Goal: Task Accomplishment & Management: Complete application form

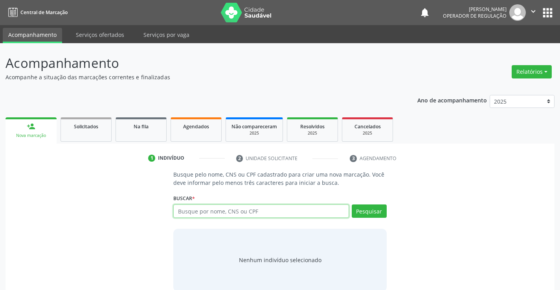
click at [255, 211] on input "text" at bounding box center [260, 211] width 175 height 13
type input "703001873443578"
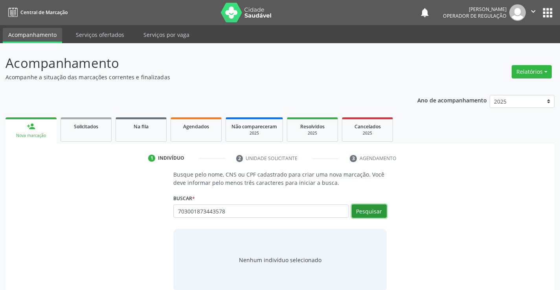
click at [364, 215] on button "Pesquisar" at bounding box center [369, 211] width 35 height 13
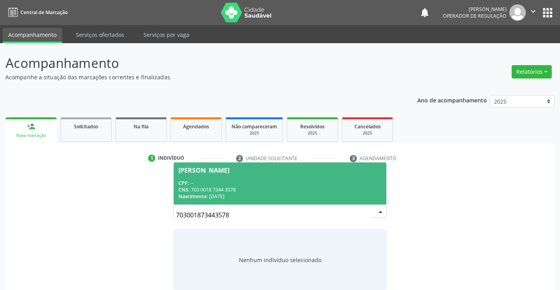
click at [352, 182] on div "CPF: --" at bounding box center [279, 183] width 203 height 7
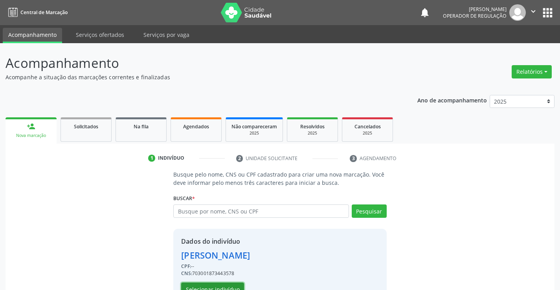
click at [227, 286] on button "Selecionar indivíduo" at bounding box center [212, 289] width 63 height 13
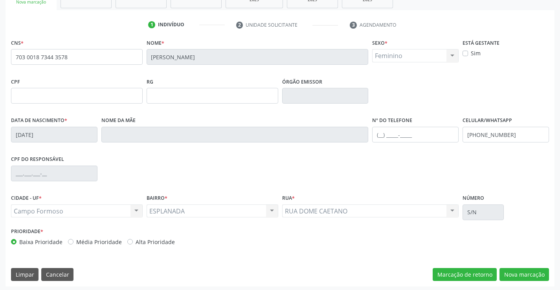
scroll to position [136, 0]
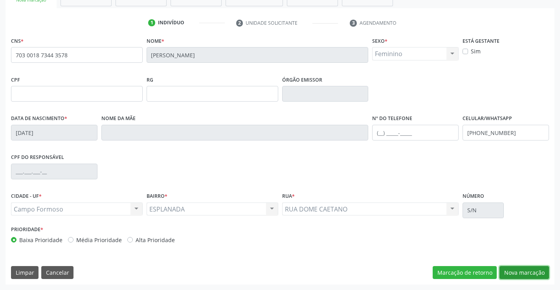
click at [531, 275] on button "Nova marcação" at bounding box center [524, 272] width 50 height 13
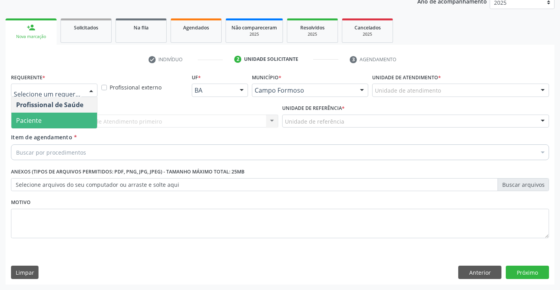
click at [55, 119] on span "Paciente" at bounding box center [54, 121] width 86 height 16
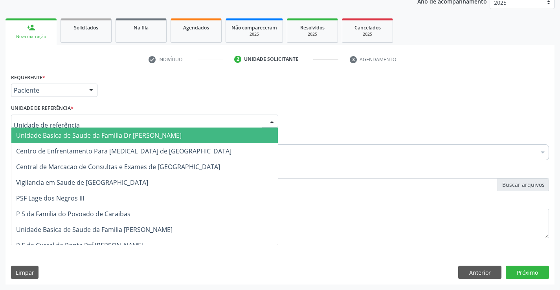
click at [62, 117] on div at bounding box center [144, 121] width 267 height 13
click at [65, 135] on span "Unidade Basica de Saude da Familia Dr [PERSON_NAME]" at bounding box center [98, 135] width 165 height 9
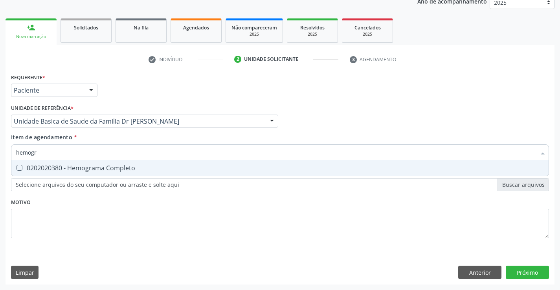
type input "hemogra"
click at [48, 166] on div "0202020380 - Hemograma Completo" at bounding box center [280, 168] width 528 height 6
checkbox Completo "true"
type input "hemogra"
click at [56, 229] on div "Requerente * Paciente Profissional de Saúde Paciente Nenhum resultado encontrad…" at bounding box center [280, 161] width 538 height 178
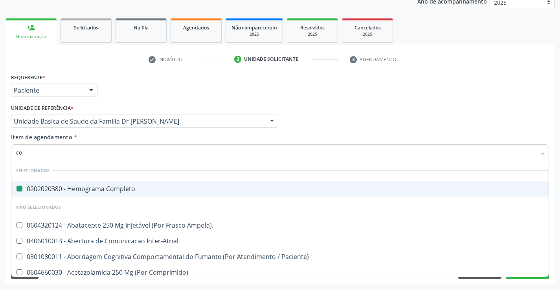
type input "col"
checkbox Completo "false"
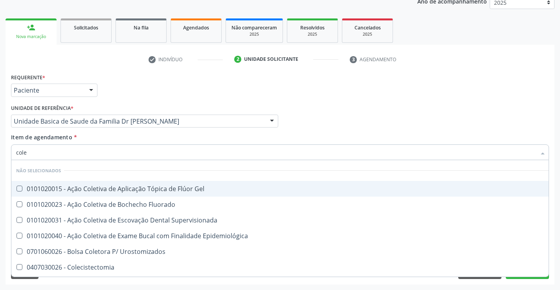
type input "coles"
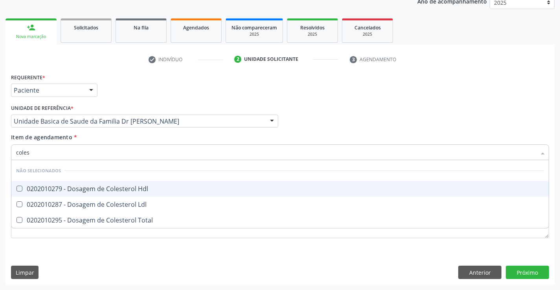
click at [99, 187] on div "0202010279 - Dosagem de Colesterol Hdl" at bounding box center [280, 189] width 528 height 6
checkbox Hdl "true"
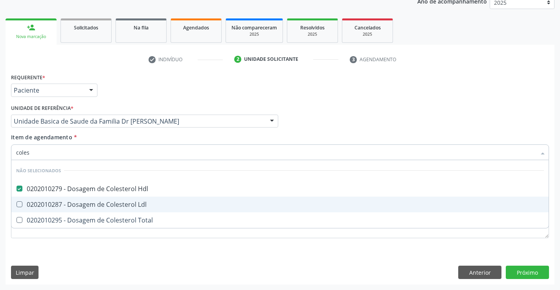
click at [97, 205] on div "0202010287 - Dosagem de Colesterol Ldl" at bounding box center [280, 205] width 528 height 6
checkbox Ldl "true"
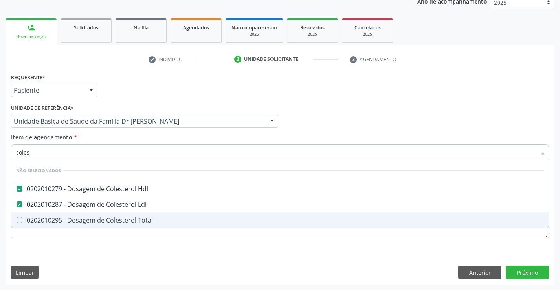
click at [97, 218] on div "0202010295 - Dosagem de Colesterol Total" at bounding box center [280, 220] width 528 height 6
checkbox Total "true"
type input "coles"
click at [66, 255] on div "Requerente * Paciente Profissional de Saúde Paciente Nenhum resultado encontrad…" at bounding box center [280, 178] width 549 height 213
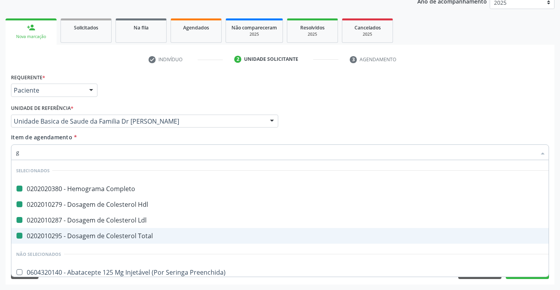
type input "gl"
checkbox Completo "false"
checkbox Ldl "false"
checkbox Hdl "false"
checkbox Total "false"
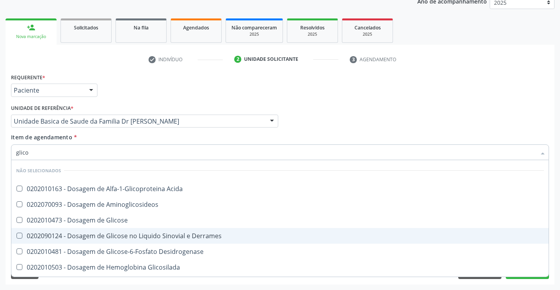
type input "glicos"
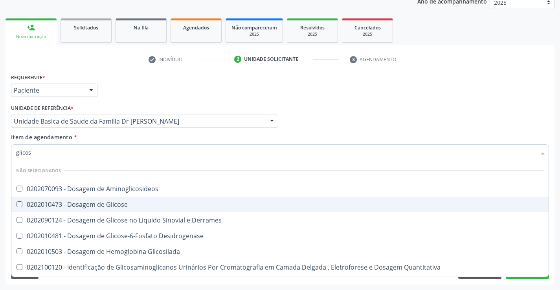
click at [95, 205] on div "0202010473 - Dosagem de Glicose" at bounding box center [280, 205] width 528 height 6
checkbox Glicose "true"
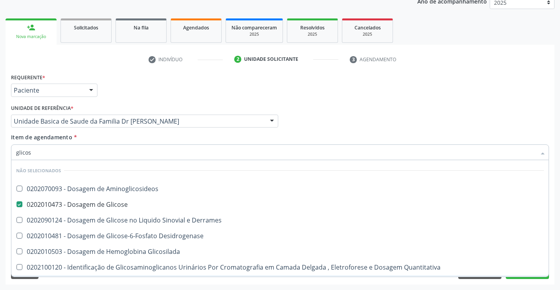
click at [84, 282] on div "Requerente * Paciente Profissional de Saúde Paciente Nenhum resultado encontrad…" at bounding box center [280, 178] width 549 height 213
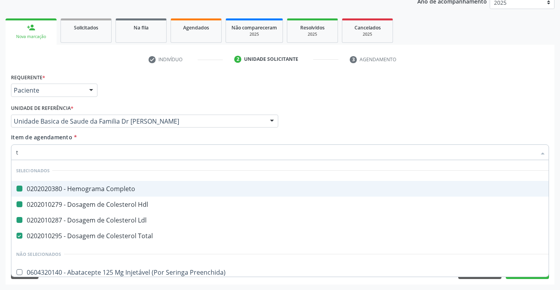
type input "tg"
checkbox Completo "false"
checkbox Ldl "false"
checkbox Hdl "false"
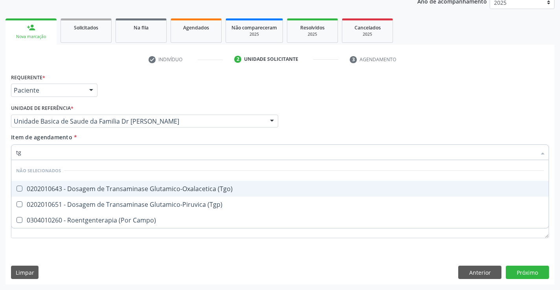
click at [94, 191] on div "0202010643 - Dosagem de Transaminase Glutamico-Oxalacetica (Tgo)" at bounding box center [280, 189] width 528 height 6
checkbox \(Tgo\) "true"
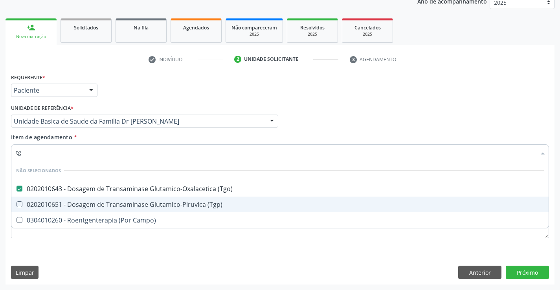
click at [87, 204] on div "0202010651 - Dosagem de Transaminase Glutamico-Piruvica (Tgp)" at bounding box center [280, 205] width 528 height 6
checkbox \(Tgp\) "true"
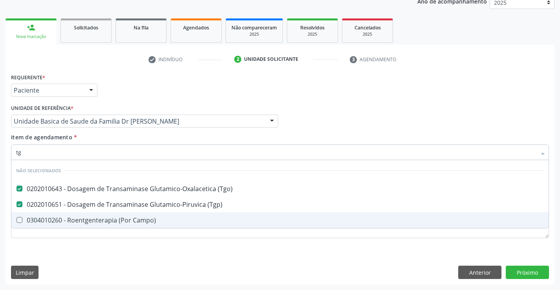
click at [60, 259] on div "Requerente * Paciente Profissional de Saúde Paciente Nenhum resultado encontrad…" at bounding box center [280, 178] width 549 height 213
checkbox Campo\) "true"
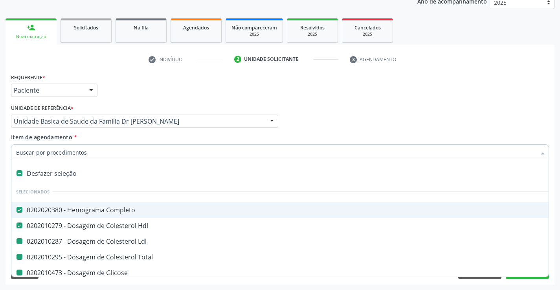
type input "v"
checkbox Ldl "false"
checkbox Total "false"
checkbox Glicose "false"
checkbox \(Tgo\) "false"
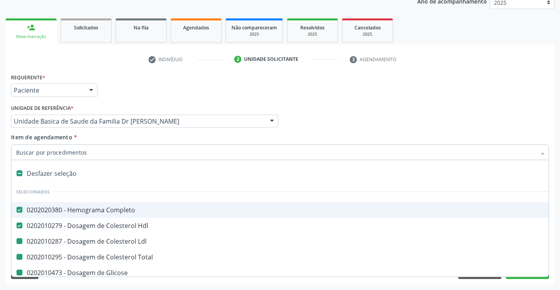
checkbox \(Tgp\) "false"
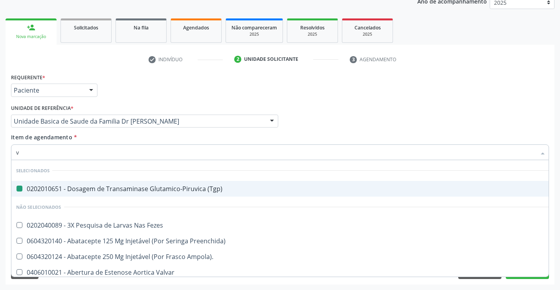
type input "vh"
checkbox \(Tgp\) "false"
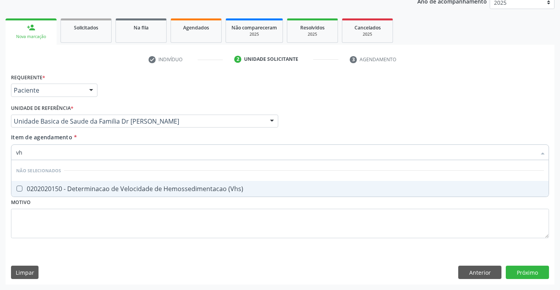
type input "vhs"
click at [75, 187] on div "0202020150 - Determinacao de Velocidade de Hemossedimentacao (Vhs)" at bounding box center [280, 189] width 528 height 6
checkbox \(Vhs\) "true"
click at [61, 228] on div "Requerente * Paciente Profissional de Saúde Paciente Nenhum resultado encontrad…" at bounding box center [280, 161] width 538 height 178
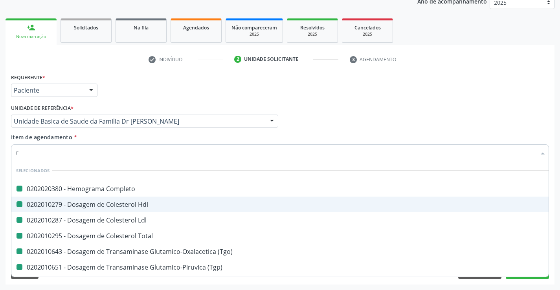
type input "re"
checkbox Completo "false"
checkbox Hdl "false"
checkbox Ldl "false"
checkbox Total "false"
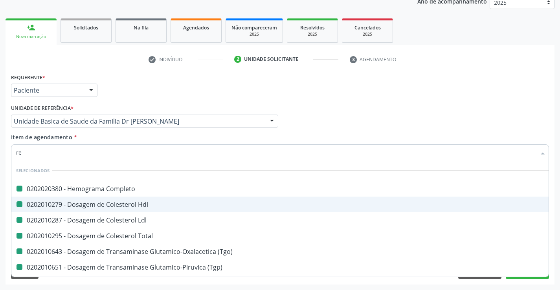
checkbox \(Tgo\) "false"
checkbox \(Tgp\) "false"
checkbox \(Vhs\) "false"
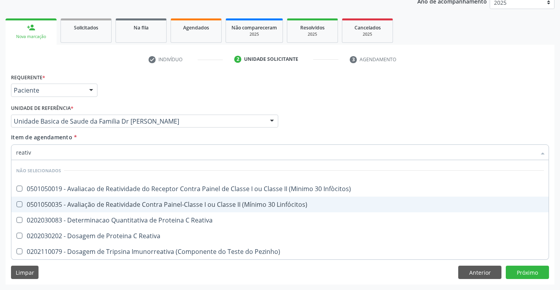
type input "reativa"
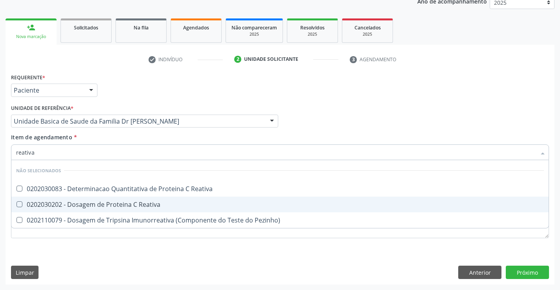
click at [105, 202] on div "0202030202 - Dosagem de Proteina C Reativa" at bounding box center [280, 205] width 528 height 6
checkbox Reativa "true"
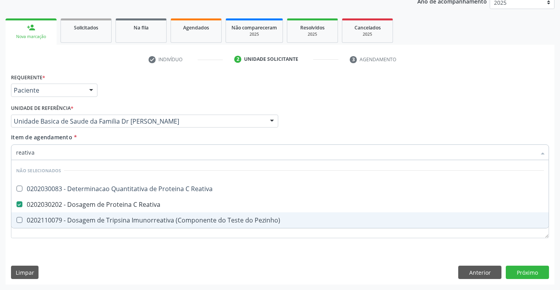
click at [88, 258] on div "Requerente * Paciente Profissional de Saúde Paciente Nenhum resultado encontrad…" at bounding box center [280, 178] width 549 height 213
checkbox Reativa "true"
checkbox Pezinho\) "true"
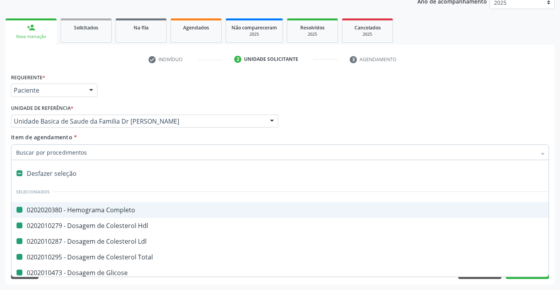
type input "f"
checkbox Completo "false"
checkbox Hdl "false"
checkbox Ldl "false"
checkbox Total "false"
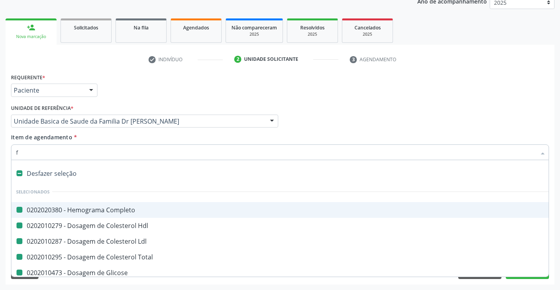
checkbox Glicose "false"
checkbox \(Tgo\) "false"
checkbox \(Tgp\) "false"
checkbox \(Vhs\) "false"
checkbox Reativa "false"
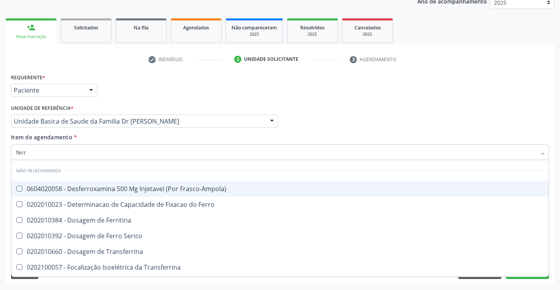
type input "ferro"
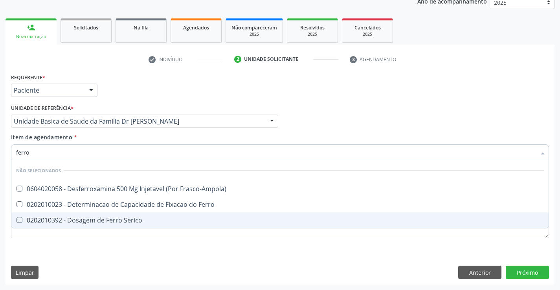
click at [132, 221] on div "0202010392 - Dosagem de Ferro Serico" at bounding box center [280, 220] width 528 height 6
checkbox Serico "true"
click at [91, 256] on div "Requerente * Paciente Profissional de Saúde Paciente Nenhum resultado encontrad…" at bounding box center [280, 178] width 549 height 213
checkbox Frasco-Ampola\) "true"
checkbox Ferro "true"
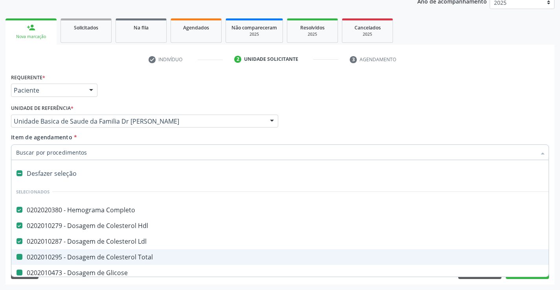
type input "u"
checkbox Total "false"
checkbox Glicose "false"
checkbox \(Tgo\) "false"
checkbox \(Tgp\) "false"
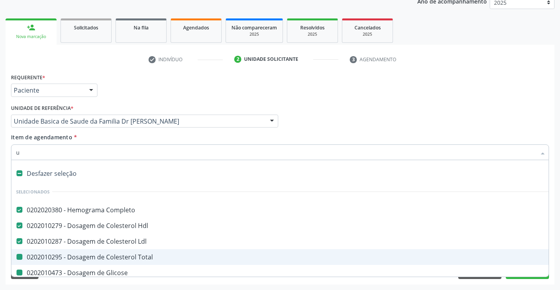
checkbox \(Vhs\) "false"
checkbox Reativa "false"
checkbox Serico "false"
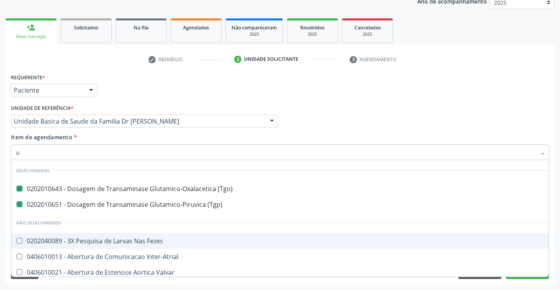
type input "ur"
checkbox \(Tgo\) "false"
checkbox \(Tgp\) "false"
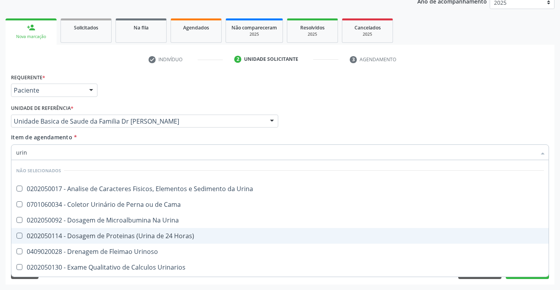
type input "urina"
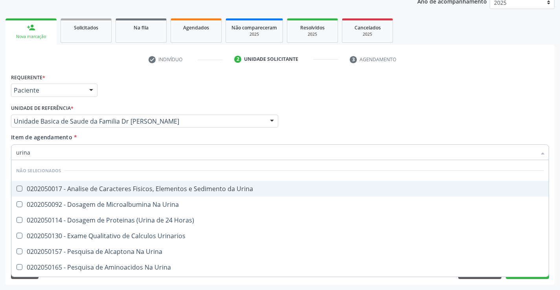
click at [79, 186] on div "0202050017 - Analise de Caracteres Fisicos, Elementos e Sedimento da Urina" at bounding box center [280, 189] width 528 height 6
checkbox Urina "true"
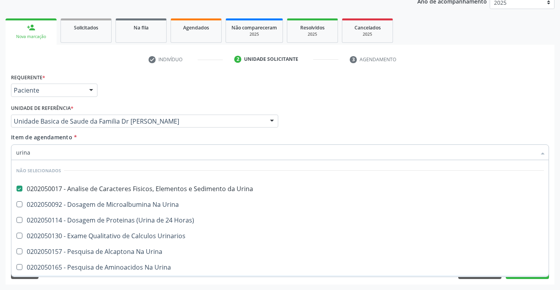
click at [71, 283] on div "Requerente * Paciente Profissional de Saúde Paciente Nenhum resultado encontrad…" at bounding box center [280, 178] width 549 height 213
checkbox Urina "true"
checkbox Urinarios "true"
checkbox Urina "true"
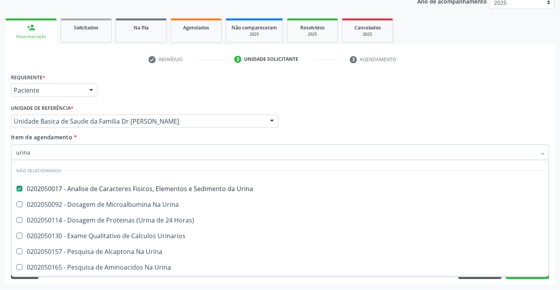
checkbox Urina "true"
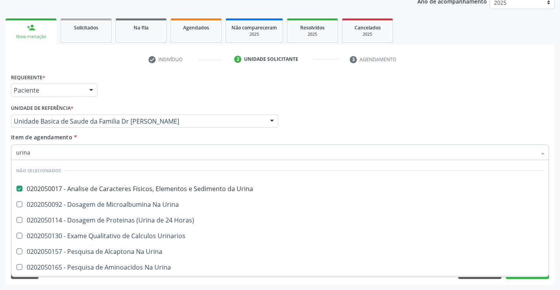
checkbox Horas\) "true"
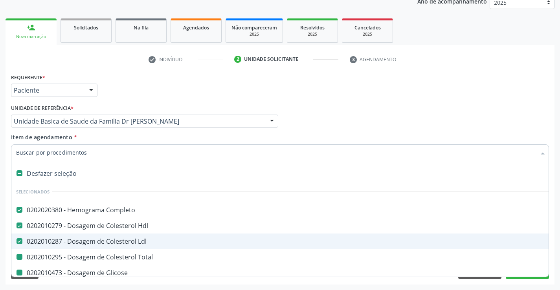
type input "f"
checkbox Total "false"
checkbox Glicose "false"
checkbox \(Tgo\) "false"
checkbox \(Tgp\) "false"
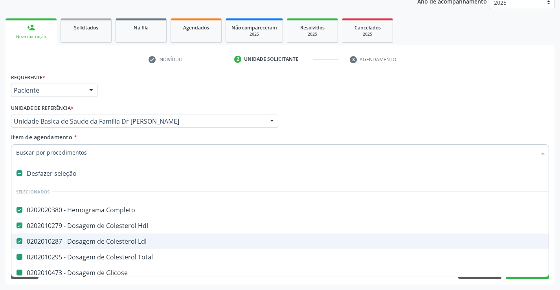
checkbox \(Vhs\) "false"
checkbox Reativa "false"
checkbox Serico "false"
checkbox Urina "false"
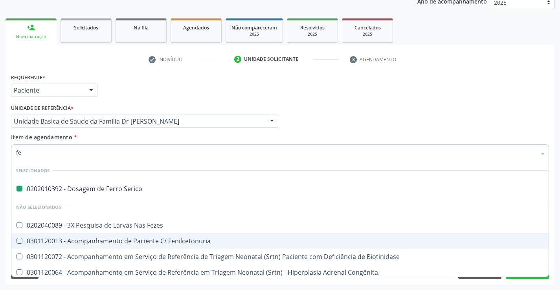
type input "fez"
checkbox Serico "false"
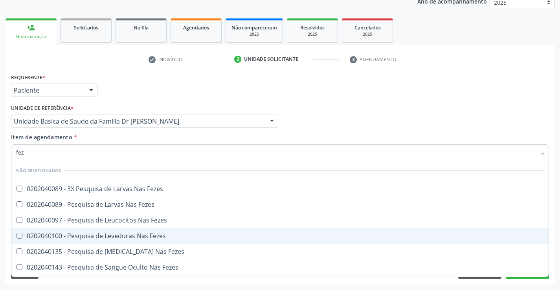
type input "feze"
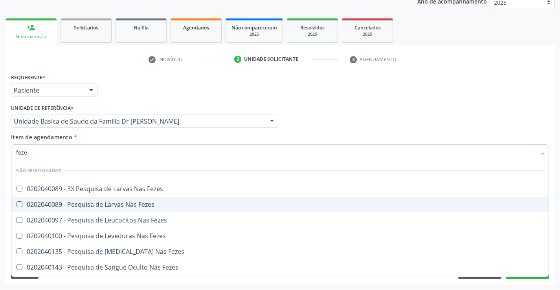
click at [95, 202] on div "0202040089 - Pesquisa de Larvas Nas Fezes" at bounding box center [280, 205] width 528 height 6
checkbox Fezes "true"
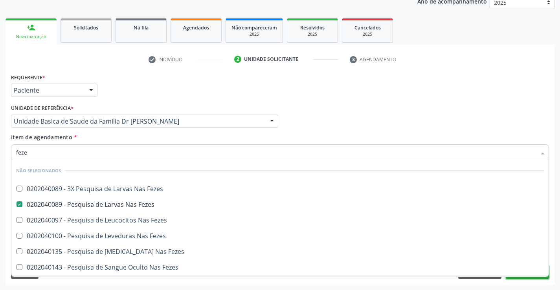
click at [519, 278] on button "Próximo" at bounding box center [527, 272] width 43 height 13
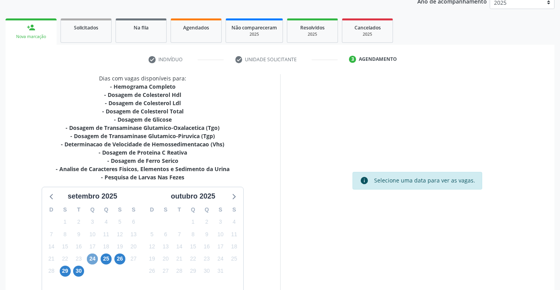
click at [90, 258] on span "24" at bounding box center [92, 259] width 11 height 11
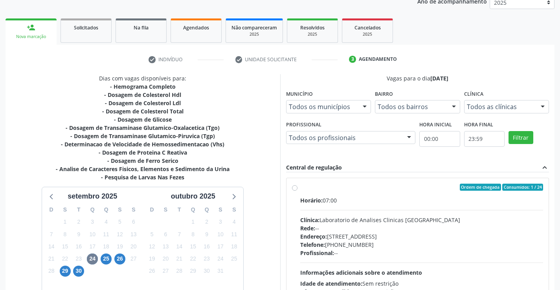
click at [300, 186] on label "Ordem de chegada Consumidos: 1 / 24 Horário: 07:00 Clínica: Laboratorio de Anal…" at bounding box center [421, 244] width 243 height 121
click at [296, 186] on input "Ordem de chegada Consumidos: 1 / 24 Horário: 07:00 Clínica: Laboratorio de Anal…" at bounding box center [295, 187] width 6 height 7
radio input "true"
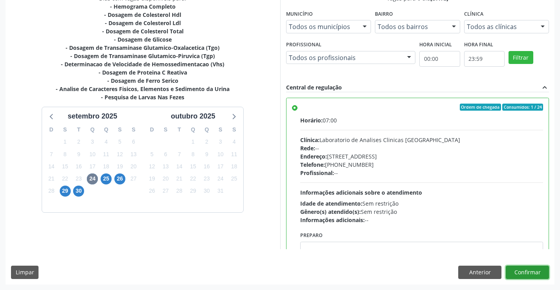
click at [519, 268] on button "Confirmar" at bounding box center [527, 272] width 43 height 13
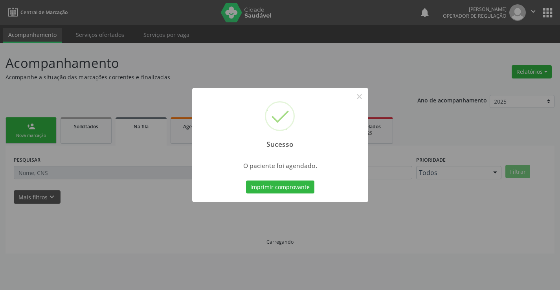
scroll to position [0, 0]
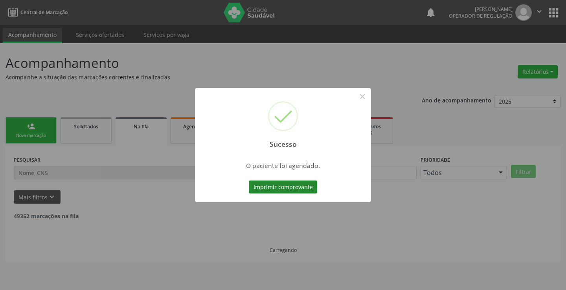
click at [300, 191] on button "Imprimir comprovante" at bounding box center [283, 187] width 68 height 13
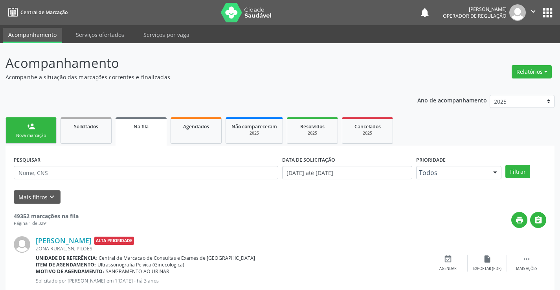
click at [43, 135] on div "Nova marcação" at bounding box center [30, 136] width 39 height 6
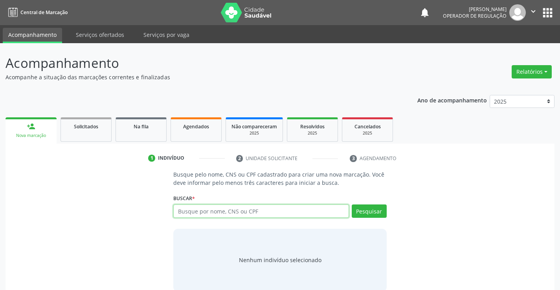
click at [205, 209] on input "text" at bounding box center [260, 211] width 175 height 13
type input "708205145691449"
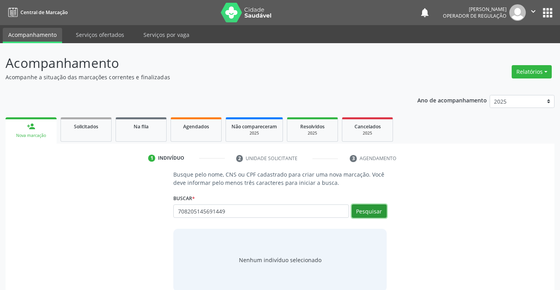
click at [376, 213] on button "Pesquisar" at bounding box center [369, 211] width 35 height 13
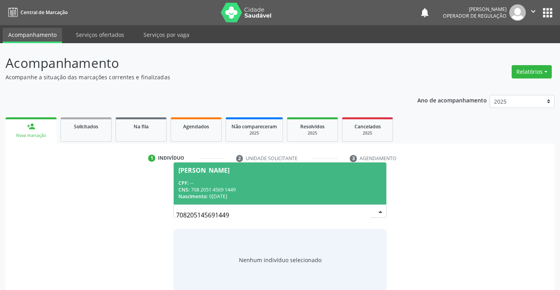
click at [302, 179] on span "Maria Jacira de Almeida Jatoba CPF: -- CNS: 708 2051 4569 1449 Nascimento: 01/0…" at bounding box center [280, 184] width 212 height 42
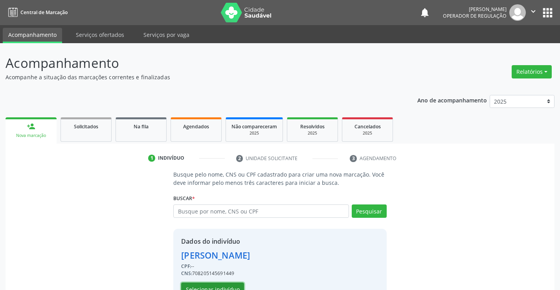
click at [216, 286] on button "Selecionar indivíduo" at bounding box center [212, 289] width 63 height 13
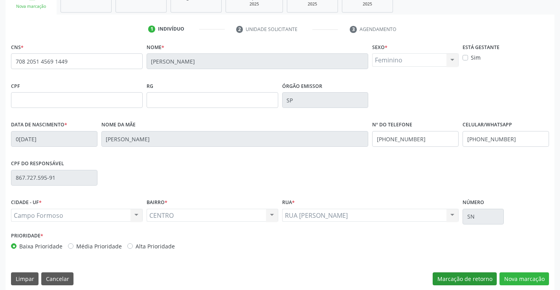
scroll to position [136, 0]
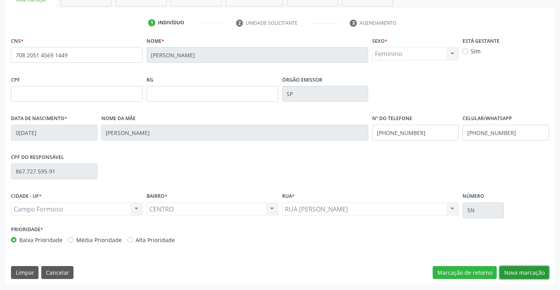
click at [520, 270] on button "Nova marcação" at bounding box center [524, 272] width 50 height 13
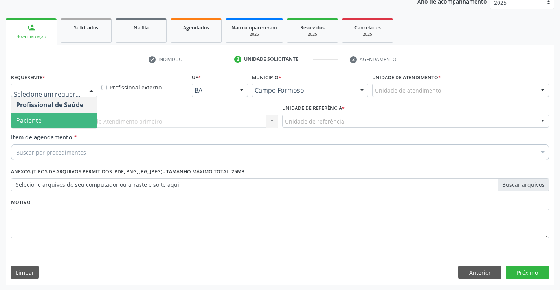
click at [27, 123] on span "Paciente" at bounding box center [29, 120] width 26 height 9
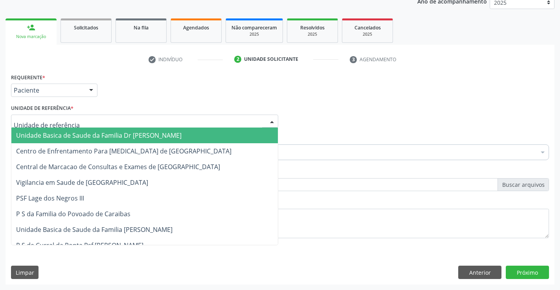
click at [44, 130] on span "Unidade Basica de Saude da Familia Dr [PERSON_NAME]" at bounding box center [144, 136] width 266 height 16
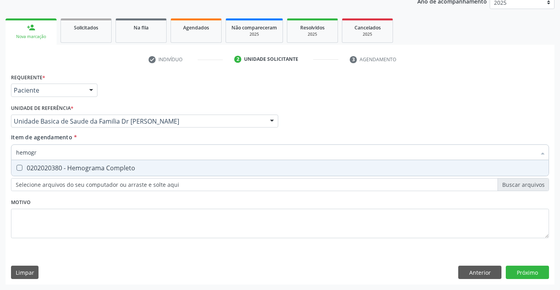
type input "hemogra"
click at [82, 169] on div "0202020380 - Hemograma Completo" at bounding box center [280, 168] width 528 height 6
checkbox Completo "true"
click at [68, 244] on div "Requerente * Paciente Profissional de Saúde Paciente Nenhum resultado encontrad…" at bounding box center [280, 161] width 538 height 178
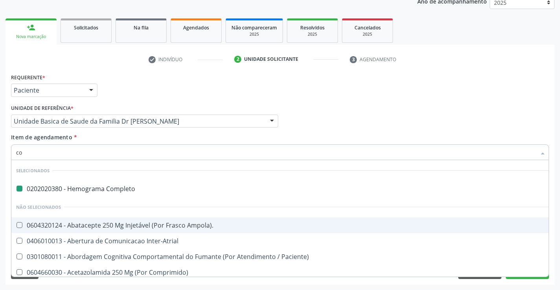
type input "col"
checkbox Completo "false"
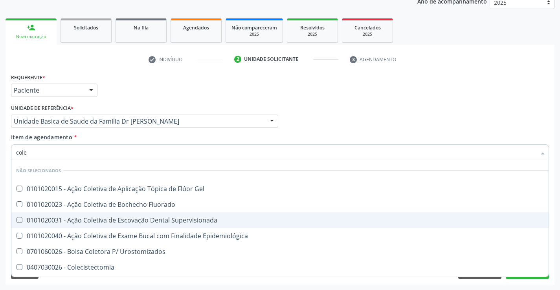
type input "coles"
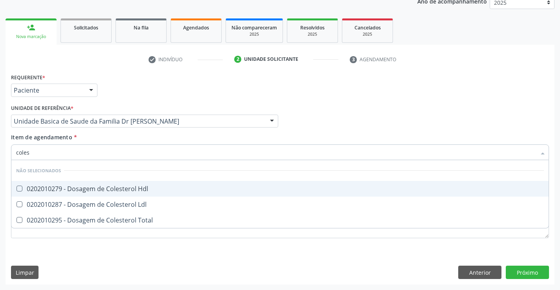
click at [138, 189] on div "0202010279 - Dosagem de Colesterol Hdl" at bounding box center [280, 189] width 528 height 6
checkbox Hdl "true"
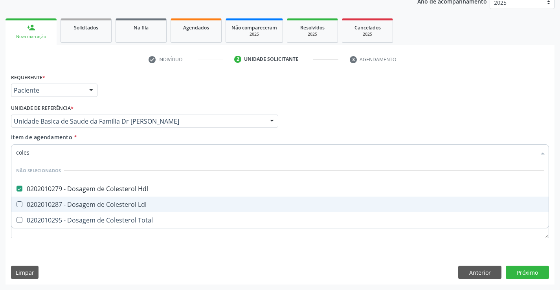
click at [134, 202] on div "0202010287 - Dosagem de Colesterol Ldl" at bounding box center [280, 205] width 528 height 6
checkbox Ldl "true"
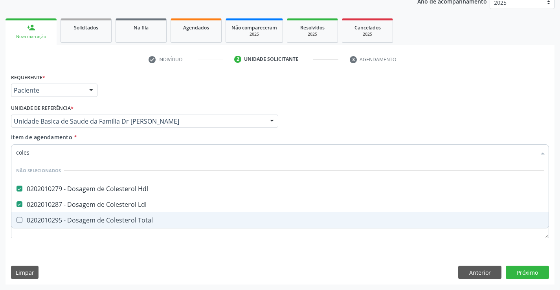
click at [126, 223] on div "0202010295 - Dosagem de Colesterol Total" at bounding box center [280, 220] width 528 height 6
checkbox Total "true"
click at [117, 250] on div "Requerente * Paciente Profissional de Saúde Paciente Nenhum resultado encontrad…" at bounding box center [280, 178] width 549 height 213
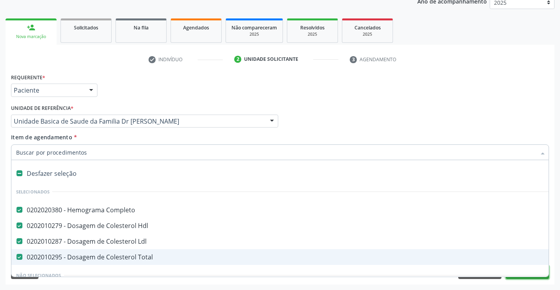
click at [519, 278] on button "Próximo" at bounding box center [527, 272] width 43 height 13
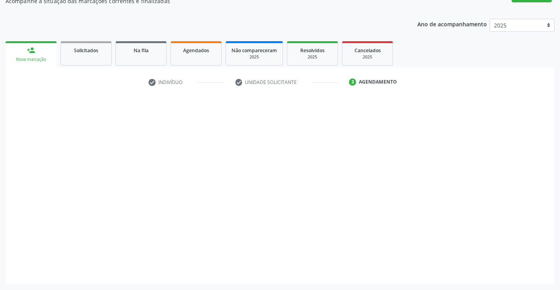
scroll to position [76, 0]
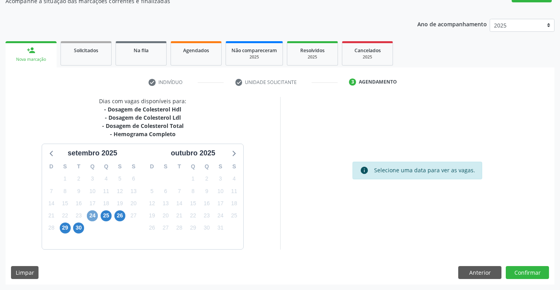
click at [93, 213] on span "24" at bounding box center [92, 216] width 11 height 11
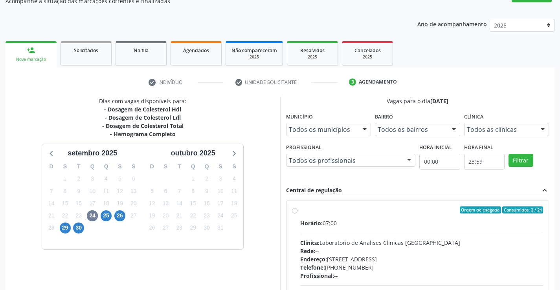
click at [300, 209] on label "Ordem de chegada Consumidos: 2 / 24 Horário: 07:00 Clínica: Laboratorio de Anal…" at bounding box center [421, 267] width 243 height 121
click at [294, 209] on input "Ordem de chegada Consumidos: 2 / 24 Horário: 07:00 Clínica: Laboratorio de Anal…" at bounding box center [295, 210] width 6 height 7
radio input "true"
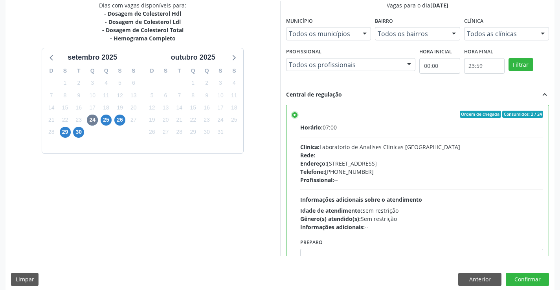
scroll to position [179, 0]
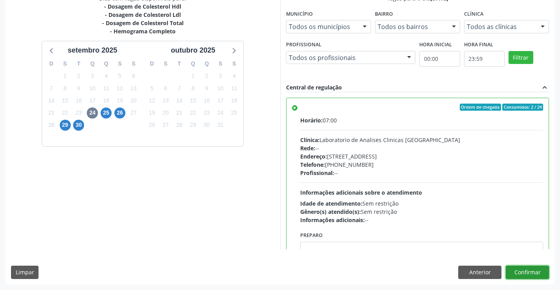
click at [527, 271] on button "Confirmar" at bounding box center [527, 272] width 43 height 13
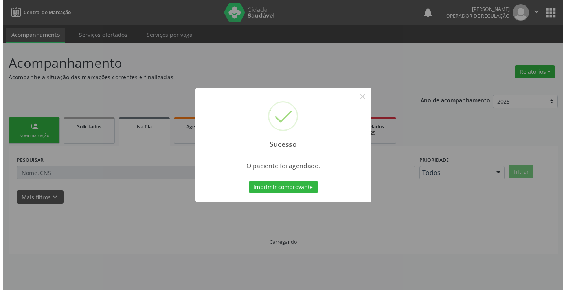
scroll to position [0, 0]
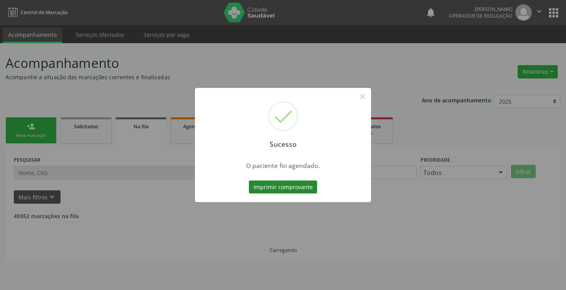
click at [303, 190] on button "Imprimir comprovante" at bounding box center [283, 187] width 68 height 13
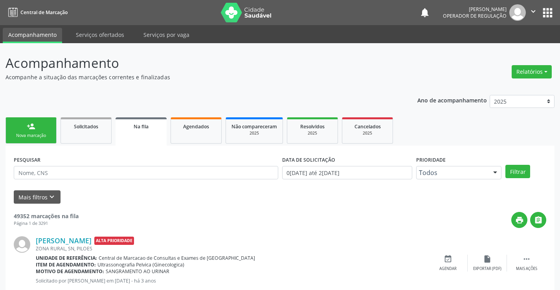
click at [39, 128] on link "person_add Nova marcação" at bounding box center [31, 130] width 51 height 26
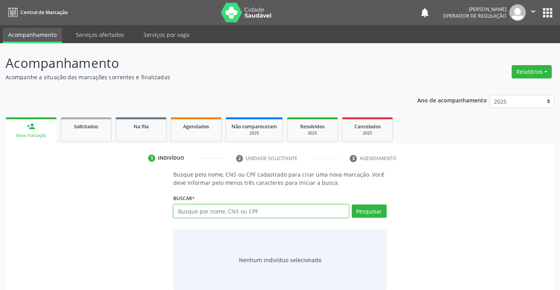
click at [222, 210] on input "text" at bounding box center [260, 211] width 175 height 13
type input "700009769087208"
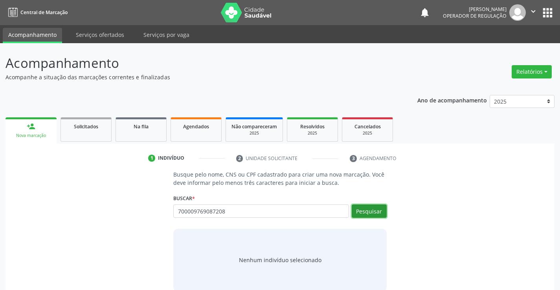
click at [377, 211] on button "Pesquisar" at bounding box center [369, 211] width 35 height 13
type input "700009769087208"
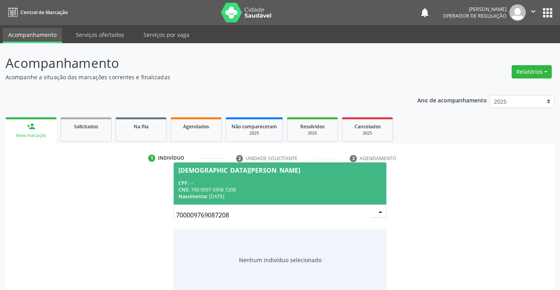
click at [332, 183] on div "CPF: --" at bounding box center [279, 183] width 203 height 7
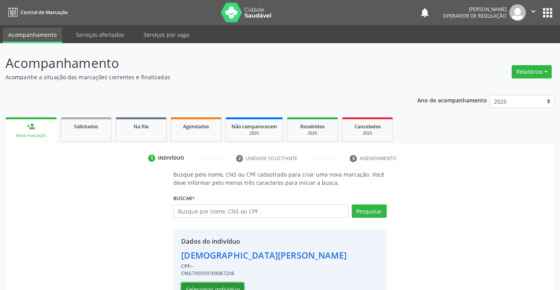
click at [220, 286] on button "Selecionar indivíduo" at bounding box center [212, 289] width 63 height 13
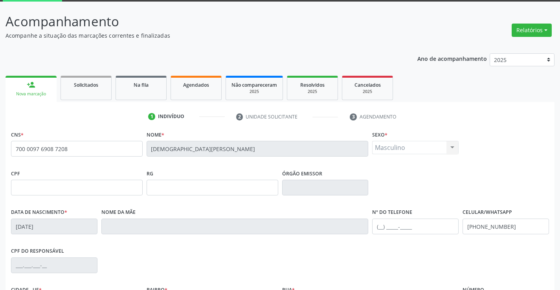
scroll to position [136, 0]
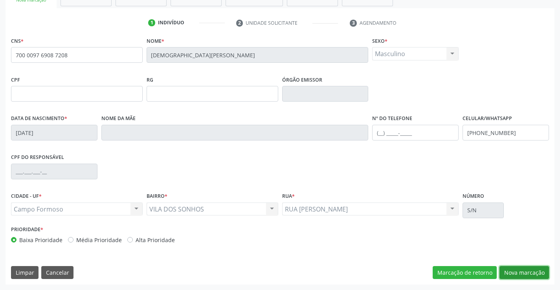
click at [526, 273] on button "Nova marcação" at bounding box center [524, 272] width 50 height 13
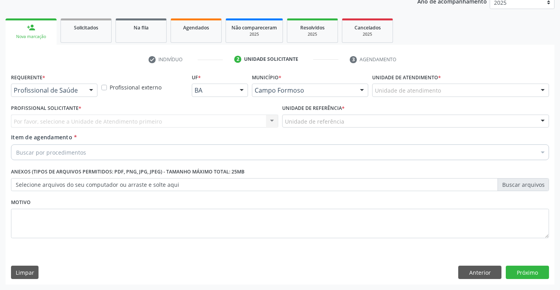
click at [94, 116] on div "Por favor, selecione a Unidade de Atendimento primeiro Nenhum resultado encontr…" at bounding box center [144, 121] width 267 height 13
click at [85, 93] on div "Profissional de Saúde Profissional de Saúde Paciente Nenhum resultado encontrad…" at bounding box center [54, 90] width 86 height 13
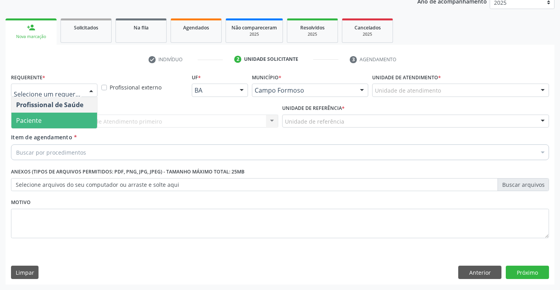
click at [70, 120] on span "Paciente" at bounding box center [54, 121] width 86 height 16
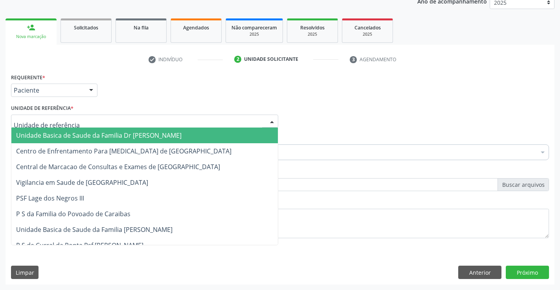
click at [67, 132] on span "Unidade Basica de Saude da Familia Dr [PERSON_NAME]" at bounding box center [98, 135] width 165 height 9
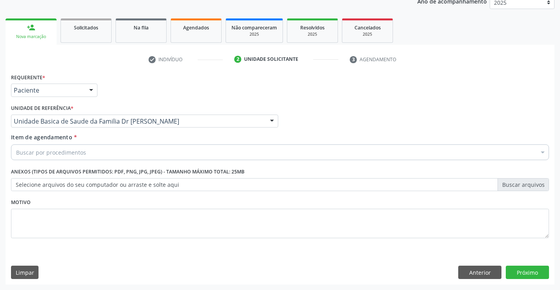
drag, startPoint x: 63, startPoint y: 138, endPoint x: 63, endPoint y: 143, distance: 4.3
click at [63, 140] on span "Item de agendamento" at bounding box center [41, 137] width 61 height 7
click at [16, 145] on input "Item de agendamento *" at bounding box center [16, 153] width 0 height 16
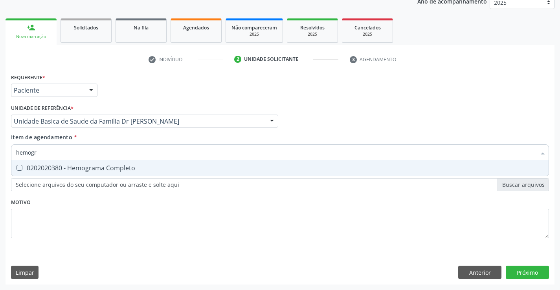
type input "hemogra"
click at [91, 169] on div "0202020380 - Hemograma Completo" at bounding box center [280, 168] width 528 height 6
checkbox Completo "true"
type input "hemogra"
click at [84, 215] on div "Requerente * Paciente Profissional de Saúde Paciente Nenhum resultado encontrad…" at bounding box center [280, 161] width 538 height 178
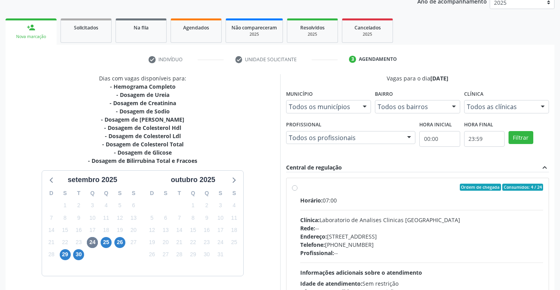
scroll to position [99, 0]
click at [300, 190] on label "Ordem de chegada Consumidos: 4 / 24 Horário: 07:00 Clínica: Laboratorio de Anal…" at bounding box center [421, 244] width 243 height 121
click at [293, 190] on input "Ordem de chegada Consumidos: 4 / 24 Horário: 07:00 Clínica: Laboratorio de Anal…" at bounding box center [295, 187] width 6 height 7
radio input "true"
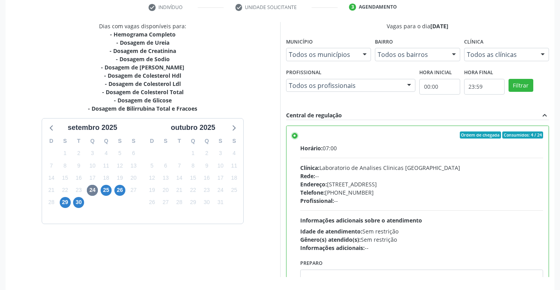
scroll to position [179, 0]
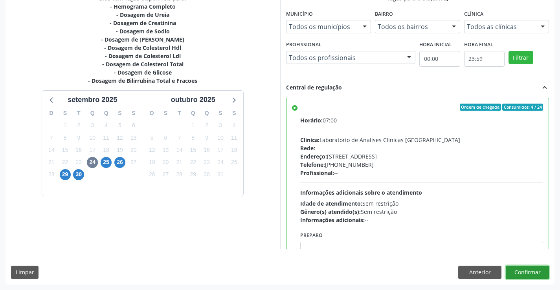
click at [530, 273] on button "Confirmar" at bounding box center [527, 272] width 43 height 13
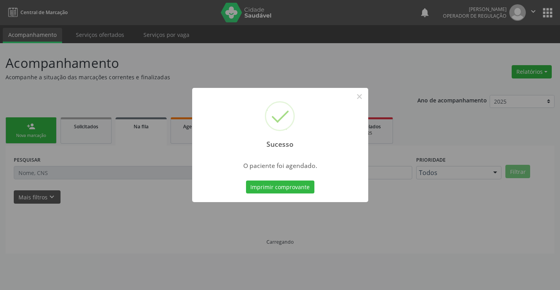
scroll to position [0, 0]
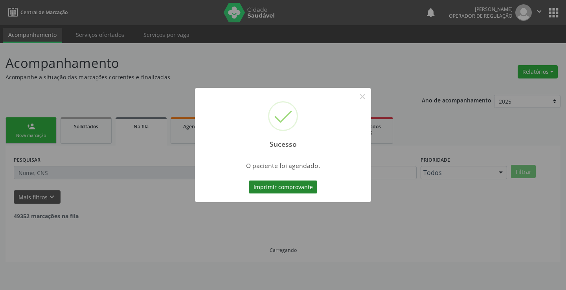
click at [299, 185] on button "Imprimir comprovante" at bounding box center [283, 187] width 68 height 13
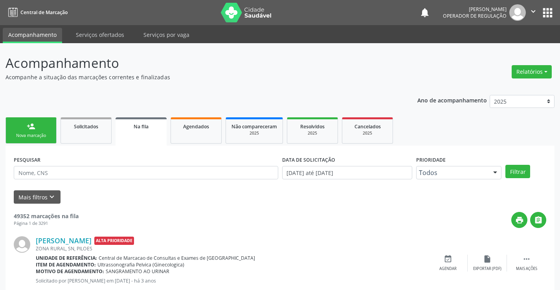
click at [29, 134] on div "Nova marcação" at bounding box center [30, 136] width 39 height 6
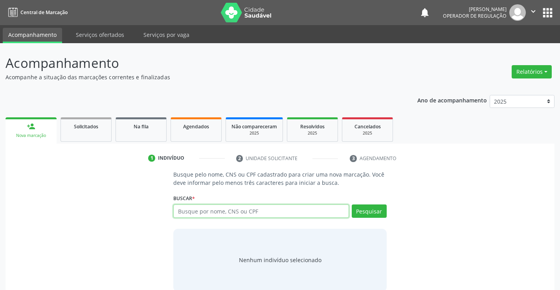
click at [239, 210] on input "text" at bounding box center [260, 211] width 175 height 13
type input "700005029171902"
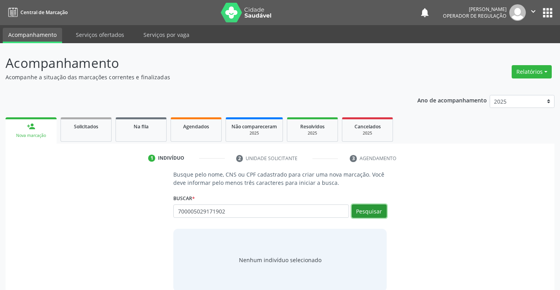
click at [368, 209] on button "Pesquisar" at bounding box center [369, 211] width 35 height 13
type input "700005029171902"
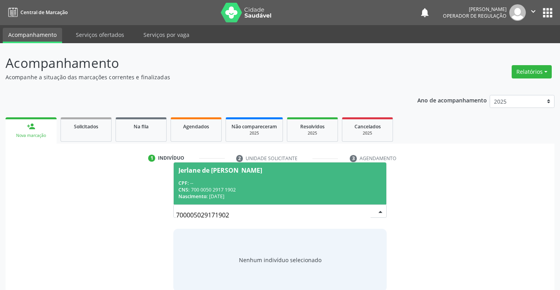
click at [320, 187] on div "CNS: 700 0050 2917 1902" at bounding box center [279, 190] width 203 height 7
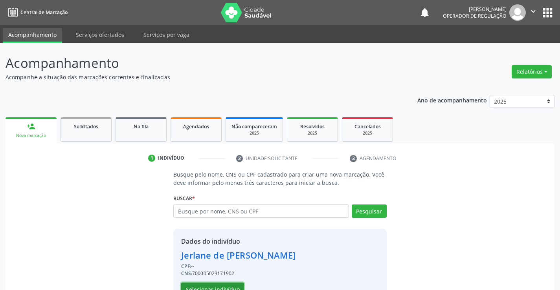
click at [222, 284] on button "Selecionar indivíduo" at bounding box center [212, 289] width 63 height 13
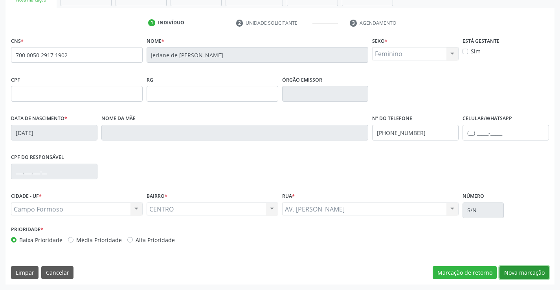
click at [517, 271] on button "Nova marcação" at bounding box center [524, 272] width 50 height 13
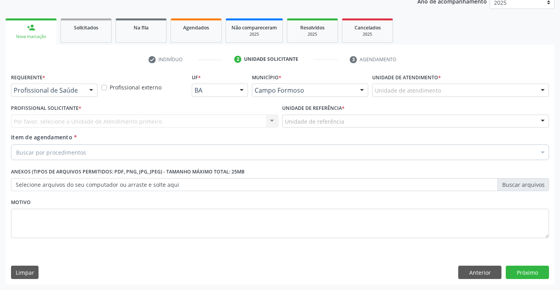
scroll to position [99, 0]
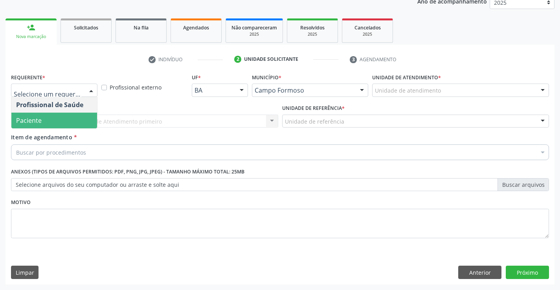
click at [65, 122] on span "Paciente" at bounding box center [54, 121] width 86 height 16
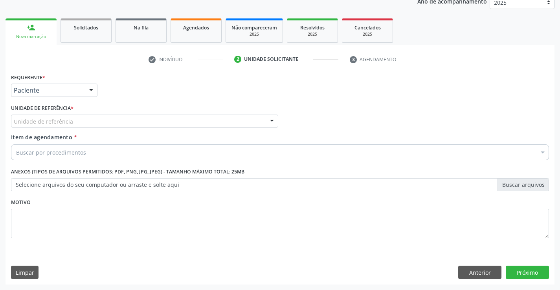
click at [74, 119] on div "Unidade de referência" at bounding box center [144, 121] width 267 height 13
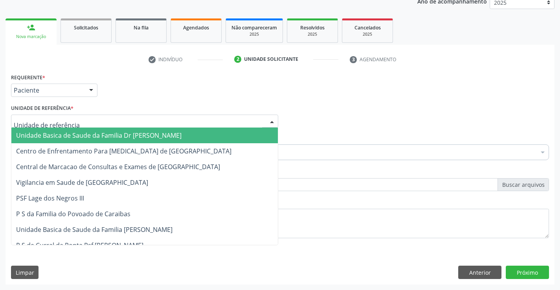
click at [74, 130] on span "Unidade Basica de Saude da Familia Dr [PERSON_NAME]" at bounding box center [144, 136] width 266 height 16
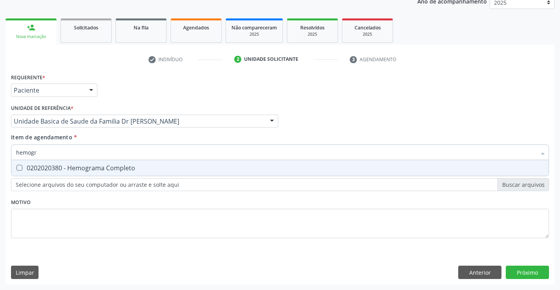
type input "hemogra"
click at [85, 165] on div "0202020380 - Hemograma Completo" at bounding box center [280, 168] width 528 height 6
checkbox Completo "true"
type input "hemogra"
click at [59, 242] on div "Requerente * Paciente Profissional de Saúde Paciente Nenhum resultado encontrad…" at bounding box center [280, 161] width 538 height 178
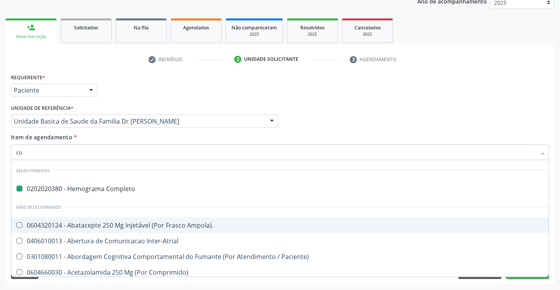
type input "col"
checkbox Completo "false"
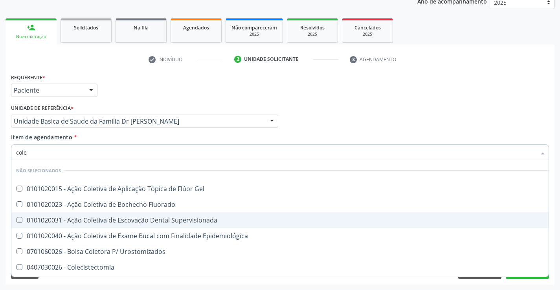
type input "coles"
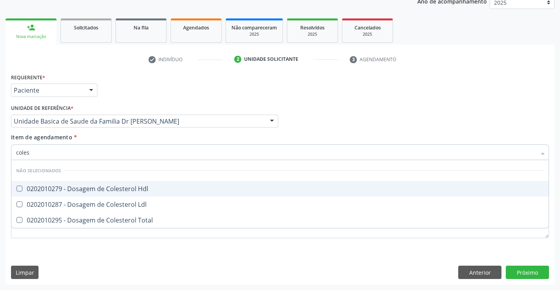
click at [91, 189] on div "0202010279 - Dosagem de Colesterol Hdl" at bounding box center [280, 189] width 528 height 6
checkbox Hdl "true"
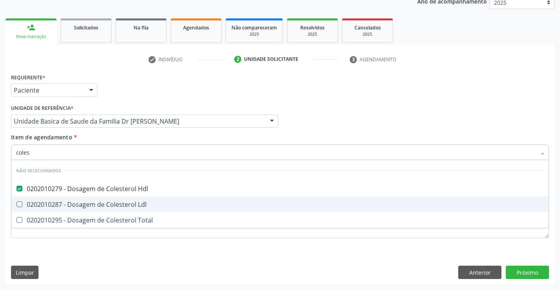
click at [90, 205] on div "0202010287 - Dosagem de Colesterol Ldl" at bounding box center [280, 205] width 528 height 6
checkbox Ldl "true"
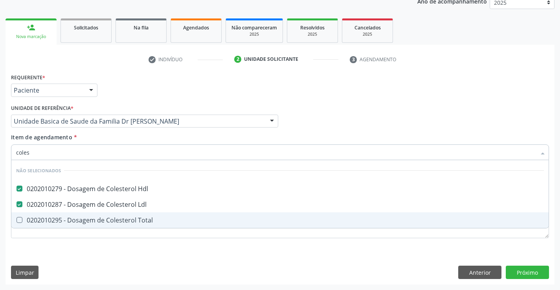
click at [86, 219] on div "0202010295 - Dosagem de Colesterol Total" at bounding box center [280, 220] width 528 height 6
checkbox Total "true"
click at [78, 245] on div "Requerente * Paciente Profissional de Saúde Paciente Nenhum resultado encontrad…" at bounding box center [280, 161] width 538 height 178
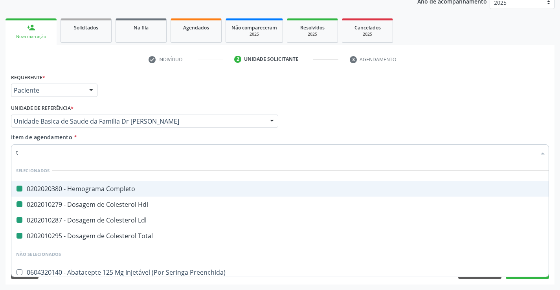
type input "tr"
checkbox Completo "false"
checkbox Ldl "false"
checkbox Hdl "false"
checkbox Total "false"
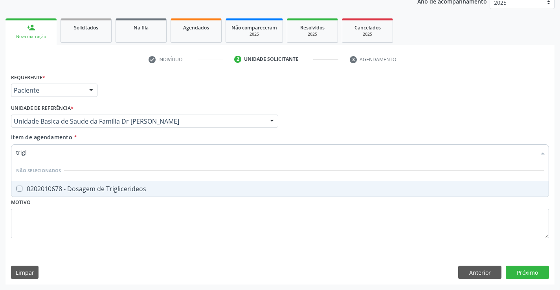
type input "trigli"
click at [80, 189] on div "0202010678 - Dosagem de Triglicerideos" at bounding box center [280, 189] width 528 height 6
checkbox Triglicerideos "true"
click at [61, 234] on div "Requerente * Paciente Profissional de Saúde Paciente Nenhum resultado encontrad…" at bounding box center [280, 161] width 538 height 178
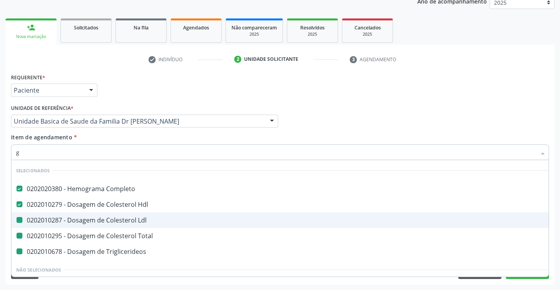
type input "gl"
checkbox Ldl "false"
checkbox Total "false"
checkbox Triglicerideos "false"
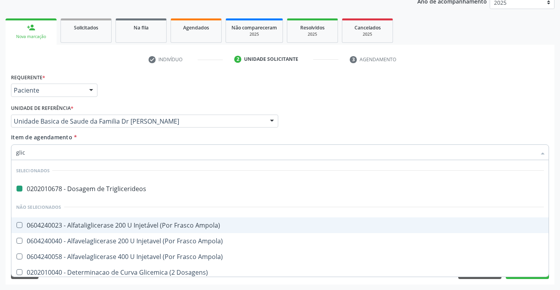
type input "glico"
checkbox Triglicerideos "false"
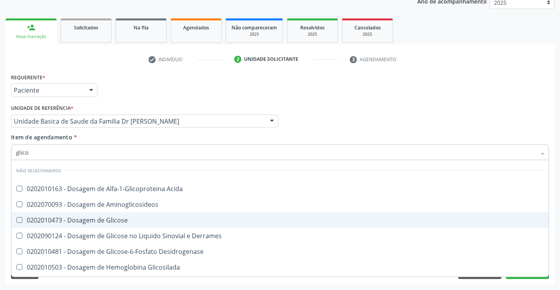
type input "glicos"
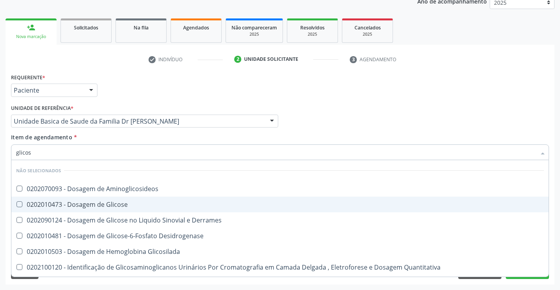
click at [101, 199] on span "0202010473 - Dosagem de Glicose" at bounding box center [279, 205] width 537 height 16
checkbox Glicose "true"
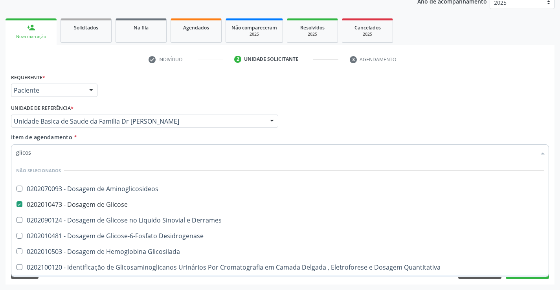
click at [72, 278] on div "Limpar Anterior Próximo" at bounding box center [280, 272] width 538 height 13
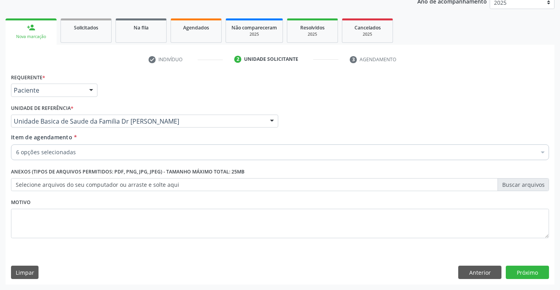
scroll to position [0, 0]
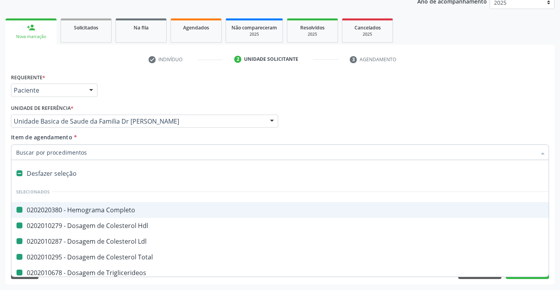
type input "f"
checkbox Completo "false"
checkbox Ldl "false"
checkbox Total "false"
checkbox Triglicerideos "false"
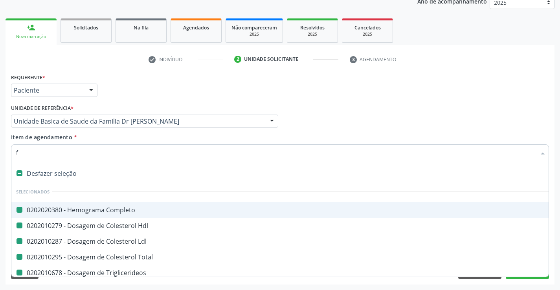
checkbox Glicose "false"
checkbox Hdl "false"
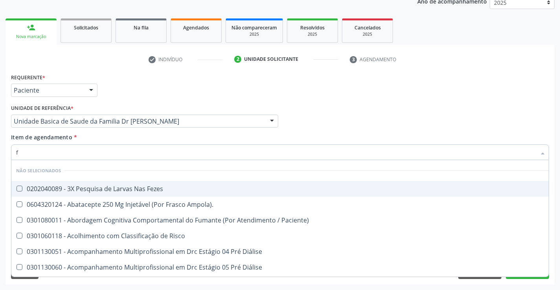
scroll to position [25, 0]
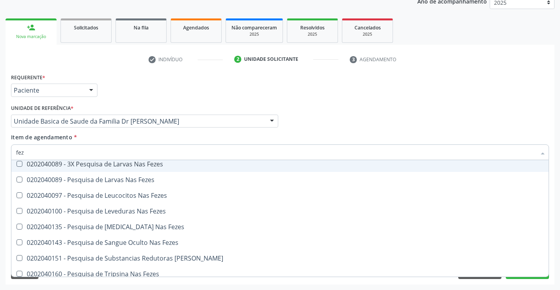
type input "feze"
click at [93, 161] on div "0202040089 - 3X Pesquisa de Larvas Nas Fezes" at bounding box center [280, 164] width 528 height 6
checkbox Fezes "true"
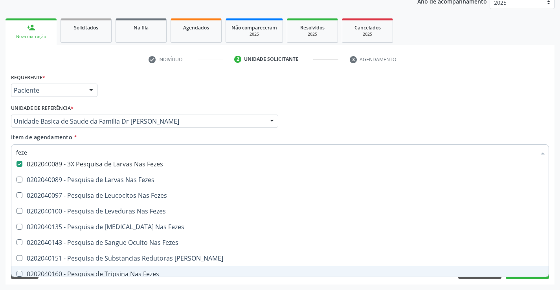
click at [68, 284] on div "Requerente * Paciente Profissional de Saúde Paciente Nenhum resultado encontrad…" at bounding box center [280, 178] width 549 height 213
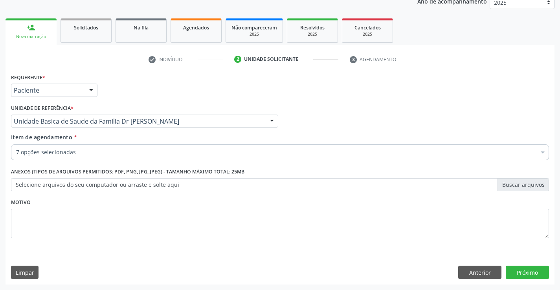
scroll to position [0, 0]
click at [83, 145] on div "7 opções selecionadas" at bounding box center [280, 153] width 538 height 16
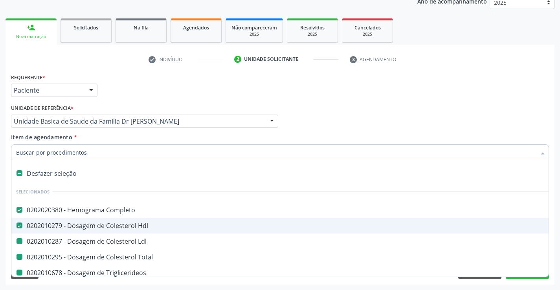
type input "u"
checkbox Ldl "false"
checkbox Total "false"
checkbox Triglicerideos "false"
checkbox Glicose "false"
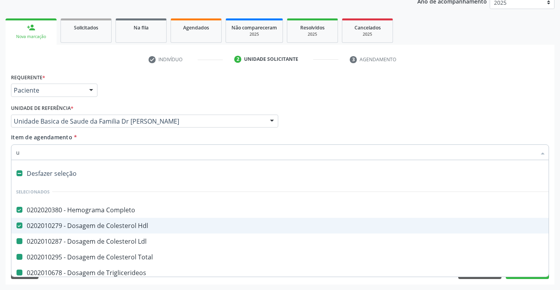
checkbox Fezes "false"
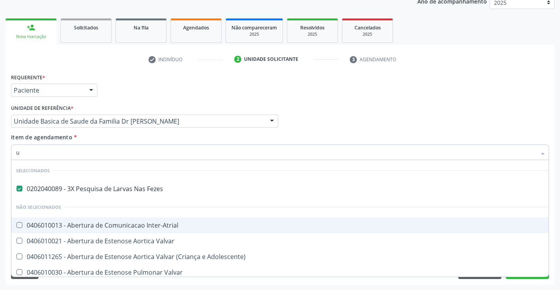
scroll to position [40, 0]
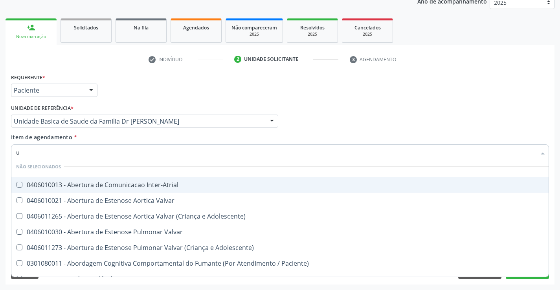
type input "ur"
checkbox Fezes "false"
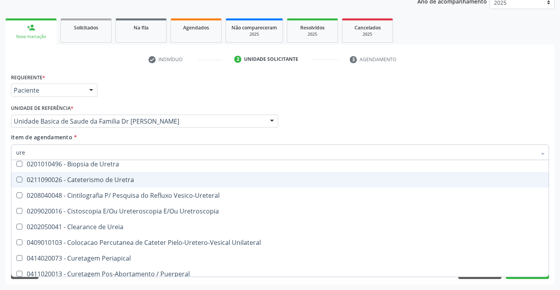
type input "urei"
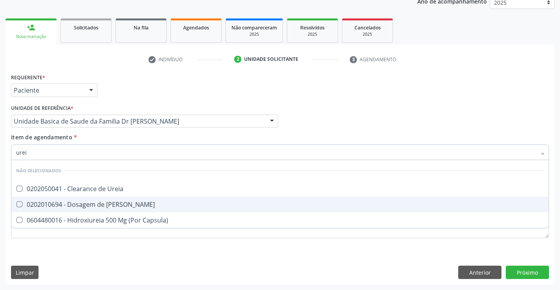
click at [86, 206] on div "0202010694 - Dosagem de [PERSON_NAME]" at bounding box center [280, 205] width 528 height 6
checkbox Ureia "true"
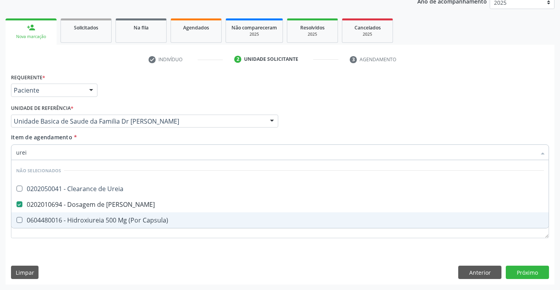
click at [66, 267] on div "Requerente * Paciente Profissional de Saúde Paciente Nenhum resultado encontrad…" at bounding box center [280, 178] width 549 height 213
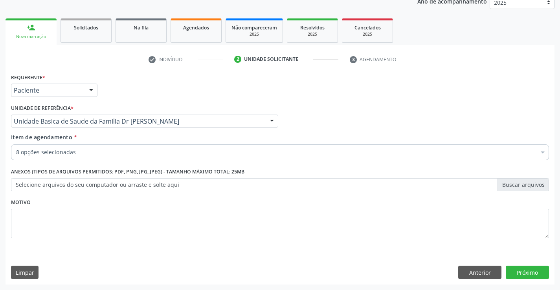
checkbox Completo "true"
checkbox Ldl "true"
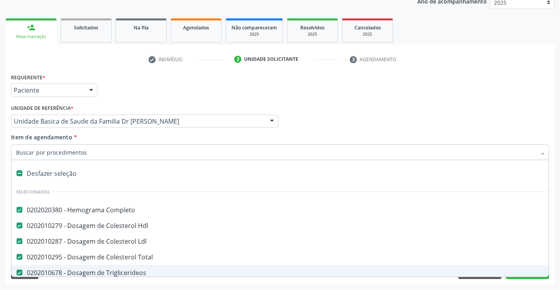
type input "c"
checkbox Ureia "false"
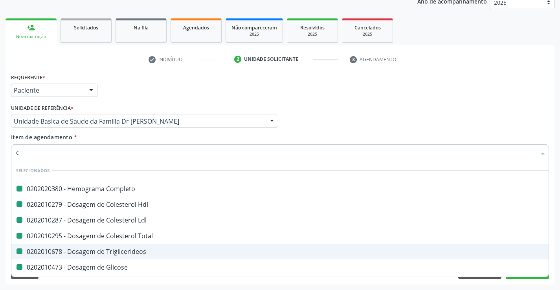
type input "cr"
checkbox Completo "false"
checkbox Ldl "false"
checkbox Hdl "false"
checkbox Total "false"
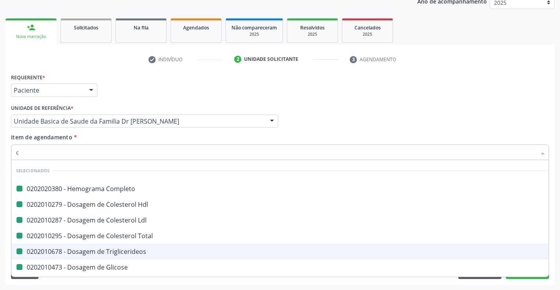
checkbox Triglicerideos "false"
checkbox Glicose "false"
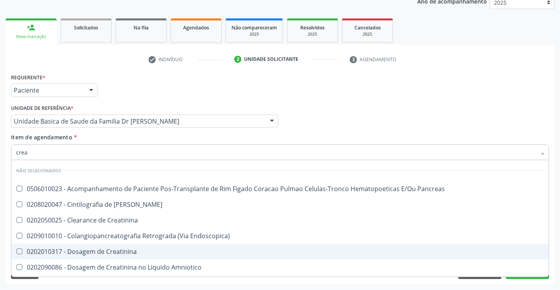
type input "creat"
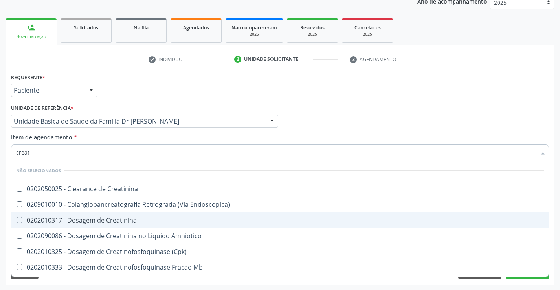
click at [108, 221] on div "0202010317 - Dosagem de Creatinina" at bounding box center [280, 220] width 528 height 6
checkbox Creatinina "true"
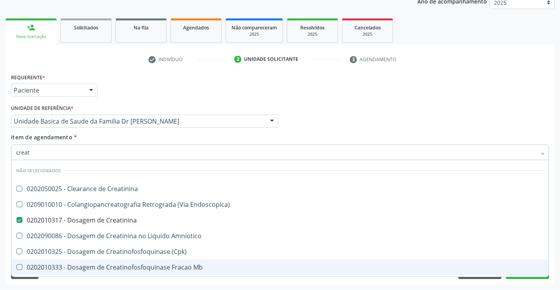
click at [89, 282] on div "Requerente * Paciente Profissional de Saúde Paciente Nenhum resultado encontrad…" at bounding box center [280, 178] width 549 height 213
checkbox Creatinina "true"
checkbox Endoscopica\) "true"
checkbox Amniotico "true"
checkbox \(Cpk\) "true"
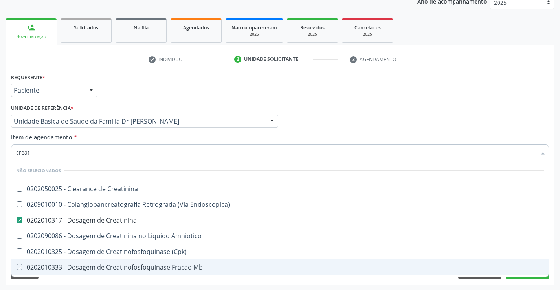
checkbox Mb "true"
checkbox Parcial "true"
checkbox Oncologia "true"
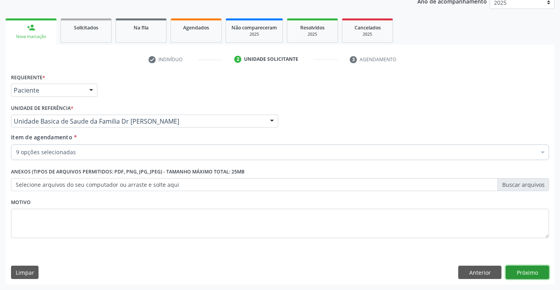
click at [522, 272] on button "Próximo" at bounding box center [527, 272] width 43 height 13
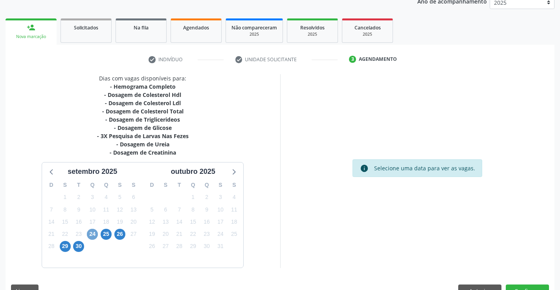
click at [93, 231] on span "24" at bounding box center [92, 234] width 11 height 11
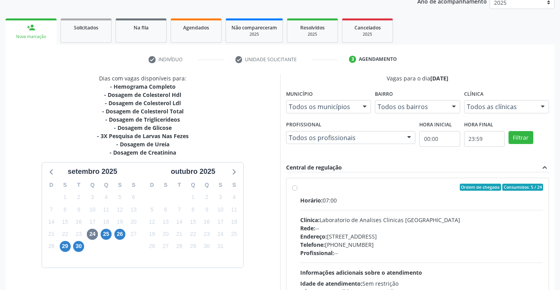
click at [300, 190] on label "Ordem de chegada Consumidos: 5 / 24 Horário: 07:00 Clínica: Laboratorio de Anal…" at bounding box center [421, 244] width 243 height 121
click at [294, 190] on input "Ordem de chegada Consumidos: 5 / 24 Horário: 07:00 Clínica: Laboratorio de Anal…" at bounding box center [295, 187] width 6 height 7
radio input "true"
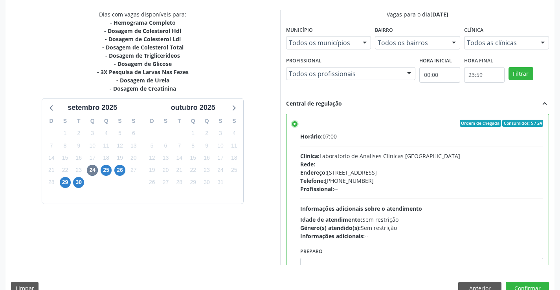
scroll to position [179, 0]
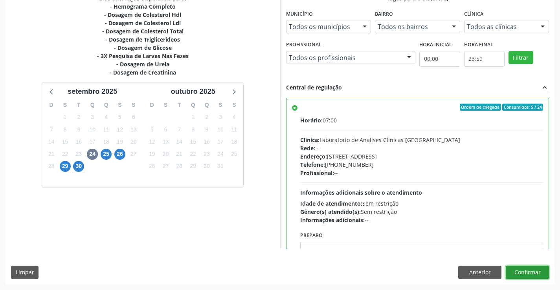
click at [539, 273] on button "Confirmar" at bounding box center [527, 272] width 43 height 13
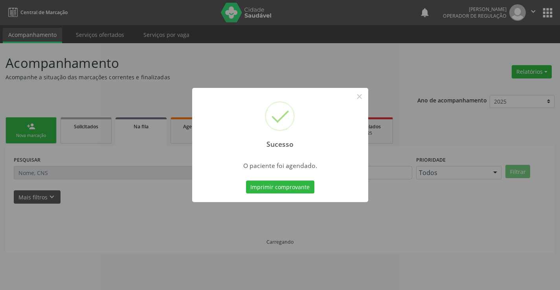
scroll to position [0, 0]
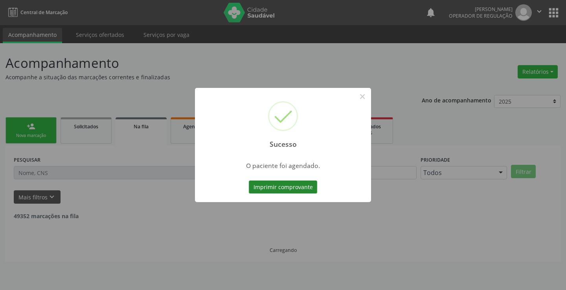
click at [292, 187] on button "Imprimir comprovante" at bounding box center [283, 187] width 68 height 13
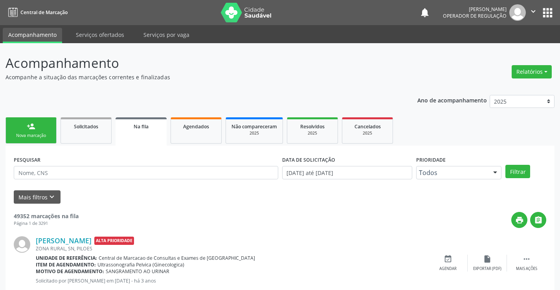
click at [27, 125] on div "person_add" at bounding box center [31, 126] width 9 height 9
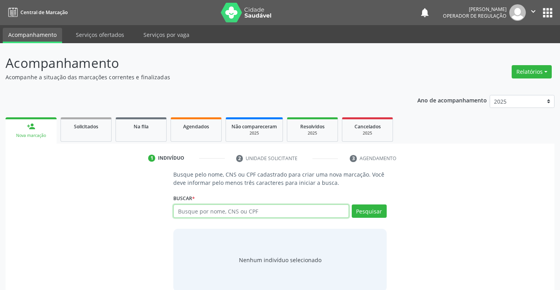
click at [304, 207] on input "text" at bounding box center [260, 211] width 175 height 13
type input "703202619161794"
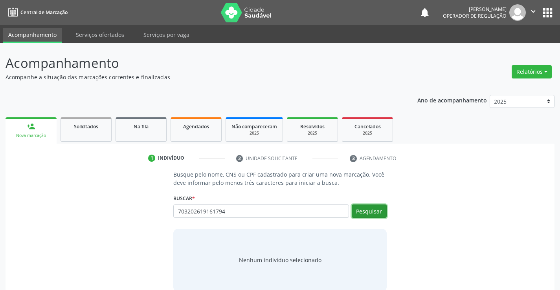
click at [371, 211] on button "Pesquisar" at bounding box center [369, 211] width 35 height 13
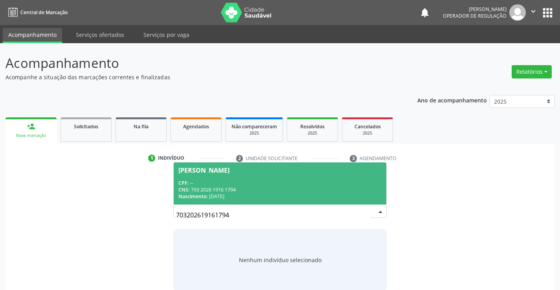
click at [269, 176] on span "Edilson Dias dos Santos CPF: -- CNS: 703 2026 1916 1794 Nascimento: 08/01/1982" at bounding box center [280, 184] width 212 height 42
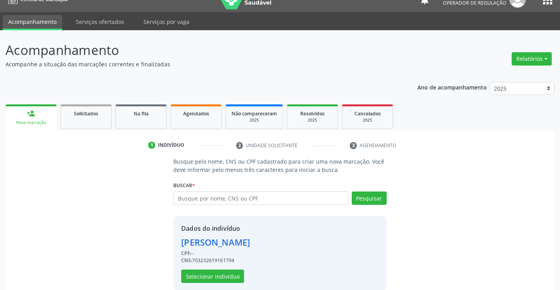
scroll to position [25, 0]
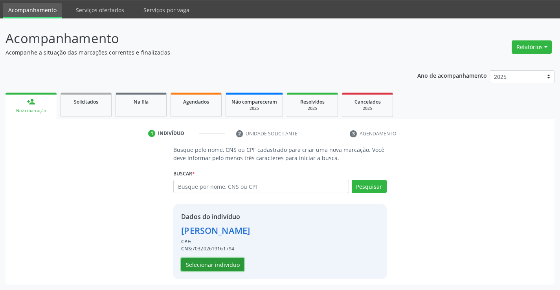
click at [220, 263] on button "Selecionar indivíduo" at bounding box center [212, 264] width 63 height 13
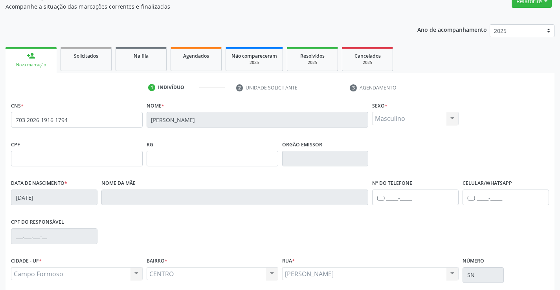
scroll to position [136, 0]
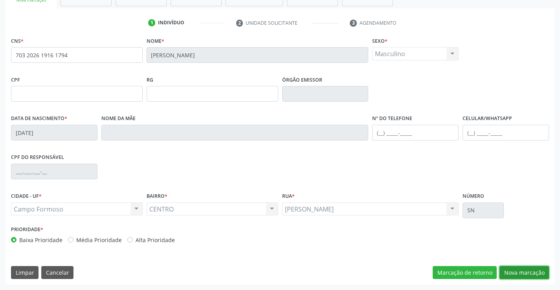
click at [506, 269] on button "Nova marcação" at bounding box center [524, 272] width 50 height 13
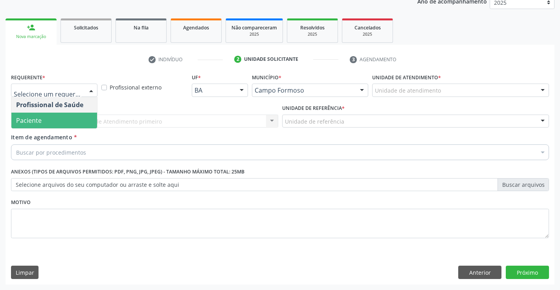
click at [66, 123] on span "Paciente" at bounding box center [54, 121] width 86 height 16
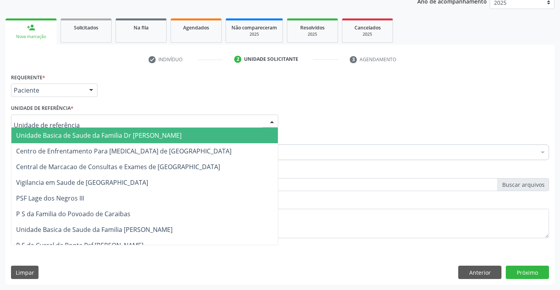
click at [61, 131] on span "Unidade Basica de Saude da Familia Dr [PERSON_NAME]" at bounding box center [98, 135] width 165 height 9
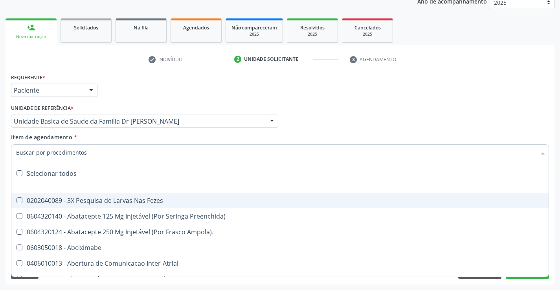
click at [63, 151] on input "Item de agendamento *" at bounding box center [276, 153] width 520 height 16
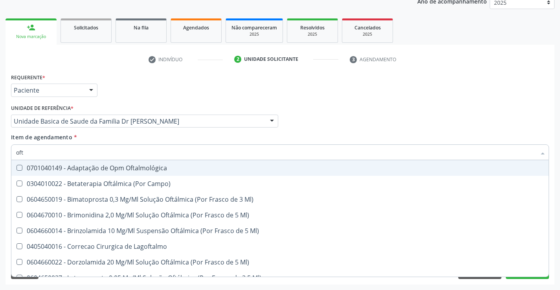
type input "ofta"
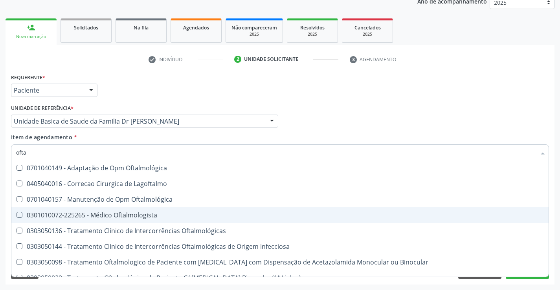
click at [156, 215] on div "0301010072-225265 - Médico Oftalmologista" at bounding box center [280, 215] width 528 height 6
checkbox Oftalmologista "true"
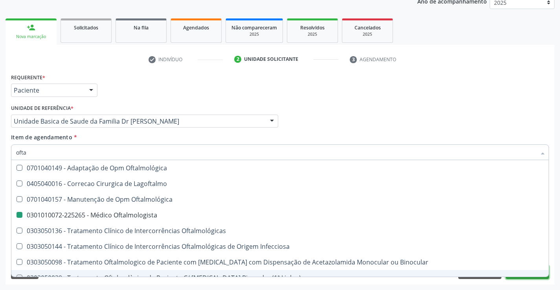
click at [528, 278] on button "Próximo" at bounding box center [527, 272] width 43 height 13
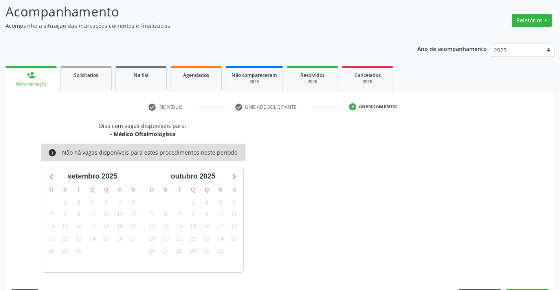
scroll to position [75, 0]
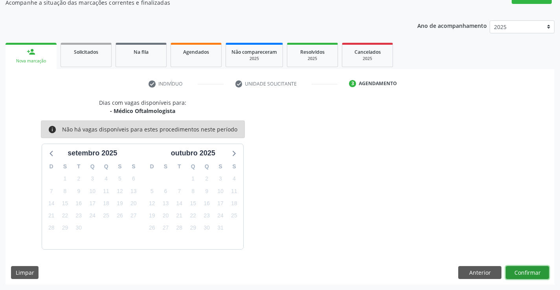
click at [528, 272] on button "Confirmar" at bounding box center [527, 272] width 43 height 13
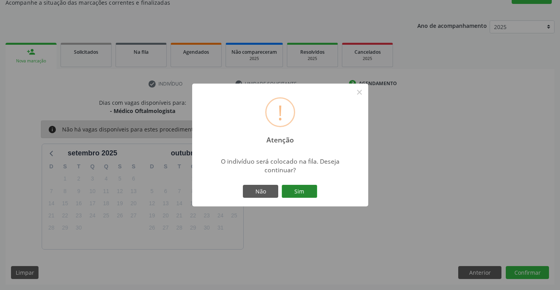
click at [300, 188] on button "Sim" at bounding box center [299, 191] width 35 height 13
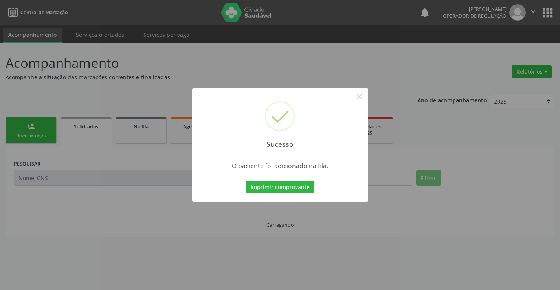
scroll to position [0, 0]
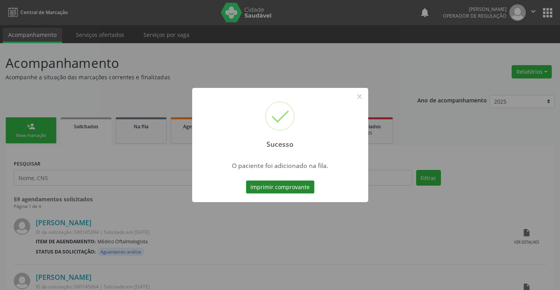
click at [283, 187] on button "Imprimir comprovante" at bounding box center [280, 187] width 68 height 13
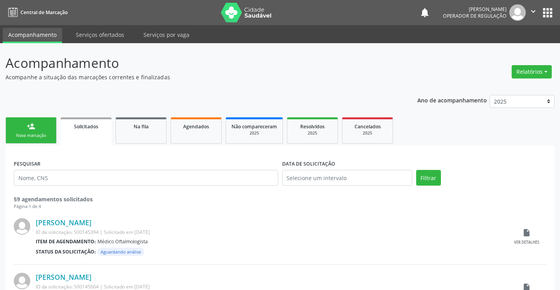
click at [44, 129] on link "person_add Nova marcação" at bounding box center [31, 130] width 51 height 26
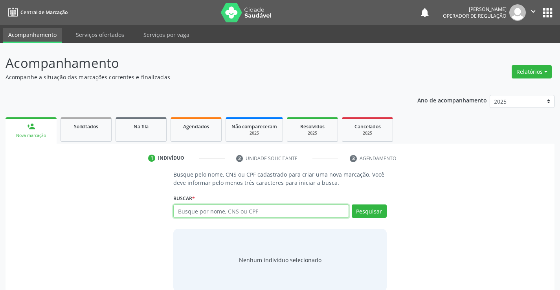
click at [247, 215] on input "text" at bounding box center [260, 211] width 175 height 13
type input "709702039728890"
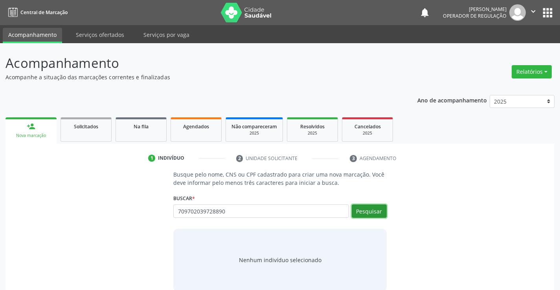
click at [371, 215] on button "Pesquisar" at bounding box center [369, 211] width 35 height 13
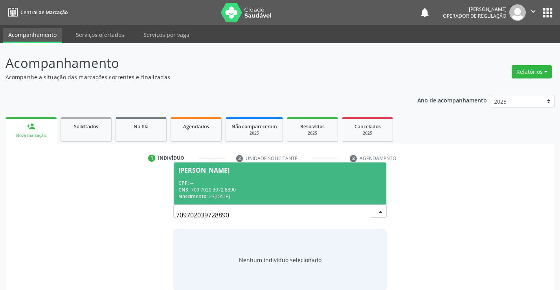
click at [242, 178] on span "Abner Vieira Santos CPF: -- CNS: 709 7020 3972 8890 Nascimento: 23/01/2009" at bounding box center [280, 184] width 212 height 42
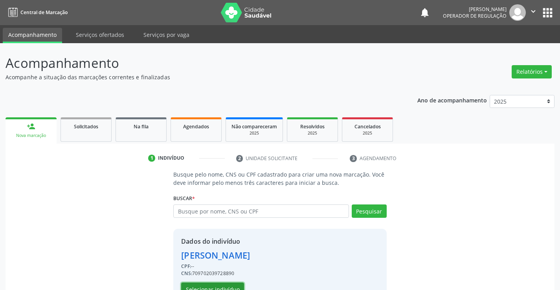
click at [216, 286] on button "Selecionar indivíduo" at bounding box center [212, 289] width 63 height 13
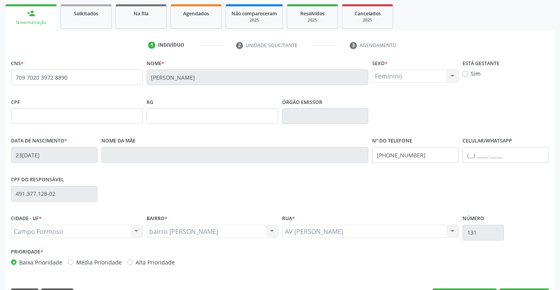
scroll to position [136, 0]
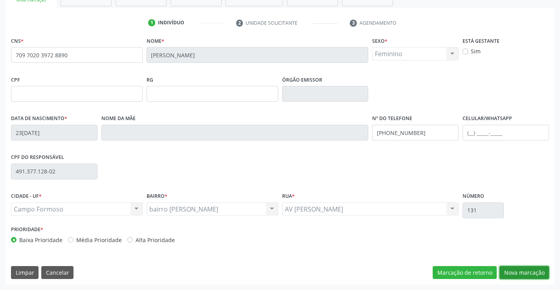
click at [529, 271] on button "Nova marcação" at bounding box center [524, 272] width 50 height 13
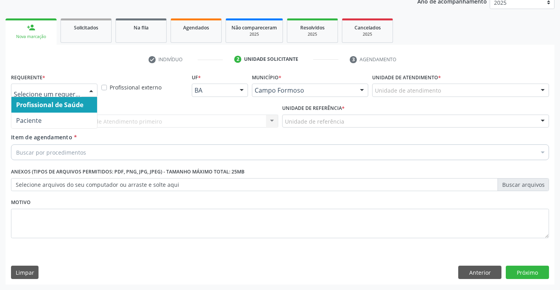
click at [64, 85] on div at bounding box center [54, 90] width 86 height 13
click at [62, 100] on span "Profissional de Saúde" at bounding box center [54, 105] width 86 height 16
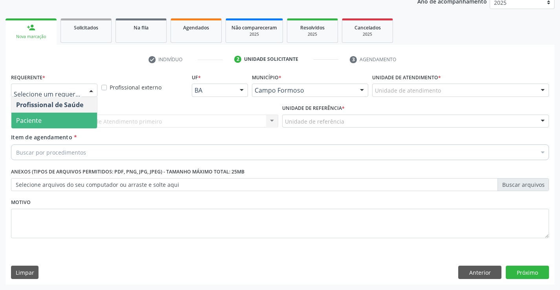
click at [60, 119] on span "Paciente" at bounding box center [54, 121] width 86 height 16
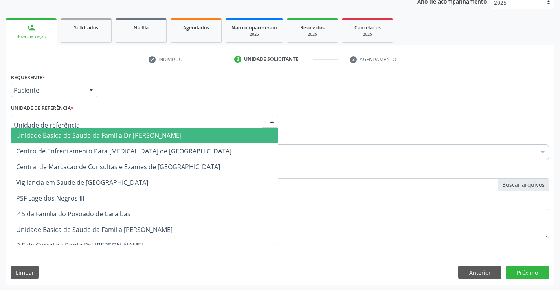
click at [59, 134] on span "Unidade Basica de Saude da Familia Dr [PERSON_NAME]" at bounding box center [98, 135] width 165 height 9
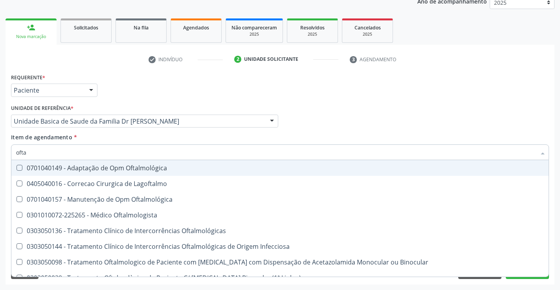
type input "oftal"
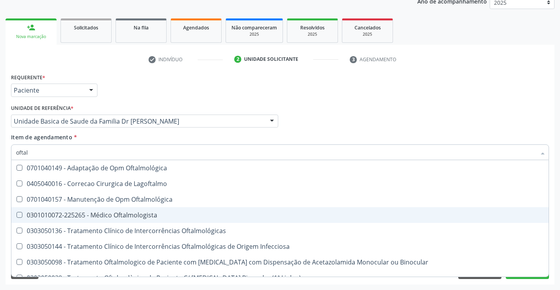
click at [117, 218] on div "0301010072-225265 - Médico Oftalmologista" at bounding box center [280, 215] width 528 height 6
checkbox Oftalmologista "true"
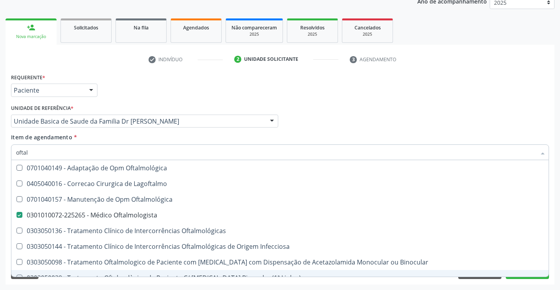
click at [518, 277] on div "0303050039 - Tratamento Oftalmològico de Paciente C/ [MEDICAL_DATA] Binocular (…" at bounding box center [280, 278] width 528 height 6
checkbox \) "true"
click at [518, 279] on button "Próximo" at bounding box center [527, 272] width 43 height 13
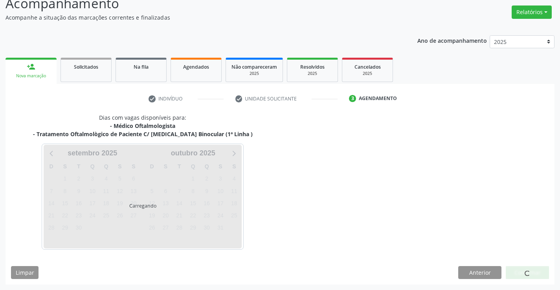
scroll to position [83, 0]
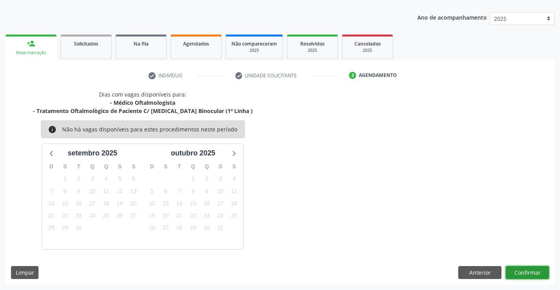
click at [514, 271] on button "Confirmar" at bounding box center [527, 272] width 43 height 13
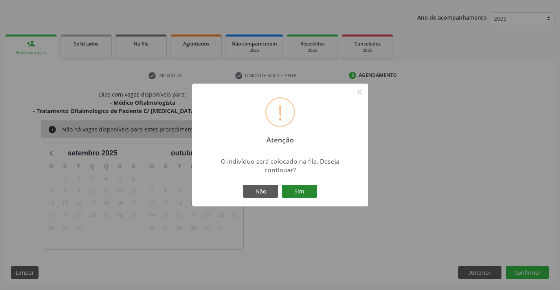
click at [298, 194] on button "Sim" at bounding box center [299, 191] width 35 height 13
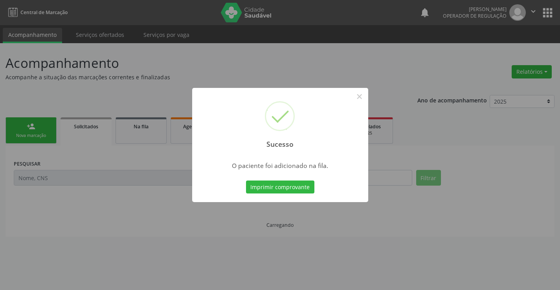
scroll to position [0, 0]
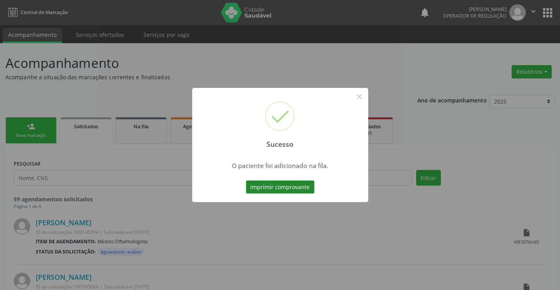
click at [277, 189] on button "Imprimir comprovante" at bounding box center [280, 187] width 68 height 13
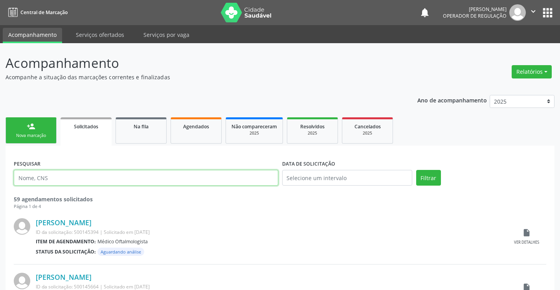
click at [77, 176] on input "text" at bounding box center [146, 178] width 264 height 16
click at [37, 129] on link "person_add Nova marcação" at bounding box center [31, 130] width 51 height 26
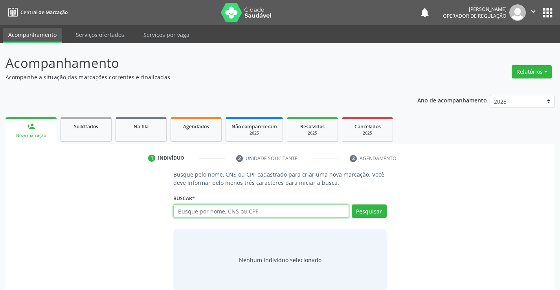
click at [237, 213] on input "text" at bounding box center [260, 211] width 175 height 13
type input "70"
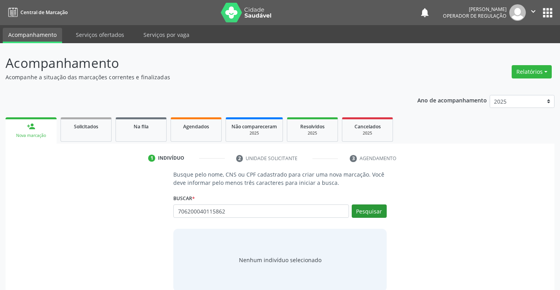
type input "706200040115862"
click at [371, 208] on button "Pesquisar" at bounding box center [369, 211] width 35 height 13
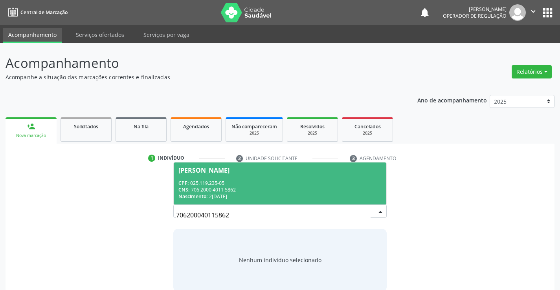
click at [286, 176] on span "Mateus de Souza Gomes CPF: 025.119.235-05 CNS: 706 2000 4011 5862 Nascimento: 2…" at bounding box center [280, 184] width 212 height 42
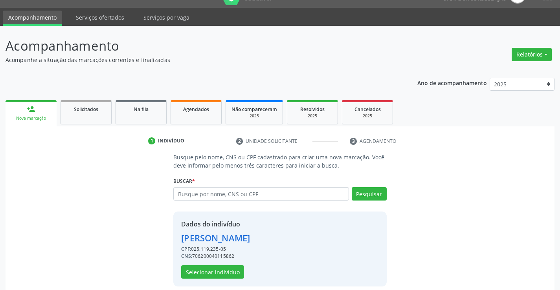
scroll to position [25, 0]
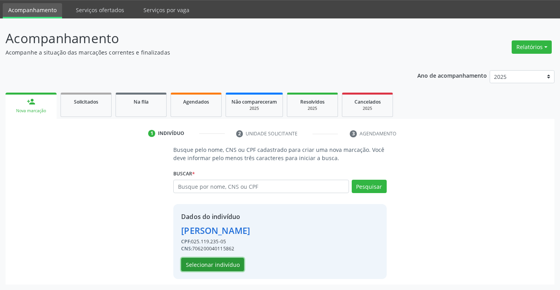
click at [220, 267] on button "Selecionar indivíduo" at bounding box center [212, 264] width 63 height 13
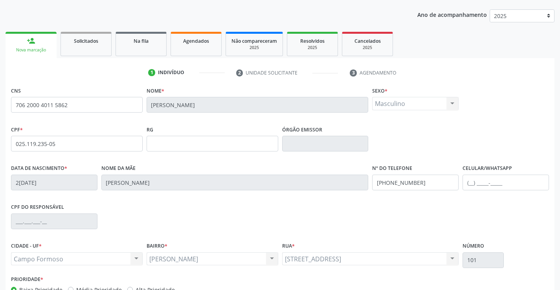
scroll to position [136, 0]
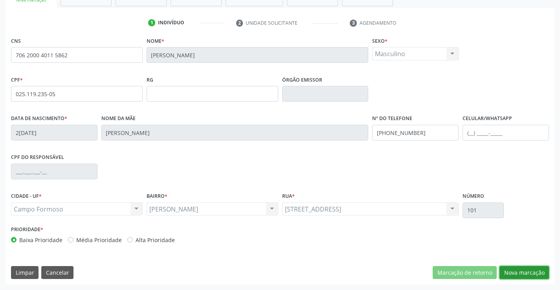
click at [519, 272] on button "Nova marcação" at bounding box center [524, 272] width 50 height 13
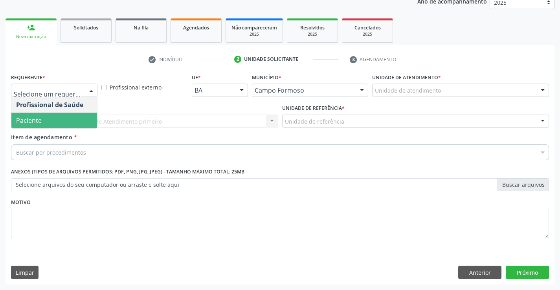
click at [66, 122] on span "Paciente" at bounding box center [54, 121] width 86 height 16
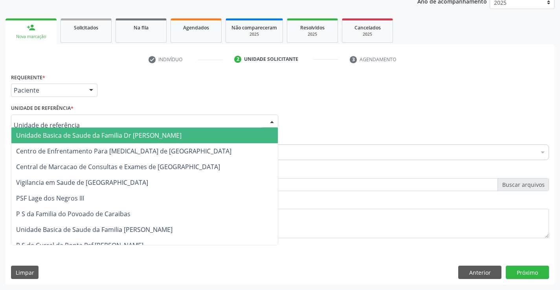
click at [68, 136] on span "Unidade Basica de Saude da Familia Dr [PERSON_NAME]" at bounding box center [98, 135] width 165 height 9
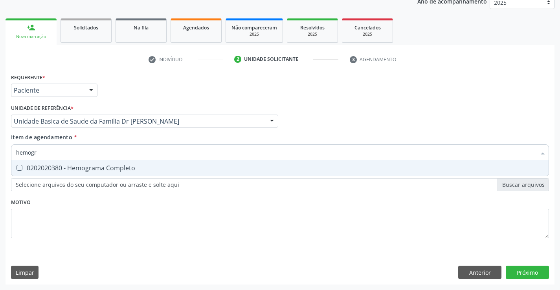
type input "hemogra"
click at [85, 170] on div "0202020380 - Hemograma Completo" at bounding box center [280, 168] width 528 height 6
checkbox Completo "true"
click at [71, 242] on div "Requerente * Paciente Profissional de Saúde Paciente Nenhum resultado encontrad…" at bounding box center [280, 161] width 538 height 178
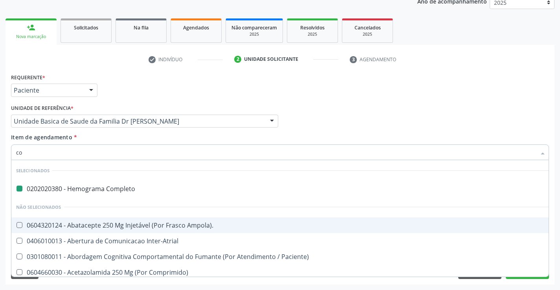
type input "col"
checkbox Completo "false"
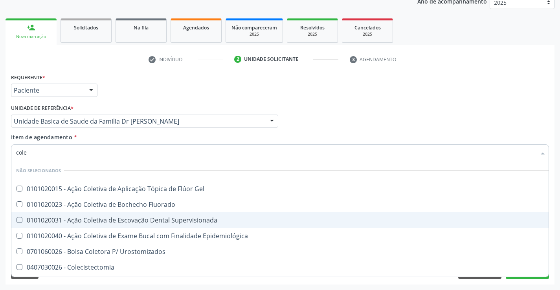
type input "coles"
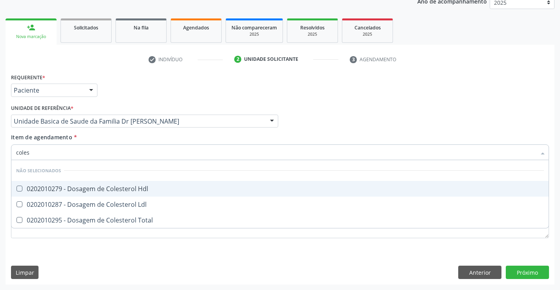
click at [92, 189] on div "0202010279 - Dosagem de Colesterol Hdl" at bounding box center [280, 189] width 528 height 6
checkbox Hdl "true"
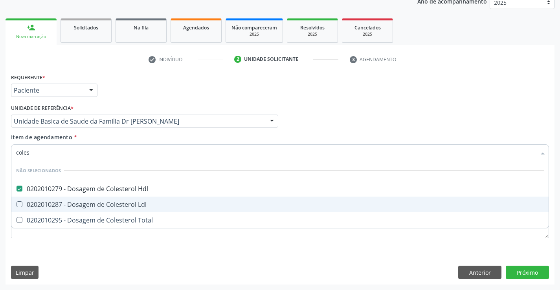
click at [92, 202] on div "0202010287 - Dosagem de Colesterol Ldl" at bounding box center [280, 205] width 528 height 6
checkbox Ldl "true"
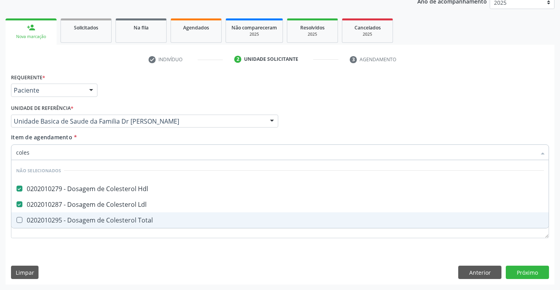
click at [94, 221] on div "0202010295 - Dosagem de Colesterol Total" at bounding box center [280, 220] width 528 height 6
checkbox Total "true"
type input "coles"
click at [77, 255] on div "Requerente * Paciente Profissional de Saúde Paciente Nenhum resultado encontrad…" at bounding box center [280, 178] width 549 height 213
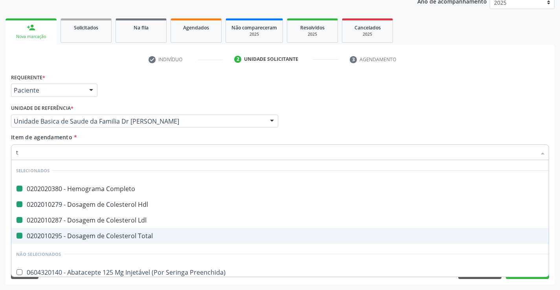
type input "tr"
checkbox Completo "false"
checkbox Ldl "false"
checkbox Hdl "false"
checkbox Total "false"
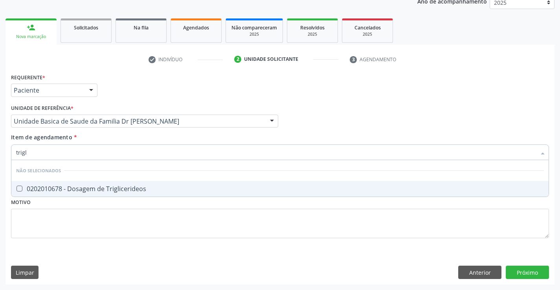
type input "trigli"
click at [86, 191] on div "0202010678 - Dosagem de Triglicerideos" at bounding box center [280, 189] width 528 height 6
checkbox Triglicerideos "true"
type input "trigli"
click at [59, 248] on div "Requerente * Paciente Profissional de Saúde Paciente Nenhum resultado encontrad…" at bounding box center [280, 161] width 538 height 178
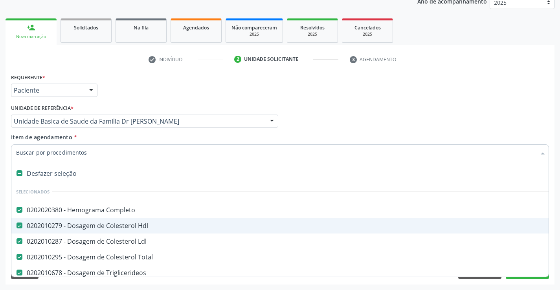
scroll to position [79, 0]
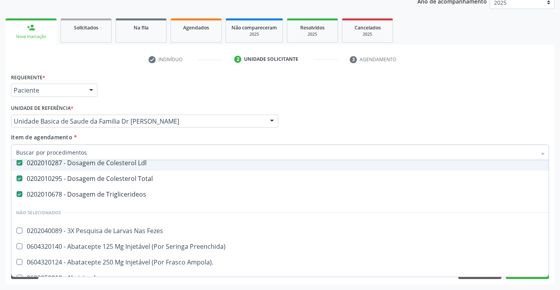
click at [82, 151] on input "Item de agendamento *" at bounding box center [276, 153] width 520 height 16
type input "u"
checkbox Completo "false"
checkbox Hdl "false"
checkbox Ldl "false"
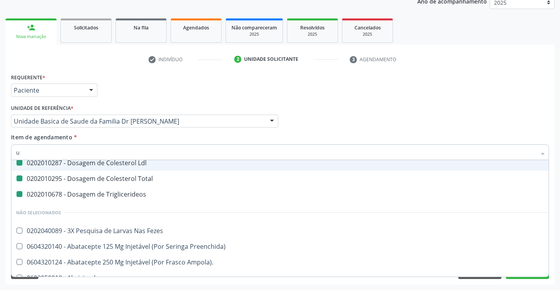
checkbox Total "false"
checkbox Triglicerideos "false"
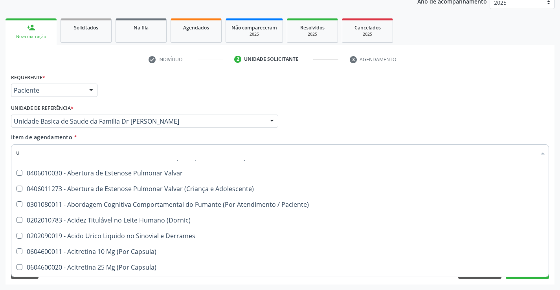
scroll to position [57, 0]
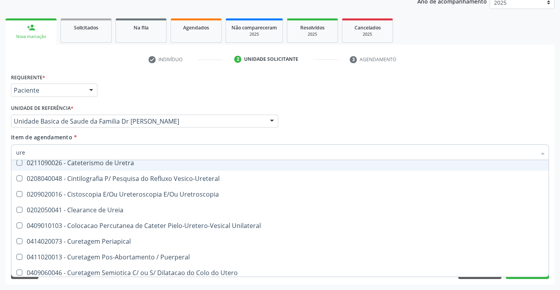
type input "urei"
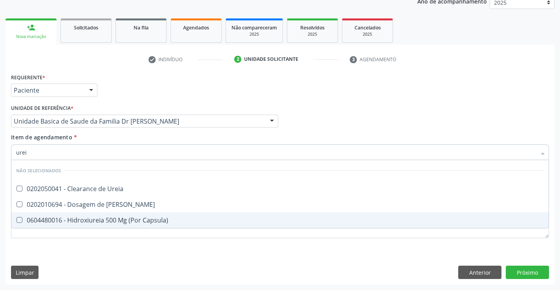
scroll to position [0, 0]
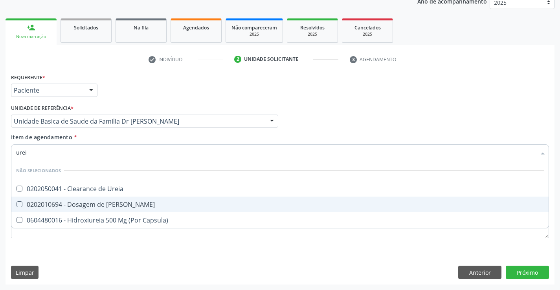
click at [95, 204] on div "0202010694 - Dosagem de [PERSON_NAME]" at bounding box center [280, 205] width 528 height 6
checkbox Ureia "true"
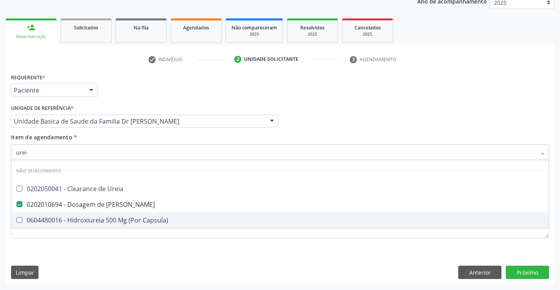
click at [90, 260] on div "Requerente * Paciente Profissional de Saúde Paciente Nenhum resultado encontrad…" at bounding box center [280, 178] width 549 height 213
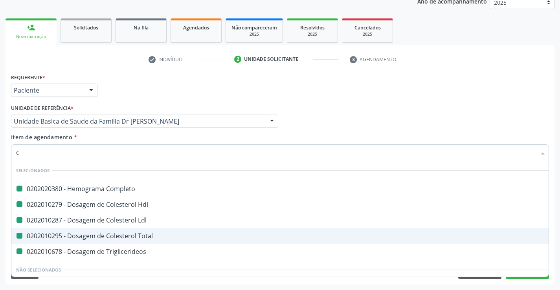
type input "cr"
checkbox Completo "false"
checkbox Hdl "false"
checkbox Ldl "false"
checkbox Total "false"
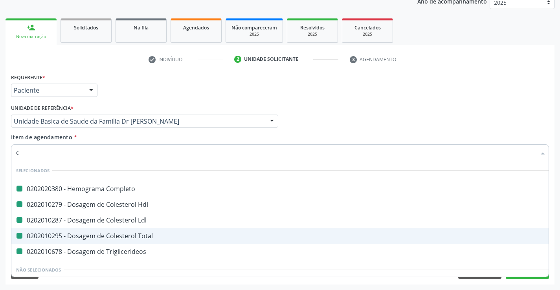
checkbox Triglicerideos "false"
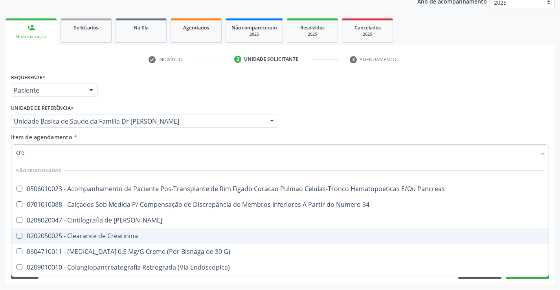
type input "crea"
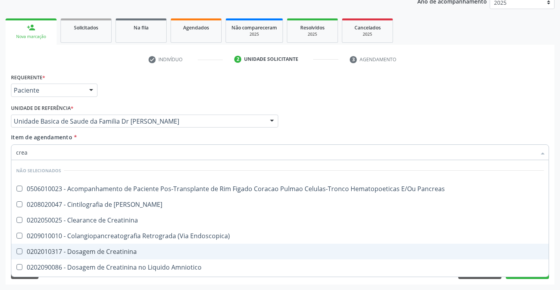
click at [120, 250] on div "0202010317 - Dosagem de Creatinina" at bounding box center [280, 252] width 528 height 6
checkbox Creatinina "true"
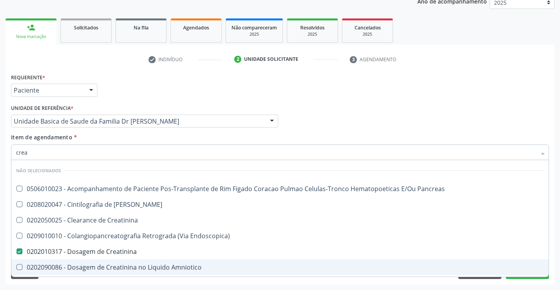
click at [97, 284] on div "Requerente * Paciente Profissional de Saúde Paciente Nenhum resultado encontrad…" at bounding box center [280, 178] width 549 height 213
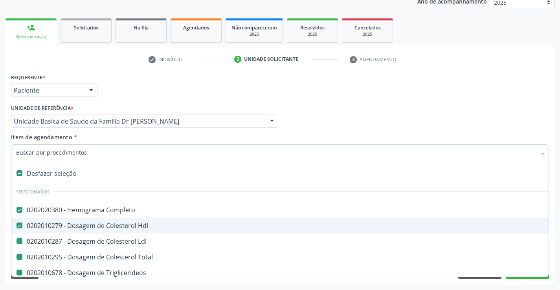
type input "u"
checkbox Ldl "false"
checkbox Total "false"
checkbox Triglicerideos "false"
checkbox Creatinina "false"
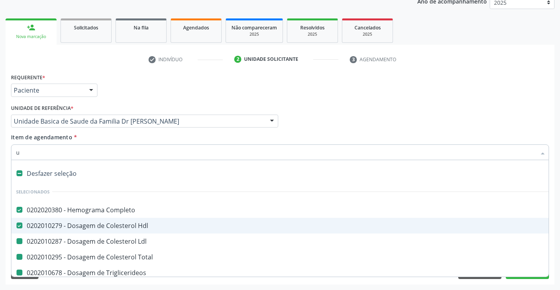
checkbox Ureia "false"
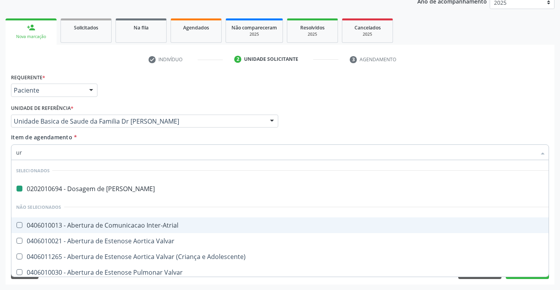
type input "uri"
checkbox Ureia "false"
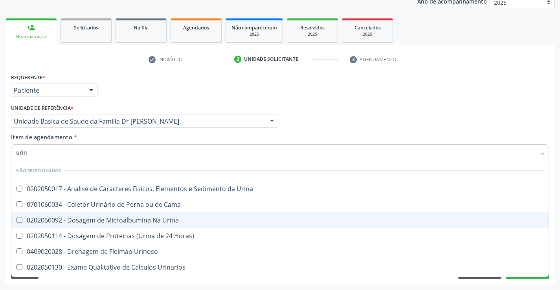
type input "urina"
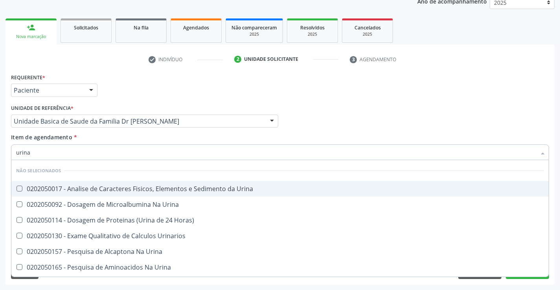
click at [129, 186] on div "0202050017 - Analise de Caracteres Fisicos, Elementos e Sedimento da Urina" at bounding box center [280, 189] width 528 height 6
checkbox Urina "true"
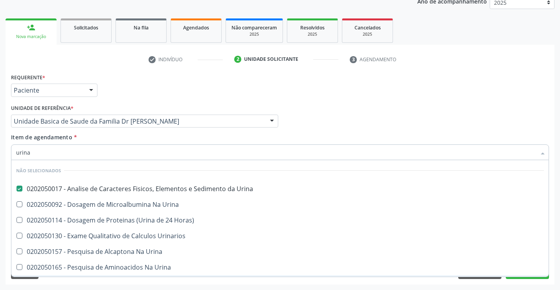
click at [99, 276] on span "0202050190 - Pesquisa de Cistina Na Urina" at bounding box center [279, 283] width 537 height 16
checkbox Urina "true"
click at [69, 282] on div "Requerente * Paciente Profissional de Saúde Paciente Nenhum resultado encontrad…" at bounding box center [280, 178] width 549 height 213
checkbox Horas\) "true"
checkbox Urinarios "true"
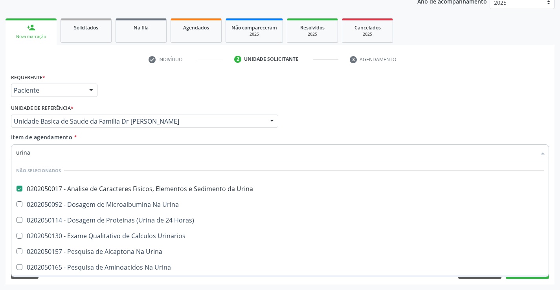
checkbox Urina "true"
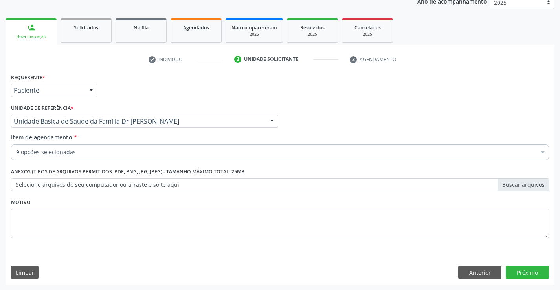
click at [83, 148] on div "9 opções selecionadas" at bounding box center [280, 153] width 538 height 16
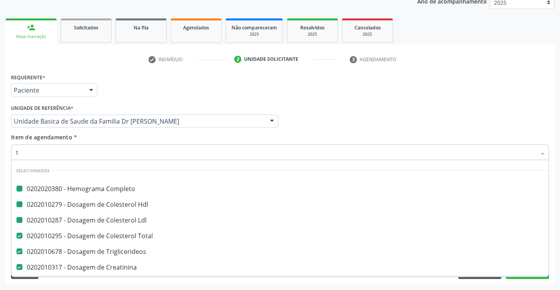
type input "tg"
checkbox Completo "false"
checkbox Ldl "false"
checkbox Hdl "false"
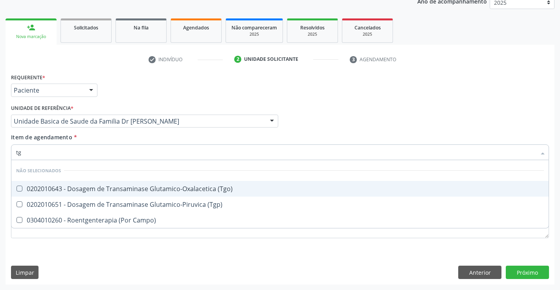
click at [116, 189] on div "0202010643 - Dosagem de Transaminase Glutamico-Oxalacetica (Tgo)" at bounding box center [280, 189] width 528 height 6
checkbox \(Tgo\) "true"
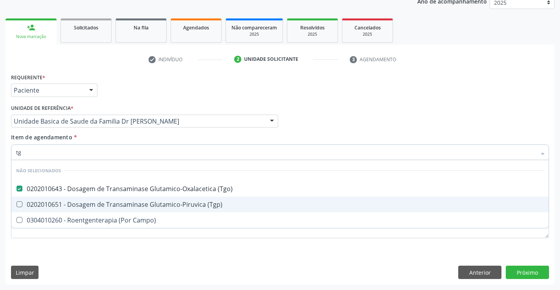
click at [120, 204] on div "0202010651 - Dosagem de Transaminase Glutamico-Piruvica (Tgp)" at bounding box center [280, 205] width 528 height 6
checkbox \(Tgp\) "true"
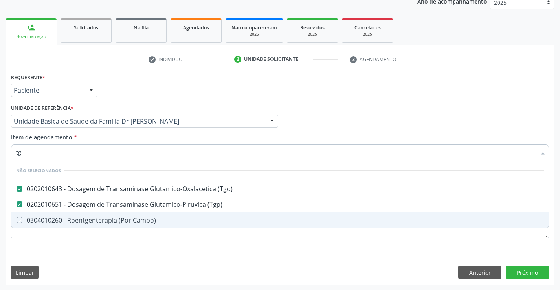
click at [102, 253] on div "Requerente * Paciente Profissional de Saúde Paciente Nenhum resultado encontrad…" at bounding box center [280, 178] width 549 height 213
checkbox Campo\) "true"
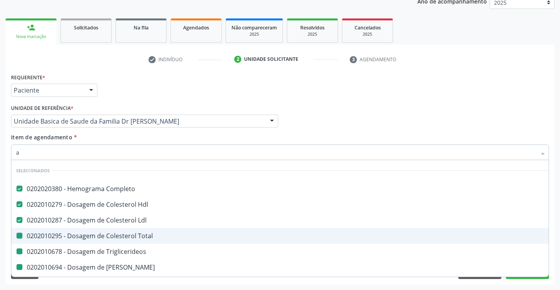
type input "ac"
checkbox Total "false"
checkbox Triglicerideos "false"
checkbox Ureia "false"
checkbox Creatinina "false"
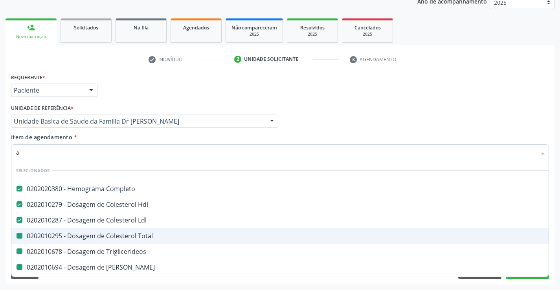
checkbox Urina "false"
checkbox \(Tgo\) "false"
checkbox \(Tgp\) "false"
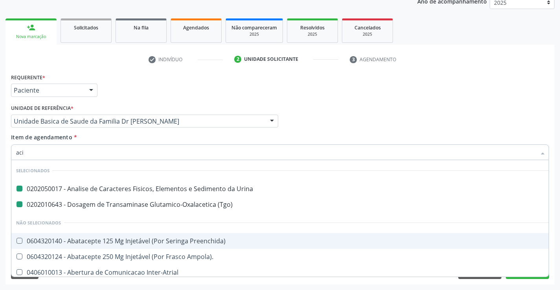
type input "acid"
checkbox Urina "false"
checkbox \(Tgo\) "false"
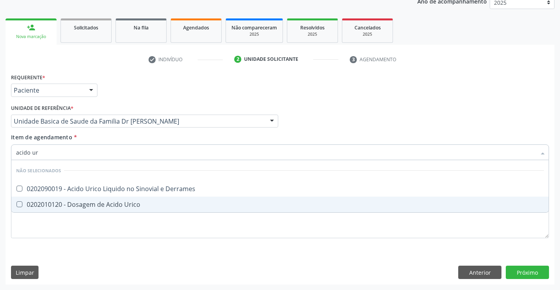
type input "acido uri"
click at [106, 204] on div "0202010120 - Dosagem de Acido Urico" at bounding box center [280, 205] width 528 height 6
checkbox Urico "true"
click at [89, 253] on div "Requerente * Paciente Profissional de Saúde Paciente Nenhum resultado encontrad…" at bounding box center [280, 178] width 549 height 213
checkbox Derrames "true"
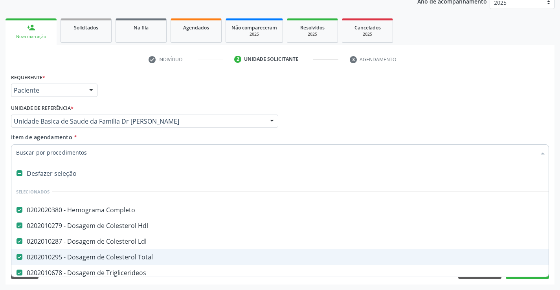
type input "g"
checkbox Urico "false"
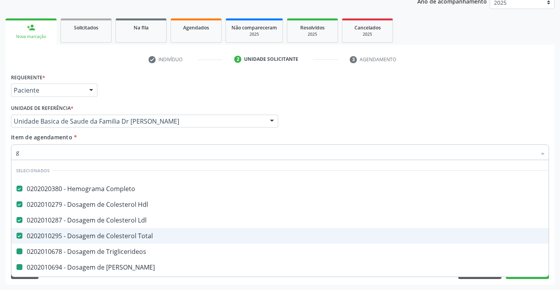
type input "gl"
checkbox Triglicerideos "false"
checkbox Ureia "false"
checkbox Creatinina "false"
checkbox \(Tgo\) "false"
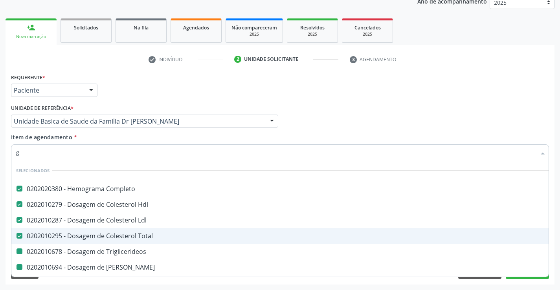
checkbox \(Tgp\) "false"
checkbox Urico "false"
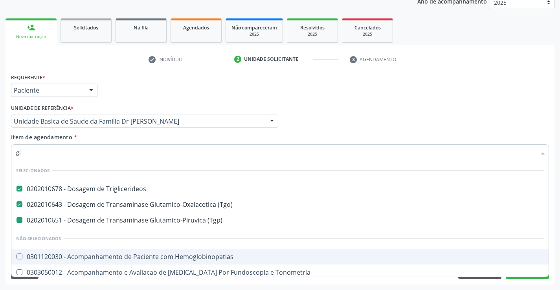
type input "gli"
checkbox \(Tgp\) "false"
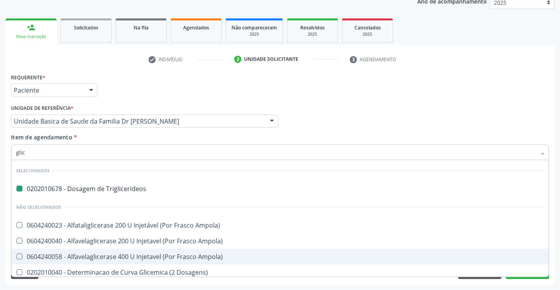
type input "glico"
checkbox Triglicerideos "false"
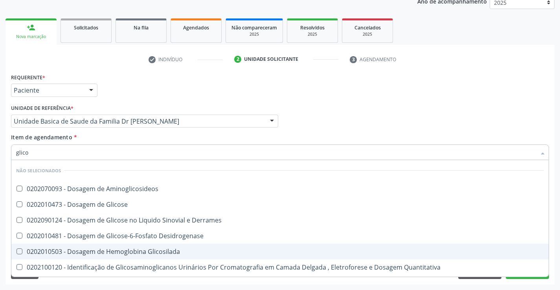
type input "glicos"
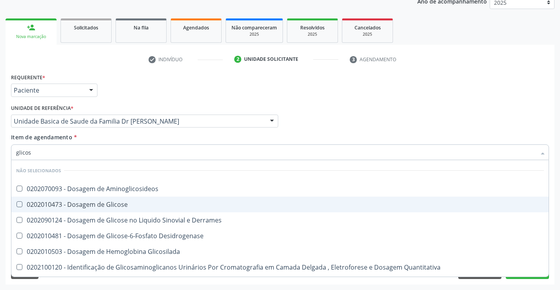
click at [76, 203] on div "0202010473 - Dosagem de Glicose" at bounding box center [280, 205] width 528 height 6
checkbox Glicose "true"
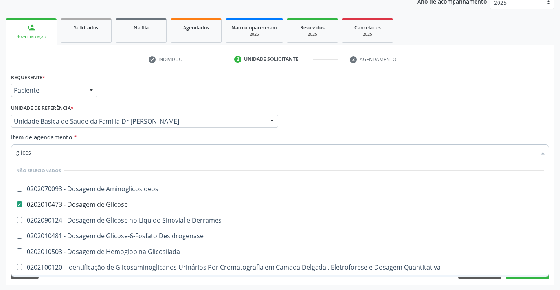
click at [74, 283] on div "Requerente * Paciente Profissional de Saúde Paciente Nenhum resultado encontrad…" at bounding box center [280, 178] width 549 height 213
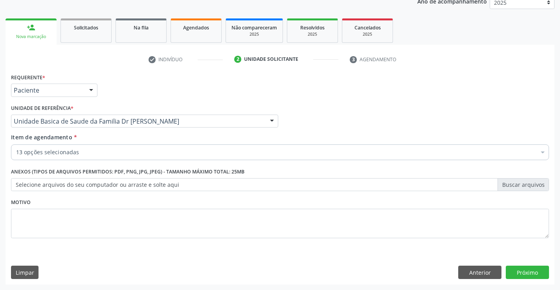
checkbox Completo "true"
checkbox Ldl "true"
checkbox Triglicerideos "true"
checkbox Ureia "true"
checkbox Creatinina "true"
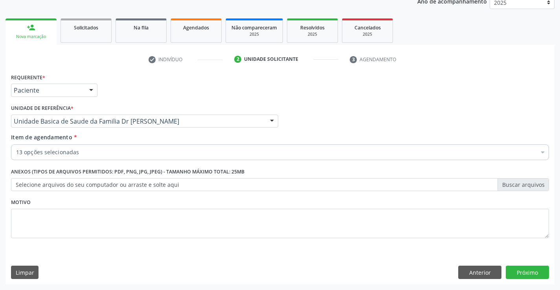
checkbox Urina "true"
checkbox Total "true"
click at [88, 147] on div "13 opções selecionadas" at bounding box center [280, 153] width 538 height 16
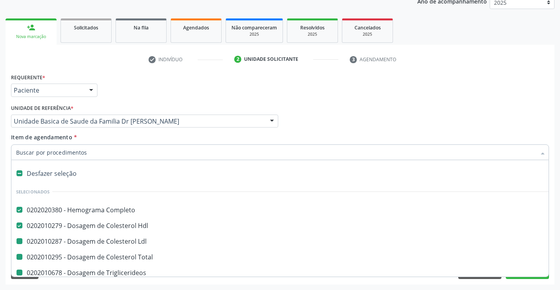
type input "f"
checkbox Ldl "false"
checkbox Triglicerideos "false"
checkbox Ureia "false"
checkbox Creatinina "false"
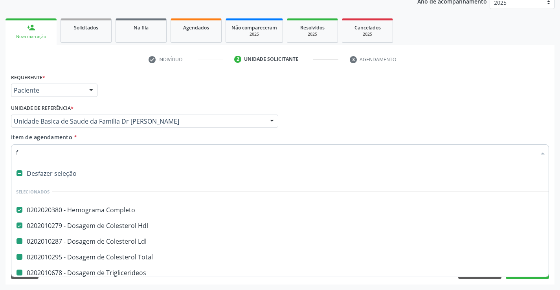
checkbox Urina "false"
checkbox Total "false"
checkbox Urina "false"
checkbox \(Tgo\) "false"
checkbox \(Tgp\) "false"
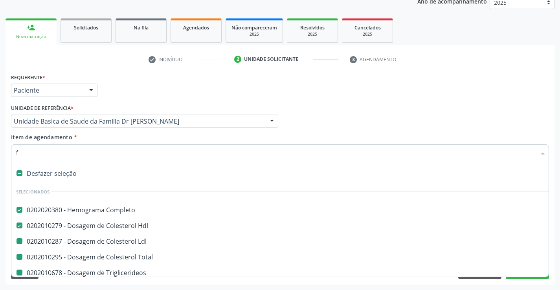
checkbox Urico "false"
checkbox Glicose "false"
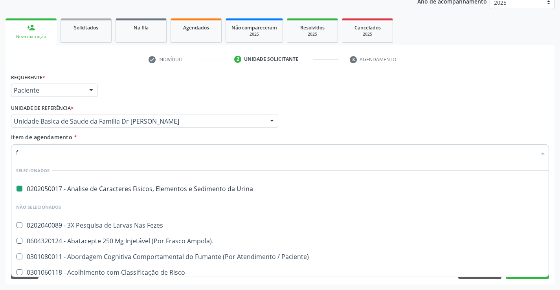
type input "fe"
checkbox Urina "false"
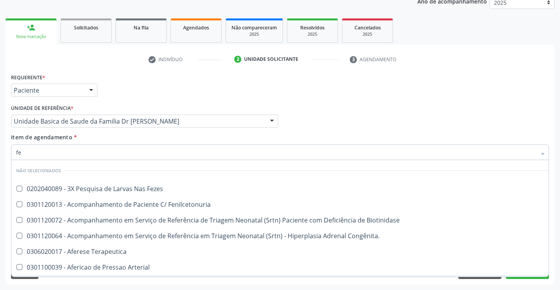
type input "fez"
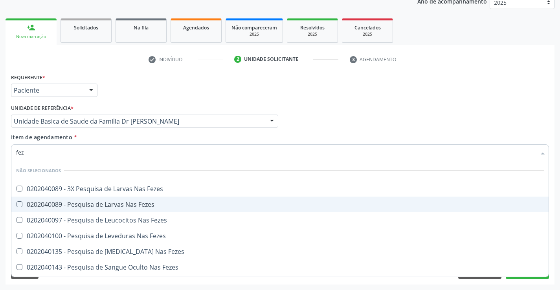
click at [101, 203] on div "0202040089 - Pesquisa de Larvas Nas Fezes" at bounding box center [280, 205] width 528 height 6
checkbox Fezes "true"
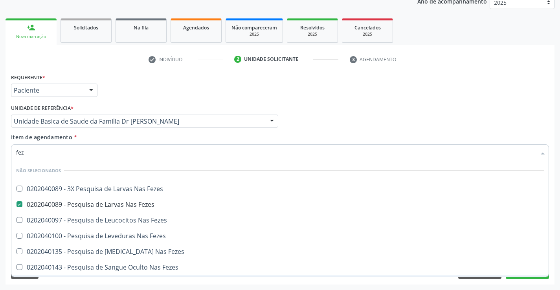
click at [74, 286] on div "Acompanhamento Acompanhe a situação das marcações correntes e finalizadas Relat…" at bounding box center [280, 117] width 560 height 346
checkbox Fezes "true"
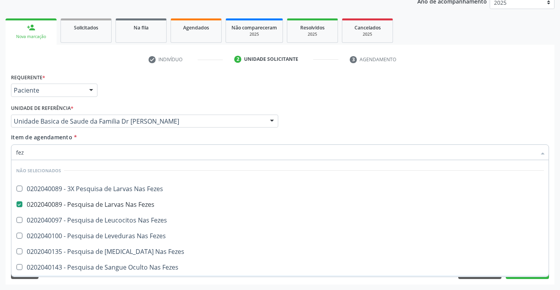
checkbox Fezes "true"
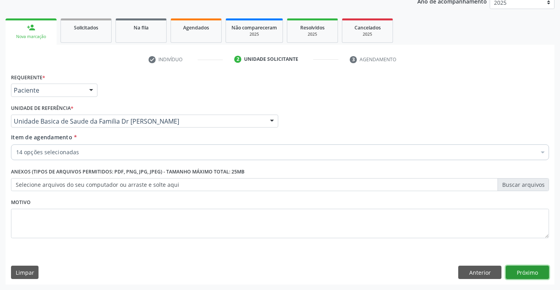
click at [514, 270] on button "Próximo" at bounding box center [527, 272] width 43 height 13
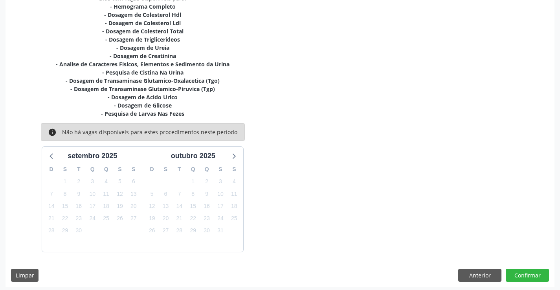
scroll to position [182, 0]
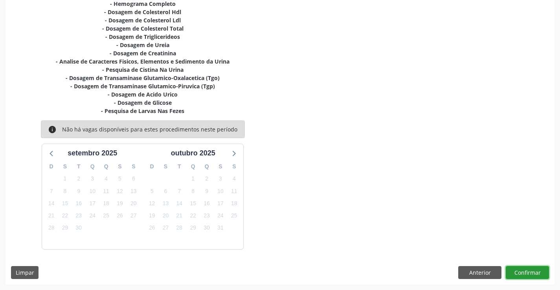
click at [516, 274] on button "Confirmar" at bounding box center [527, 272] width 43 height 13
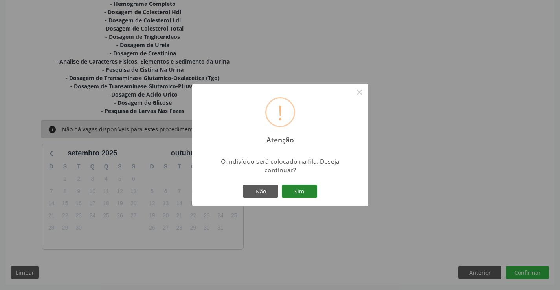
click at [302, 191] on button "Sim" at bounding box center [299, 191] width 35 height 13
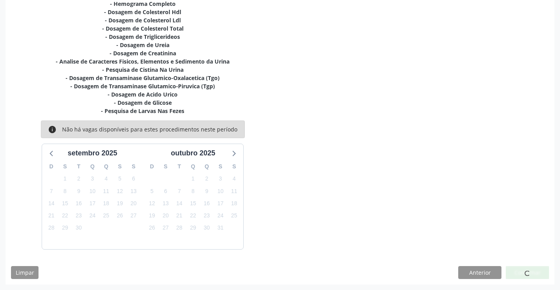
scroll to position [0, 0]
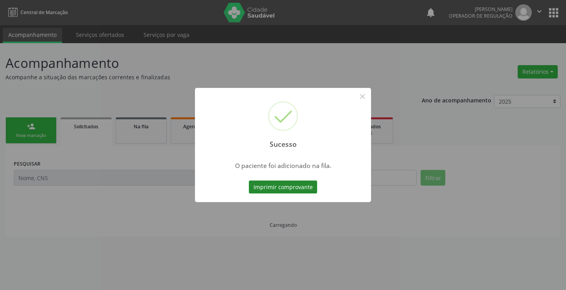
click at [299, 189] on button "Imprimir comprovante" at bounding box center [283, 187] width 68 height 13
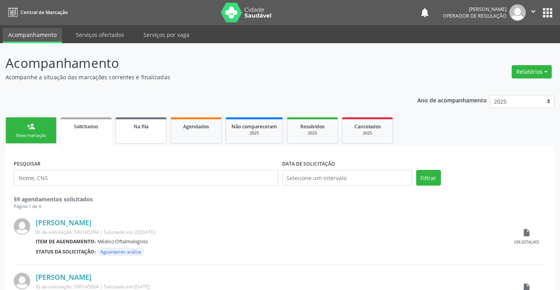
click at [144, 132] on link "Na fila" at bounding box center [141, 130] width 51 height 26
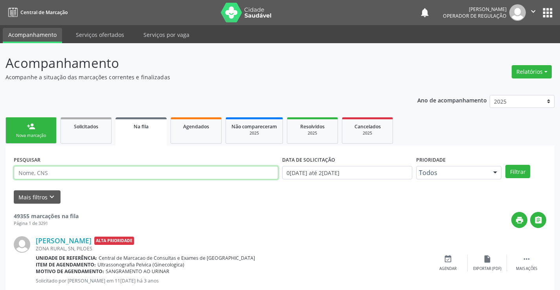
click at [100, 172] on input "text" at bounding box center [146, 172] width 264 height 13
click at [515, 172] on button "Filtrar" at bounding box center [517, 171] width 25 height 13
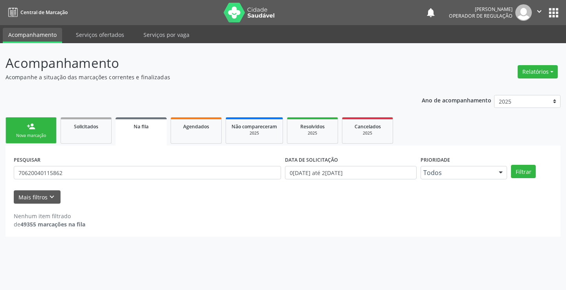
click at [163, 140] on link "Na fila" at bounding box center [141, 131] width 51 height 28
click at [75, 174] on input "70620040115862" at bounding box center [147, 172] width 267 height 13
type input "7"
type input "706200040115862"
click at [521, 174] on button "Filtrar" at bounding box center [523, 171] width 25 height 13
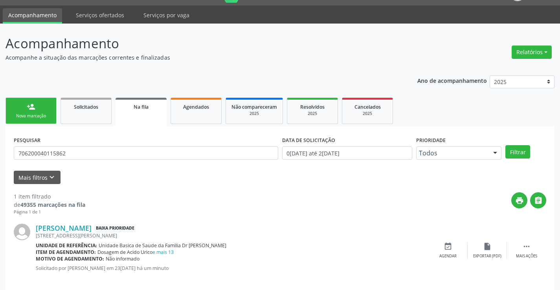
scroll to position [29, 0]
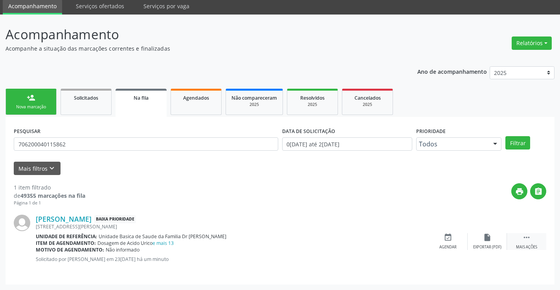
click at [528, 241] on icon "" at bounding box center [526, 237] width 9 height 9
click at [489, 246] on div "Editar" at bounding box center [487, 248] width 13 height 6
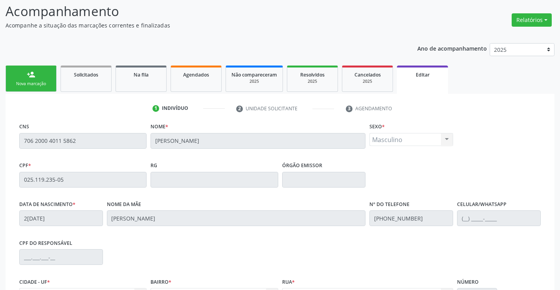
scroll to position [146, 0]
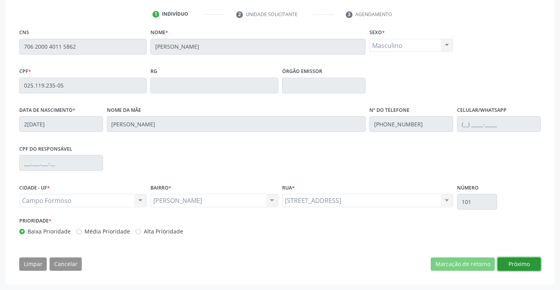
click at [530, 264] on button "Próximo" at bounding box center [518, 264] width 43 height 13
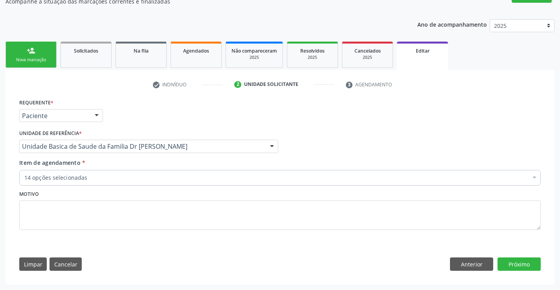
scroll to position [76, 0]
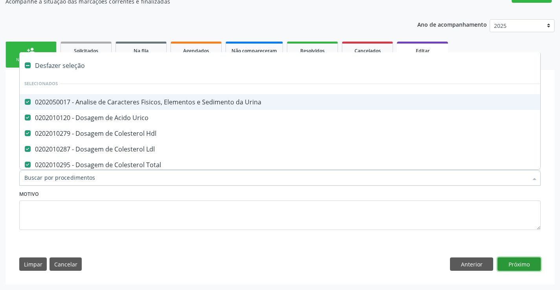
click at [524, 264] on button "Próximo" at bounding box center [518, 264] width 43 height 13
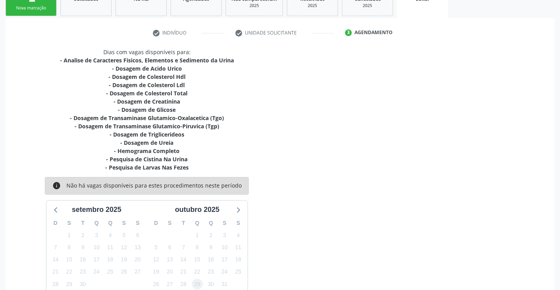
scroll to position [192, 0]
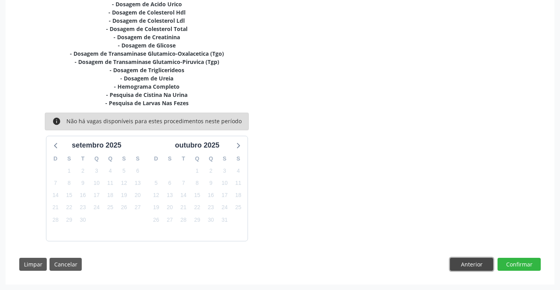
click at [475, 262] on button "Anterior" at bounding box center [471, 264] width 43 height 13
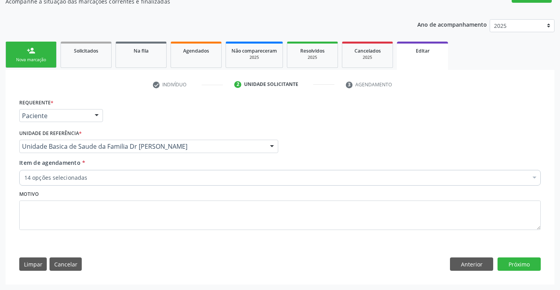
click at [99, 173] on div "14 opções selecionadas" at bounding box center [279, 178] width 521 height 16
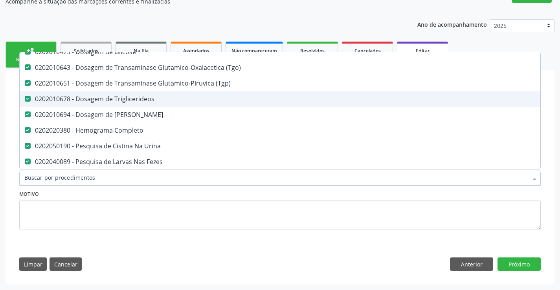
scroll to position [157, 0]
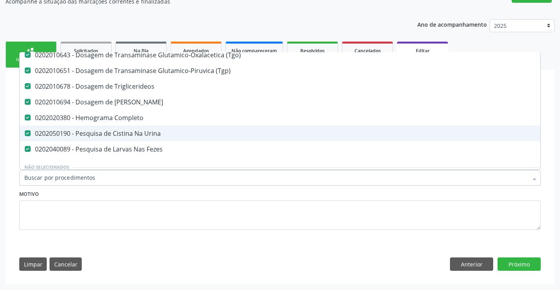
click at [152, 136] on div "0202050190 - Pesquisa de Cistina Na Urina" at bounding box center [330, 133] width 612 height 6
checkbox Urina "false"
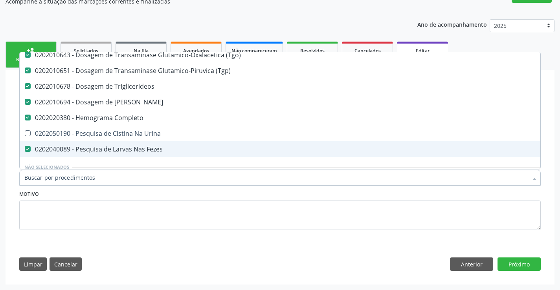
click at [103, 182] on input "Item de agendamento *" at bounding box center [275, 178] width 503 height 16
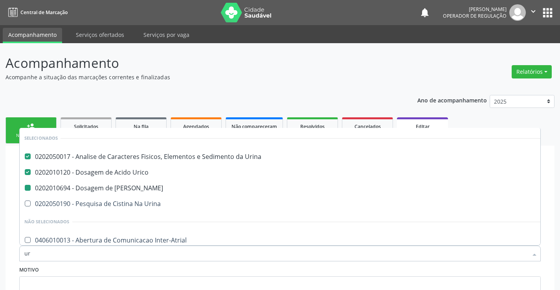
type input "uri"
checkbox Ureia "false"
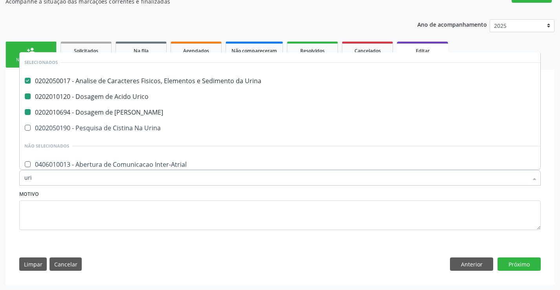
type input "urin"
checkbox Urico "false"
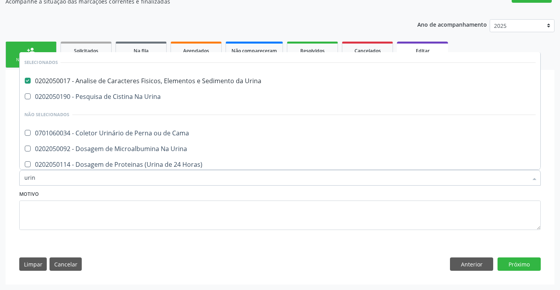
scroll to position [141, 0]
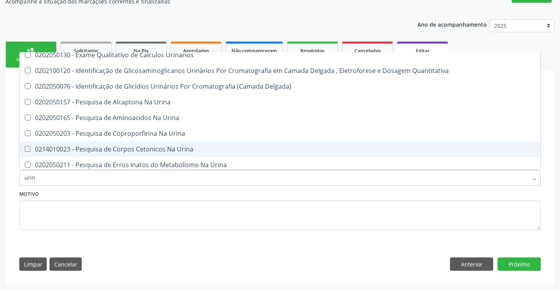
type input "urina"
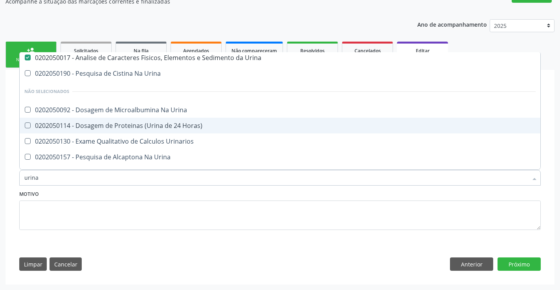
scroll to position [0, 0]
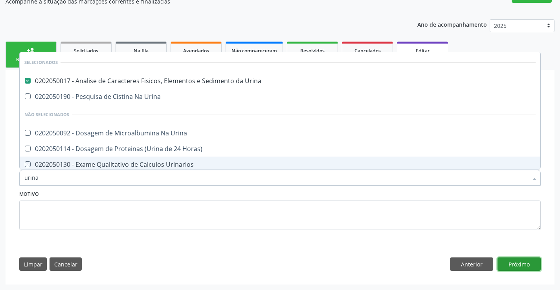
click at [521, 266] on button "Próximo" at bounding box center [518, 264] width 43 height 13
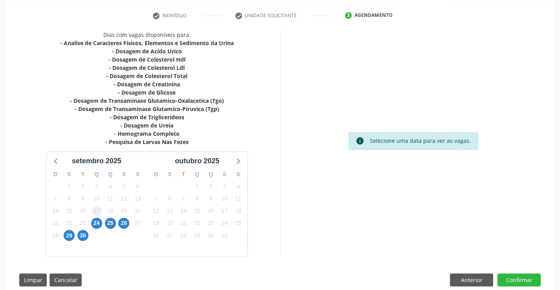
scroll to position [161, 0]
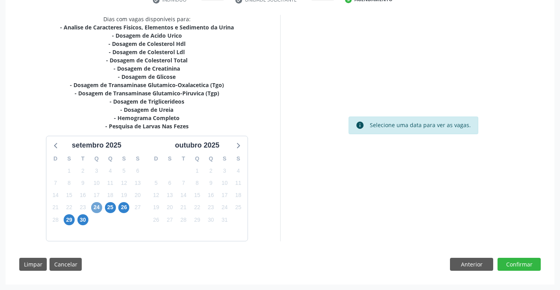
click at [98, 210] on span "24" at bounding box center [96, 207] width 11 height 11
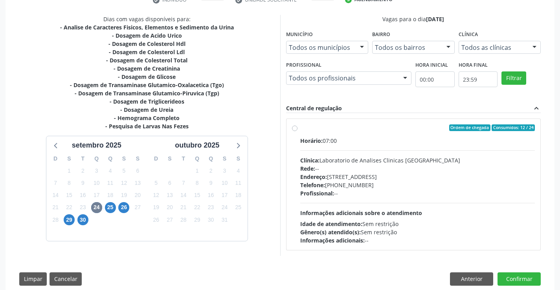
click at [300, 129] on label "Ordem de chegada Consumidos: 12 / 24 Horário: 07:00 Clínica: Laboratorio de Ana…" at bounding box center [417, 185] width 235 height 121
click at [293, 129] on input "Ordem de chegada Consumidos: 12 / 24 Horário: 07:00 Clínica: Laboratorio de Ana…" at bounding box center [295, 128] width 6 height 7
radio input "true"
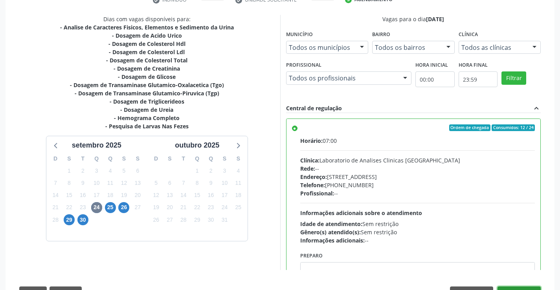
click at [519, 289] on button "Confirmar" at bounding box center [518, 293] width 43 height 13
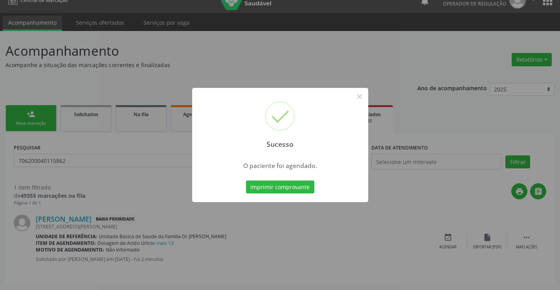
scroll to position [0, 0]
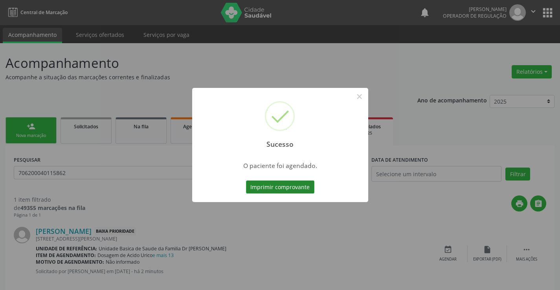
click at [284, 185] on button "Imprimir comprovante" at bounding box center [280, 187] width 68 height 13
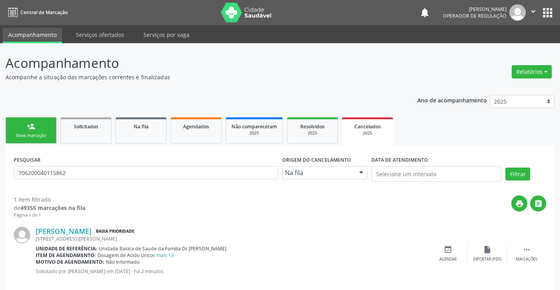
click at [42, 129] on link "person_add Nova marcação" at bounding box center [31, 130] width 51 height 26
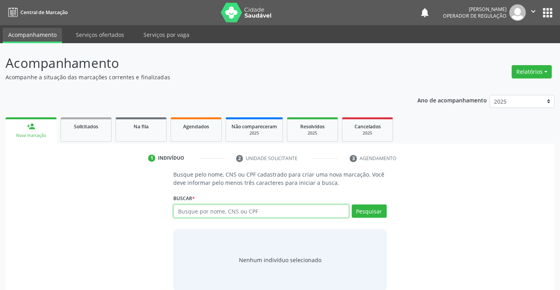
click at [221, 212] on input "text" at bounding box center [260, 211] width 175 height 13
type input "706200040115862"
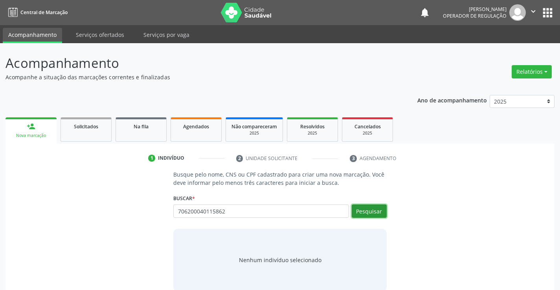
click at [368, 208] on button "Pesquisar" at bounding box center [369, 211] width 35 height 13
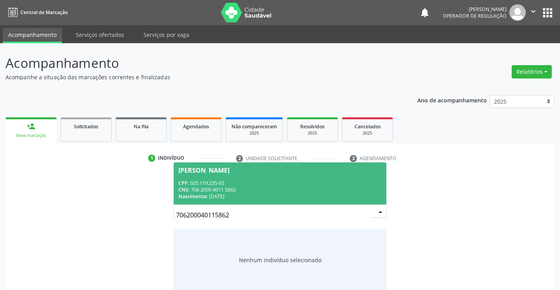
click at [361, 195] on div "Nascimento: 28/08/1994" at bounding box center [279, 196] width 203 height 7
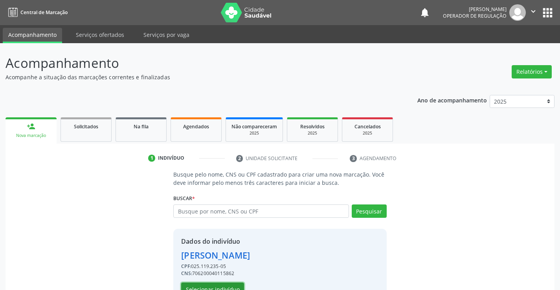
click at [229, 289] on button "Selecionar indivíduo" at bounding box center [212, 289] width 63 height 13
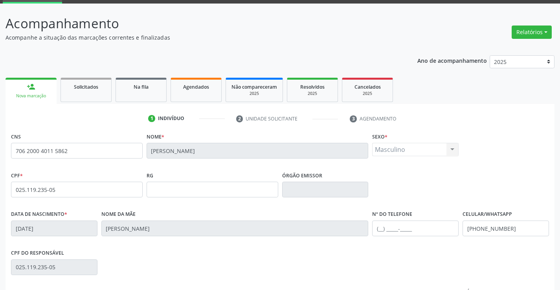
scroll to position [136, 0]
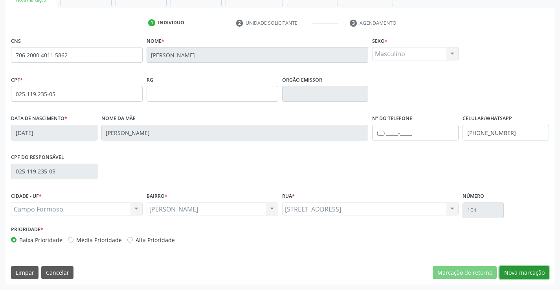
click at [527, 274] on button "Nova marcação" at bounding box center [524, 272] width 50 height 13
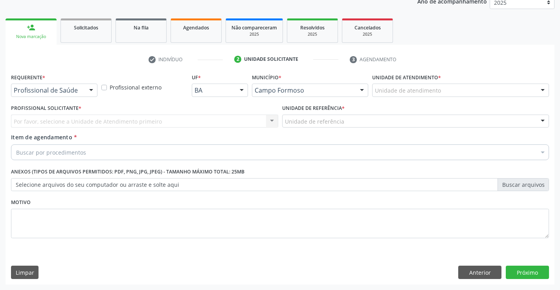
scroll to position [99, 0]
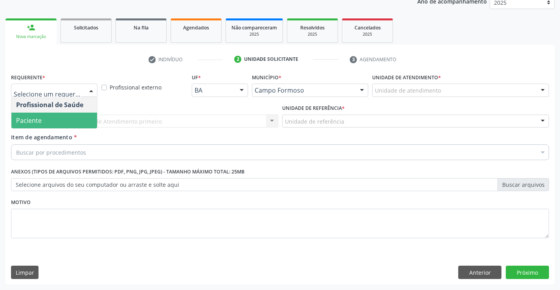
click at [54, 119] on span "Paciente" at bounding box center [54, 121] width 86 height 16
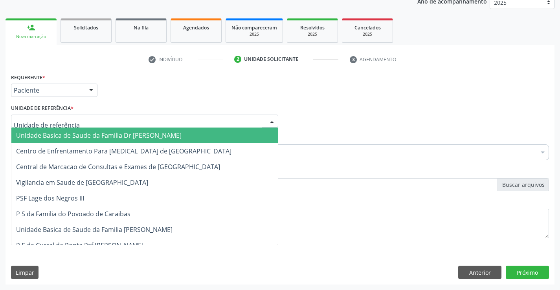
click at [57, 133] on span "Unidade Basica de Saude da Familia Dr [PERSON_NAME]" at bounding box center [98, 135] width 165 height 9
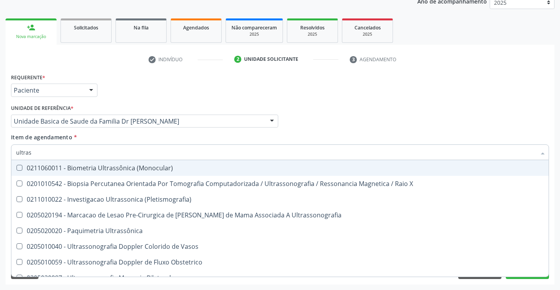
type input "ultrass"
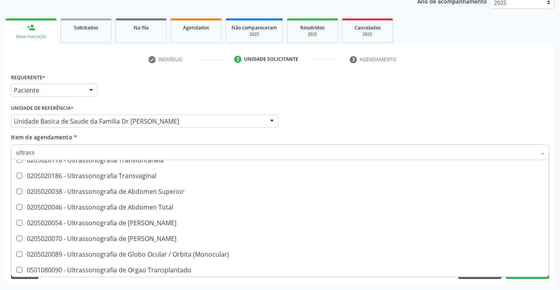
scroll to position [196, 0]
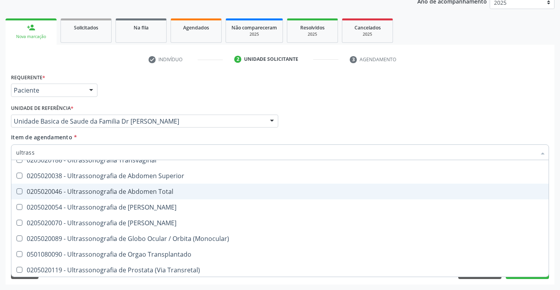
click at [176, 190] on div "0205020046 - Ultrassonografia de Abdomen Total" at bounding box center [280, 192] width 528 height 6
checkbox Total "true"
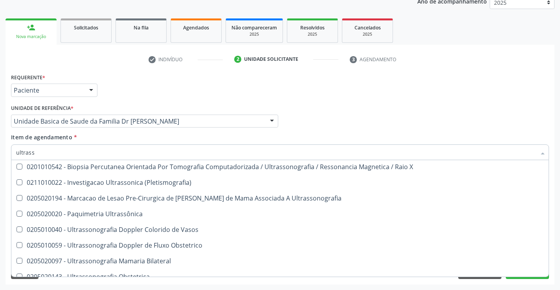
scroll to position [9, 0]
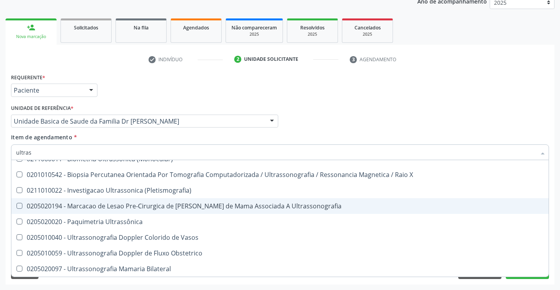
type input "ultra"
checkbox Total "false"
checkbox Urinario "true"
type input "ult"
checkbox Total "false"
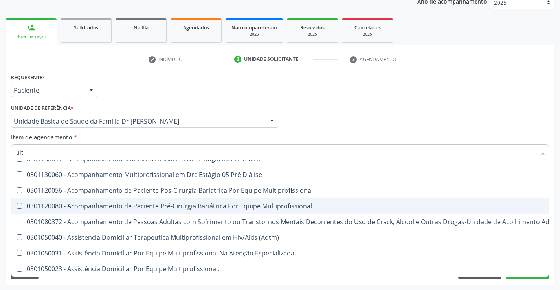
type input "ul"
checkbox Total "false"
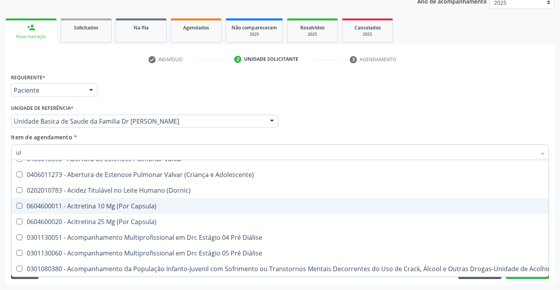
type input "u"
checkbox Total "false"
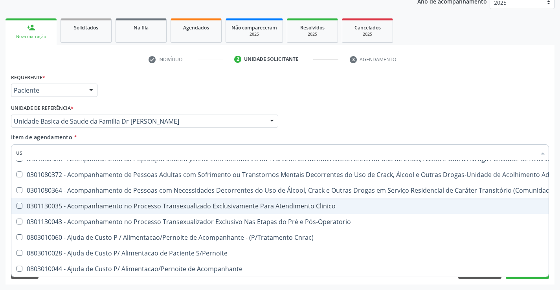
type input "usg"
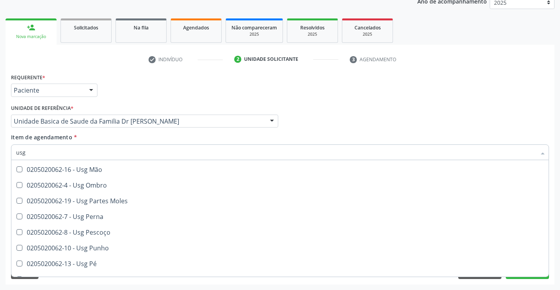
scroll to position [127, 0]
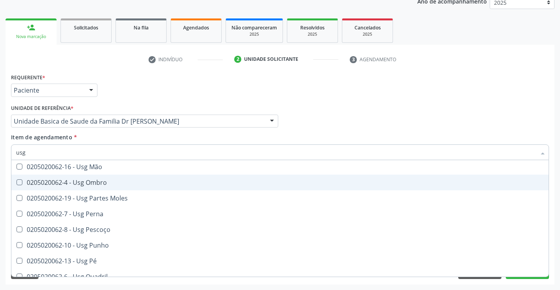
click at [115, 182] on div "0205020062-4 - Usg Ombro" at bounding box center [280, 183] width 528 height 6
checkbox Ombro "true"
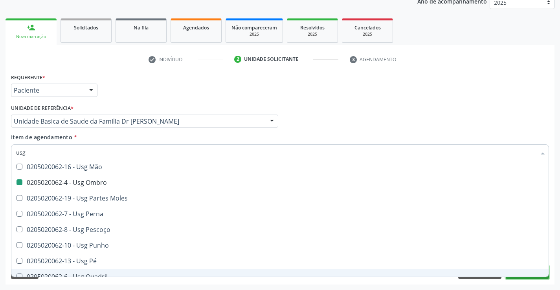
click at [527, 279] on button "Próximo" at bounding box center [527, 272] width 43 height 13
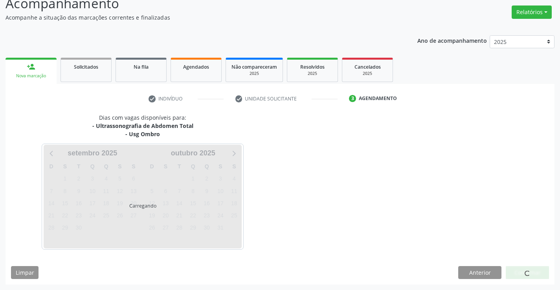
scroll to position [0, 0]
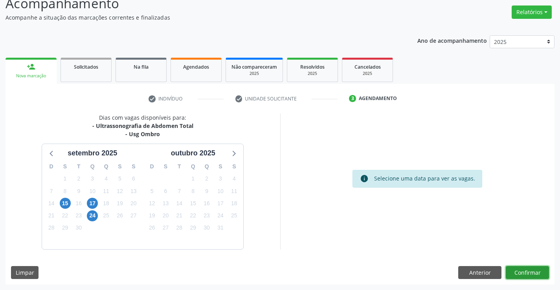
click at [527, 275] on button "Confirmar" at bounding box center [527, 272] width 43 height 13
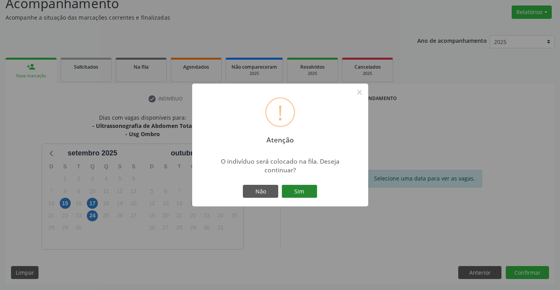
click at [308, 194] on button "Sim" at bounding box center [299, 191] width 35 height 13
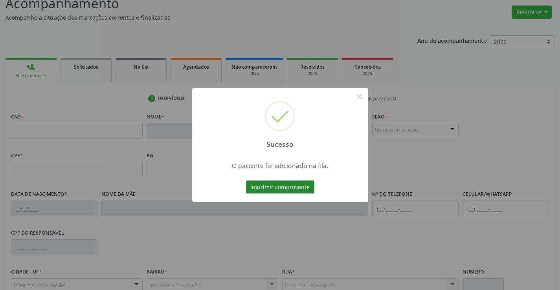
click at [289, 190] on button "Imprimir comprovante" at bounding box center [280, 187] width 68 height 13
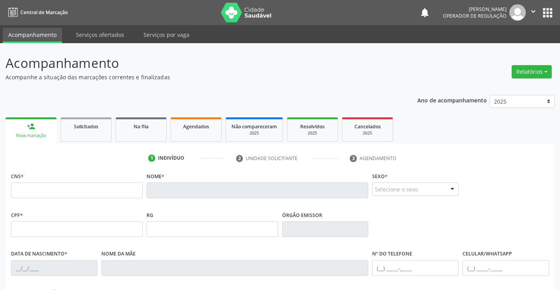
click at [39, 130] on link "person_add Nova marcação" at bounding box center [31, 130] width 51 height 26
click at [59, 188] on input "text" at bounding box center [77, 191] width 132 height 16
type input "701 8012 7833 2079"
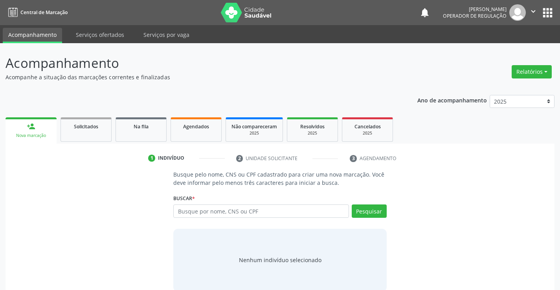
click at [233, 214] on input "text" at bounding box center [260, 211] width 175 height 13
type input "701801278332079"
click at [371, 211] on button "Pesquisar" at bounding box center [369, 211] width 35 height 13
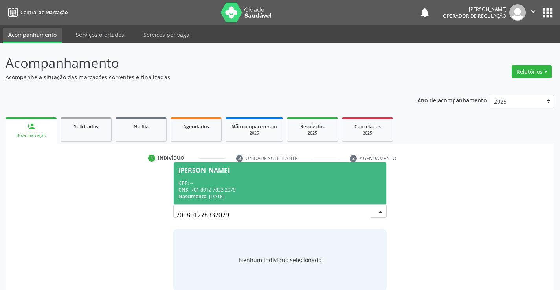
click at [302, 180] on div "CPF: --" at bounding box center [279, 183] width 203 height 7
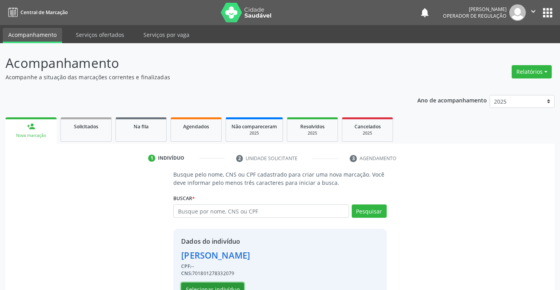
click at [231, 284] on button "Selecionar indivíduo" at bounding box center [212, 289] width 63 height 13
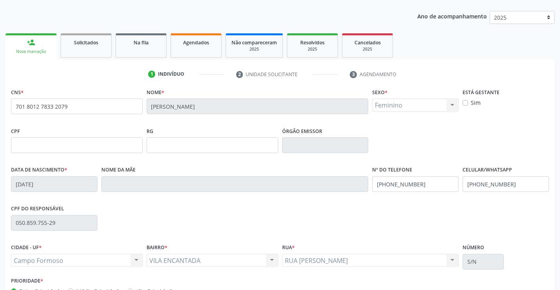
scroll to position [136, 0]
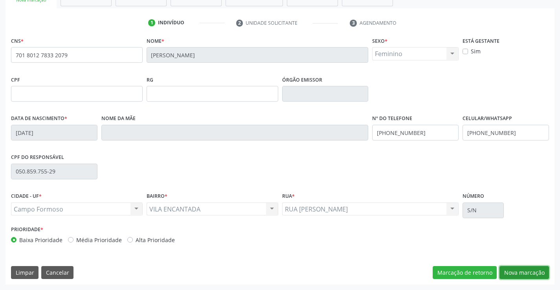
click at [521, 273] on button "Nova marcação" at bounding box center [524, 272] width 50 height 13
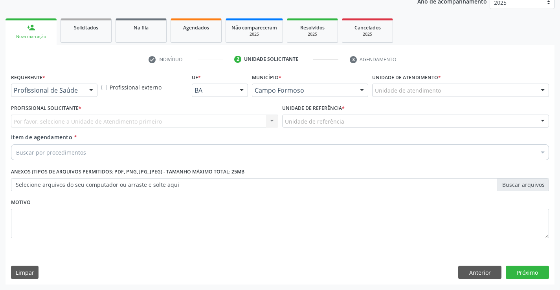
scroll to position [99, 0]
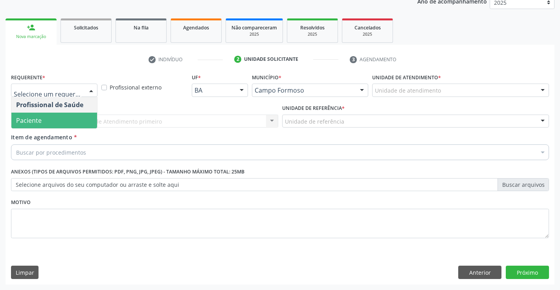
click at [56, 121] on span "Paciente" at bounding box center [54, 121] width 86 height 16
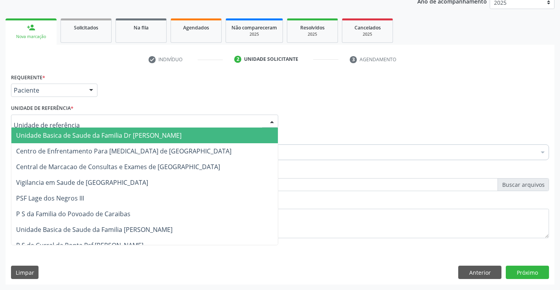
click at [53, 136] on span "Unidade Basica de Saude da Familia Dr [PERSON_NAME]" at bounding box center [98, 135] width 165 height 9
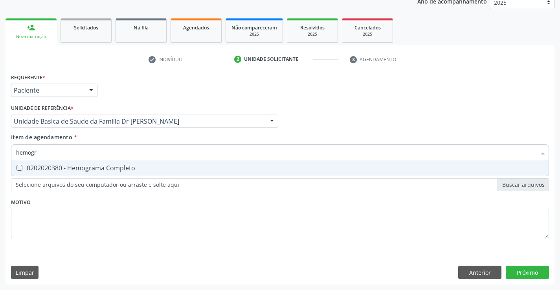
type input "hemogra"
click at [48, 167] on div "0202020380 - Hemograma Completo" at bounding box center [280, 168] width 528 height 6
checkbox Completo "true"
type input "hemogra"
click at [44, 244] on div "Requerente * Paciente Profissional de Saúde Paciente Nenhum resultado encontrad…" at bounding box center [280, 161] width 538 height 178
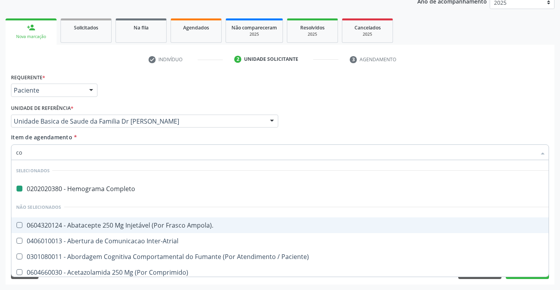
type input "col"
checkbox Completo "false"
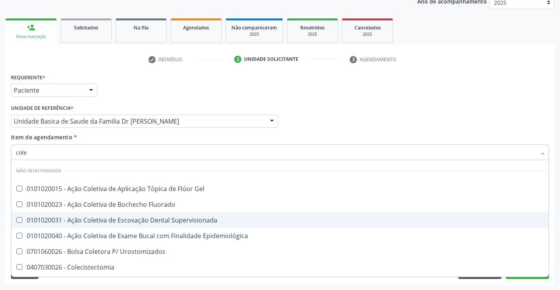
type input "coles"
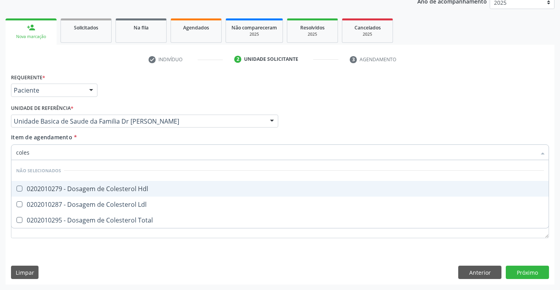
click at [85, 188] on div "0202010279 - Dosagem de Colesterol Hdl" at bounding box center [280, 189] width 528 height 6
checkbox Hdl "true"
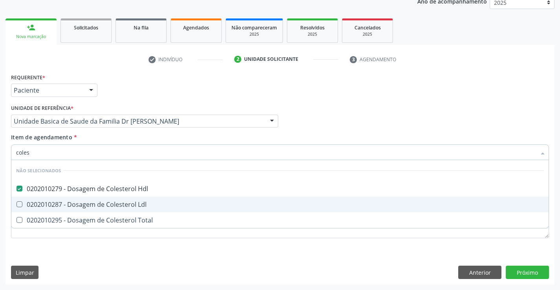
click at [78, 203] on div "0202010287 - Dosagem de Colesterol Ldl" at bounding box center [280, 205] width 528 height 6
checkbox Ldl "true"
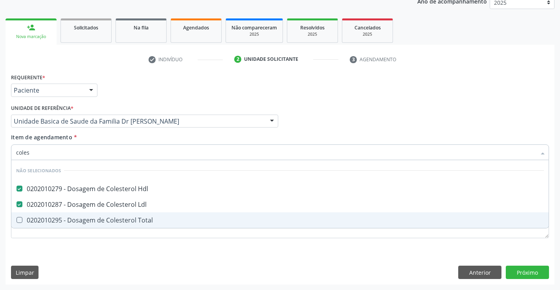
click at [70, 218] on div "0202010295 - Dosagem de Colesterol Total" at bounding box center [280, 220] width 528 height 6
checkbox Total "true"
type input "coles"
click at [46, 255] on div "Requerente * Paciente Profissional de Saúde Paciente Nenhum resultado encontrad…" at bounding box center [280, 178] width 549 height 213
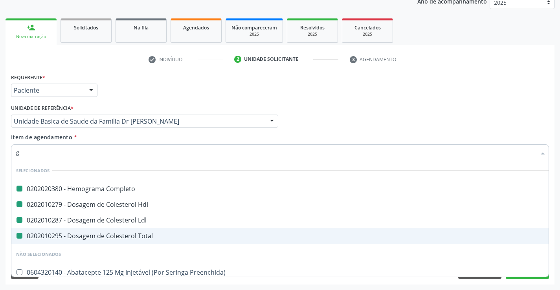
type input "gl"
checkbox Completo "false"
checkbox Ldl "false"
checkbox Hdl "false"
checkbox Total "false"
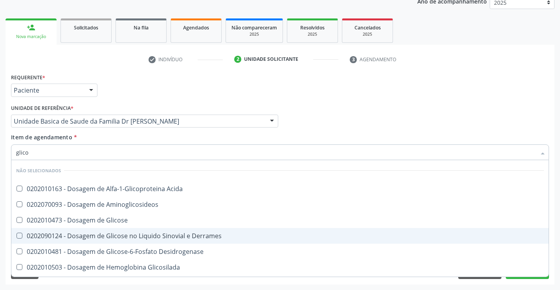
type input "glicos"
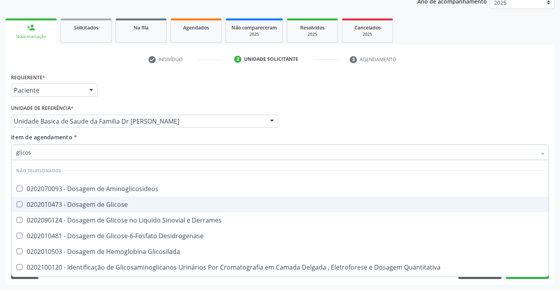
click at [81, 202] on div "0202010473 - Dosagem de Glicose" at bounding box center [280, 205] width 528 height 6
checkbox Glicose "true"
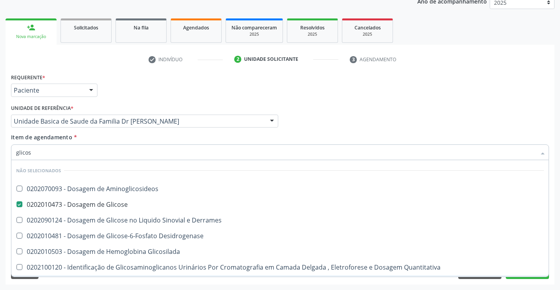
type input "glicos"
click at [55, 281] on div "Requerente * Paciente Profissional de Saúde Paciente Nenhum resultado encontrad…" at bounding box center [280, 178] width 549 height 213
checkbox Aminoglicosideos "true"
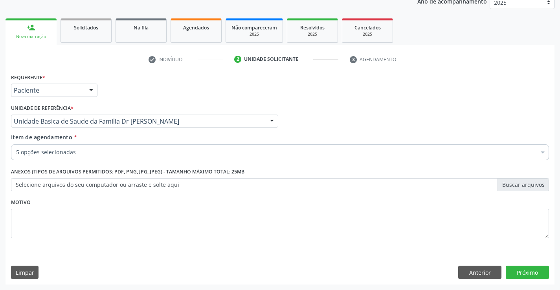
click at [86, 147] on div "5 opções selecionadas" at bounding box center [280, 153] width 538 height 16
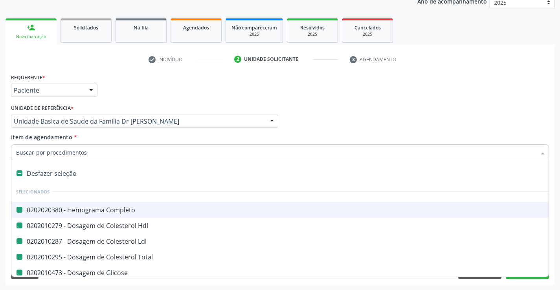
type input "u"
checkbox Completo "false"
checkbox Ldl "false"
checkbox Hdl "false"
checkbox Total "false"
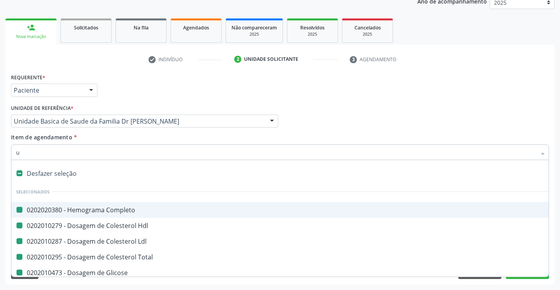
checkbox Glicose "false"
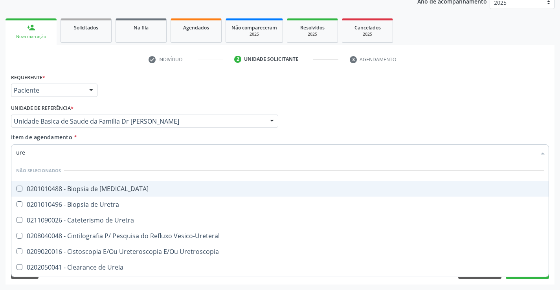
type input "urei"
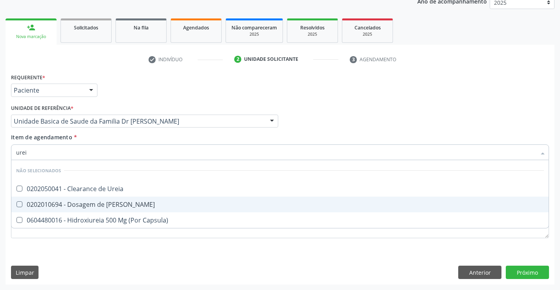
click at [88, 204] on div "0202010694 - Dosagem de [PERSON_NAME]" at bounding box center [280, 205] width 528 height 6
checkbox Ureia "true"
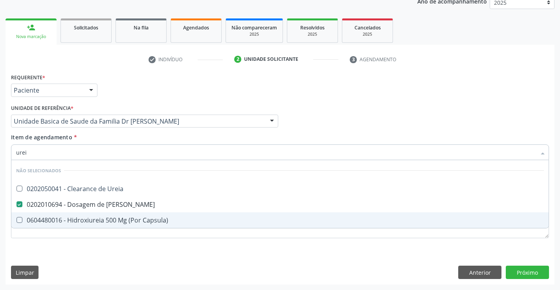
click at [67, 255] on div "Requerente * Paciente Profissional de Saúde Paciente Nenhum resultado encontrad…" at bounding box center [280, 178] width 549 height 213
checkbox Ureia "true"
checkbox Capsula\) "true"
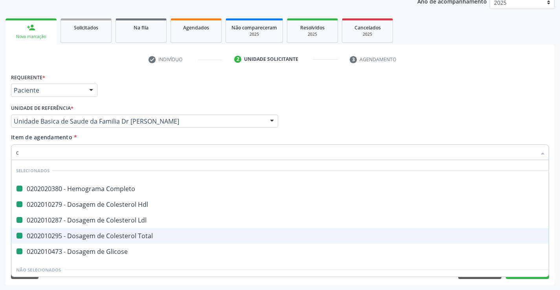
type input "cr"
checkbox Completo "false"
checkbox Ldl "false"
checkbox Hdl "false"
checkbox Total "false"
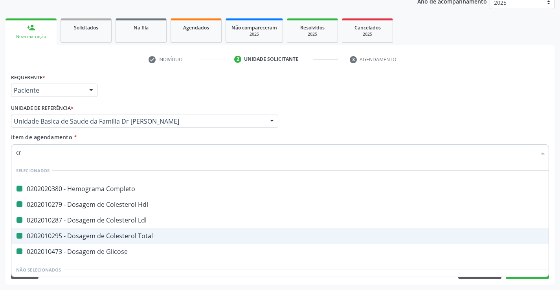
checkbox Glicose "false"
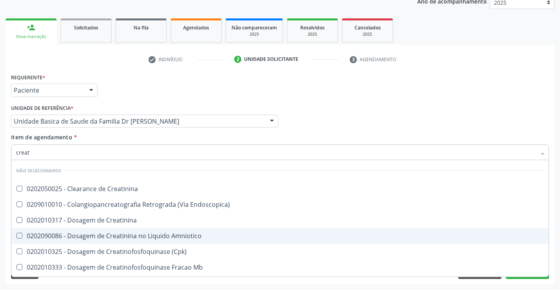
type input "creati"
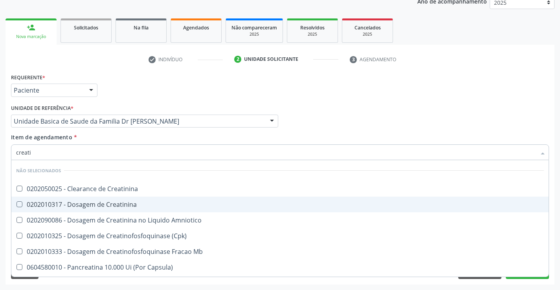
click at [87, 206] on div "0202010317 - Dosagem de Creatinina" at bounding box center [280, 205] width 528 height 6
checkbox Creatinina "true"
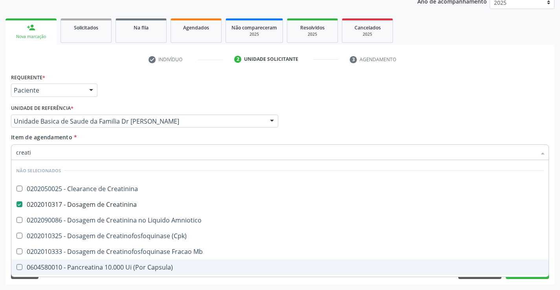
click at [44, 284] on div "Requerente * Paciente Profissional de Saúde Paciente Nenhum resultado encontrad…" at bounding box center [280, 178] width 549 height 213
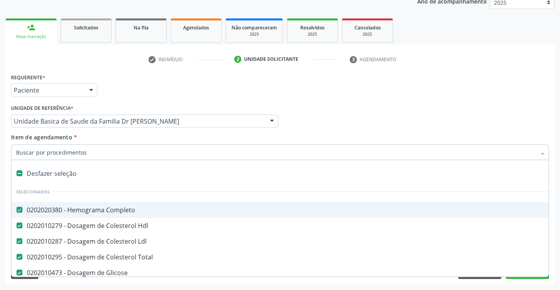
type input "t"
checkbox Creatinina "false"
type input "tr"
checkbox Completo "false"
checkbox Ldl "false"
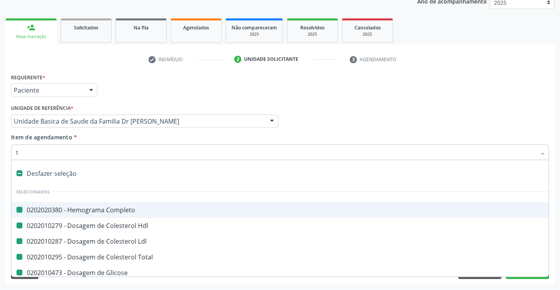
checkbox Hdl "false"
checkbox Total "false"
checkbox Glicose "false"
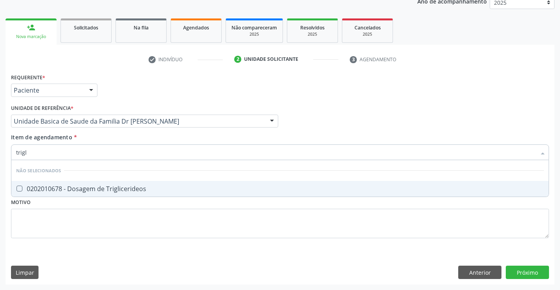
type input "trigli"
click at [81, 189] on div "0202010678 - Dosagem de Triglicerideos" at bounding box center [280, 189] width 528 height 6
checkbox Triglicerideos "true"
click at [50, 231] on div "Requerente * Paciente Profissional de Saúde Paciente Nenhum resultado encontrad…" at bounding box center [280, 161] width 538 height 178
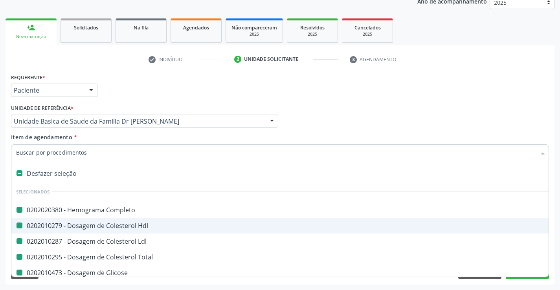
type input "f"
checkbox Completo "false"
checkbox Hdl "false"
checkbox Ldl "false"
checkbox Total "false"
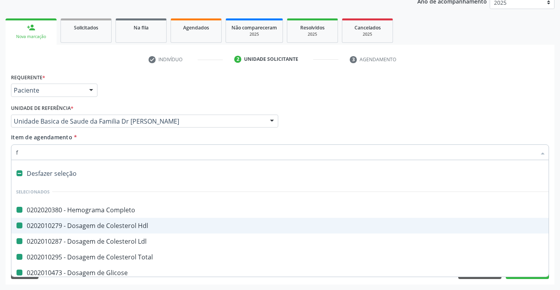
checkbox Glicose "false"
checkbox Ureia "false"
checkbox Creatinina "false"
checkbox Triglicerideos "false"
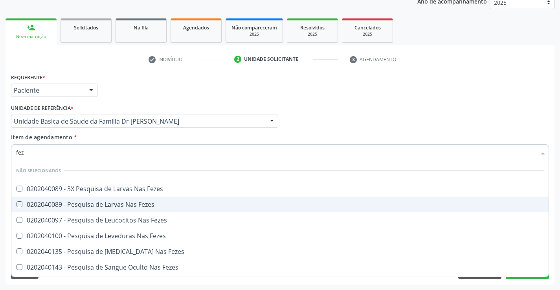
type input "feze"
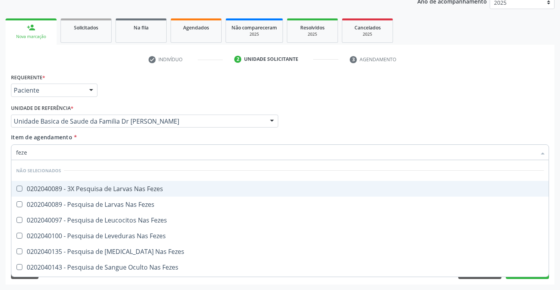
click at [79, 190] on div "0202040089 - 3X Pesquisa de Larvas Nas Fezes" at bounding box center [280, 189] width 528 height 6
checkbox Fezes "true"
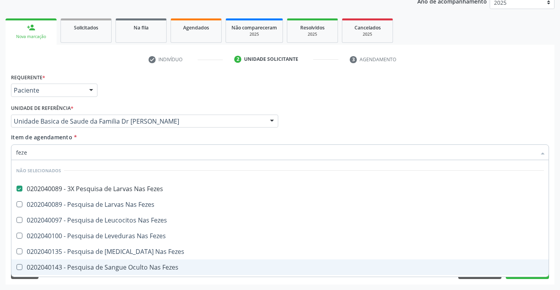
click at [44, 286] on div "Acompanhamento Acompanhe a situação das marcações correntes e finalizadas Relat…" at bounding box center [280, 117] width 560 height 346
checkbox Fezes "true"
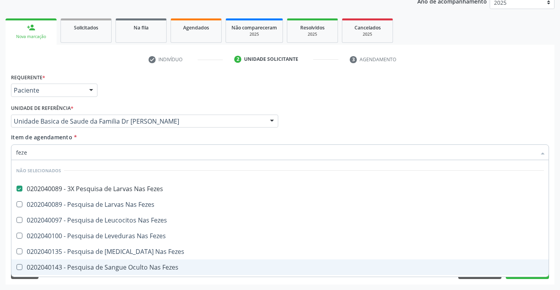
checkbox Fezes "true"
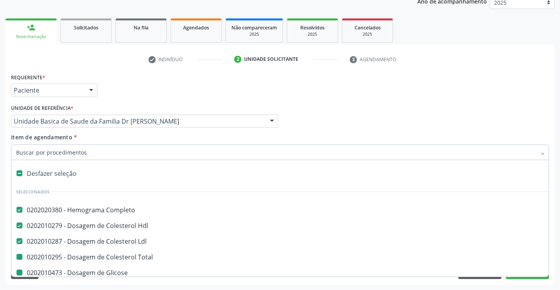
type input "u"
checkbox Total "false"
checkbox Glicose "false"
checkbox Ureia "false"
checkbox Creatinina "false"
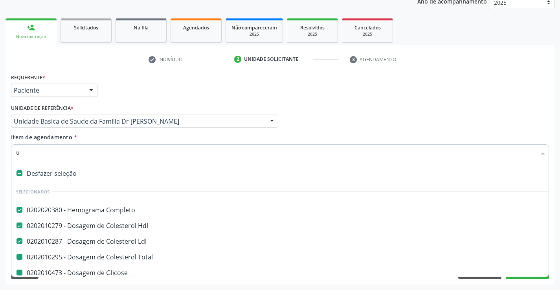
checkbox Triglicerideos "false"
checkbox Fezes "false"
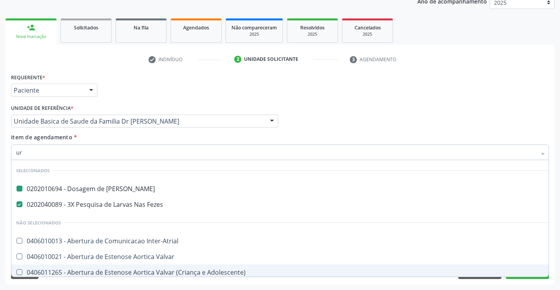
type input "uri"
checkbox Ureia "false"
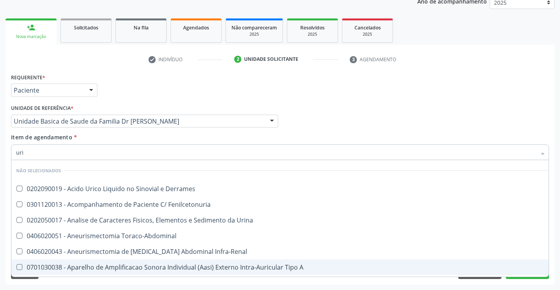
type input "urin"
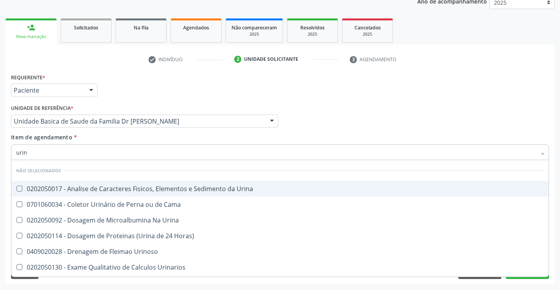
click at [88, 189] on div "0202050017 - Analise de Caracteres Fisicos, Elementos e Sedimento da Urina" at bounding box center [280, 189] width 528 height 6
checkbox Urina "true"
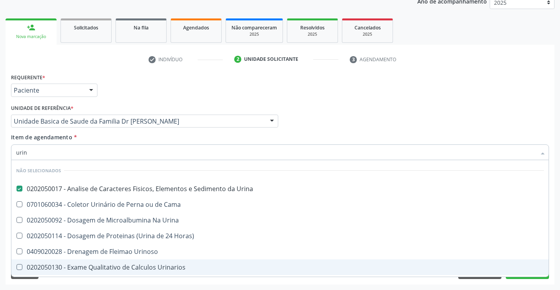
click at [58, 286] on div "Acompanhamento Acompanhe a situação das marcações correntes e finalizadas Relat…" at bounding box center [280, 117] width 560 height 346
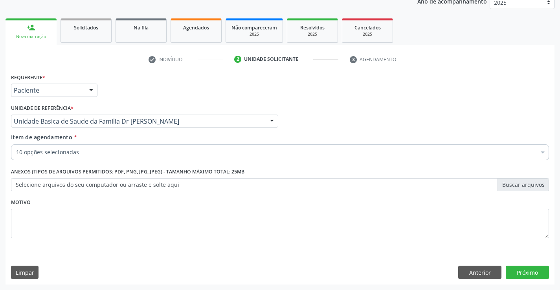
checkbox Total "true"
checkbox Glicose "true"
checkbox Ureia "true"
checkbox Creatinina "true"
checkbox Triglicerideos "true"
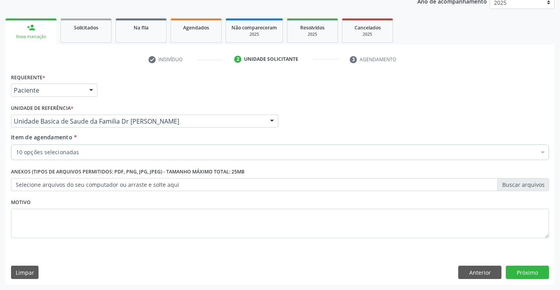
checkbox Fezes "true"
checkbox Urina "true"
checkbox Hdl "true"
checkbox Ldl "true"
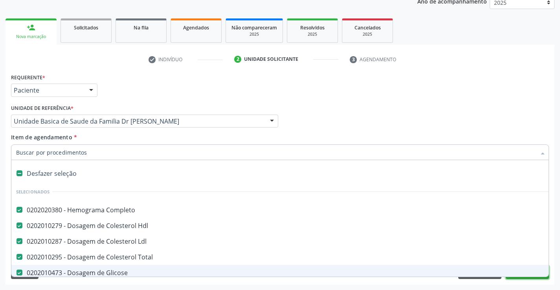
click at [528, 278] on button "Próximo" at bounding box center [527, 272] width 43 height 13
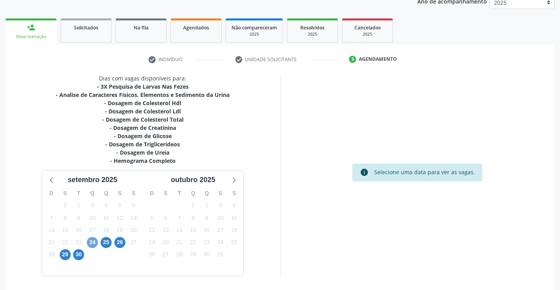
click at [95, 243] on span "24" at bounding box center [92, 242] width 11 height 11
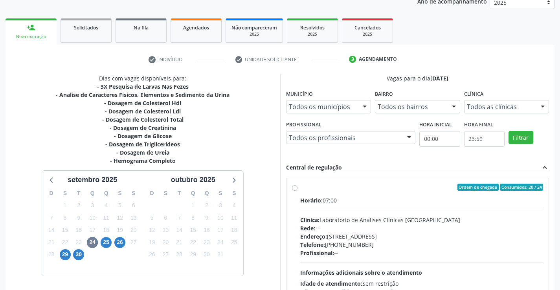
click at [295, 184] on div "Ordem de chegada Consumidos: 20 / 24 Horário: 07:00 Clínica: Laboratorio de Ana…" at bounding box center [417, 244] width 251 height 121
radio input "true"
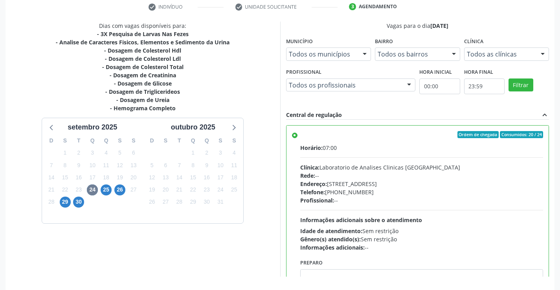
scroll to position [179, 0]
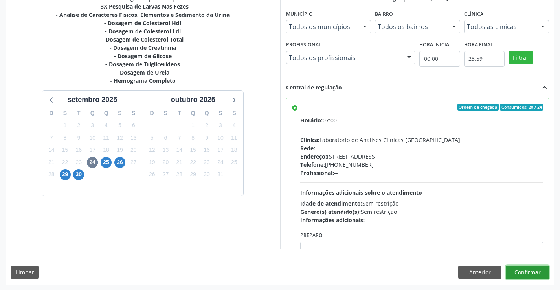
click at [528, 272] on button "Confirmar" at bounding box center [527, 272] width 43 height 13
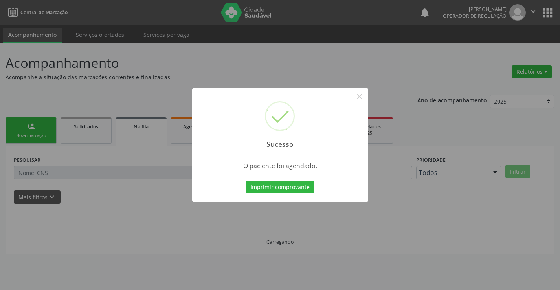
scroll to position [0, 0]
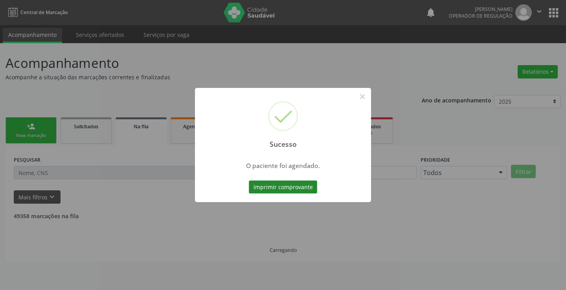
click at [279, 187] on button "Imprimir comprovante" at bounding box center [283, 187] width 68 height 13
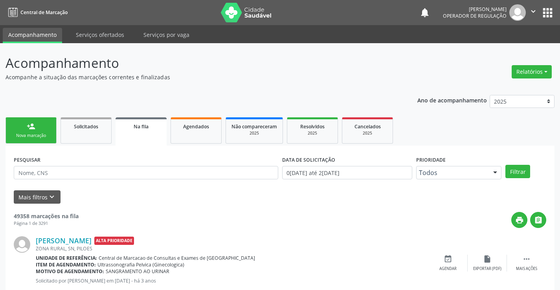
click at [38, 121] on link "person_add Nova marcação" at bounding box center [31, 130] width 51 height 26
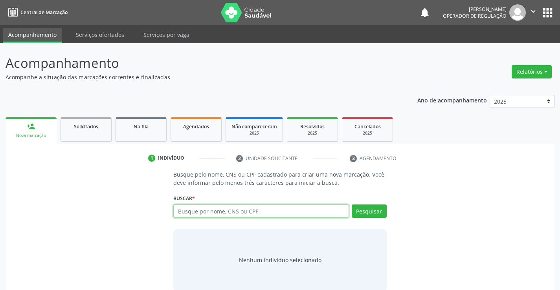
click at [206, 209] on input "text" at bounding box center [260, 211] width 175 height 13
type input "700704921334674"
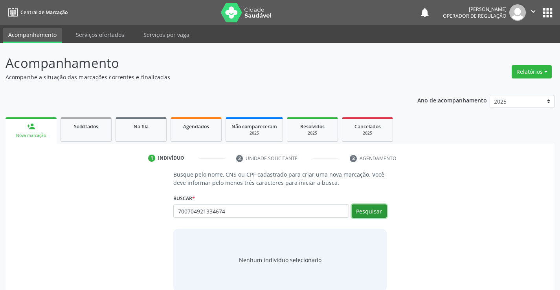
click at [372, 210] on button "Pesquisar" at bounding box center [369, 211] width 35 height 13
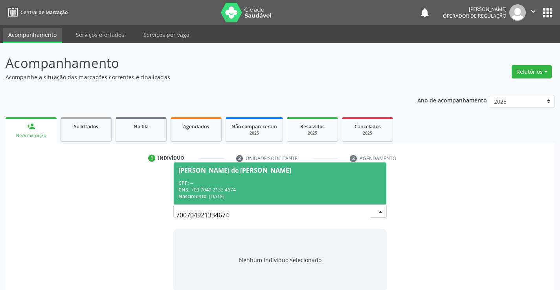
click at [289, 194] on div "Nascimento: 13/10/2021" at bounding box center [279, 196] width 203 height 7
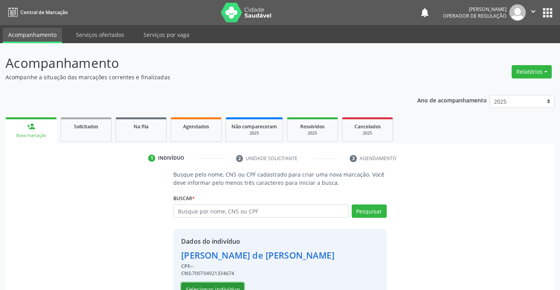
click at [221, 284] on button "Selecionar indivíduo" at bounding box center [212, 289] width 63 height 13
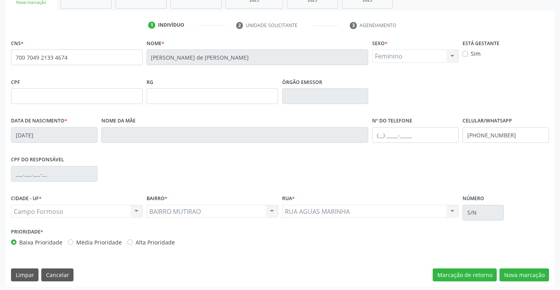
scroll to position [136, 0]
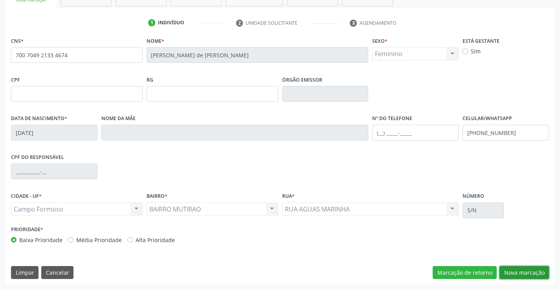
click at [528, 275] on button "Nova marcação" at bounding box center [524, 272] width 50 height 13
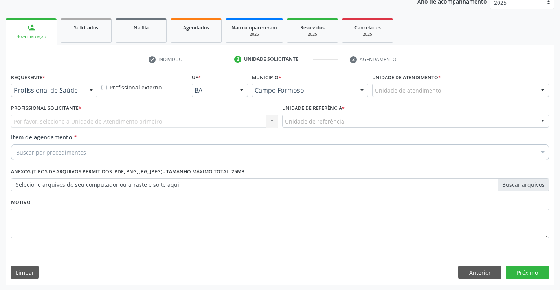
scroll to position [99, 0]
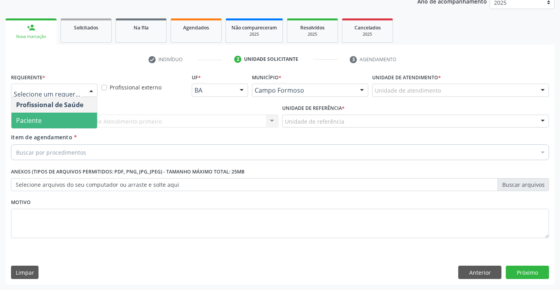
click at [54, 118] on span "Paciente" at bounding box center [54, 121] width 86 height 16
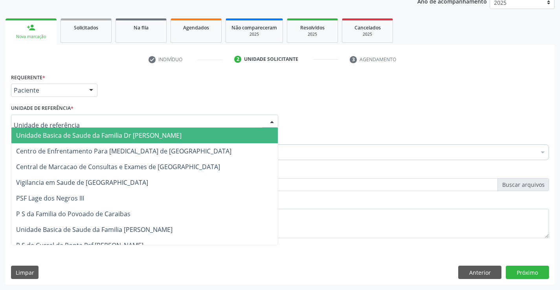
click at [62, 132] on span "Unidade Basica de Saude da Familia Dr [PERSON_NAME]" at bounding box center [98, 135] width 165 height 9
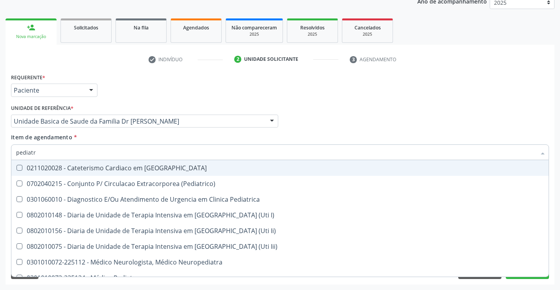
type input "pediatra"
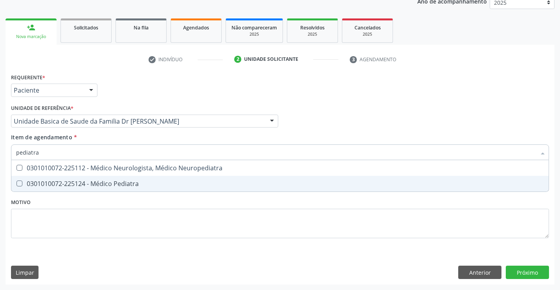
click at [120, 187] on div "0301010072-225124 - Médico Pediatra" at bounding box center [280, 184] width 528 height 6
checkbox Pediatra "true"
click at [515, 272] on div "Requerente * Paciente Profissional de Saúde Paciente Nenhum resultado encontrad…" at bounding box center [280, 178] width 549 height 213
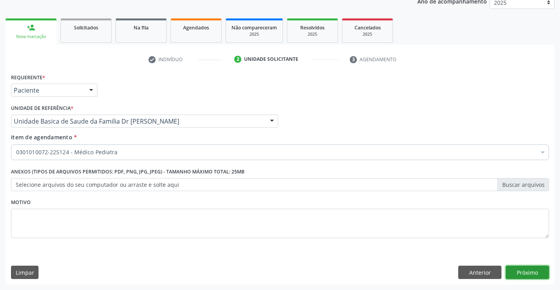
click at [515, 272] on button "Próximo" at bounding box center [527, 272] width 43 height 13
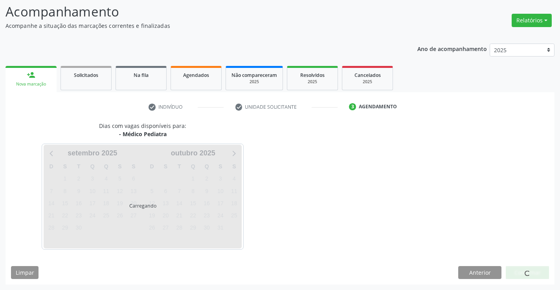
scroll to position [51, 0]
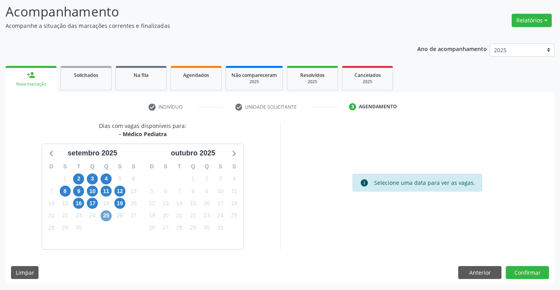
click at [105, 215] on span "25" at bounding box center [106, 216] width 11 height 11
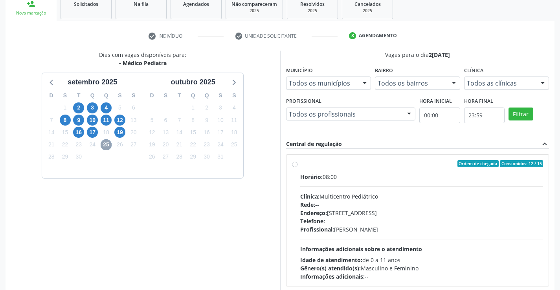
scroll to position [165, 0]
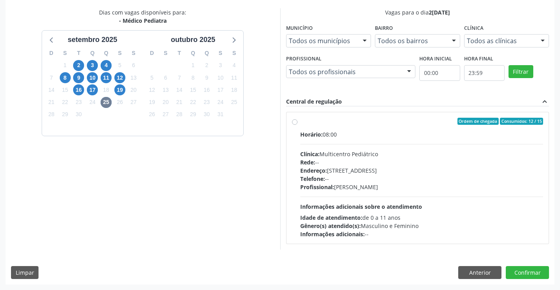
click at [300, 121] on label "Ordem de chegada Consumidos: 12 / 15 Horário: 08:00 Clínica: Multicentro Pediát…" at bounding box center [421, 178] width 243 height 121
click at [296, 121] on input "Ordem de chegada Consumidos: 12 / 15 Horário: 08:00 Clínica: Multicentro Pediát…" at bounding box center [295, 121] width 6 height 7
radio input "true"
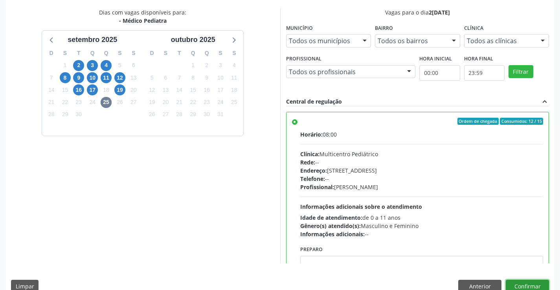
click at [517, 285] on button "Confirmar" at bounding box center [527, 286] width 43 height 13
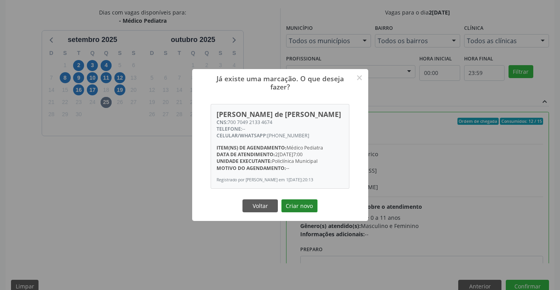
click at [295, 206] on button "Criar novo" at bounding box center [299, 206] width 36 height 13
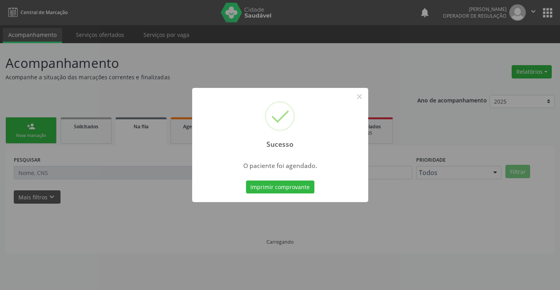
scroll to position [0, 0]
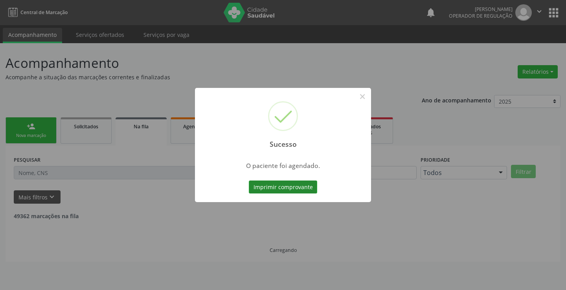
click at [270, 185] on button "Imprimir comprovante" at bounding box center [283, 187] width 68 height 13
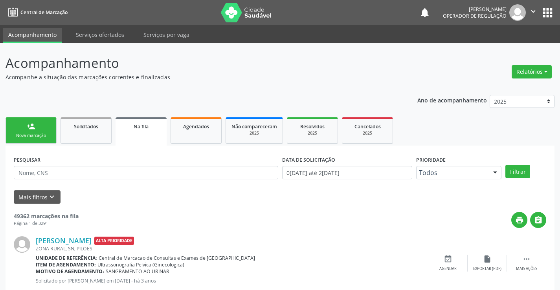
click at [44, 125] on link "person_add Nova marcação" at bounding box center [31, 130] width 51 height 26
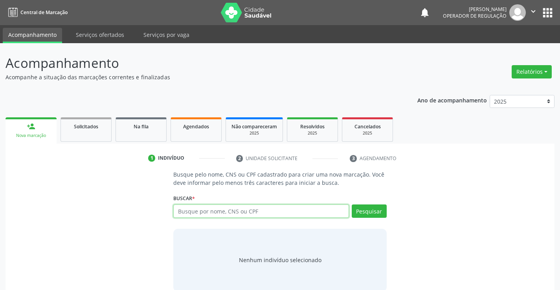
click at [229, 213] on input "text" at bounding box center [260, 211] width 175 height 13
type input "701801278332079"
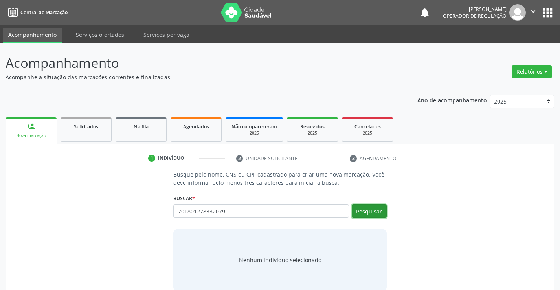
click at [369, 214] on button "Pesquisar" at bounding box center [369, 211] width 35 height 13
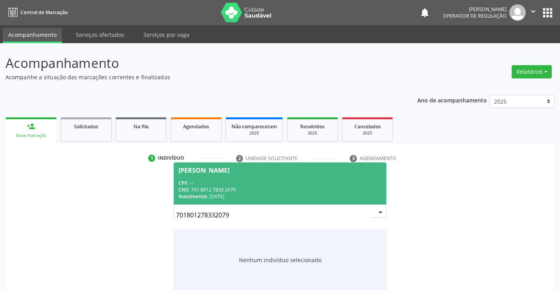
click at [280, 177] on span "Anniete de Araujo Andrade CPF: -- CNS: 701 8012 7833 2079 Nascimento: 08/01/1992" at bounding box center [280, 184] width 212 height 42
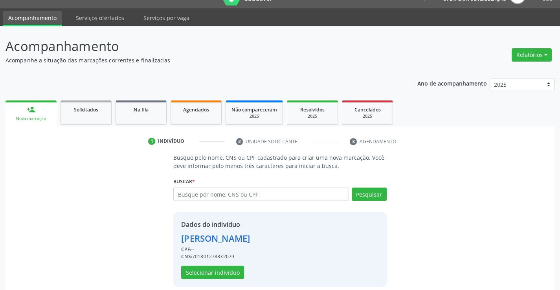
scroll to position [25, 0]
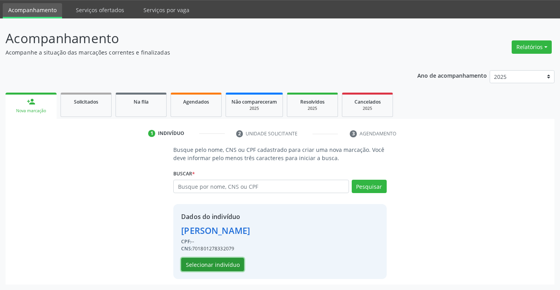
click at [216, 262] on button "Selecionar indivíduo" at bounding box center [212, 264] width 63 height 13
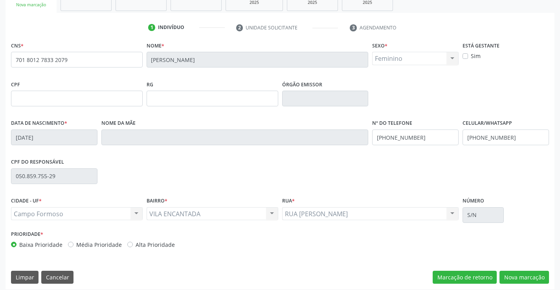
scroll to position [136, 0]
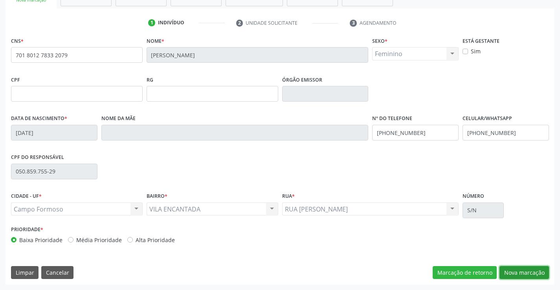
click at [518, 272] on button "Nova marcação" at bounding box center [524, 272] width 50 height 13
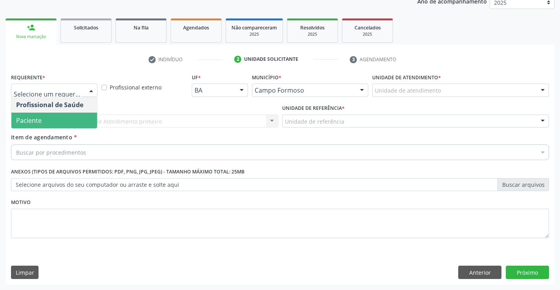
click at [51, 121] on span "Paciente" at bounding box center [54, 121] width 86 height 16
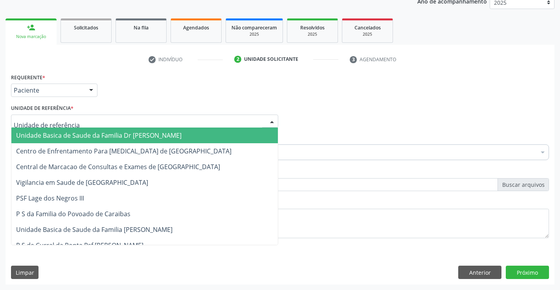
click at [56, 133] on span "Unidade Basica de Saude da Familia Dr [PERSON_NAME]" at bounding box center [98, 135] width 165 height 9
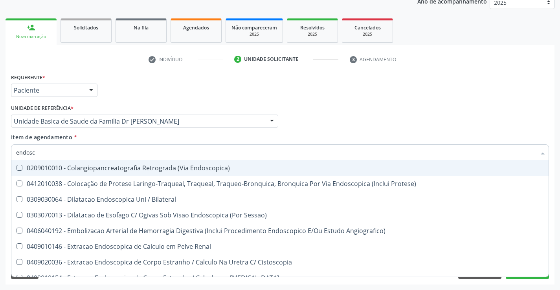
type input "endosco"
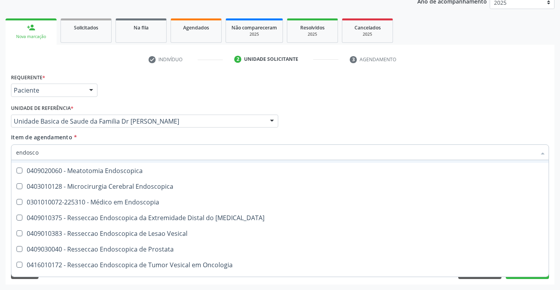
scroll to position [157, 0]
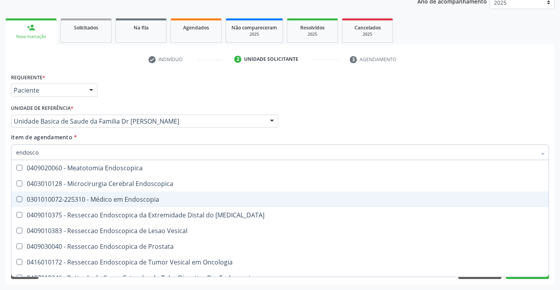
click at [139, 202] on div "0301010072-225310 - Médico em Endoscopia" at bounding box center [280, 199] width 528 height 6
checkbox Endoscopia "true"
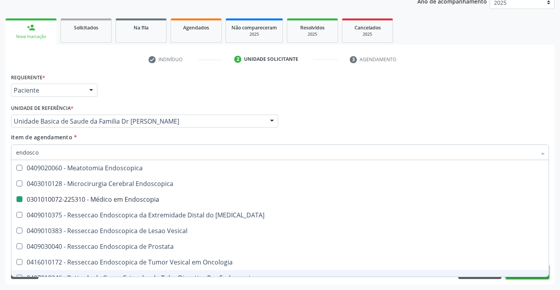
click at [525, 279] on button "Próximo" at bounding box center [527, 272] width 43 height 13
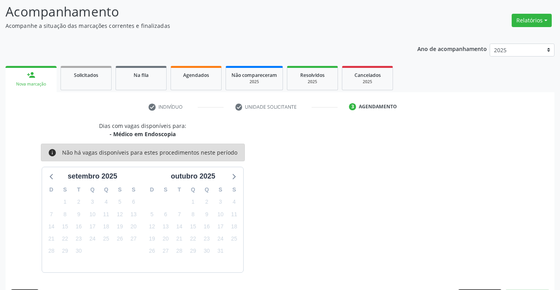
scroll to position [75, 0]
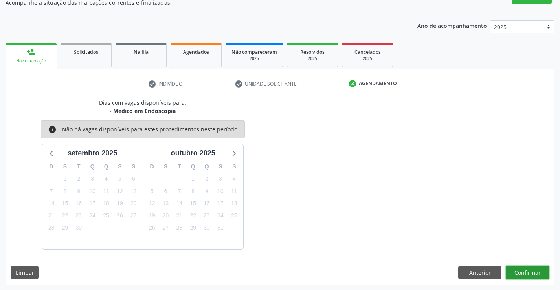
click at [527, 273] on button "Confirmar" at bounding box center [527, 272] width 43 height 13
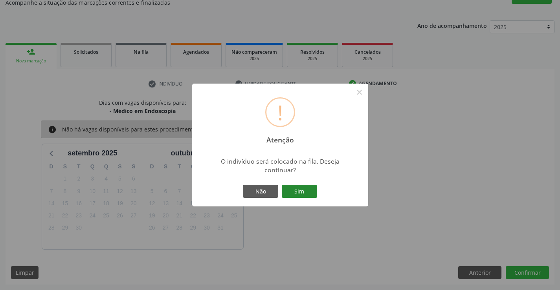
click at [308, 193] on button "Sim" at bounding box center [299, 191] width 35 height 13
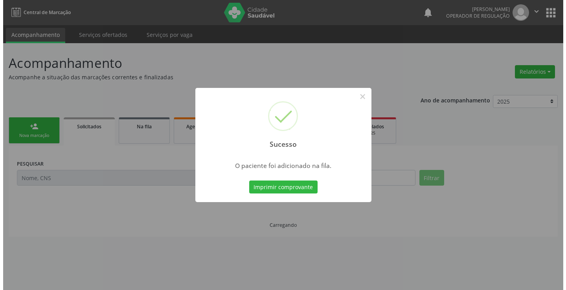
scroll to position [0, 0]
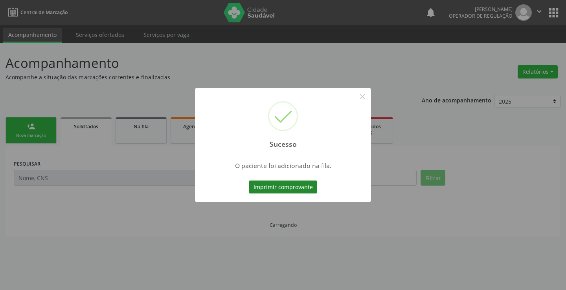
click at [302, 189] on button "Imprimir comprovante" at bounding box center [283, 187] width 68 height 13
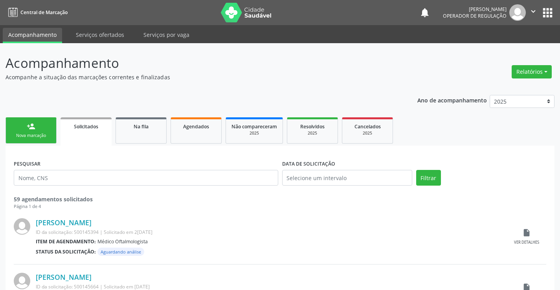
click at [26, 128] on link "person_add Nova marcação" at bounding box center [31, 130] width 51 height 26
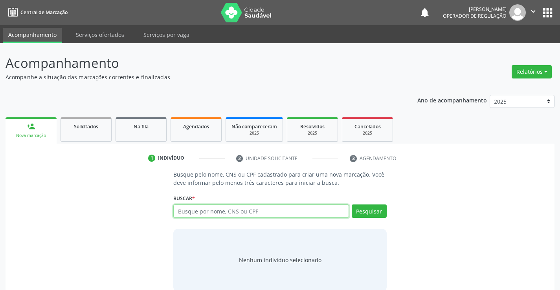
click at [237, 209] on input "text" at bounding box center [260, 211] width 175 height 13
type input "706706573058418"
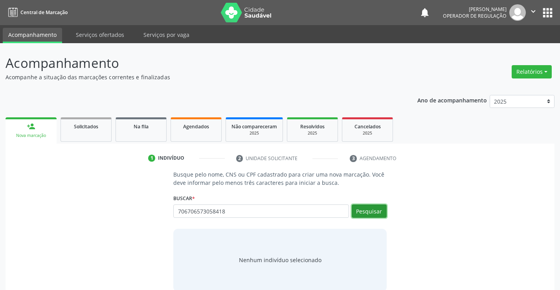
click at [385, 211] on button "Pesquisar" at bounding box center [369, 211] width 35 height 13
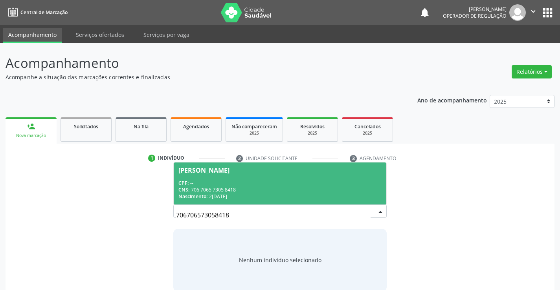
click at [312, 187] on div "CNS: 706 7065 7305 8418" at bounding box center [279, 190] width 203 height 7
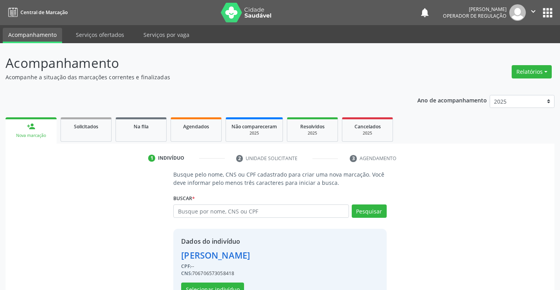
scroll to position [25, 0]
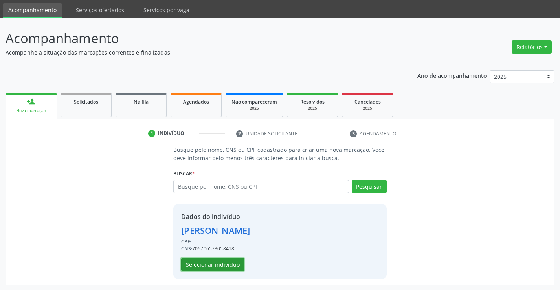
click at [222, 262] on button "Selecionar indivíduo" at bounding box center [212, 264] width 63 height 13
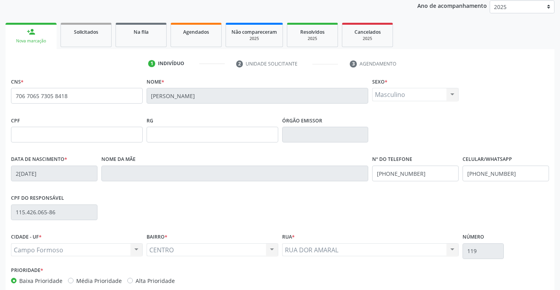
scroll to position [136, 0]
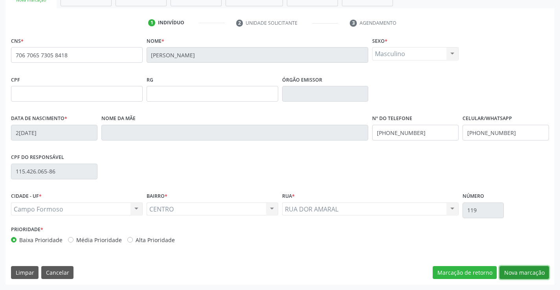
click at [505, 275] on button "Nova marcação" at bounding box center [524, 272] width 50 height 13
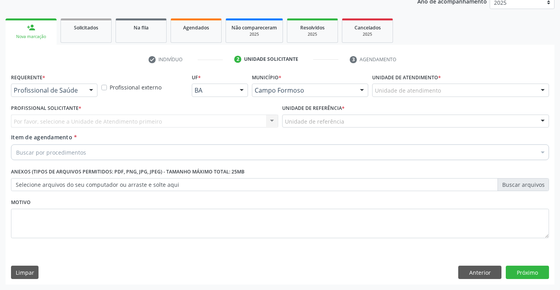
scroll to position [99, 0]
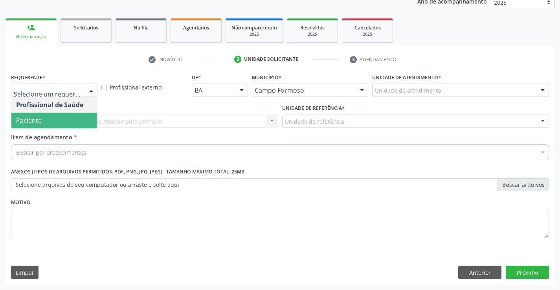
click at [54, 121] on span "Paciente" at bounding box center [54, 121] width 86 height 16
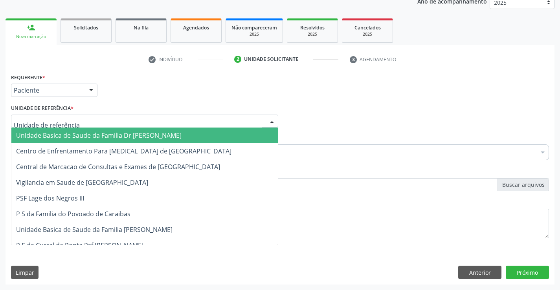
click at [61, 135] on span "Unidade Basica de Saude da Familia Dr [PERSON_NAME]" at bounding box center [98, 135] width 165 height 9
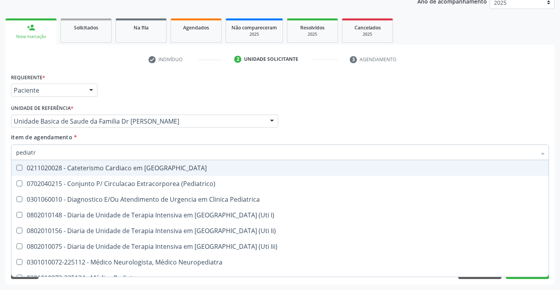
type input "pediatra"
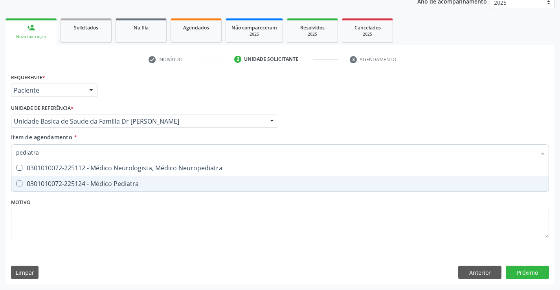
click at [125, 187] on div "0301010072-225124 - Médico Pediatra" at bounding box center [280, 184] width 528 height 6
checkbox Pediatra "true"
click at [522, 274] on div "Requerente * Paciente Profissional de Saúde Paciente Nenhum resultado encontrad…" at bounding box center [280, 178] width 549 height 213
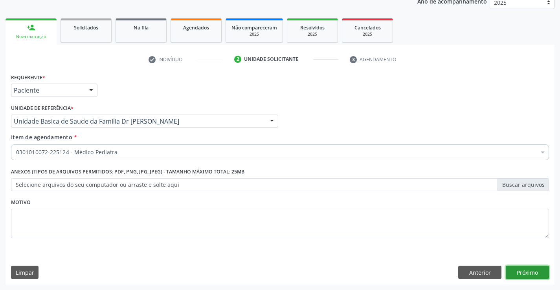
click at [525, 270] on button "Próximo" at bounding box center [527, 272] width 43 height 13
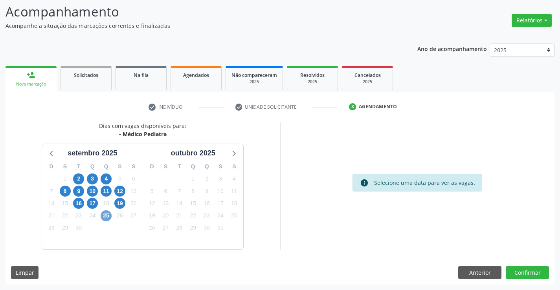
click at [108, 214] on span "25" at bounding box center [106, 216] width 11 height 11
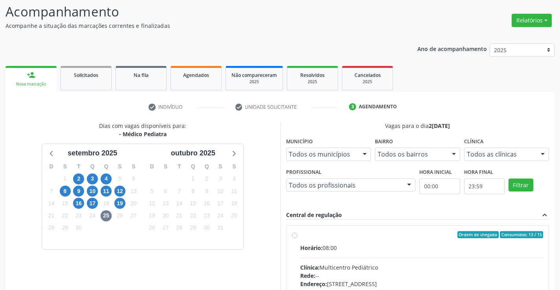
click at [300, 236] on label "Ordem de chegada Consumidos: 13 / 15 Horário: 08:00 Clínica: Multicentro Pediát…" at bounding box center [421, 291] width 243 height 121
click at [297, 236] on input "Ordem de chegada Consumidos: 13 / 15 Horário: 08:00 Clínica: Multicentro Pediát…" at bounding box center [295, 234] width 6 height 7
radio input "true"
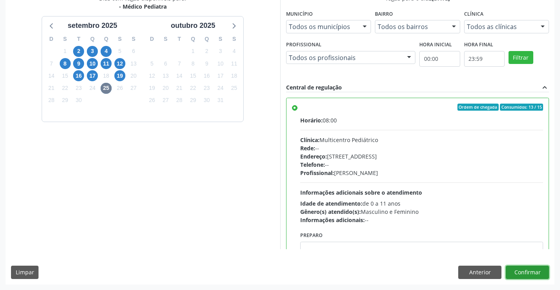
click at [534, 270] on button "Confirmar" at bounding box center [527, 272] width 43 height 13
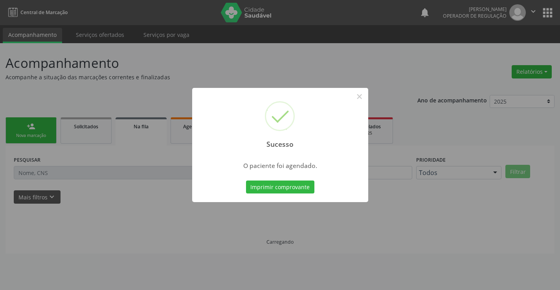
scroll to position [0, 0]
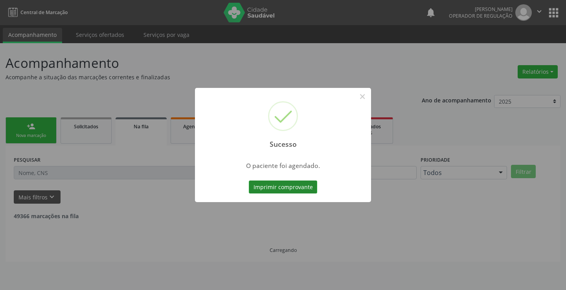
click at [277, 187] on button "Imprimir comprovante" at bounding box center [283, 187] width 68 height 13
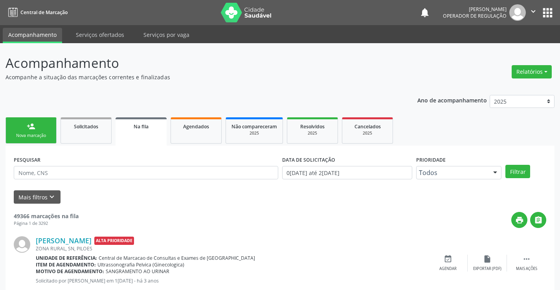
click at [38, 133] on div "Nova marcação" at bounding box center [30, 136] width 39 height 6
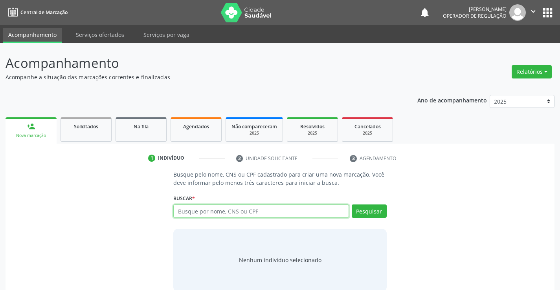
click at [264, 212] on input "text" at bounding box center [260, 211] width 175 height 13
type input "700503944535154"
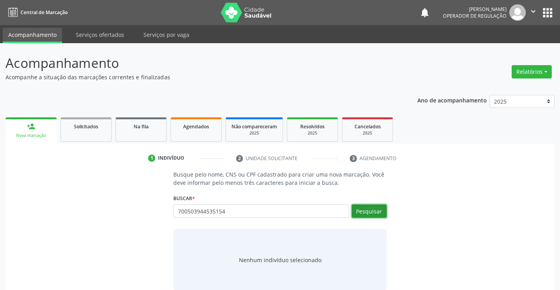
click at [377, 215] on button "Pesquisar" at bounding box center [369, 211] width 35 height 13
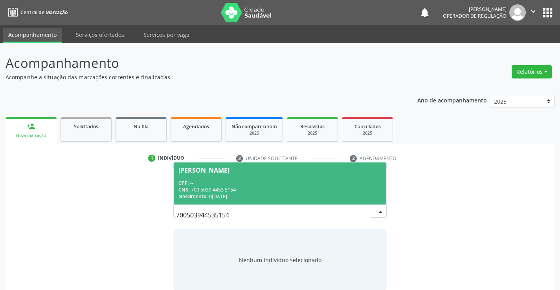
click at [325, 178] on span "[PERSON_NAME] CPF: -- CNS: 700 5039 4453 5154 Nascimento: [DATE]" at bounding box center [280, 184] width 212 height 42
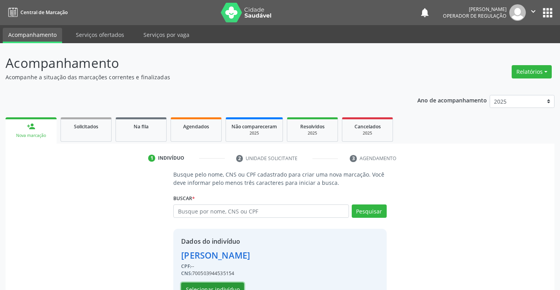
click at [218, 287] on button "Selecionar indivíduo" at bounding box center [212, 289] width 63 height 13
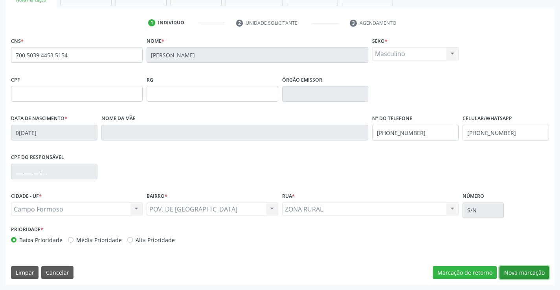
click at [525, 271] on button "Nova marcação" at bounding box center [524, 272] width 50 height 13
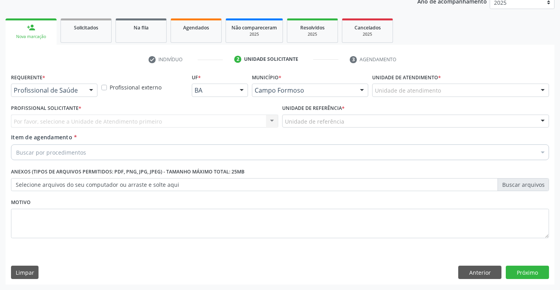
scroll to position [99, 0]
click at [14, 90] on input "text" at bounding box center [14, 94] width 0 height 16
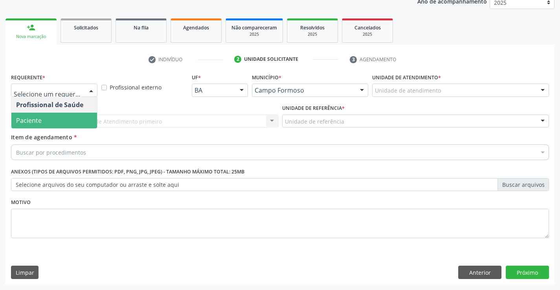
click at [47, 120] on span "Paciente" at bounding box center [54, 121] width 86 height 16
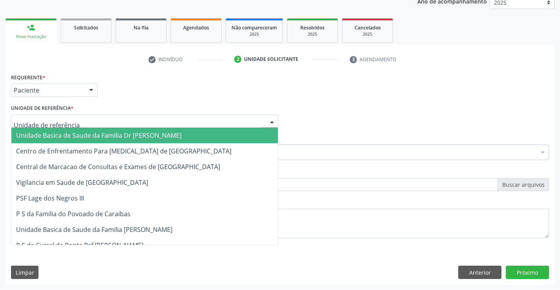
click at [54, 123] on input "text" at bounding box center [138, 125] width 248 height 16
click at [54, 128] on span "Unidade Basica de Saude da Familia Dr [PERSON_NAME]" at bounding box center [144, 136] width 266 height 16
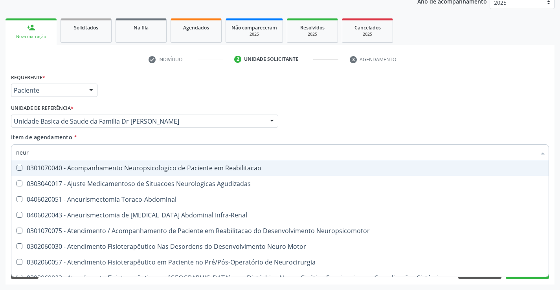
type input "neuro"
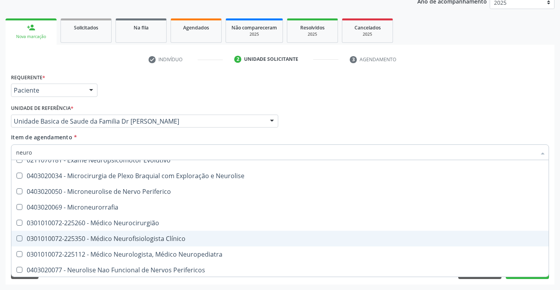
scroll to position [236, 0]
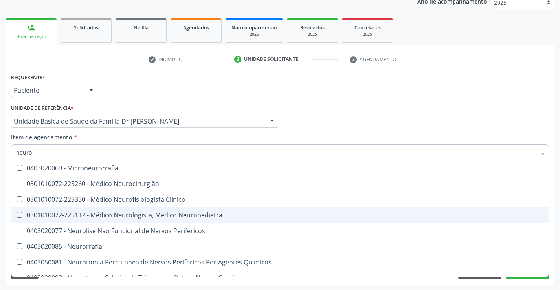
click at [192, 213] on div "0301010072-225112 - Médico Neurologista, Médico Neuropediatra" at bounding box center [280, 215] width 528 height 6
checkbox Neuropediatra "true"
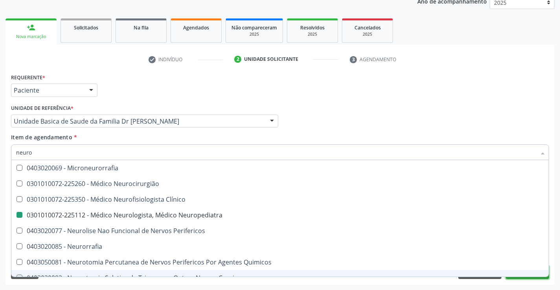
click at [519, 278] on button "Próximo" at bounding box center [527, 272] width 43 height 13
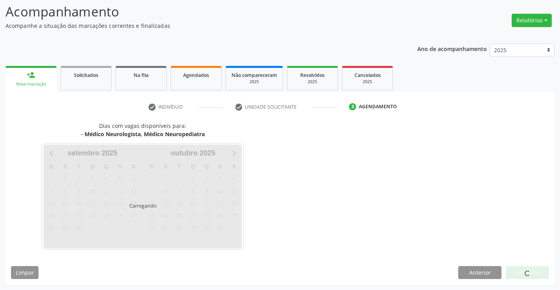
scroll to position [0, 0]
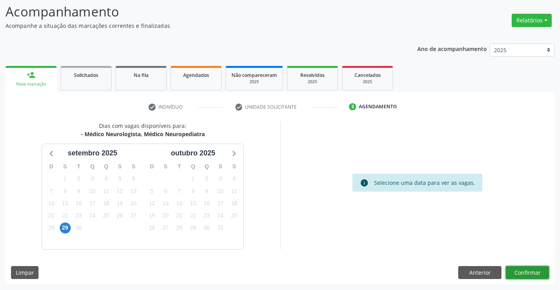
click at [523, 275] on button "Confirmar" at bounding box center [527, 272] width 43 height 13
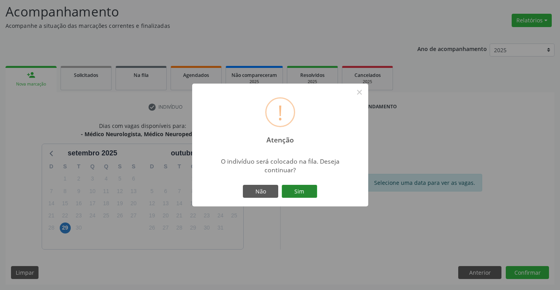
click at [306, 196] on button "Sim" at bounding box center [299, 191] width 35 height 13
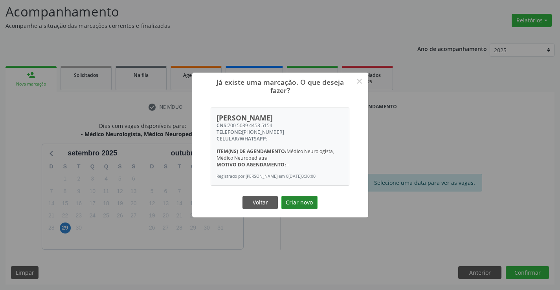
click at [291, 207] on button "Criar novo" at bounding box center [299, 202] width 36 height 13
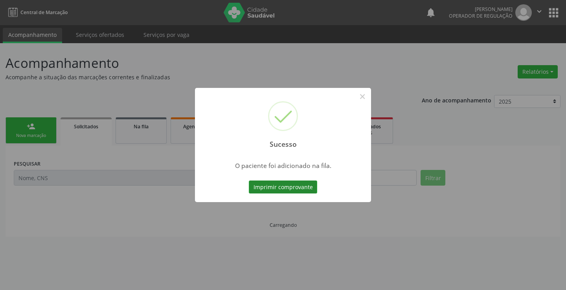
click at [301, 189] on button "Imprimir comprovante" at bounding box center [283, 187] width 68 height 13
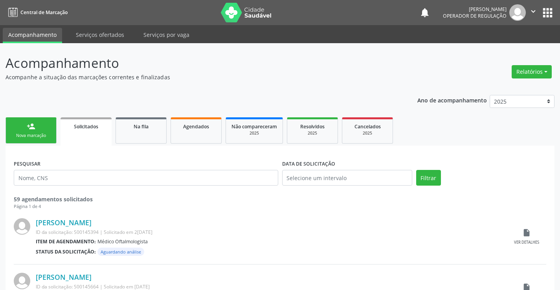
click at [42, 134] on div "Nova marcação" at bounding box center [30, 136] width 39 height 6
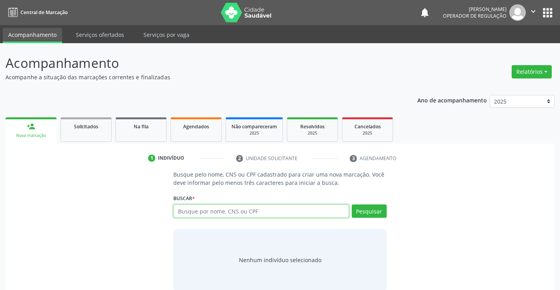
click at [213, 216] on input "text" at bounding box center [260, 211] width 175 height 13
type input "702405041501421"
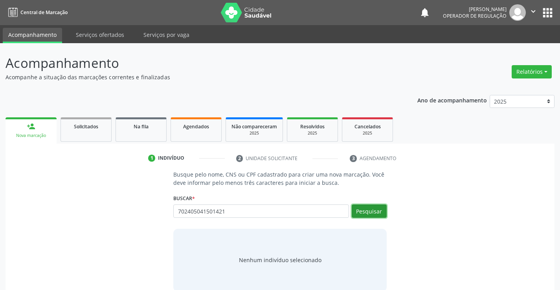
click at [384, 210] on button "Pesquisar" at bounding box center [369, 211] width 35 height 13
type input "702405041501421"
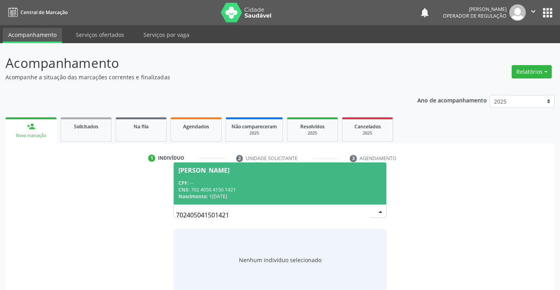
click at [226, 166] on span "[PERSON_NAME] CPF: -- CNS: 702 4050 4150 1421 Nascimento: 1[DATE]" at bounding box center [280, 184] width 212 height 42
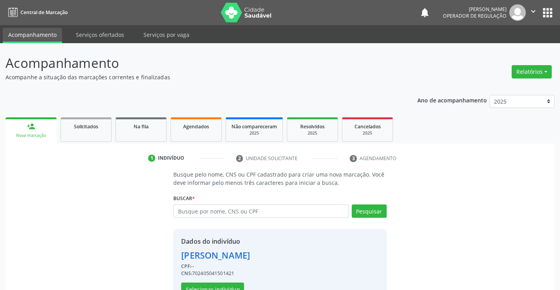
scroll to position [25, 0]
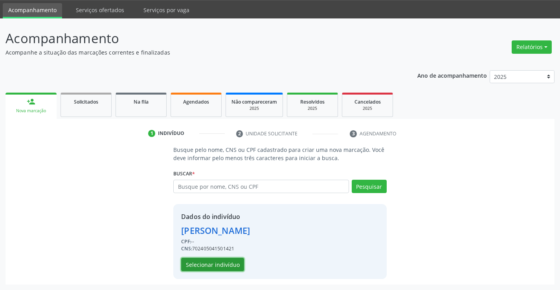
click at [225, 264] on button "Selecionar indivíduo" at bounding box center [212, 264] width 63 height 13
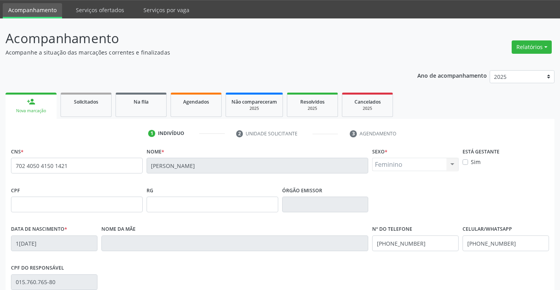
scroll to position [136, 0]
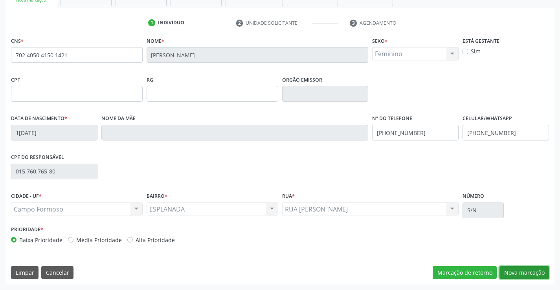
click at [525, 272] on button "Nova marcação" at bounding box center [524, 272] width 50 height 13
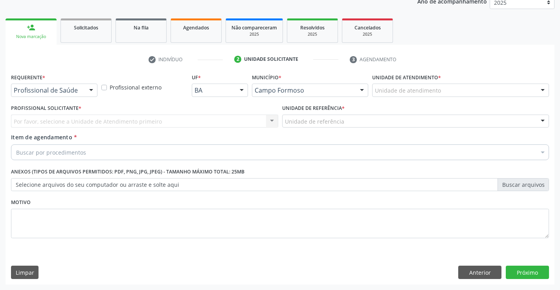
scroll to position [99, 0]
click at [89, 90] on div at bounding box center [91, 90] width 12 height 13
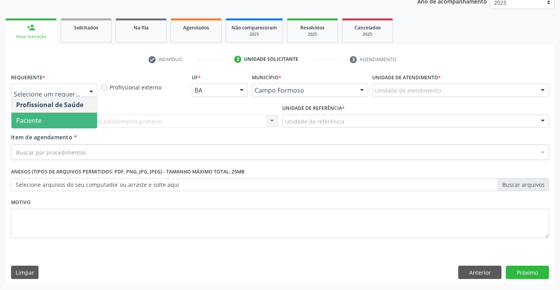
click at [43, 122] on span "Paciente" at bounding box center [54, 121] width 86 height 16
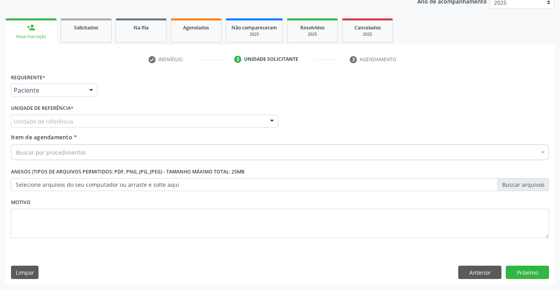
click at [268, 119] on div at bounding box center [272, 121] width 12 height 13
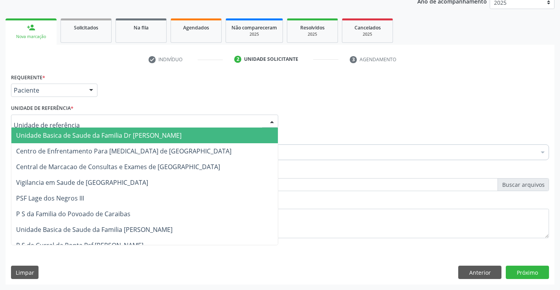
click at [173, 132] on span "Unidade Basica de Saude da Familia Dr [PERSON_NAME]" at bounding box center [144, 136] width 266 height 16
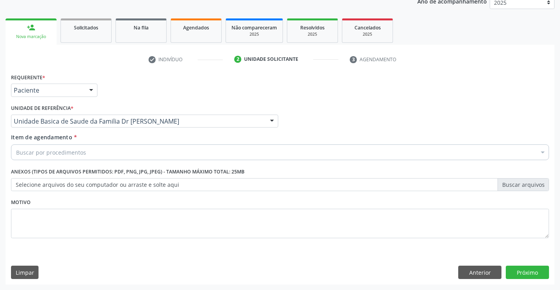
click at [158, 156] on div "Buscar por procedimentos" at bounding box center [280, 153] width 538 height 16
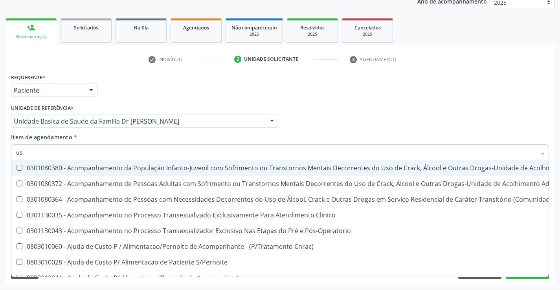
type input "usg"
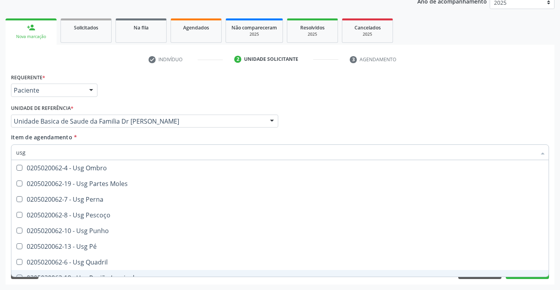
scroll to position [103, 0]
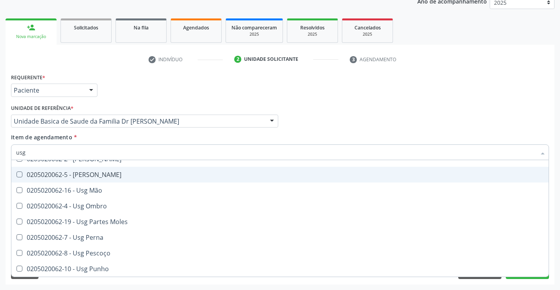
click at [106, 178] on div "0205020062-5 - [PERSON_NAME]" at bounding box center [280, 175] width 528 height 6
checkbox Joelho "true"
click at [353, 92] on div "Requerente * Paciente Profissional de Saúde Paciente Nenhum resultado encontrad…" at bounding box center [280, 87] width 542 height 31
checkbox Braço "true"
checkbox Joelho "false"
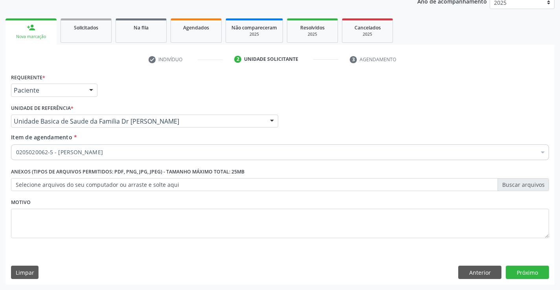
scroll to position [0, 0]
click at [523, 273] on button "Próximo" at bounding box center [527, 272] width 43 height 13
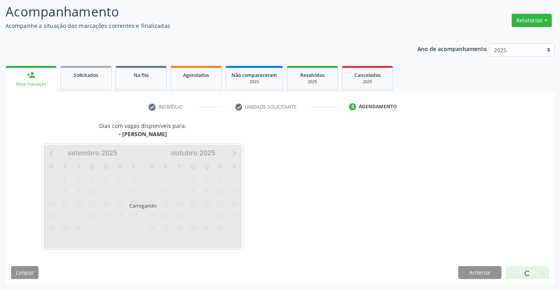
scroll to position [51, 0]
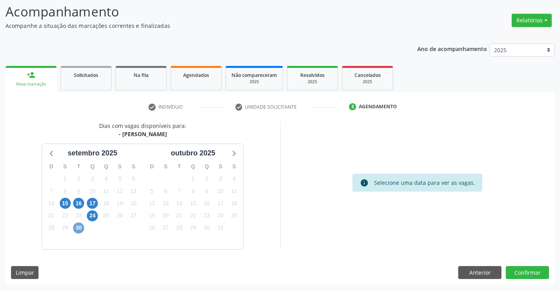
click at [78, 229] on span "30" at bounding box center [78, 228] width 11 height 11
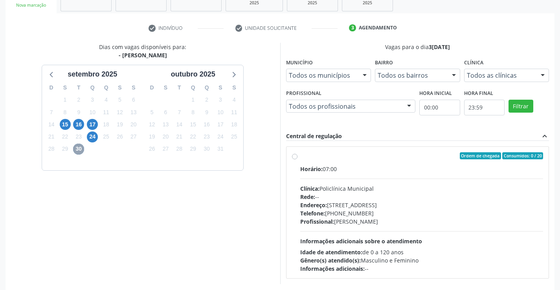
scroll to position [165, 0]
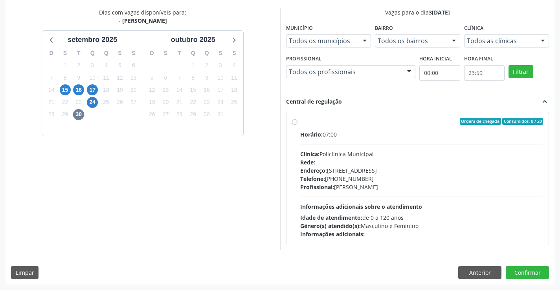
click at [300, 121] on label "Ordem de chegada Consumidos: 0 / 20 Horário: 07:00 Clínica: Policlínica Municip…" at bounding box center [421, 178] width 243 height 121
click at [294, 121] on input "Ordem de chegada Consumidos: 0 / 20 Horário: 07:00 Clínica: Policlínica Municip…" at bounding box center [295, 121] width 6 height 7
click at [300, 121] on label "Ordem de chegada Consumidos: 0 / 20 Horário: 07:00 Clínica: Policlínica Municip…" at bounding box center [421, 178] width 243 height 121
click at [294, 121] on input "Ordem de chegada Consumidos: 0 / 20 Horário: 07:00 Clínica: Policlínica Municip…" at bounding box center [295, 121] width 6 height 7
radio input "true"
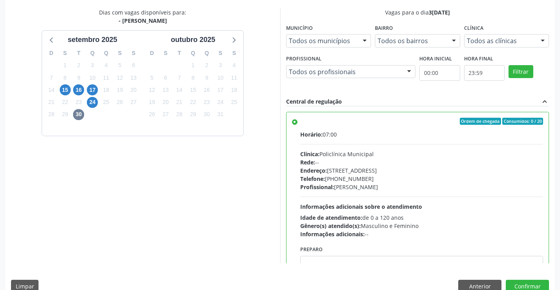
scroll to position [179, 0]
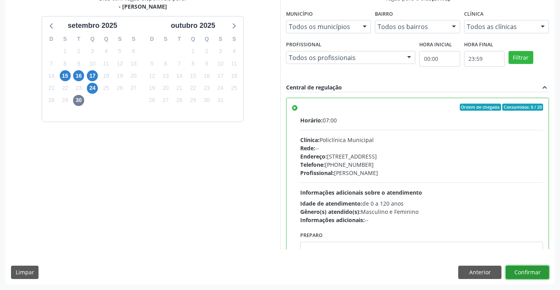
click at [525, 274] on button "Confirmar" at bounding box center [527, 272] width 43 height 13
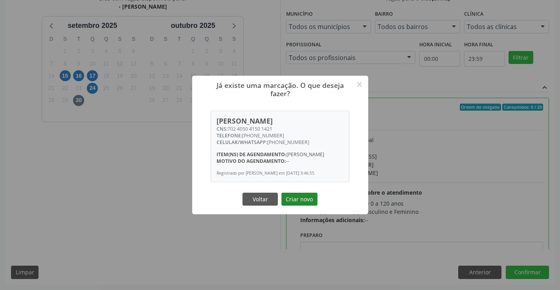
click at [296, 199] on button "Criar novo" at bounding box center [299, 199] width 36 height 13
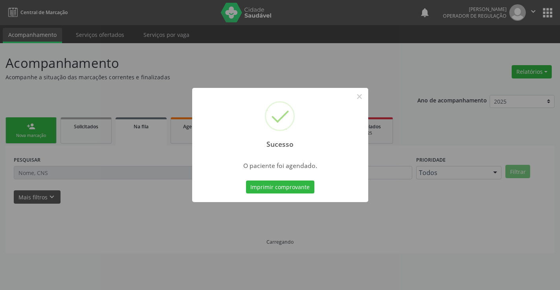
scroll to position [0, 0]
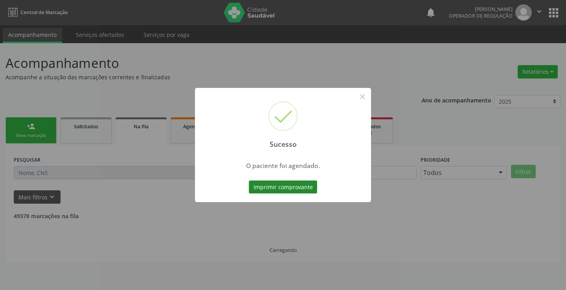
click at [280, 184] on button "Imprimir comprovante" at bounding box center [283, 187] width 68 height 13
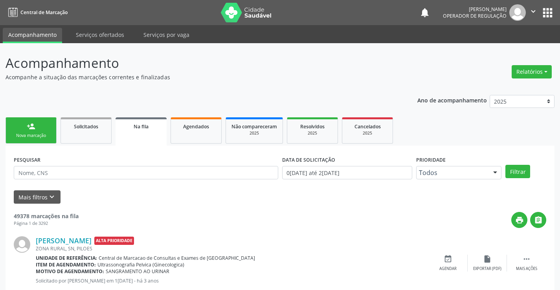
click at [40, 135] on div "Nova marcação" at bounding box center [30, 136] width 39 height 6
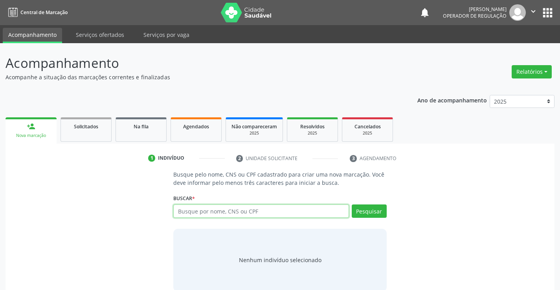
click at [213, 213] on input "text" at bounding box center [260, 211] width 175 height 13
type input "700907911975597"
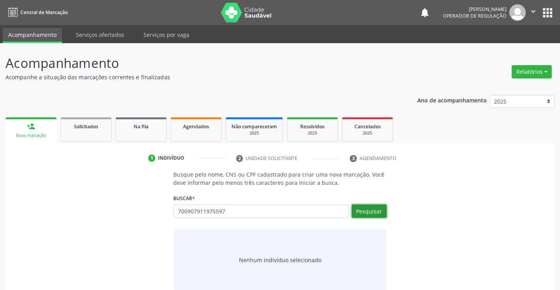
click at [358, 210] on button "Pesquisar" at bounding box center [369, 211] width 35 height 13
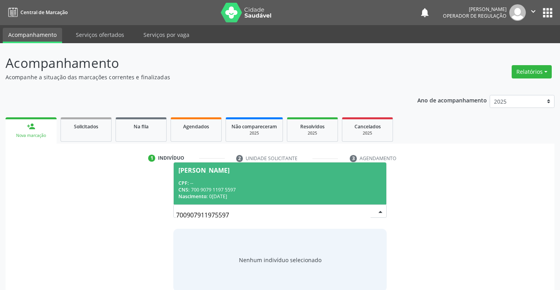
click at [207, 169] on div "[PERSON_NAME]" at bounding box center [203, 170] width 51 height 6
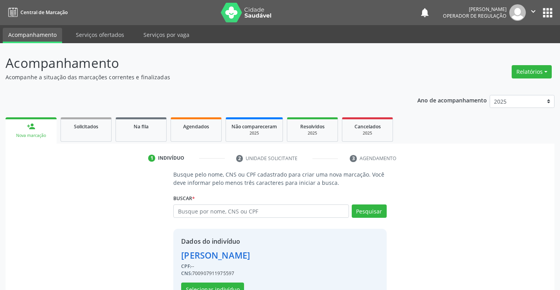
scroll to position [25, 0]
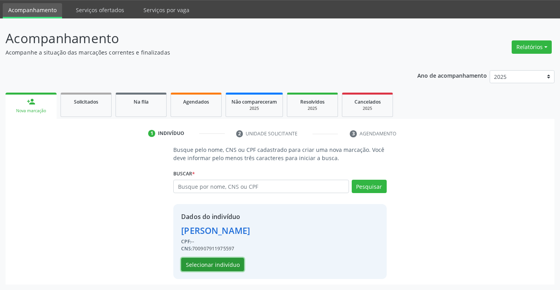
click at [205, 262] on button "Selecionar indivíduo" at bounding box center [212, 264] width 63 height 13
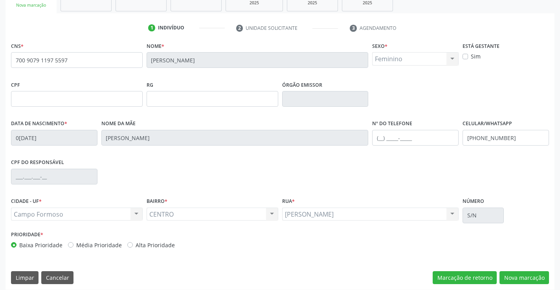
scroll to position [136, 0]
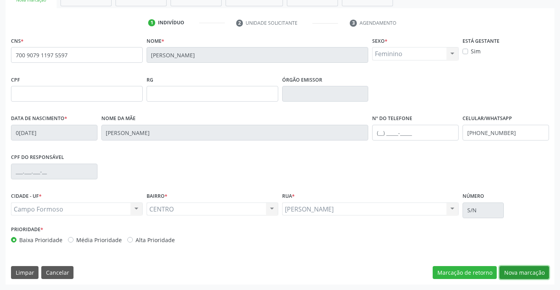
click at [515, 268] on button "Nova marcação" at bounding box center [524, 272] width 50 height 13
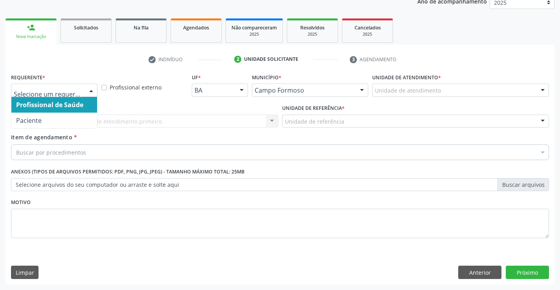
click at [92, 88] on div at bounding box center [91, 90] width 12 height 13
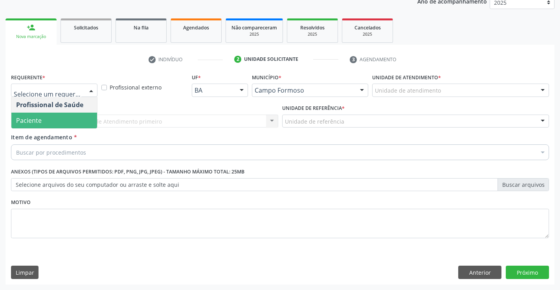
click at [32, 123] on span "Paciente" at bounding box center [29, 120] width 26 height 9
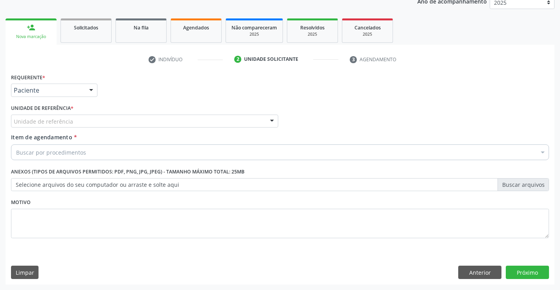
click at [272, 122] on div at bounding box center [272, 121] width 12 height 13
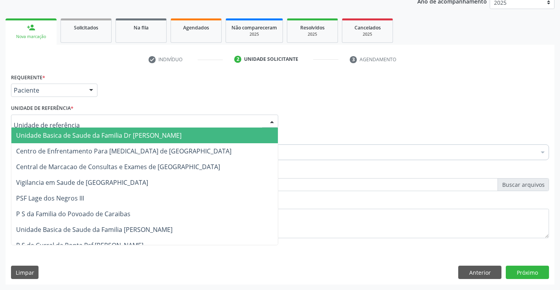
click at [156, 138] on span "Unidade Basica de Saude da Familia Dr [PERSON_NAME]" at bounding box center [98, 135] width 165 height 9
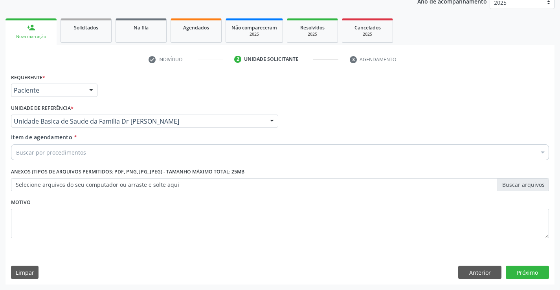
click at [101, 145] on div "Buscar por procedimentos" at bounding box center [280, 153] width 538 height 16
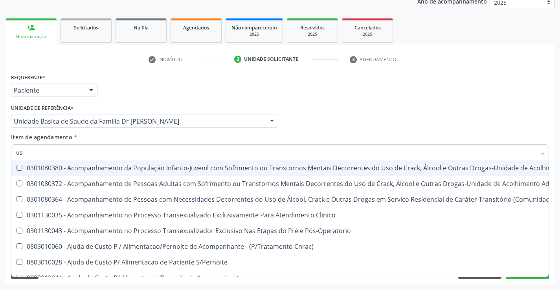
type input "usg"
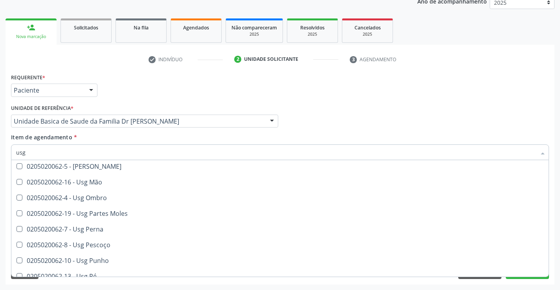
scroll to position [118, 0]
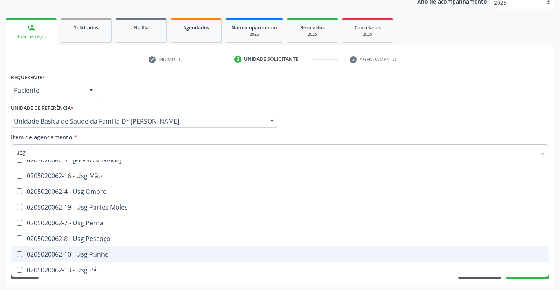
click at [104, 254] on div "0205020062-10 - Usg Punho" at bounding box center [280, 254] width 528 height 6
click at [97, 251] on div "0205020062-10 - Usg Punho" at bounding box center [280, 254] width 528 height 6
click at [74, 254] on div "0205020062-10 - Usg Punho" at bounding box center [280, 254] width 528 height 6
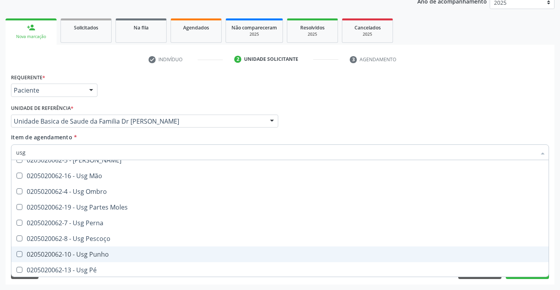
checkbox Punho "true"
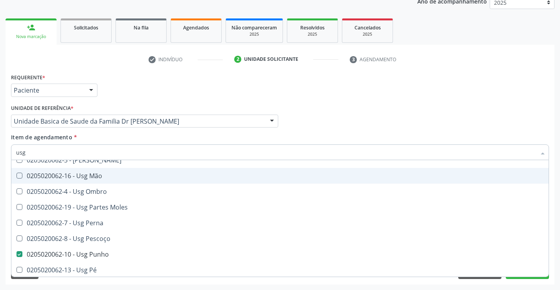
click at [399, 110] on div "Profissional Solicitante Por favor, selecione a Unidade de Atendimento primeiro…" at bounding box center [280, 118] width 542 height 31
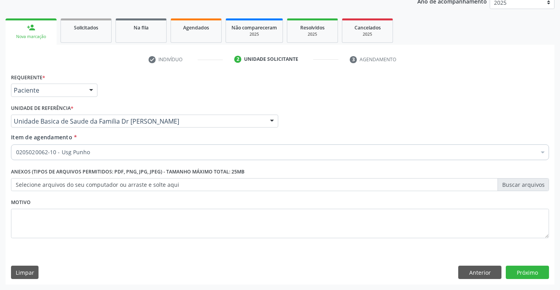
scroll to position [0, 0]
click at [530, 271] on button "Próximo" at bounding box center [527, 272] width 43 height 13
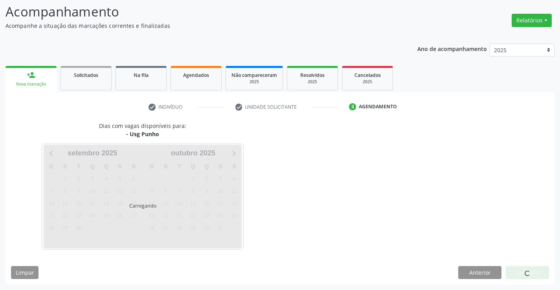
scroll to position [51, 0]
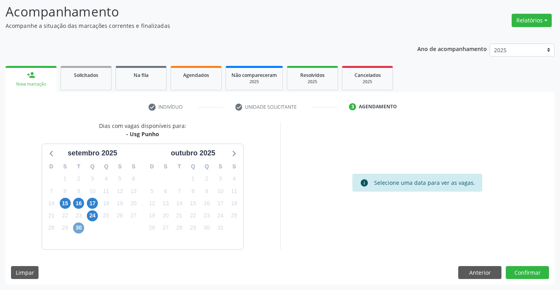
click at [79, 232] on span "30" at bounding box center [78, 228] width 11 height 11
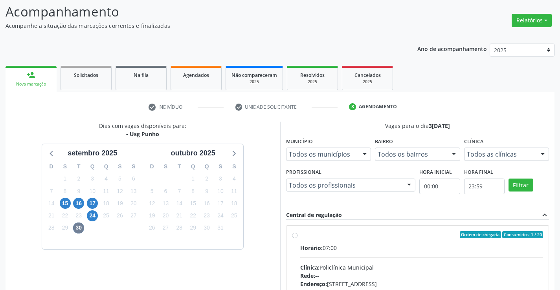
click at [300, 237] on label "Ordem de chegada Consumidos: 1 / 20 Horário: 07:00 Clínica: Policlínica Municip…" at bounding box center [421, 291] width 243 height 121
click at [295, 237] on input "Ordem de chegada Consumidos: 1 / 20 Horário: 07:00 Clínica: Policlínica Municip…" at bounding box center [295, 234] width 6 height 7
radio input "true"
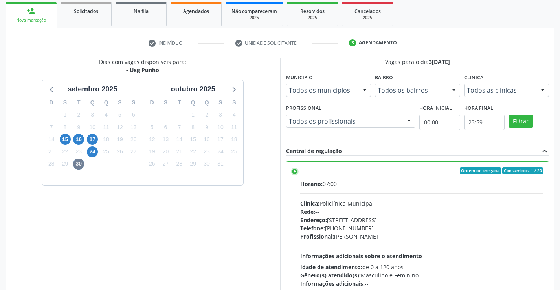
scroll to position [179, 0]
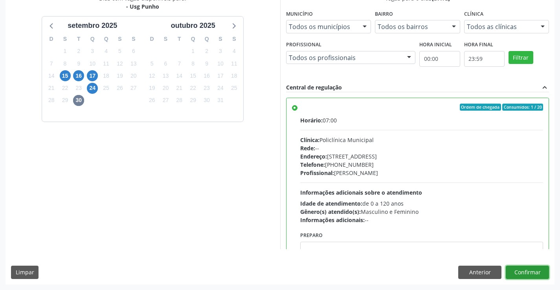
click at [536, 272] on button "Confirmar" at bounding box center [527, 272] width 43 height 13
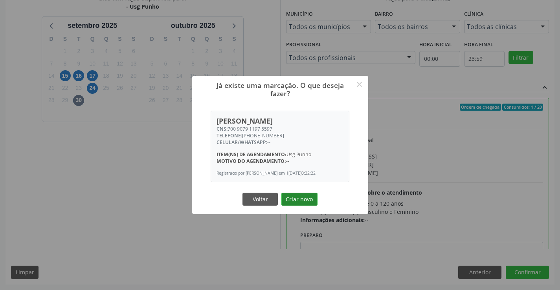
click at [304, 198] on button "Criar novo" at bounding box center [299, 199] width 36 height 13
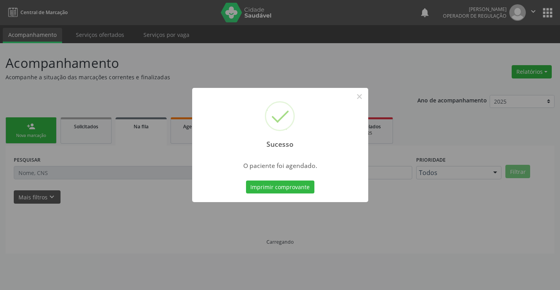
scroll to position [0, 0]
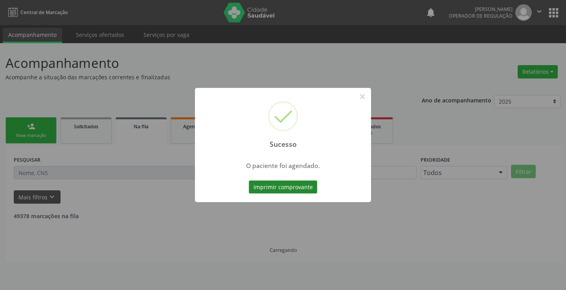
click at [288, 184] on button "Imprimir comprovante" at bounding box center [283, 187] width 68 height 13
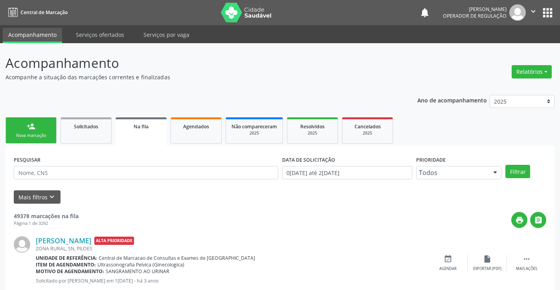
click at [37, 124] on link "person_add Nova marcação" at bounding box center [31, 130] width 51 height 26
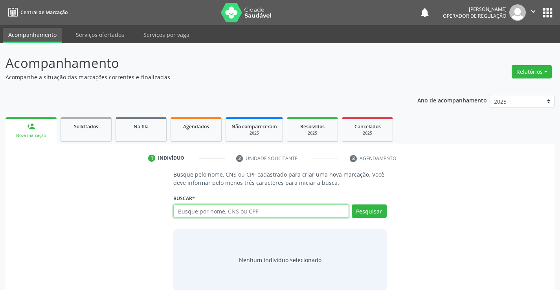
click at [224, 215] on input "text" at bounding box center [260, 211] width 175 height 13
type input "707805624646415"
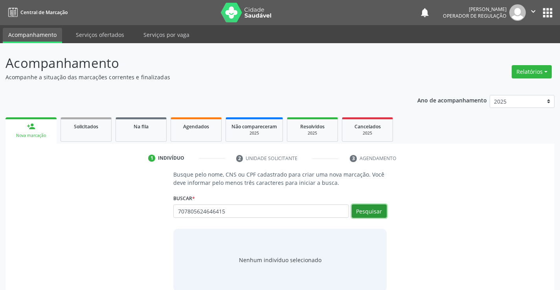
click at [371, 215] on button "Pesquisar" at bounding box center [369, 211] width 35 height 13
type input "707805624646415"
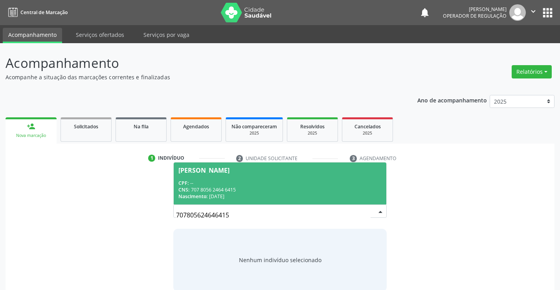
click at [202, 173] on div "[PERSON_NAME]" at bounding box center [203, 170] width 51 height 6
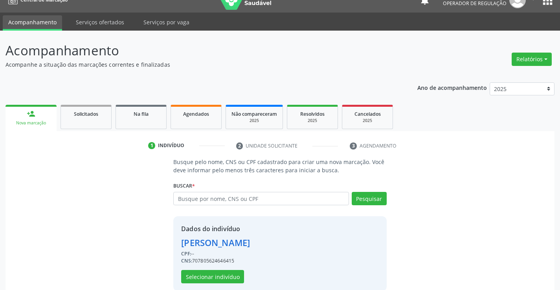
scroll to position [25, 0]
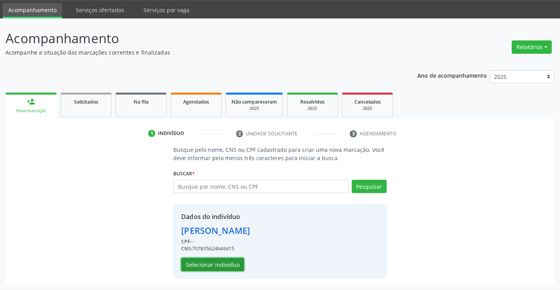
click at [229, 262] on button "Selecionar indivíduo" at bounding box center [212, 264] width 63 height 13
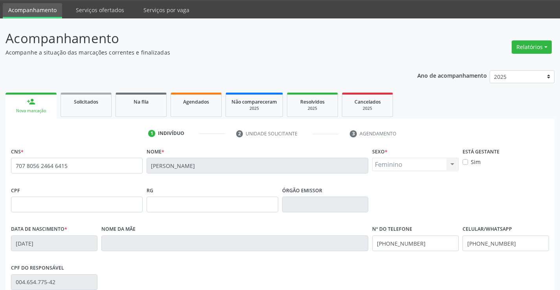
scroll to position [136, 0]
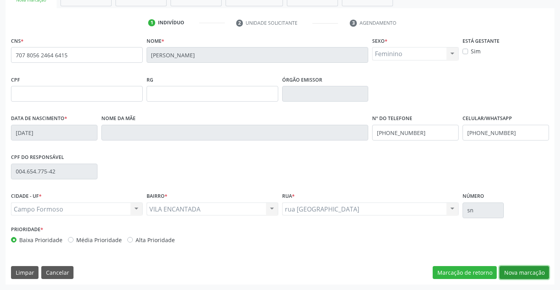
click at [525, 270] on button "Nova marcação" at bounding box center [524, 272] width 50 height 13
click at [0, 0] on button "Próximo" at bounding box center [0, 0] width 0 height 0
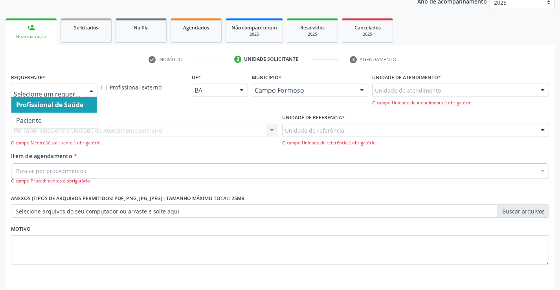
click at [88, 91] on div at bounding box center [91, 90] width 12 height 13
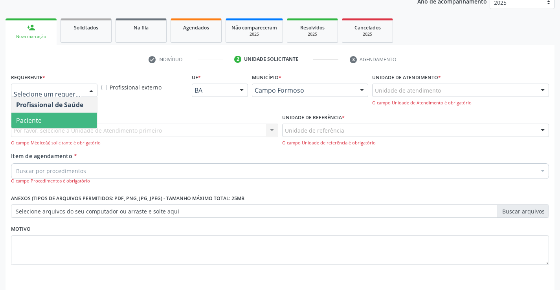
click at [66, 115] on span "Paciente" at bounding box center [54, 121] width 86 height 16
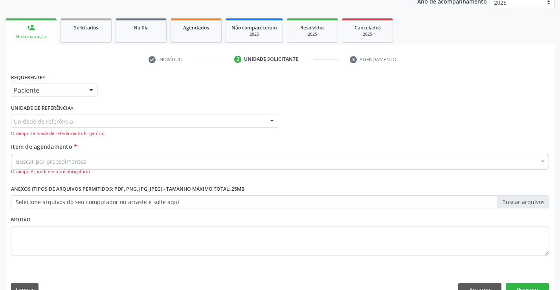
click at [269, 117] on div at bounding box center [272, 121] width 12 height 13
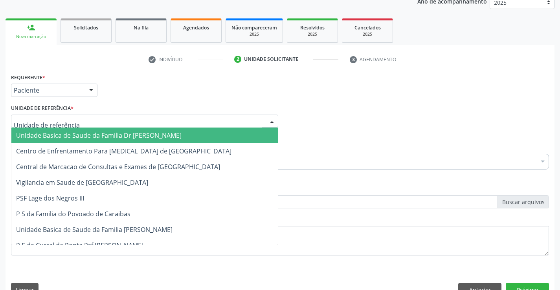
click at [201, 133] on span "Unidade Basica de Saude da Familia Dr [PERSON_NAME]" at bounding box center [144, 136] width 266 height 16
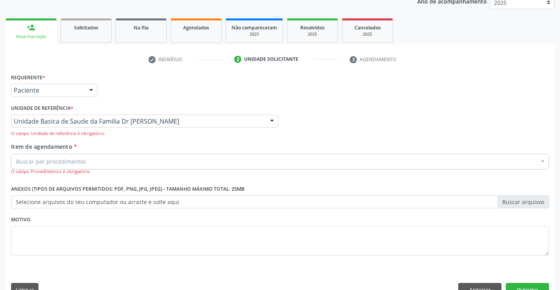
click at [158, 162] on div "Buscar por procedimentos" at bounding box center [280, 162] width 538 height 16
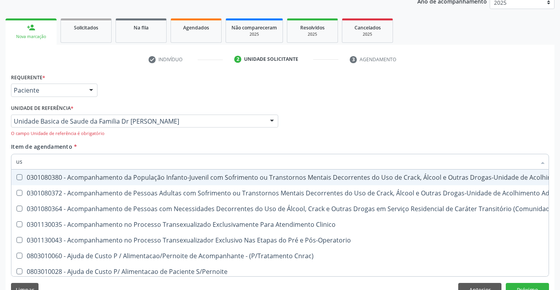
type input "usg"
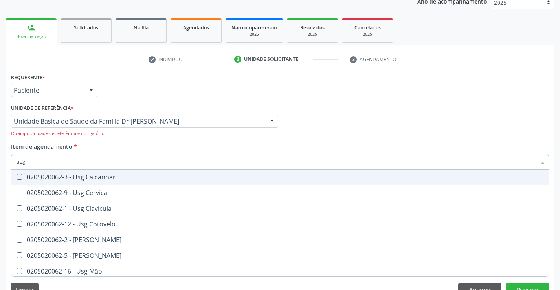
scroll to position [79, 0]
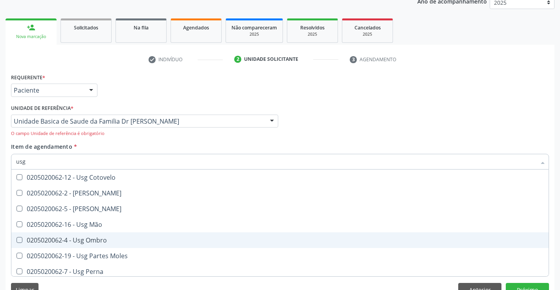
click at [82, 242] on div "0205020062-4 - Usg Ombro" at bounding box center [280, 240] width 528 height 6
checkbox Ombro "true"
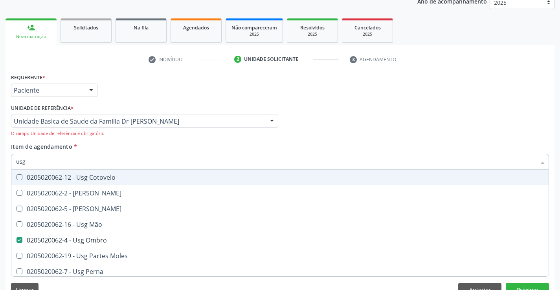
click at [414, 108] on div "Profissional Solicitante Por favor, selecione a Unidade de Atendimento primeiro…" at bounding box center [280, 123] width 542 height 40
checkbox Braço "true"
checkbox Ombro "false"
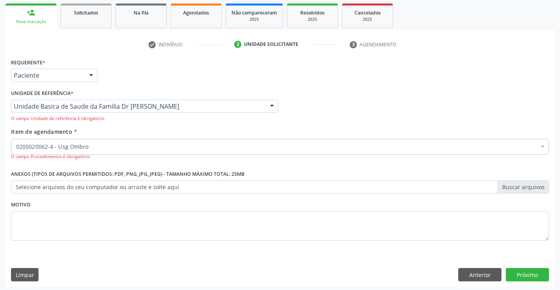
scroll to position [116, 0]
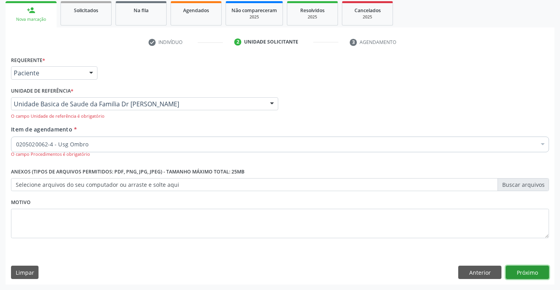
click at [529, 272] on button "Próximo" at bounding box center [527, 272] width 43 height 13
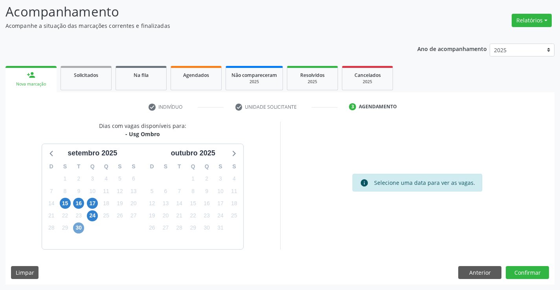
click at [81, 229] on span "30" at bounding box center [78, 228] width 11 height 11
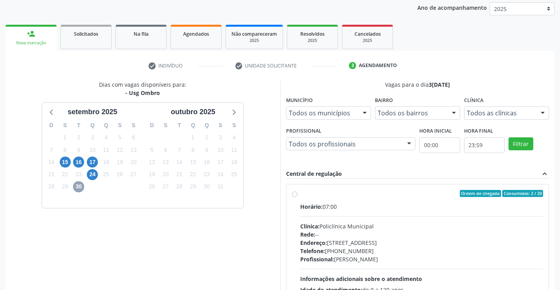
scroll to position [117, 0]
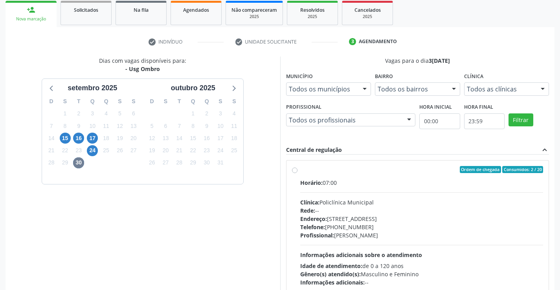
click at [294, 173] on div "Ordem de chegada Consumidos: 2 / 20 Horário: 07:00 Clínica: Policlínica Municip…" at bounding box center [417, 226] width 251 height 121
radio input "true"
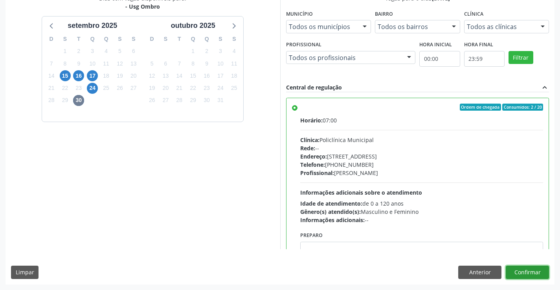
click at [528, 268] on button "Confirmar" at bounding box center [527, 272] width 43 height 13
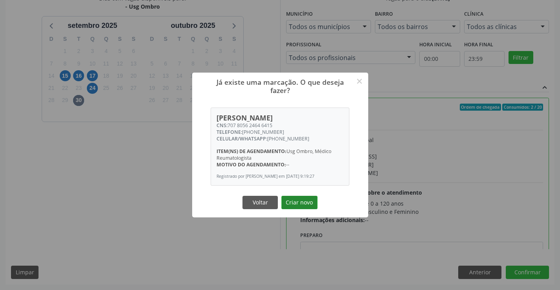
click at [301, 201] on button "Criar novo" at bounding box center [299, 202] width 36 height 13
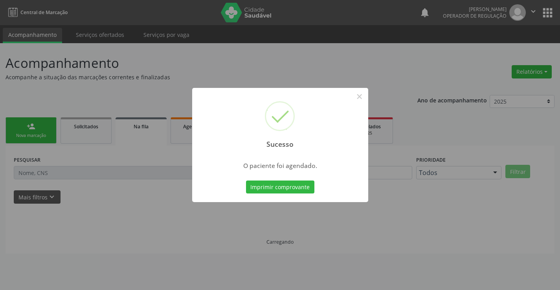
scroll to position [0, 0]
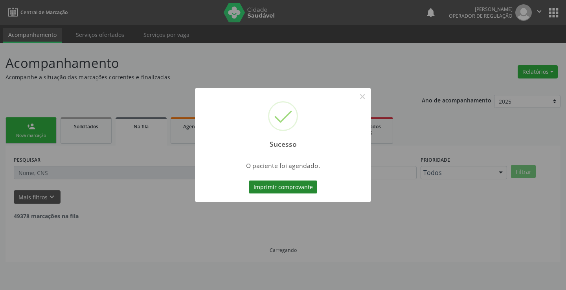
click at [284, 189] on button "Imprimir comprovante" at bounding box center [283, 187] width 68 height 13
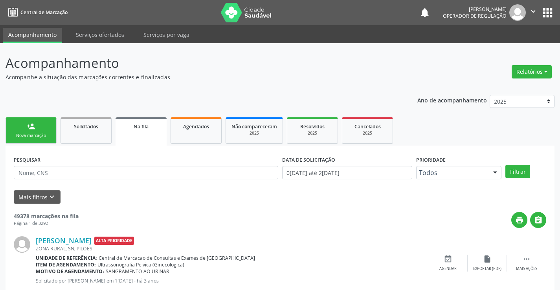
click at [31, 127] on div "person_add" at bounding box center [31, 126] width 9 height 9
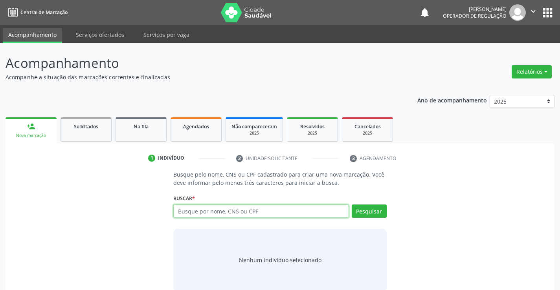
click at [218, 211] on input "text" at bounding box center [260, 211] width 175 height 13
type input "707805624646415"
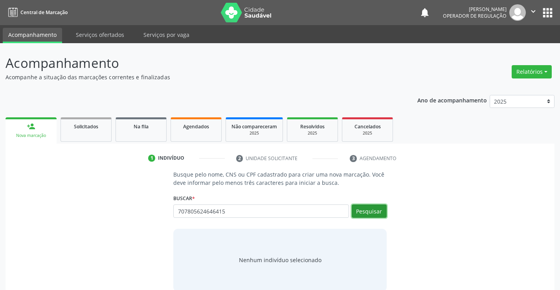
click at [365, 208] on button "Pesquisar" at bounding box center [369, 211] width 35 height 13
type input "707805624646415"
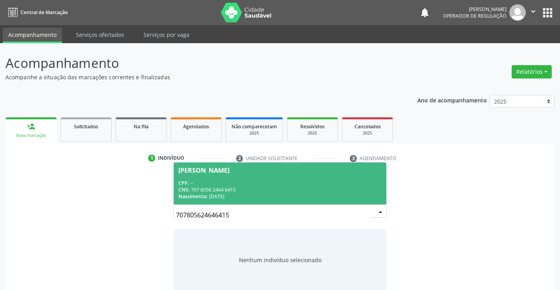
click at [209, 174] on span "Joselita Carvalho da Silva CPF: -- CNS: 707 8056 2464 6415 Nascimento: 03/03/19…" at bounding box center [280, 184] width 212 height 42
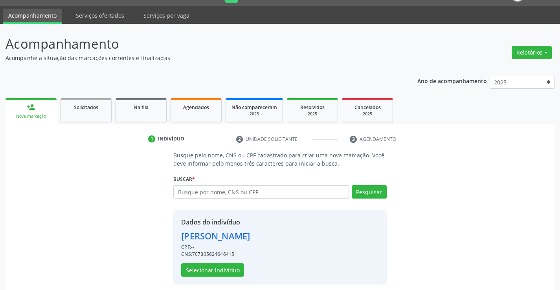
scroll to position [25, 0]
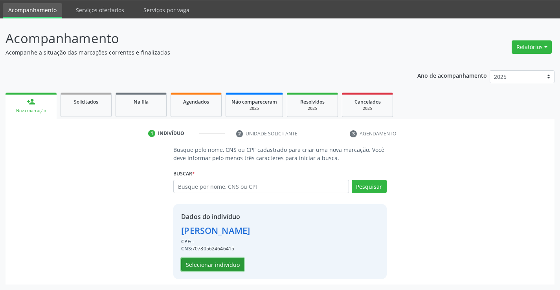
click at [228, 262] on button "Selecionar indivíduo" at bounding box center [212, 264] width 63 height 13
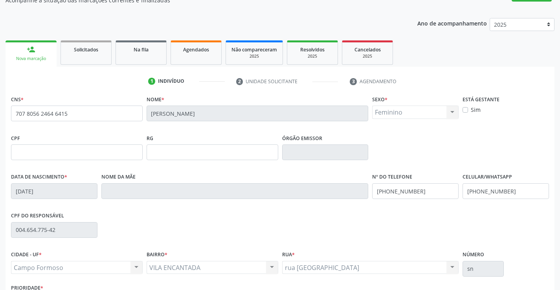
scroll to position [136, 0]
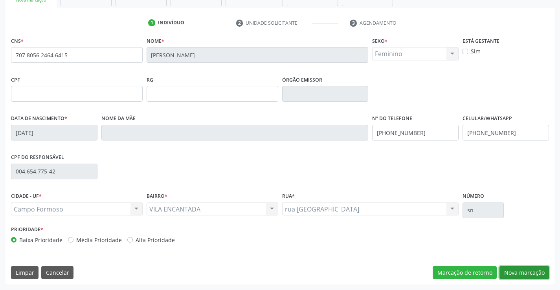
click at [510, 273] on button "Nova marcação" at bounding box center [524, 272] width 50 height 13
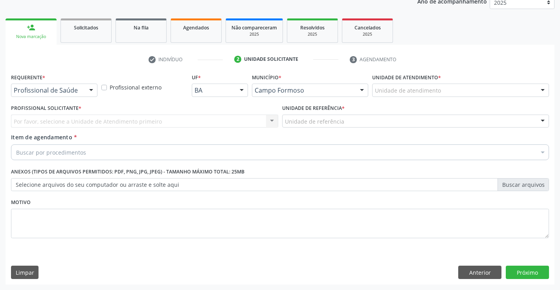
scroll to position [99, 0]
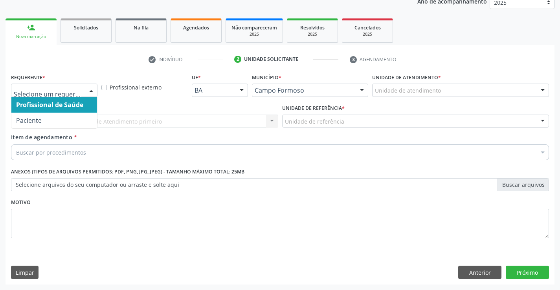
click at [89, 95] on div at bounding box center [91, 90] width 12 height 13
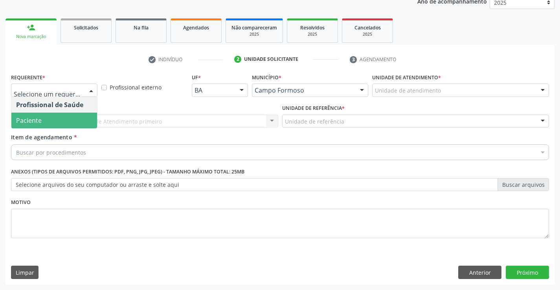
click at [70, 113] on span "Paciente" at bounding box center [54, 121] width 86 height 16
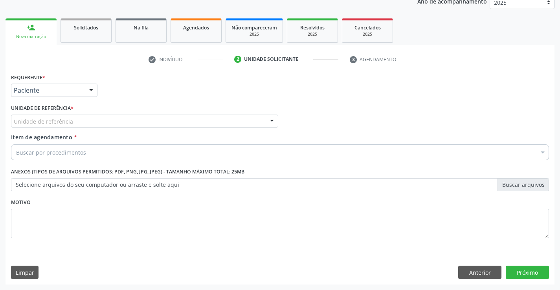
click at [273, 116] on div at bounding box center [272, 121] width 12 height 13
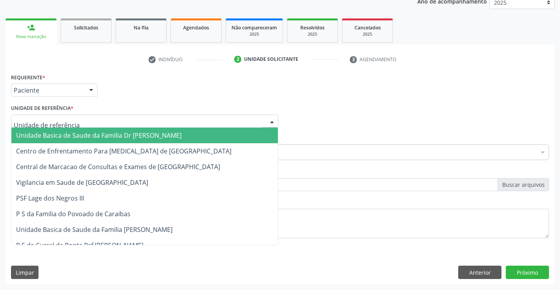
click at [195, 138] on span "Unidade Basica de Saude da Familia Dr [PERSON_NAME]" at bounding box center [144, 136] width 266 height 16
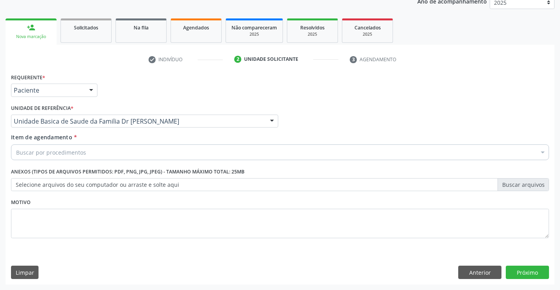
click at [134, 155] on div "Buscar por procedimentos" at bounding box center [280, 153] width 538 height 16
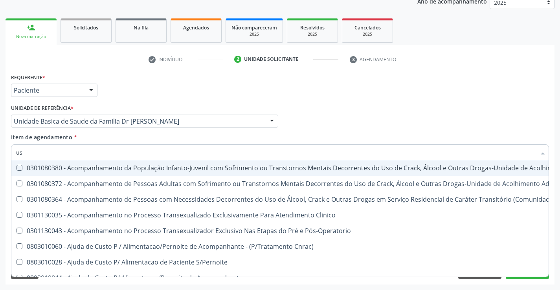
type input "usg"
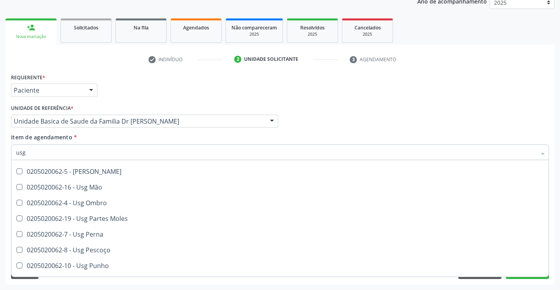
scroll to position [103, 0]
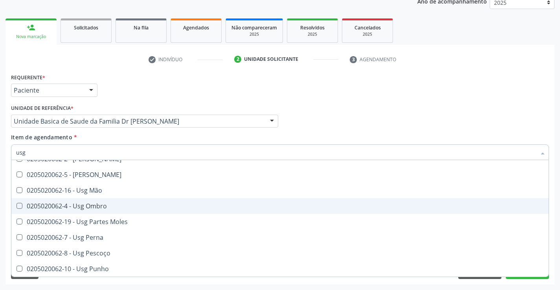
click at [109, 209] on div "0205020062-4 - Usg Ombro" at bounding box center [280, 206] width 528 height 6
checkbox Ombro "true"
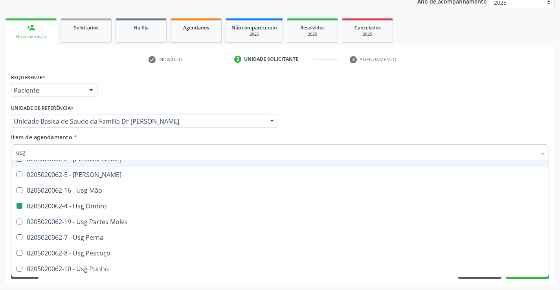
click at [317, 106] on div "Profissional Solicitante Por favor, selecione a Unidade de Atendimento primeiro…" at bounding box center [280, 118] width 542 height 31
checkbox Braço "true"
checkbox Ombro "false"
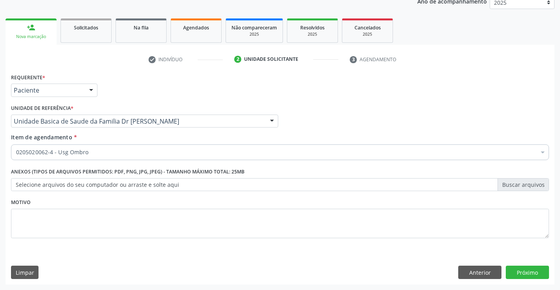
scroll to position [0, 0]
click at [512, 273] on button "Próximo" at bounding box center [527, 272] width 43 height 13
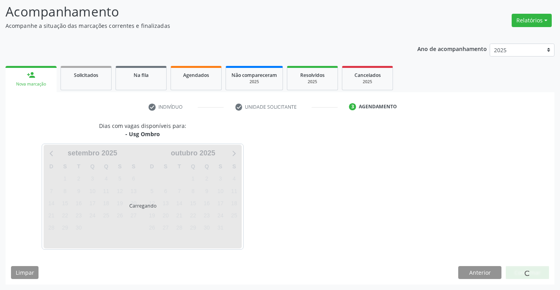
scroll to position [51, 0]
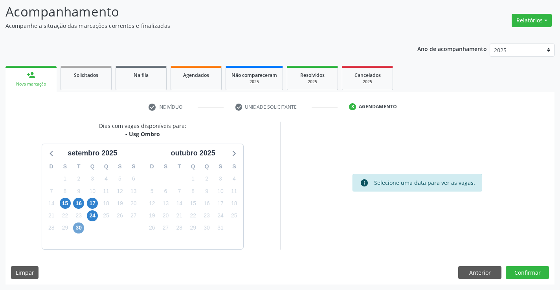
click at [77, 228] on span "30" at bounding box center [78, 228] width 11 height 11
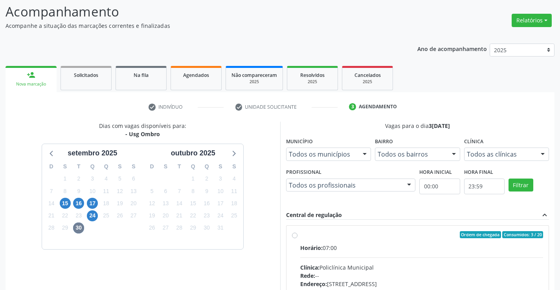
click at [300, 236] on label "Ordem de chegada Consumidos: 3 / 20 Horário: 07:00 Clínica: Policlínica Municip…" at bounding box center [421, 291] width 243 height 121
click at [294, 236] on input "Ordem de chegada Consumidos: 3 / 20 Horário: 07:00 Clínica: Policlínica Municip…" at bounding box center [295, 234] width 6 height 7
radio input "true"
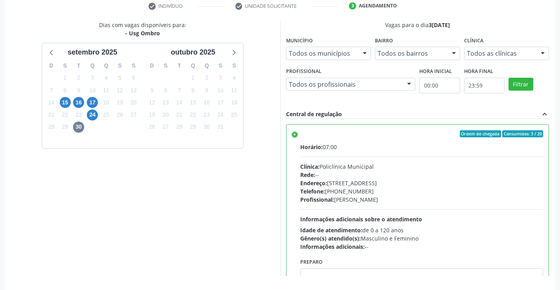
scroll to position [179, 0]
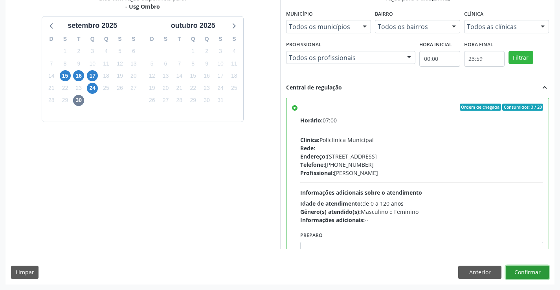
click at [518, 270] on button "Confirmar" at bounding box center [527, 272] width 43 height 13
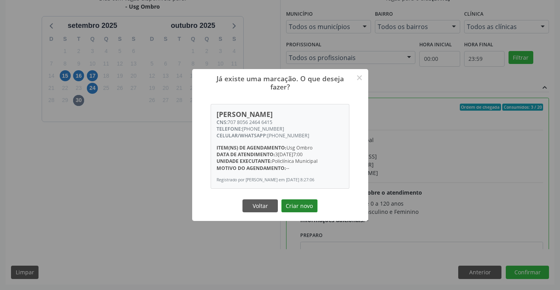
click at [310, 209] on button "Criar novo" at bounding box center [299, 206] width 36 height 13
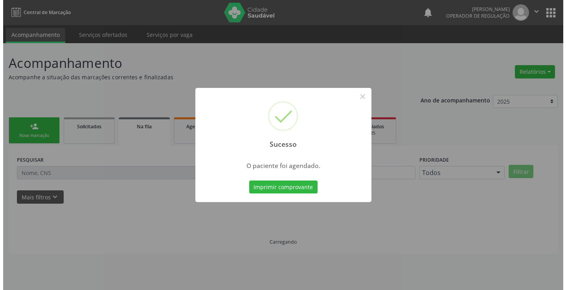
scroll to position [0, 0]
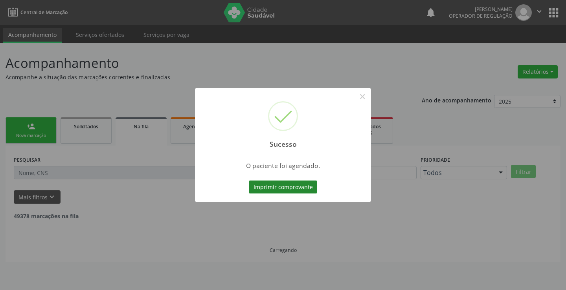
click at [307, 191] on button "Imprimir comprovante" at bounding box center [283, 187] width 68 height 13
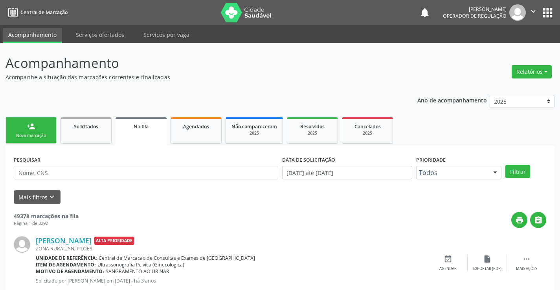
click at [33, 128] on div "person_add" at bounding box center [31, 126] width 9 height 9
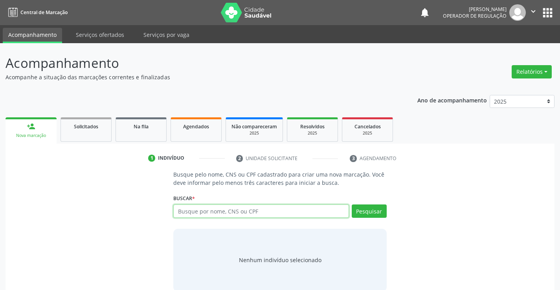
click at [209, 210] on input "text" at bounding box center [260, 211] width 175 height 13
type input "708007336975127"
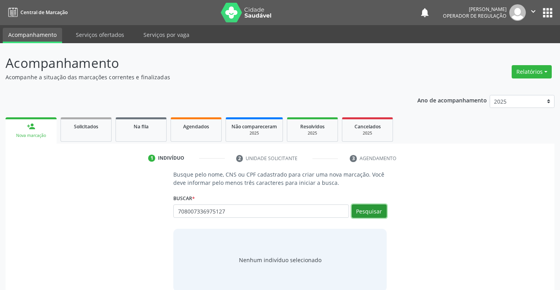
click at [369, 211] on button "Pesquisar" at bounding box center [369, 211] width 35 height 13
type input "708007336975127"
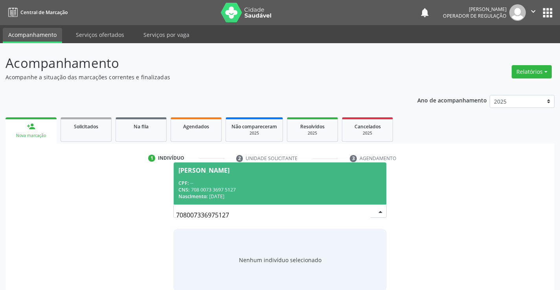
click at [209, 167] on div "[PERSON_NAME]" at bounding box center [203, 170] width 51 height 6
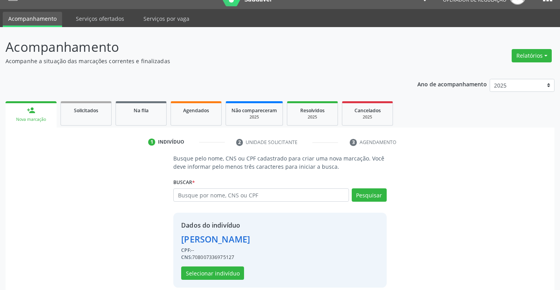
scroll to position [25, 0]
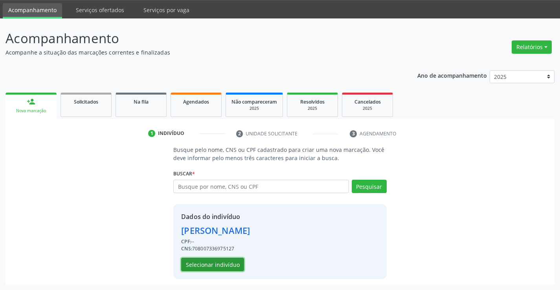
click at [197, 260] on button "Selecionar indivíduo" at bounding box center [212, 264] width 63 height 13
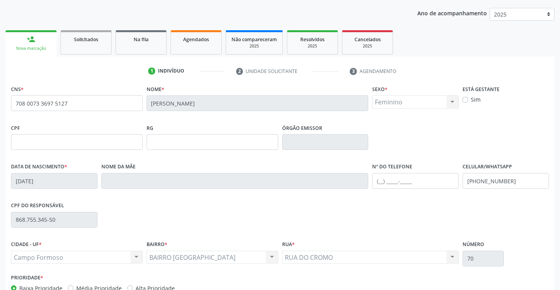
scroll to position [136, 0]
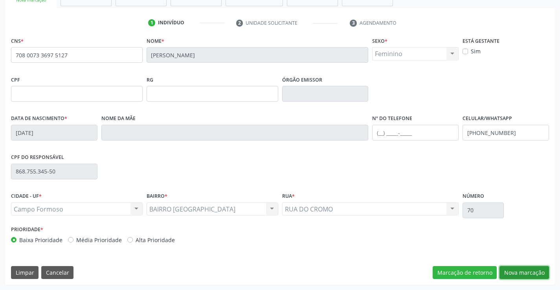
click at [524, 275] on button "Nova marcação" at bounding box center [524, 272] width 50 height 13
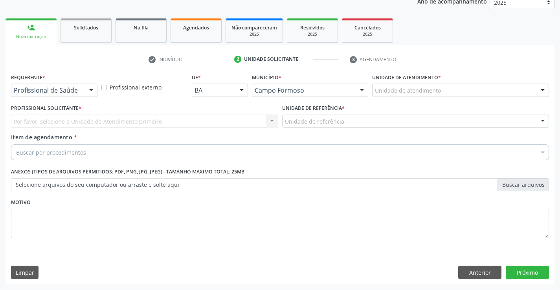
click at [86, 88] on div at bounding box center [91, 90] width 12 height 13
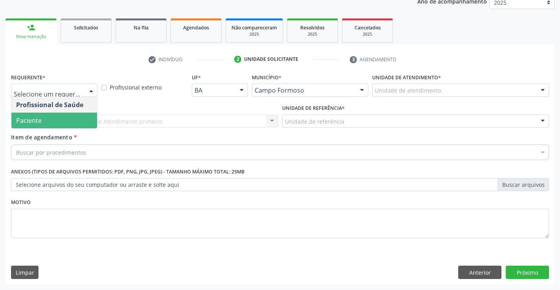
click at [42, 119] on span "Paciente" at bounding box center [54, 121] width 86 height 16
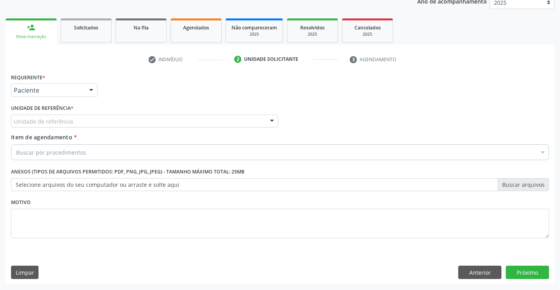
click at [267, 121] on div at bounding box center [272, 121] width 12 height 13
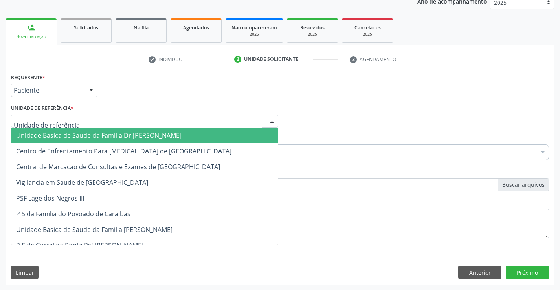
click at [226, 134] on span "Unidade Basica de Saude da Familia Dr [PERSON_NAME]" at bounding box center [144, 136] width 266 height 16
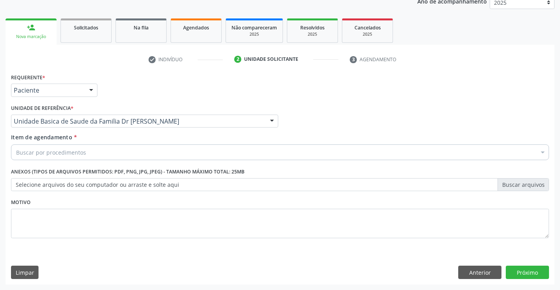
click at [183, 151] on div "Buscar por procedimentos" at bounding box center [280, 153] width 538 height 16
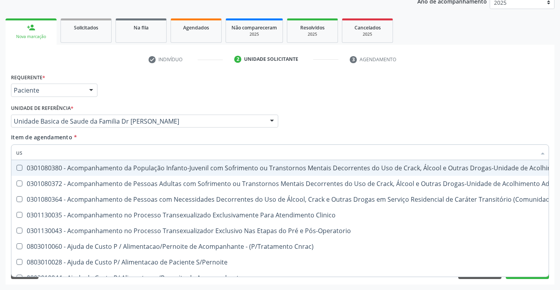
type input "usg"
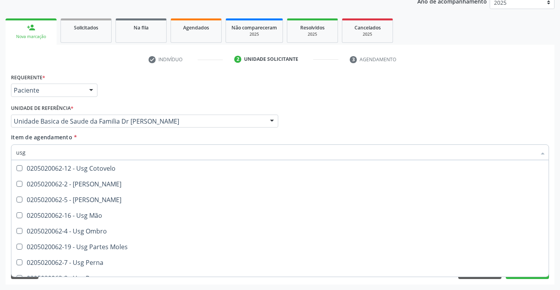
scroll to position [79, 0]
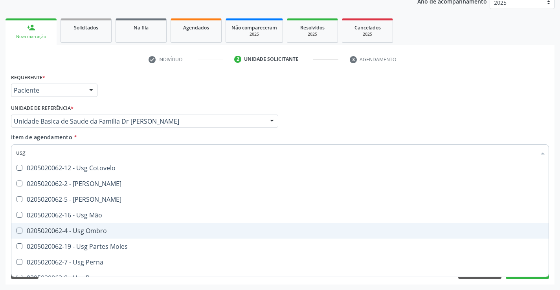
click at [99, 234] on div "0205020062-4 - Usg Ombro" at bounding box center [280, 231] width 528 height 6
checkbox Ombro "true"
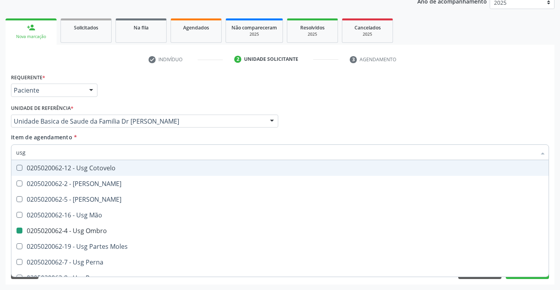
click at [376, 101] on div "Requerente * Paciente Profissional de Saúde Paciente Nenhum resultado encontrad…" at bounding box center [280, 87] width 542 height 31
checkbox Braço "true"
checkbox Ombro "false"
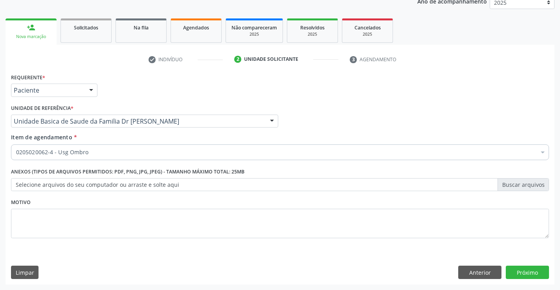
scroll to position [0, 0]
click at [510, 272] on button "Próximo" at bounding box center [527, 272] width 43 height 13
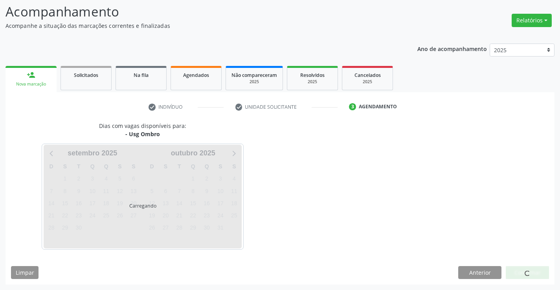
scroll to position [51, 0]
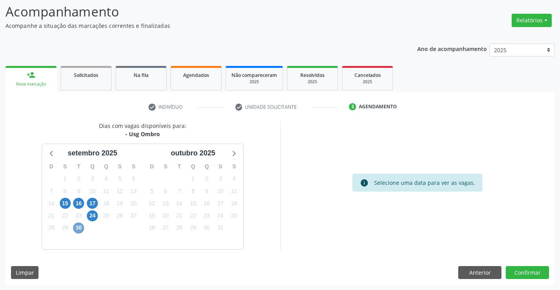
click at [77, 227] on span "30" at bounding box center [78, 228] width 11 height 11
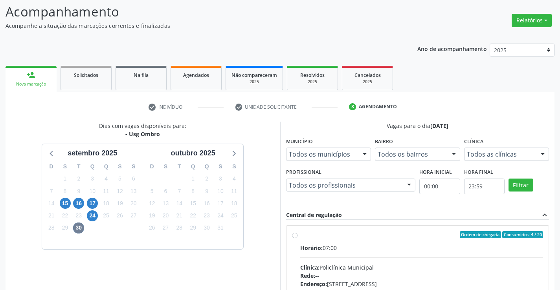
click at [294, 239] on div "Ordem de chegada Consumidos: 4 / 20 Horário: 07:00 Clínica: Policlínica Municip…" at bounding box center [417, 291] width 251 height 121
radio input "true"
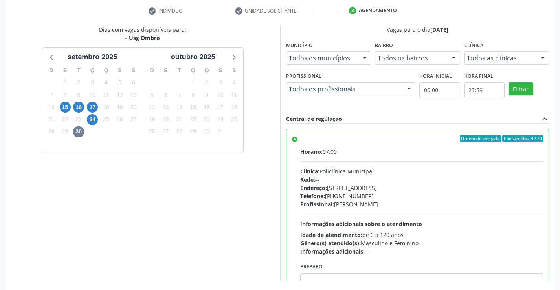
scroll to position [179, 0]
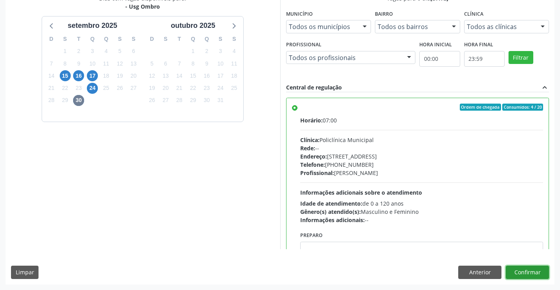
click at [512, 273] on button "Confirmar" at bounding box center [527, 272] width 43 height 13
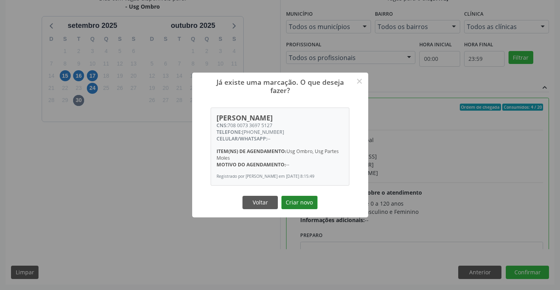
click at [283, 200] on button "Criar novo" at bounding box center [299, 202] width 36 height 13
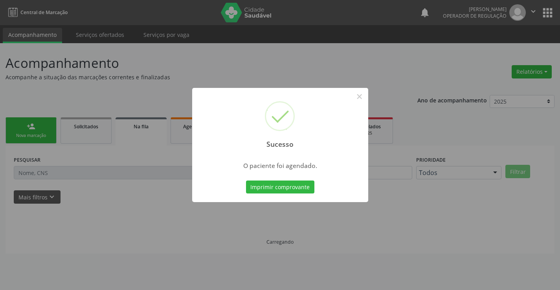
scroll to position [0, 0]
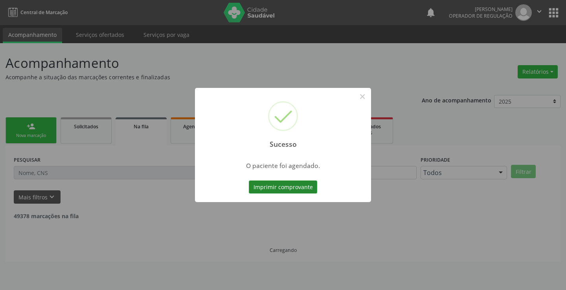
click at [283, 185] on button "Imprimir comprovante" at bounding box center [283, 187] width 68 height 13
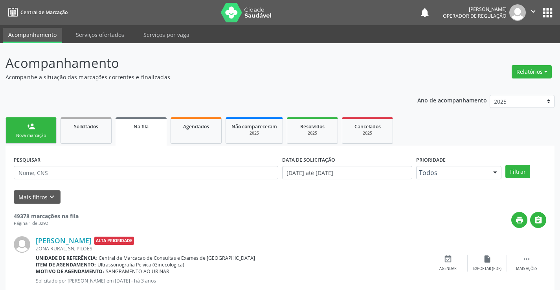
click at [34, 135] on div "Nova marcação" at bounding box center [30, 136] width 39 height 6
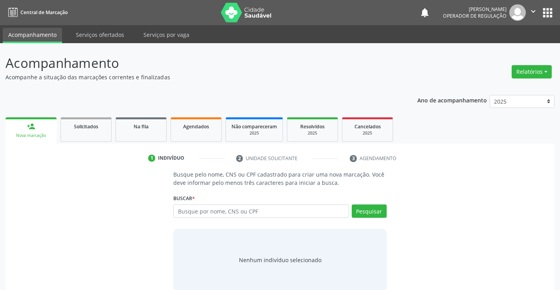
click at [225, 204] on div "Buscar * Busque por nome, CNS ou CPF Nenhum resultado encontrado para: " " Digi…" at bounding box center [279, 208] width 213 height 31
click at [223, 207] on input "text" at bounding box center [260, 211] width 175 height 13
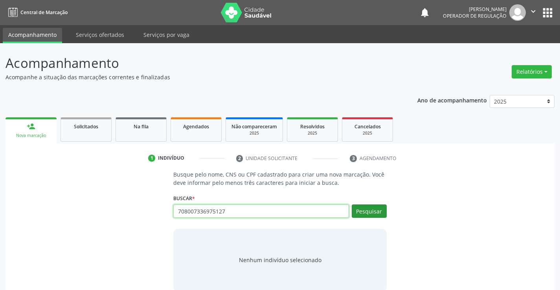
type input "708007336975127"
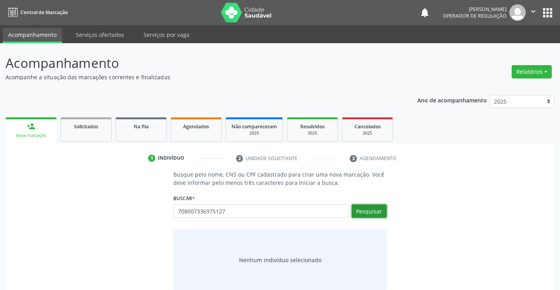
click at [359, 213] on button "Pesquisar" at bounding box center [369, 211] width 35 height 13
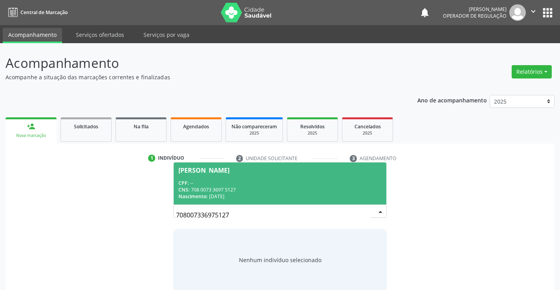
click at [222, 172] on div "[PERSON_NAME]" at bounding box center [203, 170] width 51 height 6
click at [222, 172] on p "Busque pelo nome, CNS ou CPF cadastrado para criar uma nova marcação. Você deve…" at bounding box center [279, 179] width 213 height 17
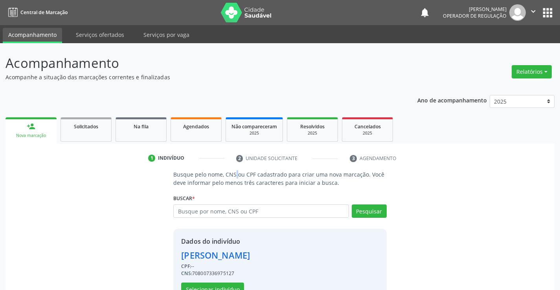
scroll to position [25, 0]
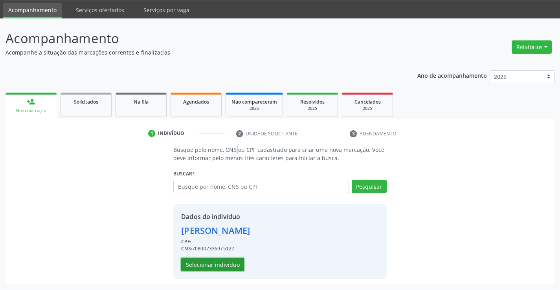
click at [220, 261] on button "Selecionar indivíduo" at bounding box center [212, 264] width 63 height 13
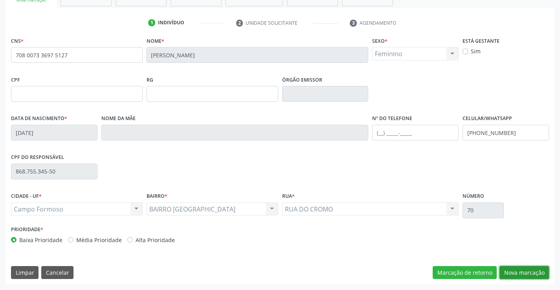
click at [522, 269] on button "Nova marcação" at bounding box center [524, 272] width 50 height 13
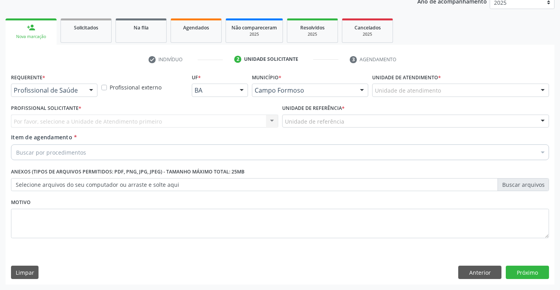
scroll to position [99, 0]
click at [88, 90] on div at bounding box center [91, 90] width 12 height 13
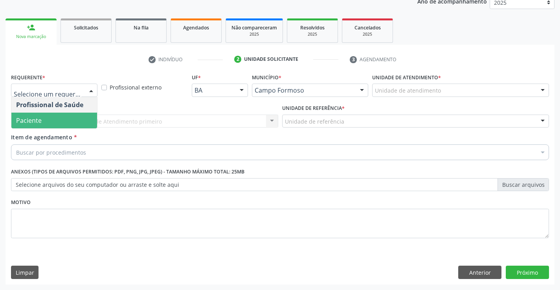
click at [63, 116] on span "Paciente" at bounding box center [54, 121] width 86 height 16
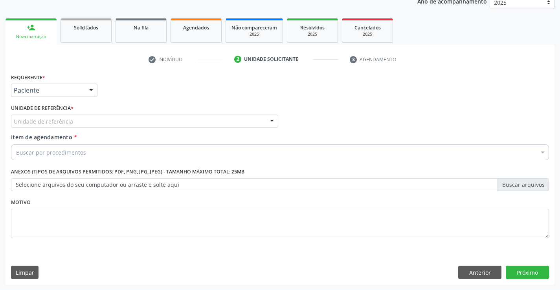
click at [266, 119] on div at bounding box center [272, 121] width 12 height 13
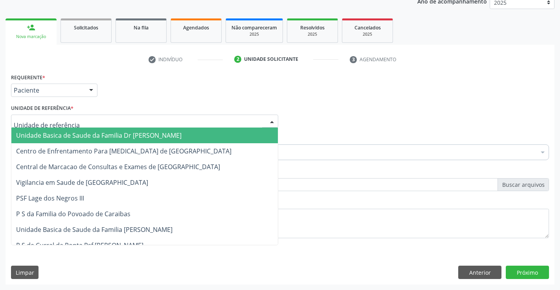
click at [211, 130] on span "Unidade Basica de Saude da Familia Dr [PERSON_NAME]" at bounding box center [144, 136] width 266 height 16
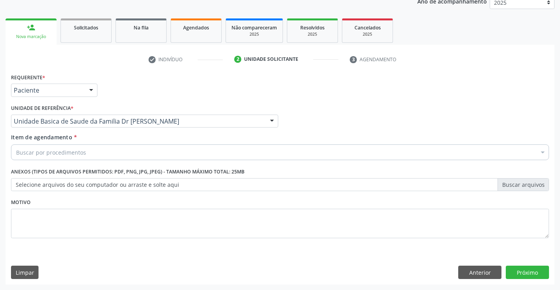
click at [179, 146] on div "Buscar por procedimentos" at bounding box center [280, 153] width 538 height 16
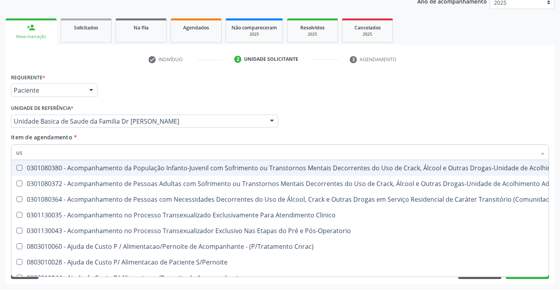
type input "usg"
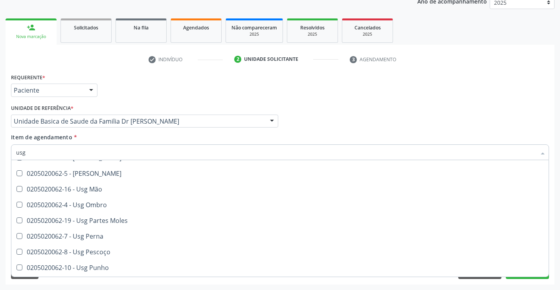
scroll to position [103, 0]
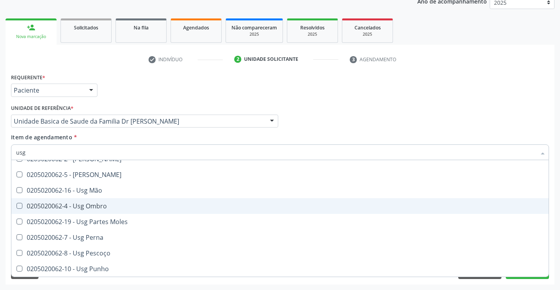
click at [95, 211] on span "0205020062-4 - Usg Ombro" at bounding box center [279, 206] width 537 height 16
checkbox Ombro "true"
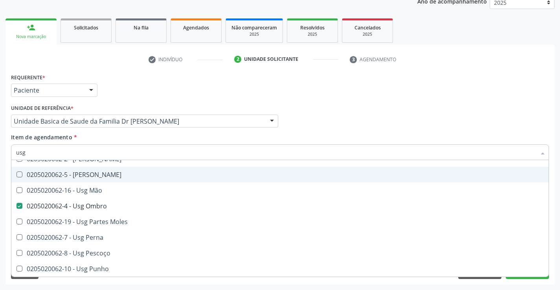
click at [492, 97] on div "Requerente * Paciente Profissional de Saúde Paciente Nenhum resultado encontrad…" at bounding box center [280, 87] width 542 height 31
checkbox Braço "true"
checkbox Ombro "false"
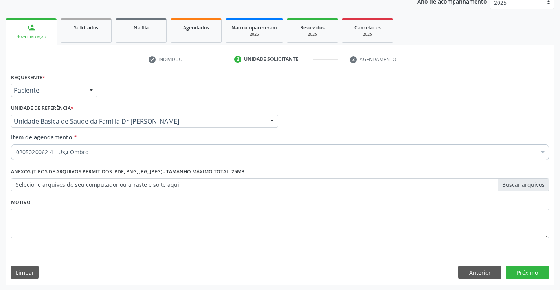
scroll to position [0, 0]
click at [520, 275] on button "Próximo" at bounding box center [527, 272] width 43 height 13
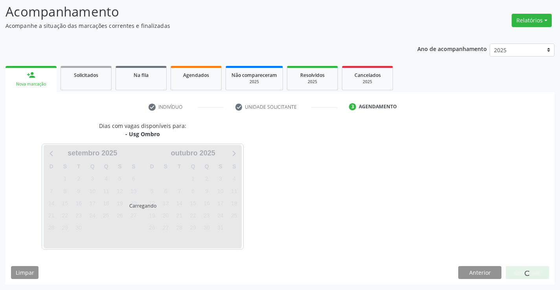
scroll to position [51, 0]
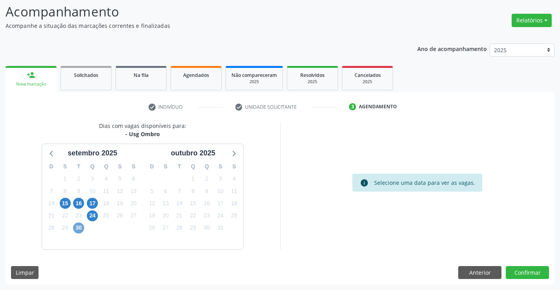
click at [79, 228] on span "30" at bounding box center [78, 228] width 11 height 11
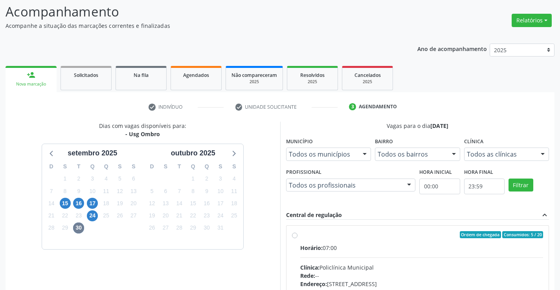
click at [300, 235] on label "Ordem de chegada Consumidos: 5 / 20 Horário: 07:00 Clínica: Policlínica Municip…" at bounding box center [421, 291] width 243 height 121
click at [295, 235] on input "Ordem de chegada Consumidos: 5 / 20 Horário: 07:00 Clínica: Policlínica Municip…" at bounding box center [295, 234] width 6 height 7
radio input "true"
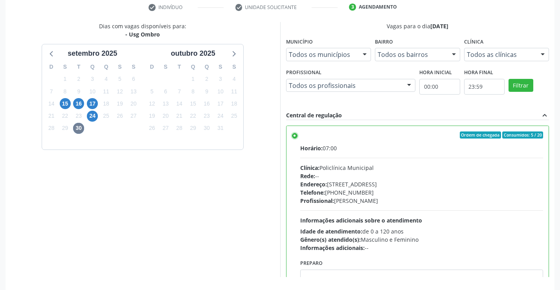
scroll to position [178, 0]
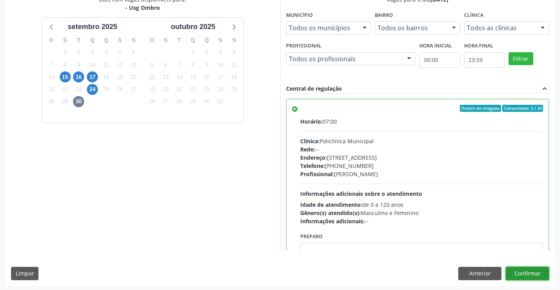
click at [523, 276] on button "Confirmar" at bounding box center [527, 273] width 43 height 13
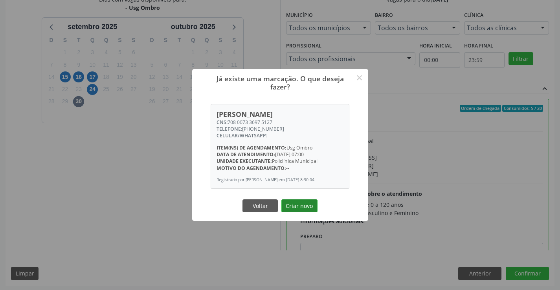
click at [284, 207] on button "Criar novo" at bounding box center [299, 206] width 36 height 13
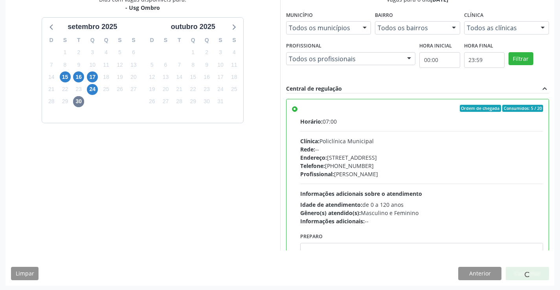
scroll to position [0, 0]
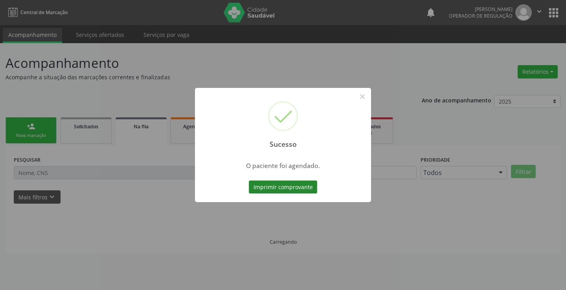
click at [261, 194] on button "Imprimir comprovante" at bounding box center [283, 187] width 68 height 13
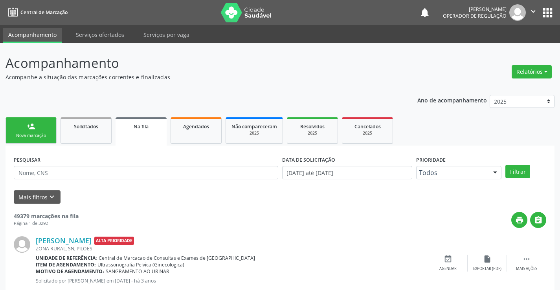
click at [53, 127] on link "person_add Nova marcação" at bounding box center [31, 130] width 51 height 26
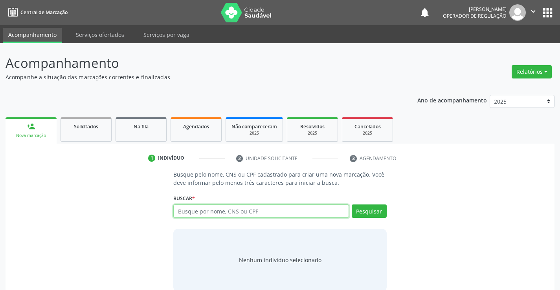
click at [188, 216] on input "text" at bounding box center [260, 211] width 175 height 13
type input "706805784624322"
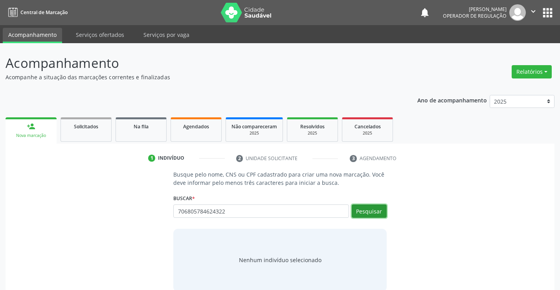
click at [372, 210] on button "Pesquisar" at bounding box center [369, 211] width 35 height 13
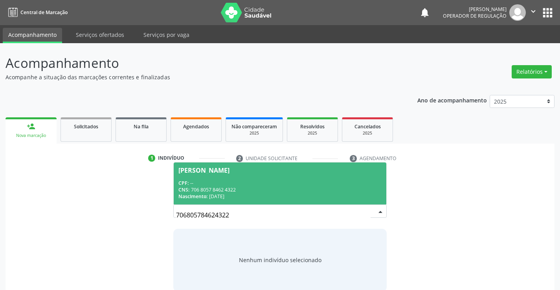
click at [206, 172] on div "[PERSON_NAME]" at bounding box center [203, 170] width 51 height 6
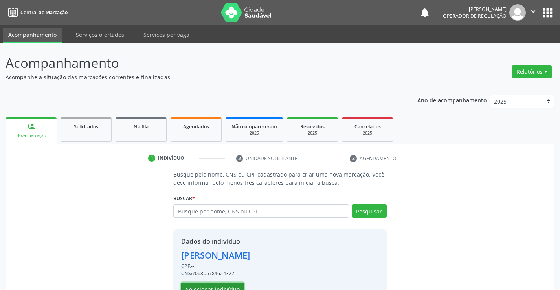
click at [232, 283] on button "Selecionar indivíduo" at bounding box center [212, 289] width 63 height 13
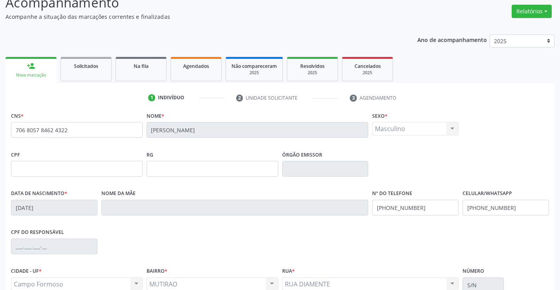
scroll to position [136, 0]
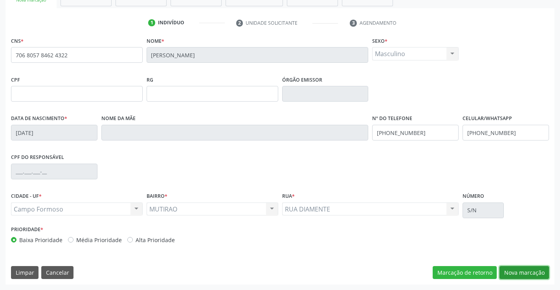
click at [529, 268] on button "Nova marcação" at bounding box center [524, 272] width 50 height 13
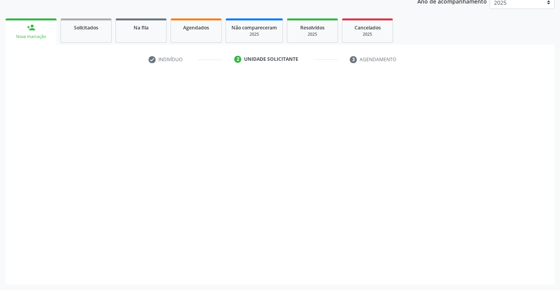
scroll to position [99, 0]
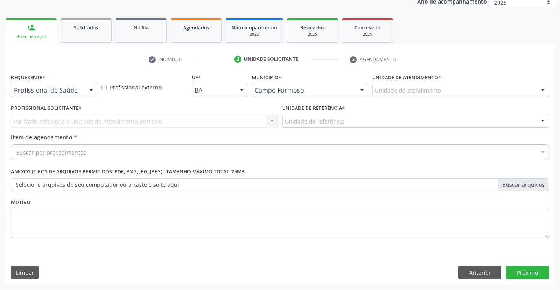
click at [88, 92] on div at bounding box center [91, 90] width 12 height 13
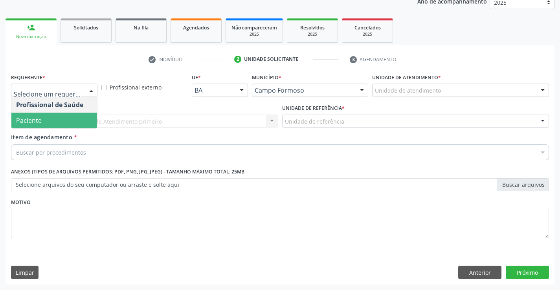
click at [84, 117] on span "Paciente" at bounding box center [54, 121] width 86 height 16
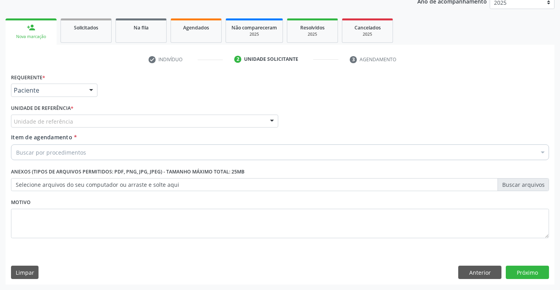
click at [266, 124] on div "Unidade de referência Unidade Basica de Saude da Familia Dr [PERSON_NAME] Centr…" at bounding box center [144, 121] width 267 height 13
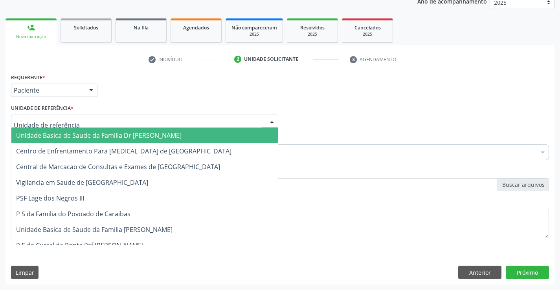
click at [228, 134] on span "Unidade Basica de Saude da Familia Dr [PERSON_NAME]" at bounding box center [144, 136] width 266 height 16
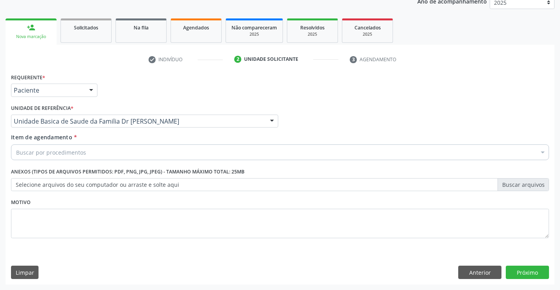
click at [200, 147] on div "Buscar por procedimentos" at bounding box center [280, 153] width 538 height 16
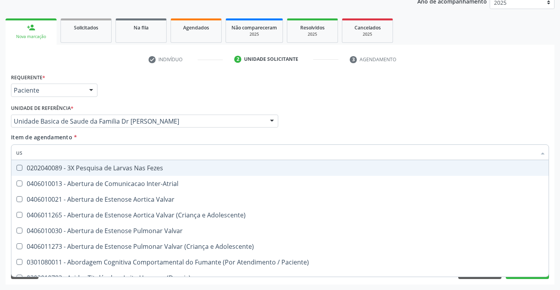
type input "usg"
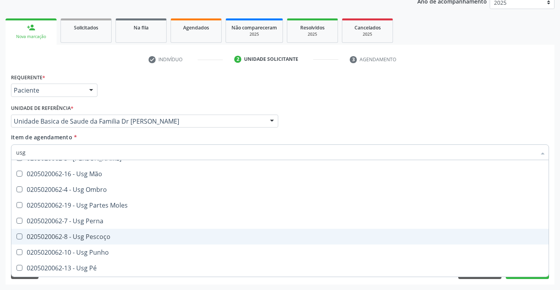
scroll to position [118, 0]
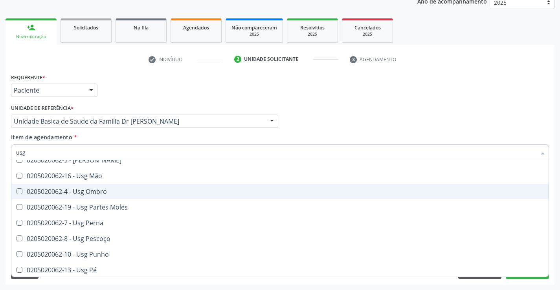
click at [109, 195] on div "0205020062-4 - Usg Ombro" at bounding box center [280, 192] width 528 height 6
checkbox Ombro "true"
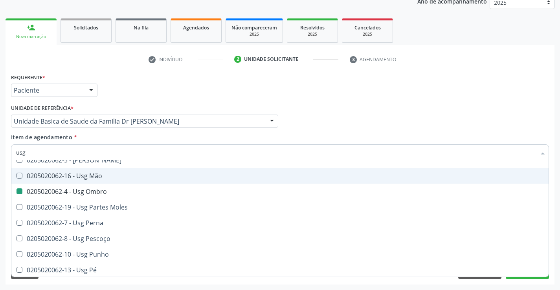
click at [504, 106] on div "Profissional Solicitante Por favor, selecione a Unidade de Atendimento primeiro…" at bounding box center [280, 118] width 542 height 31
checkbox Braço "true"
checkbox Ombro "false"
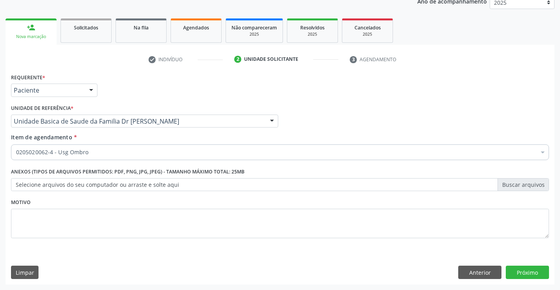
scroll to position [0, 0]
click at [510, 273] on button "Próximo" at bounding box center [527, 272] width 43 height 13
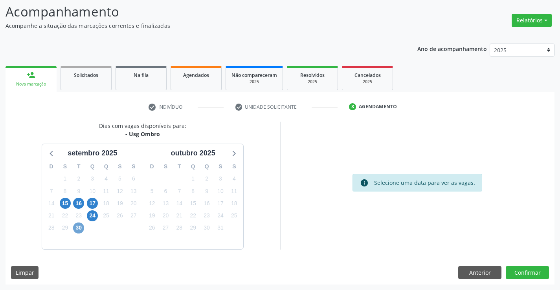
click at [79, 227] on span "30" at bounding box center [78, 228] width 11 height 11
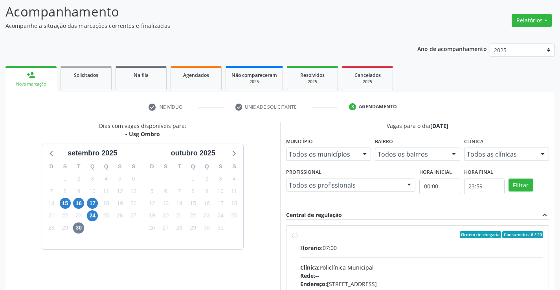
click at [300, 234] on label "Ordem de chegada Consumidos: 6 / 20 Horário: 07:00 Clínica: Policlínica Municip…" at bounding box center [421, 291] width 243 height 121
click at [292, 234] on input "Ordem de chegada Consumidos: 6 / 20 Horário: 07:00 Clínica: Policlínica Municip…" at bounding box center [295, 234] width 6 height 7
radio input "true"
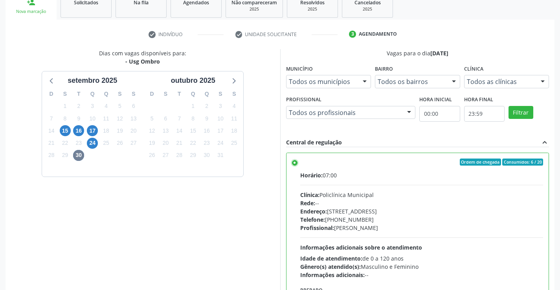
scroll to position [179, 0]
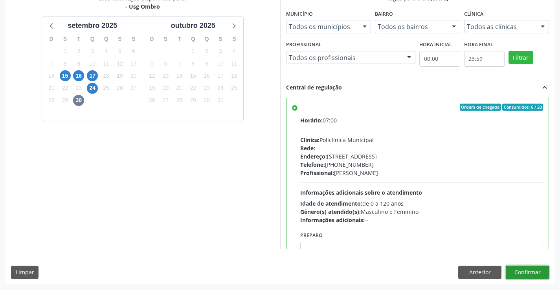
click at [523, 274] on button "Confirmar" at bounding box center [527, 272] width 43 height 13
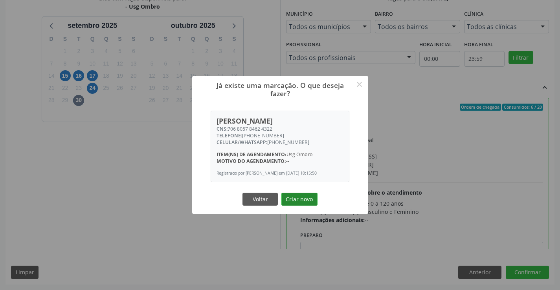
click at [295, 198] on button "Criar novo" at bounding box center [299, 199] width 36 height 13
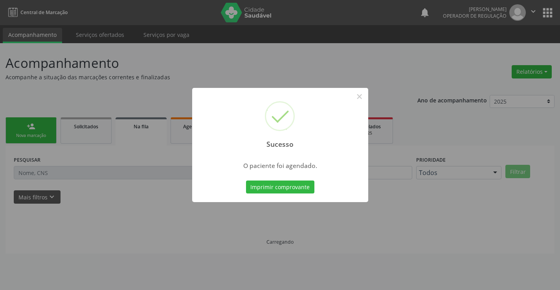
scroll to position [0, 0]
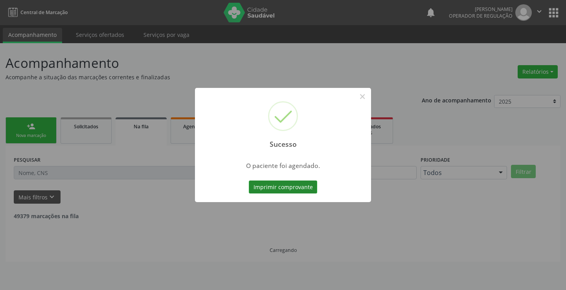
click at [282, 191] on button "Imprimir comprovante" at bounding box center [283, 187] width 68 height 13
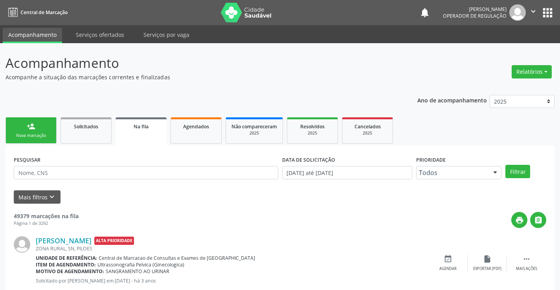
click at [26, 129] on link "person_add Nova marcação" at bounding box center [31, 130] width 51 height 26
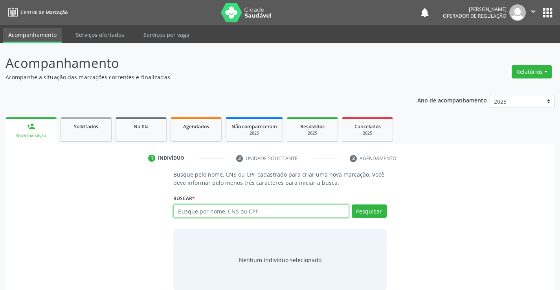
click at [216, 216] on input "text" at bounding box center [260, 211] width 175 height 13
type input "703002871705274"
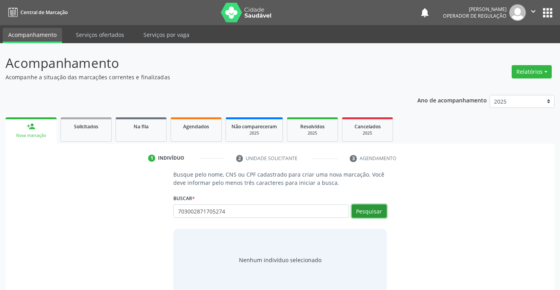
click at [362, 206] on button "Pesquisar" at bounding box center [369, 211] width 35 height 13
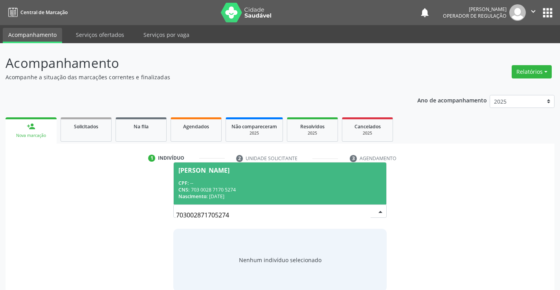
click at [229, 168] on div "Joao Ferreira dos Santos" at bounding box center [203, 170] width 51 height 6
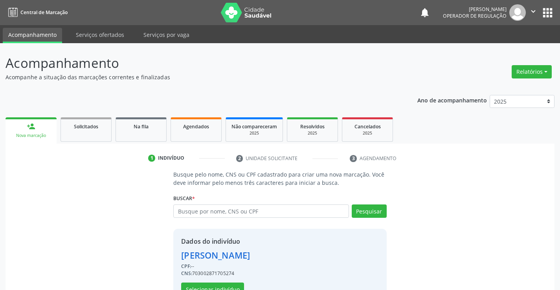
scroll to position [25, 0]
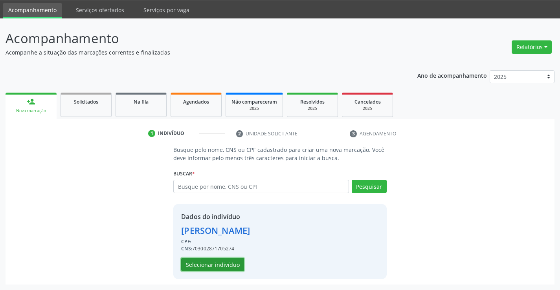
click at [222, 265] on button "Selecionar indivíduo" at bounding box center [212, 264] width 63 height 13
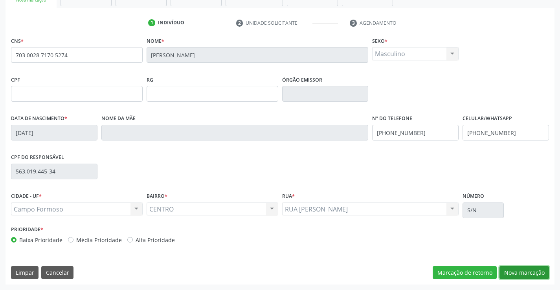
click at [530, 276] on button "Nova marcação" at bounding box center [524, 272] width 50 height 13
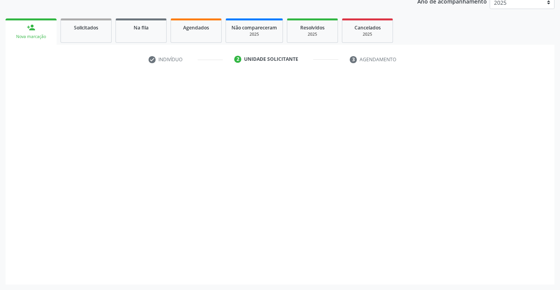
scroll to position [99, 0]
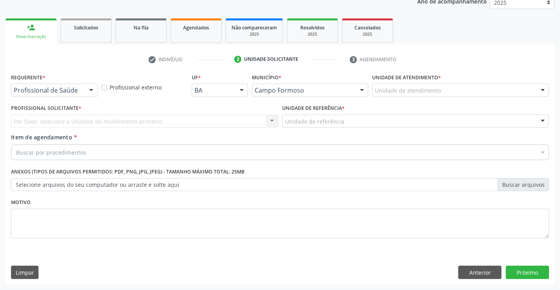
click at [88, 89] on div at bounding box center [91, 90] width 12 height 13
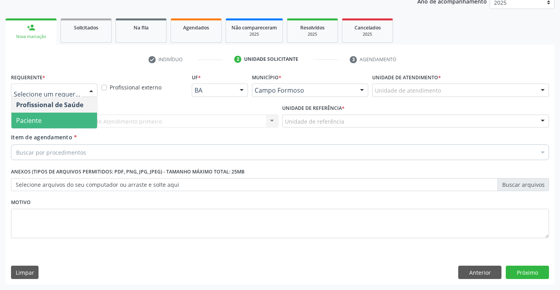
click at [67, 120] on span "Paciente" at bounding box center [54, 121] width 86 height 16
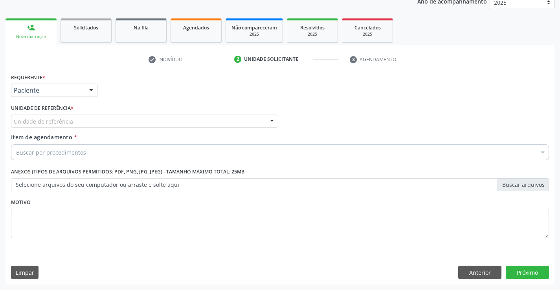
click at [275, 125] on div at bounding box center [272, 121] width 12 height 13
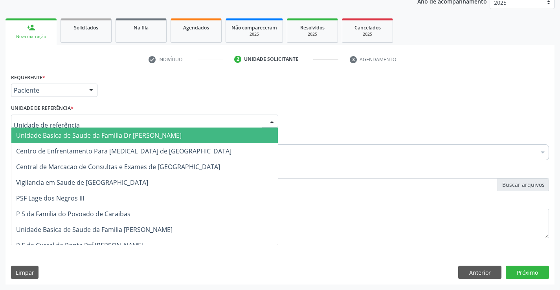
click at [233, 134] on span "Unidade Basica de Saude da Familia Dr [PERSON_NAME]" at bounding box center [144, 136] width 266 height 16
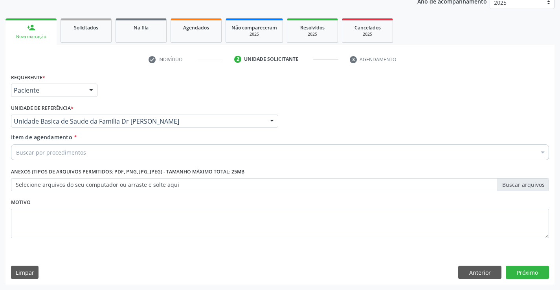
click at [193, 153] on div "Buscar por procedimentos" at bounding box center [280, 153] width 538 height 16
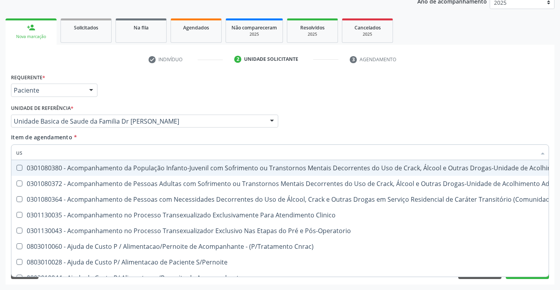
type input "usg"
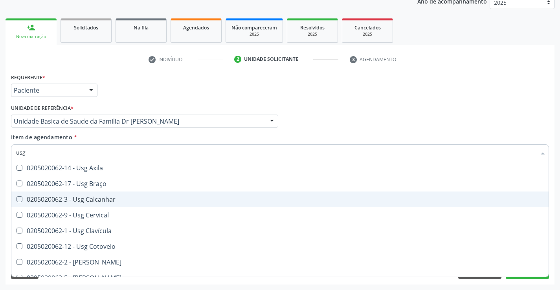
scroll to position [79, 0]
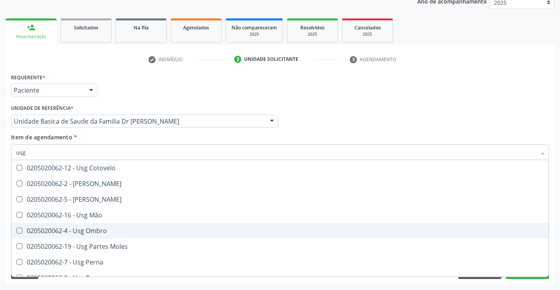
click at [107, 229] on div "0205020062-4 - Usg Ombro" at bounding box center [280, 231] width 528 height 6
checkbox Ombro "true"
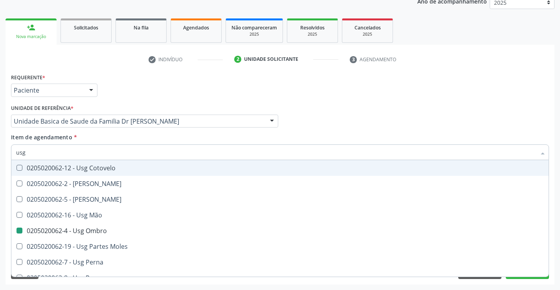
click at [388, 110] on div "Profissional Solicitante Por favor, selecione a Unidade de Atendimento primeiro…" at bounding box center [280, 118] width 542 height 31
checkbox Braço "true"
checkbox Ombro "false"
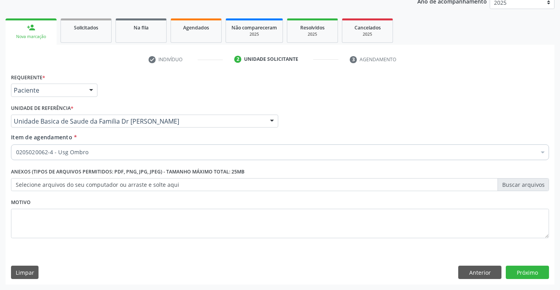
scroll to position [0, 0]
click at [519, 275] on button "Próximo" at bounding box center [527, 272] width 43 height 13
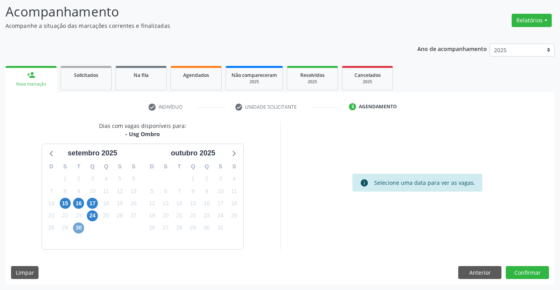
click at [81, 228] on span "30" at bounding box center [78, 228] width 11 height 11
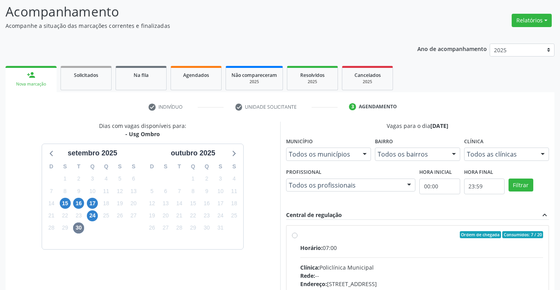
click at [300, 236] on label "Ordem de chegada Consumidos: 7 / 20 Horário: 07:00 Clínica: Policlínica Municip…" at bounding box center [421, 291] width 243 height 121
click at [294, 236] on input "Ordem de chegada Consumidos: 7 / 20 Horário: 07:00 Clínica: Policlínica Municip…" at bounding box center [295, 234] width 6 height 7
radio input "true"
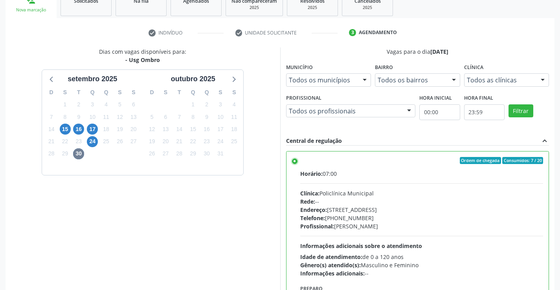
scroll to position [179, 0]
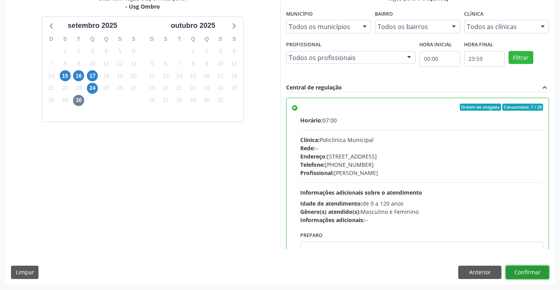
click at [532, 275] on button "Confirmar" at bounding box center [527, 272] width 43 height 13
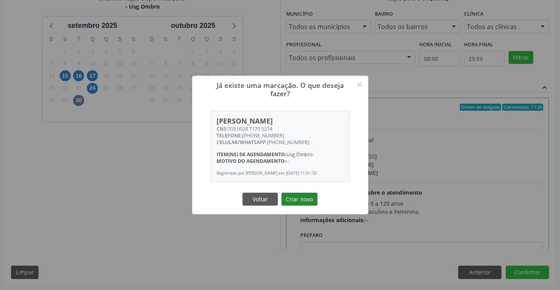
click at [299, 201] on button "Criar novo" at bounding box center [299, 199] width 36 height 13
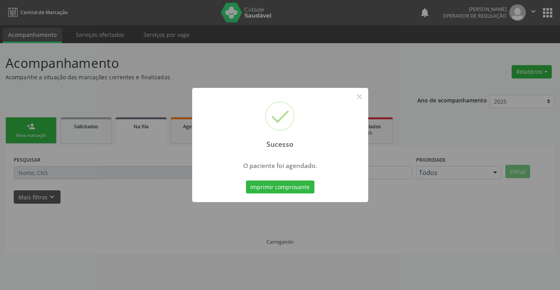
scroll to position [0, 0]
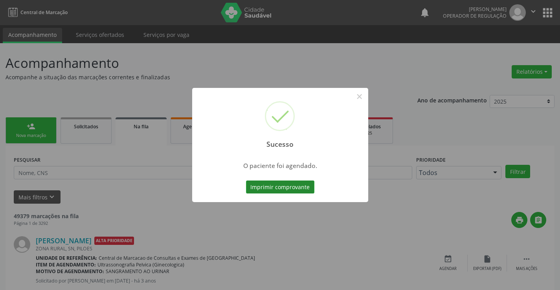
click at [295, 183] on button "Imprimir comprovante" at bounding box center [280, 187] width 68 height 13
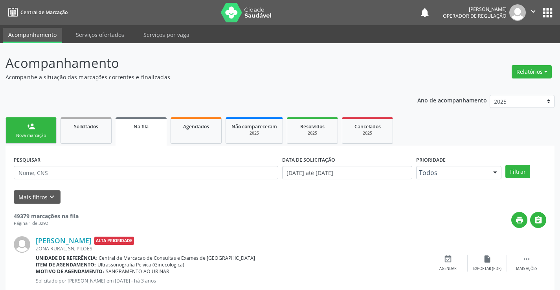
click at [32, 125] on div "person_add" at bounding box center [31, 126] width 9 height 9
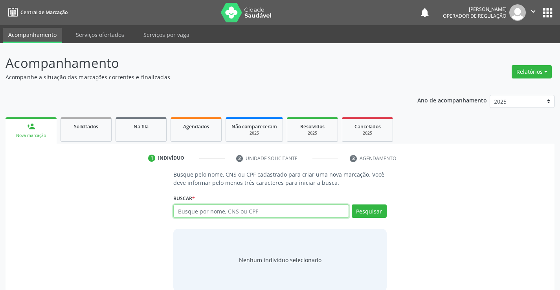
click at [211, 209] on input "text" at bounding box center [260, 211] width 175 height 13
type input "706909125014639"
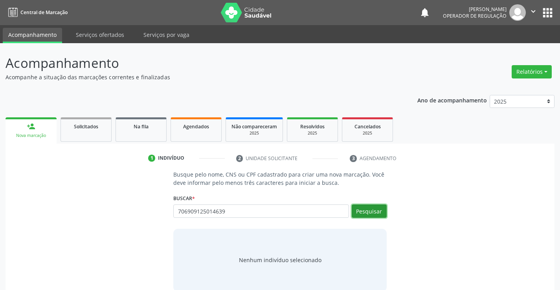
click at [363, 213] on button "Pesquisar" at bounding box center [369, 211] width 35 height 13
type input "706909125014639"
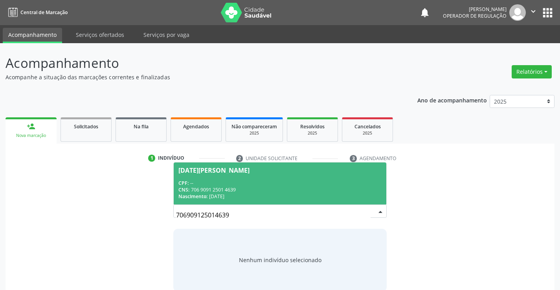
click at [194, 173] on div "Lucia da Silva" at bounding box center [213, 170] width 71 height 6
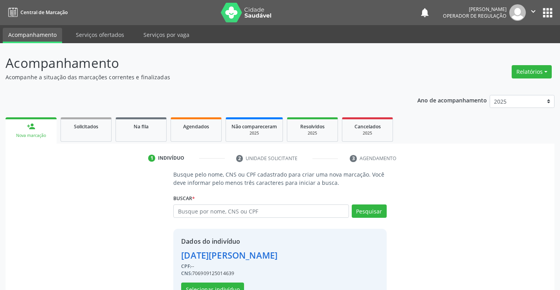
scroll to position [25, 0]
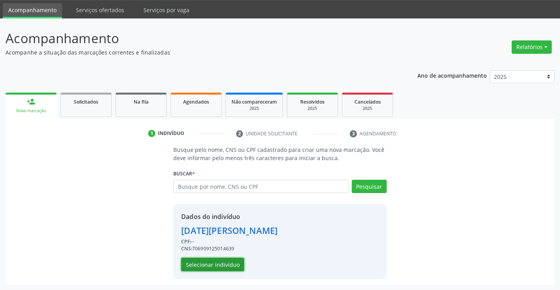
click at [222, 267] on button "Selecionar indivíduo" at bounding box center [212, 264] width 63 height 13
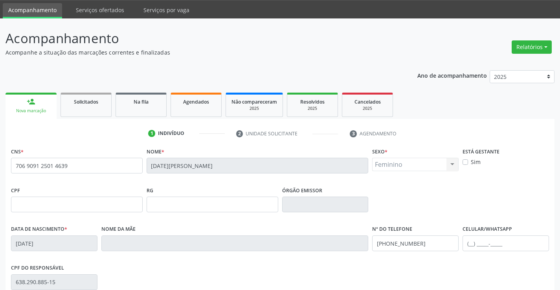
scroll to position [136, 0]
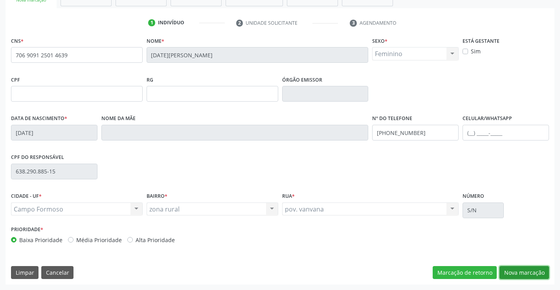
click at [513, 268] on button "Nova marcação" at bounding box center [524, 272] width 50 height 13
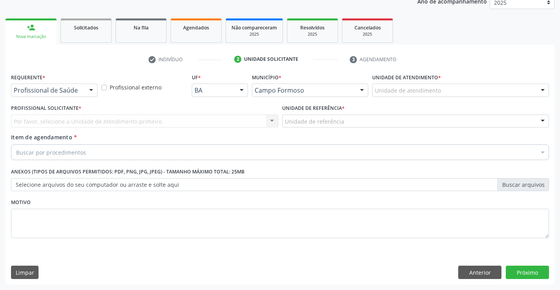
click at [89, 90] on div at bounding box center [91, 90] width 12 height 13
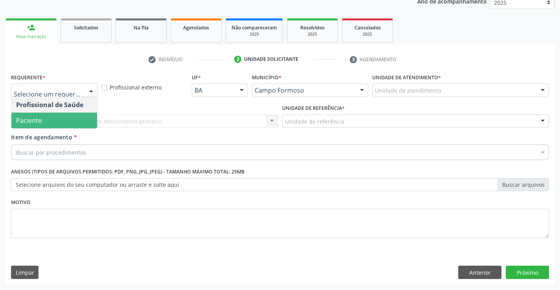
click at [49, 125] on span "Paciente" at bounding box center [54, 121] width 86 height 16
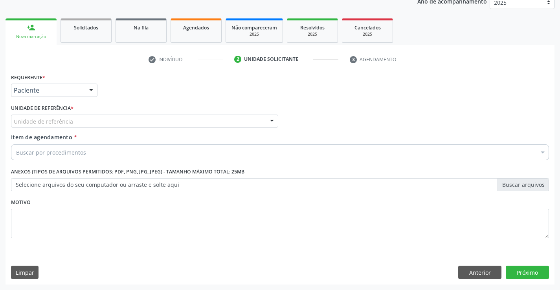
click at [270, 121] on div at bounding box center [272, 121] width 12 height 13
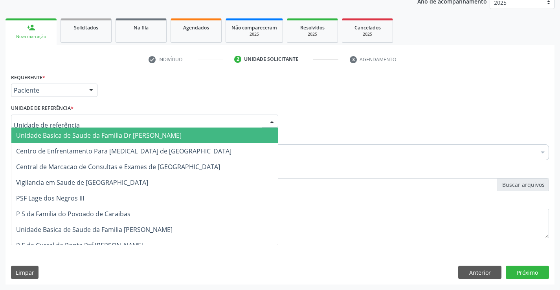
click at [198, 134] on span "Unidade Basica de Saude da Familia Dr [PERSON_NAME]" at bounding box center [144, 136] width 266 height 16
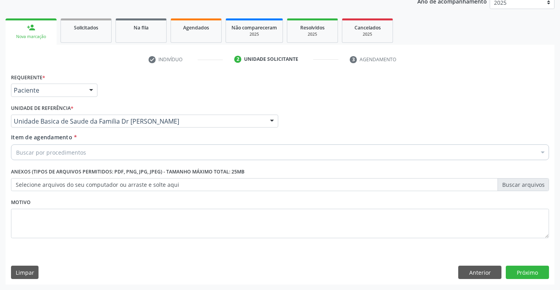
click at [164, 153] on div "Buscar por procedimentos" at bounding box center [280, 153] width 538 height 16
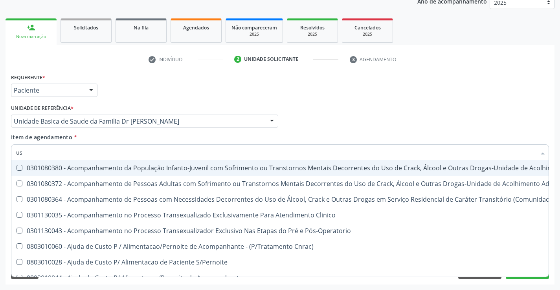
type input "usg"
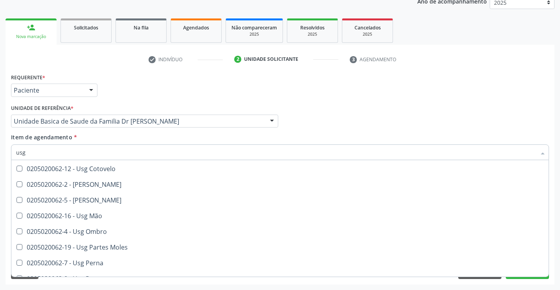
scroll to position [79, 0]
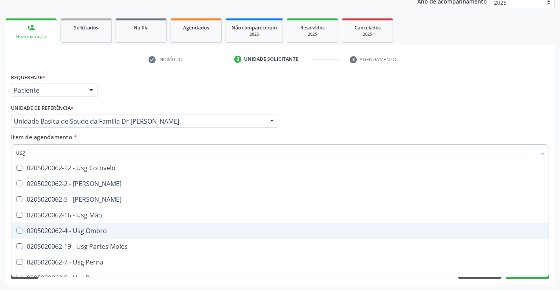
click at [84, 229] on div "0205020062-4 - Usg Ombro" at bounding box center [280, 231] width 528 height 6
checkbox Ombro "true"
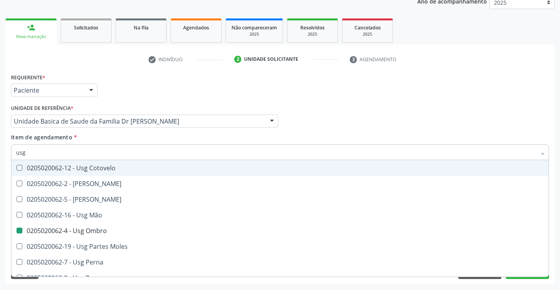
click at [541, 119] on div "Profissional Solicitante Por favor, selecione a Unidade de Atendimento primeiro…" at bounding box center [280, 118] width 542 height 31
checkbox Braço "true"
checkbox Ombro "false"
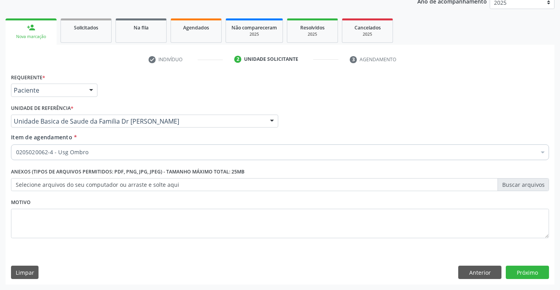
scroll to position [0, 0]
click at [522, 277] on button "Próximo" at bounding box center [527, 272] width 43 height 13
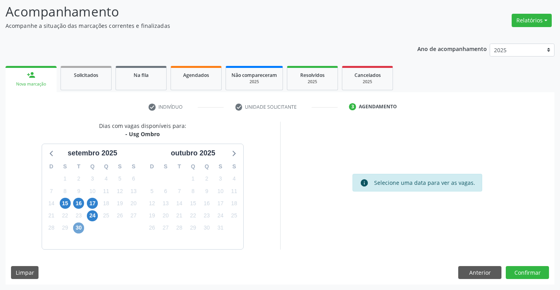
click at [79, 226] on span "30" at bounding box center [78, 228] width 11 height 11
click at [77, 227] on span "30" at bounding box center [78, 228] width 11 height 11
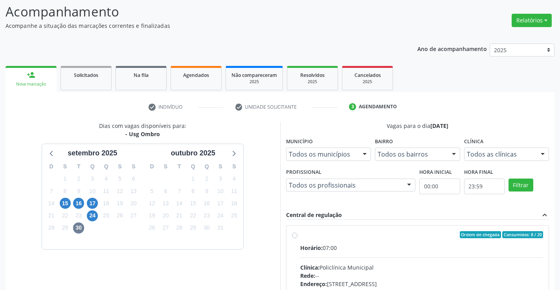
click at [300, 237] on label "Ordem de chegada Consumidos: 8 / 20 Horário: 07:00 Clínica: Policlínica Municip…" at bounding box center [421, 291] width 243 height 121
click at [294, 237] on input "Ordem de chegada Consumidos: 8 / 20 Horário: 07:00 Clínica: Policlínica Municip…" at bounding box center [295, 234] width 6 height 7
radio input "true"
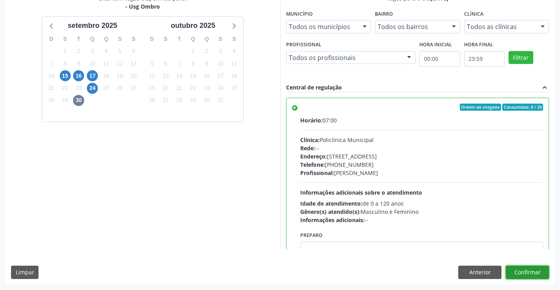
click at [515, 271] on button "Confirmar" at bounding box center [527, 272] width 43 height 13
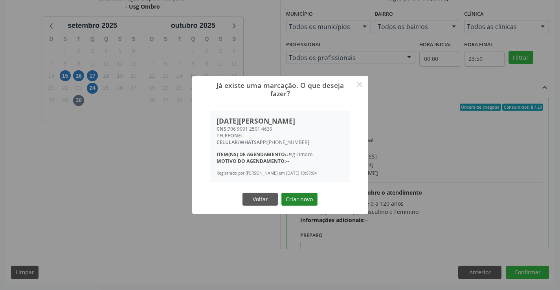
click at [292, 202] on button "Criar novo" at bounding box center [299, 199] width 36 height 13
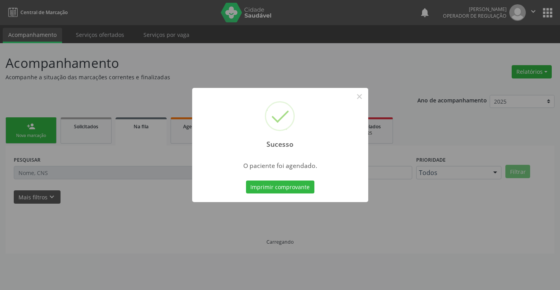
scroll to position [0, 0]
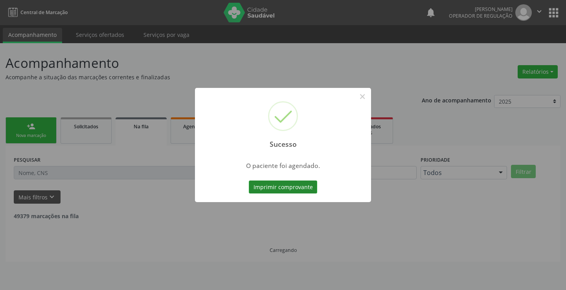
click at [294, 188] on button "Imprimir comprovante" at bounding box center [283, 187] width 68 height 13
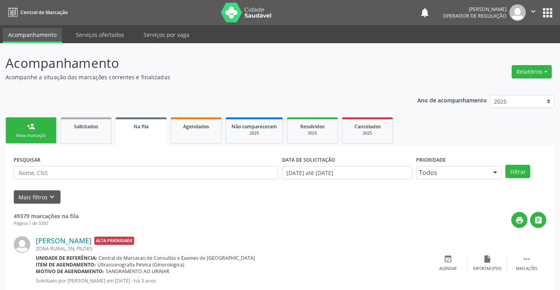
click at [43, 136] on div "Nova marcação" at bounding box center [30, 136] width 39 height 6
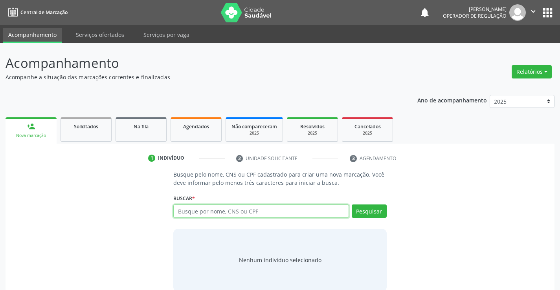
click at [239, 206] on input "text" at bounding box center [260, 211] width 175 height 13
type input "706909125014639"
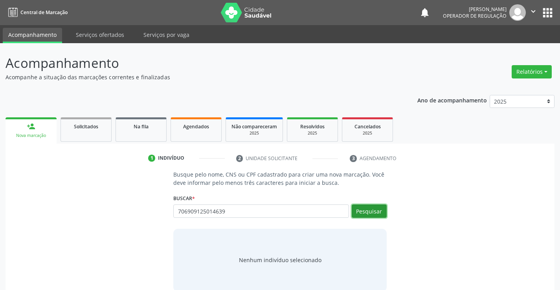
click at [365, 212] on button "Pesquisar" at bounding box center [369, 211] width 35 height 13
type input "706909125014639"
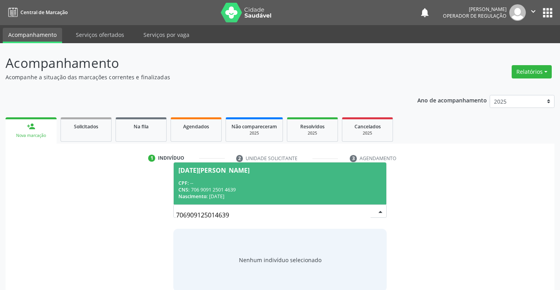
click at [207, 170] on div "Lucia da Silva" at bounding box center [213, 170] width 71 height 6
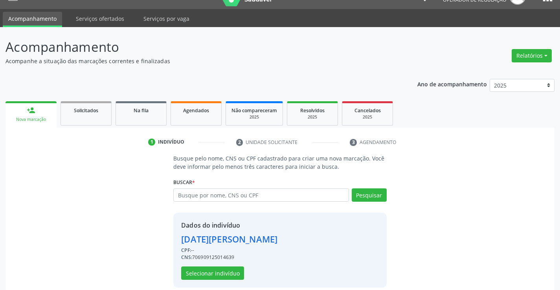
scroll to position [25, 0]
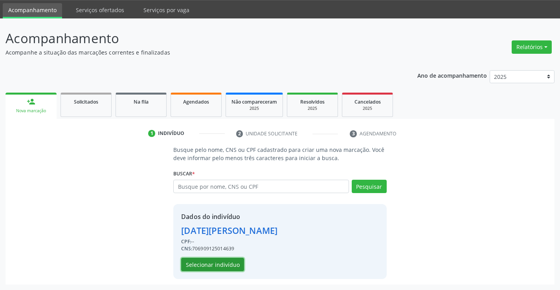
click at [215, 261] on button "Selecionar indivíduo" at bounding box center [212, 264] width 63 height 13
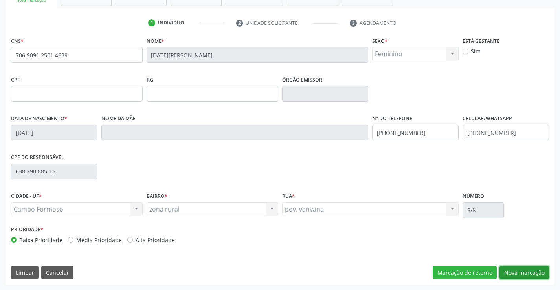
click at [531, 278] on button "Nova marcação" at bounding box center [524, 272] width 50 height 13
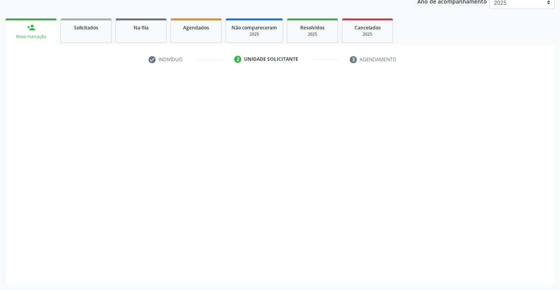
scroll to position [99, 0]
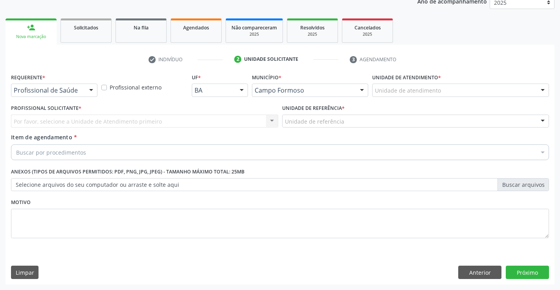
click at [90, 91] on div at bounding box center [91, 90] width 12 height 13
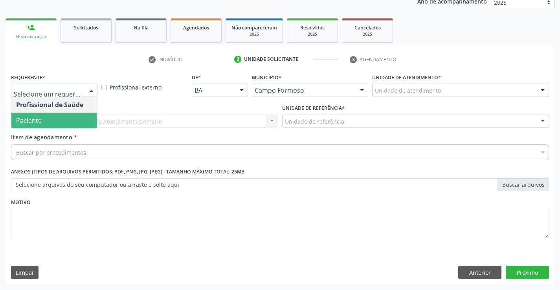
click at [60, 117] on span "Paciente" at bounding box center [54, 121] width 86 height 16
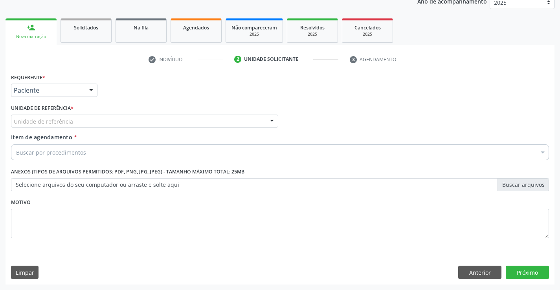
click at [264, 120] on div "Unidade de referência Unidade Basica de Saude da Familia Dr [PERSON_NAME] Centr…" at bounding box center [144, 121] width 267 height 13
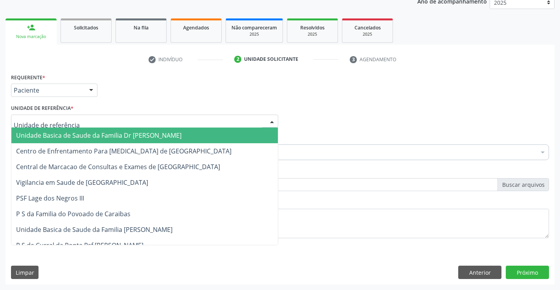
click at [219, 130] on span "Unidade Basica de Saude da Familia Dr [PERSON_NAME]" at bounding box center [144, 136] width 266 height 16
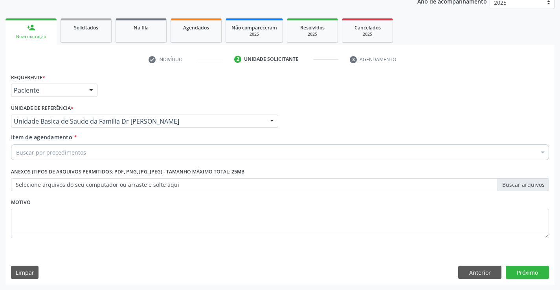
click at [177, 145] on div "Buscar por procedimentos" at bounding box center [280, 153] width 538 height 16
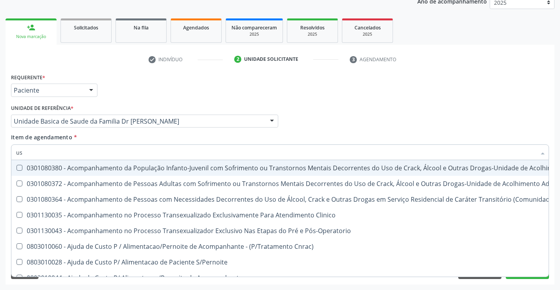
type input "usg"
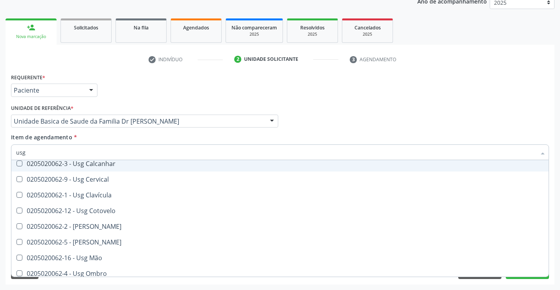
scroll to position [79, 0]
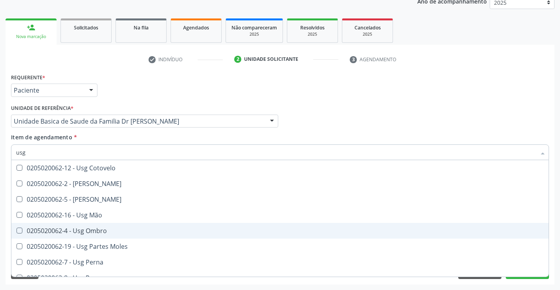
click at [79, 232] on div "0205020062-4 - Usg Ombro" at bounding box center [280, 231] width 528 height 6
checkbox Ombro "true"
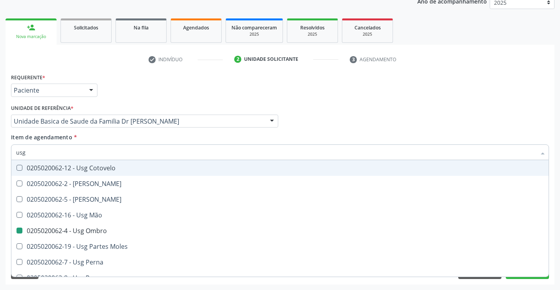
click at [398, 112] on div "Profissional Solicitante Por favor, selecione a Unidade de Atendimento primeiro…" at bounding box center [280, 118] width 542 height 31
checkbox Braço "true"
checkbox Ombro "false"
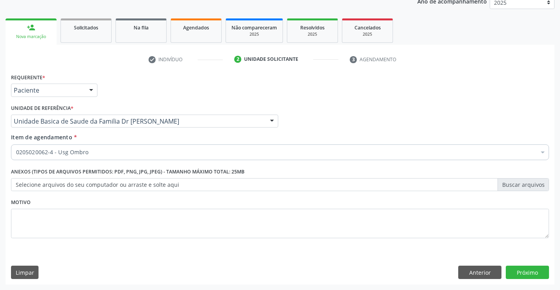
scroll to position [0, 0]
click at [518, 272] on button "Próximo" at bounding box center [527, 272] width 43 height 13
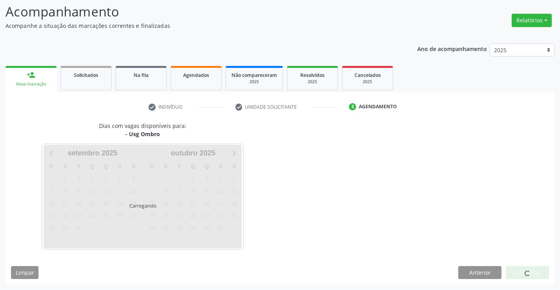
scroll to position [51, 0]
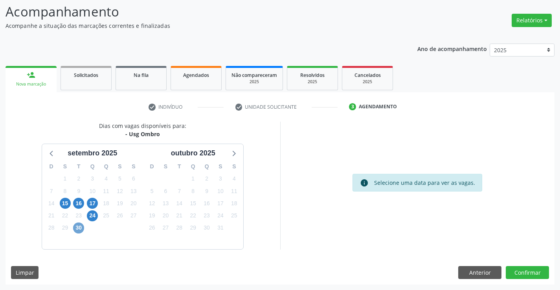
click at [74, 227] on span "30" at bounding box center [78, 228] width 11 height 11
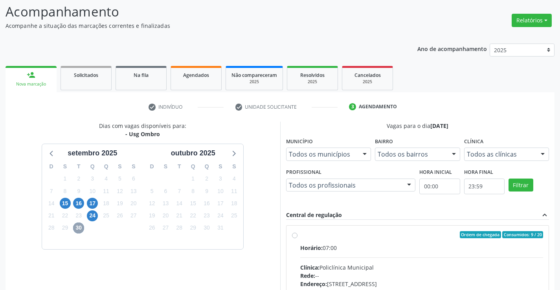
scroll to position [165, 0]
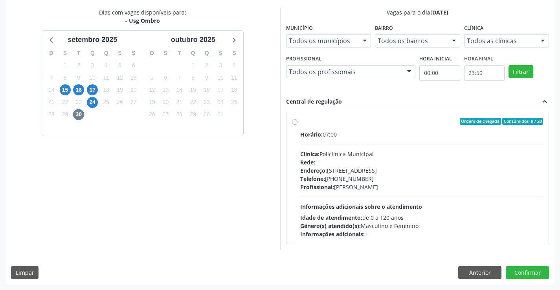
click at [300, 120] on label "Ordem de chegada Consumidos: 9 / 20 Horário: 07:00 Clínica: Policlínica Municip…" at bounding box center [421, 178] width 243 height 121
click at [296, 120] on input "Ordem de chegada Consumidos: 9 / 20 Horário: 07:00 Clínica: Policlínica Municip…" at bounding box center [295, 121] width 6 height 7
radio input "true"
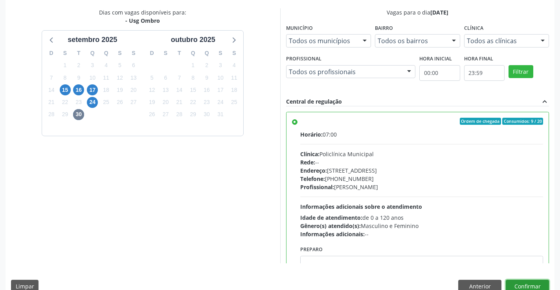
click at [522, 283] on button "Confirmar" at bounding box center [527, 286] width 43 height 13
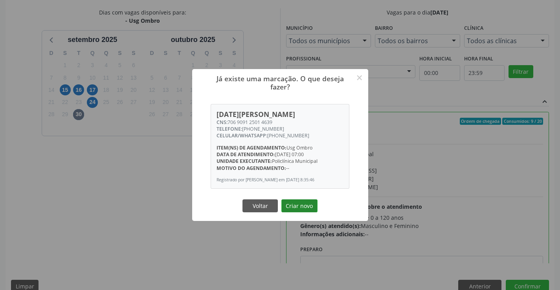
click at [298, 207] on button "Criar novo" at bounding box center [299, 206] width 36 height 13
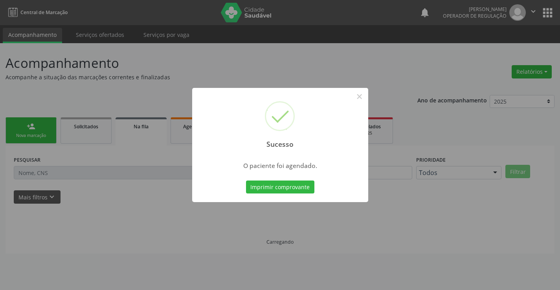
scroll to position [0, 0]
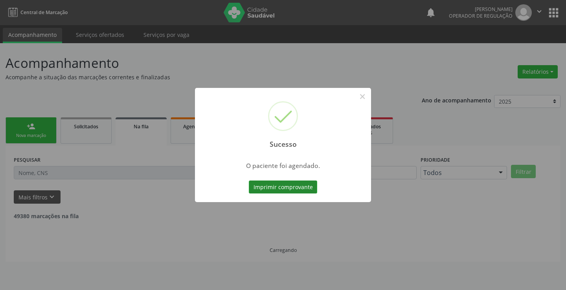
click at [291, 191] on button "Imprimir comprovante" at bounding box center [283, 187] width 68 height 13
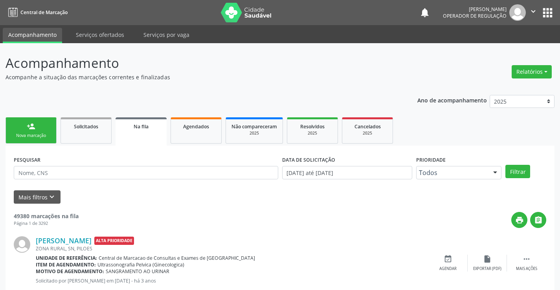
click at [44, 130] on link "person_add Nova marcação" at bounding box center [31, 130] width 51 height 26
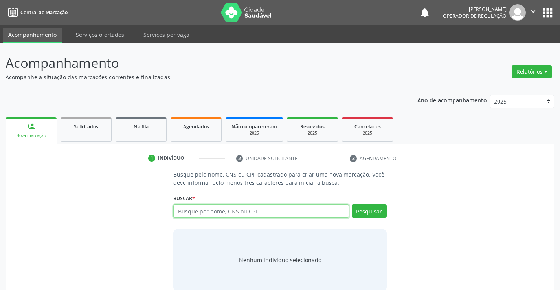
click at [230, 208] on input "text" at bounding box center [260, 211] width 175 height 13
type input "702508360331037"
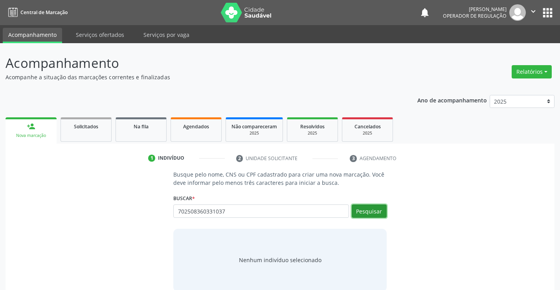
click at [373, 206] on button "Pesquisar" at bounding box center [369, 211] width 35 height 13
type input "702508360331037"
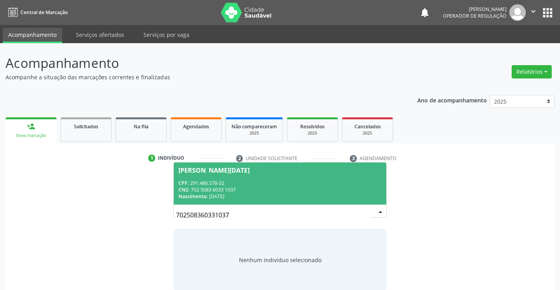
click at [206, 169] on div "[PERSON_NAME][DATE]" at bounding box center [213, 170] width 71 height 6
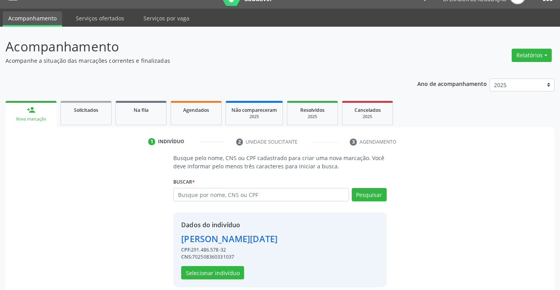
scroll to position [25, 0]
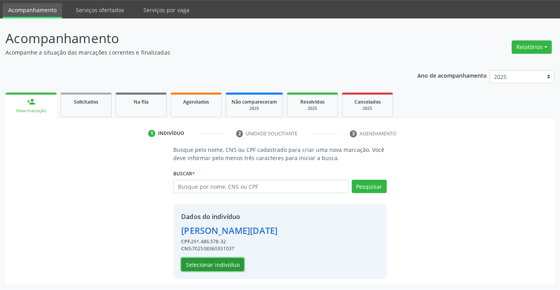
click at [211, 264] on button "Selecionar indivíduo" at bounding box center [212, 264] width 63 height 13
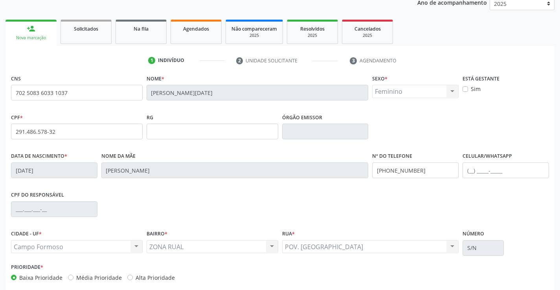
scroll to position [136, 0]
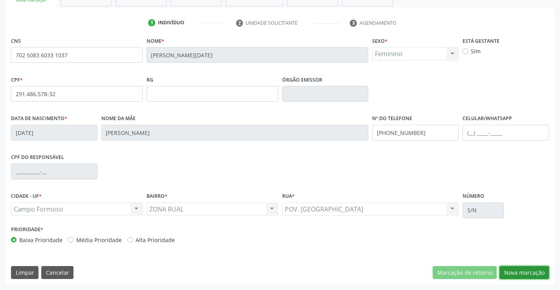
click at [514, 274] on button "Nova marcação" at bounding box center [524, 272] width 50 height 13
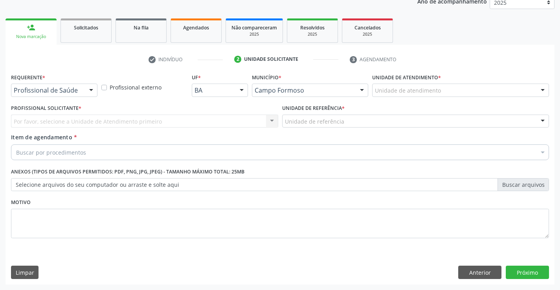
click at [93, 89] on div at bounding box center [91, 90] width 12 height 13
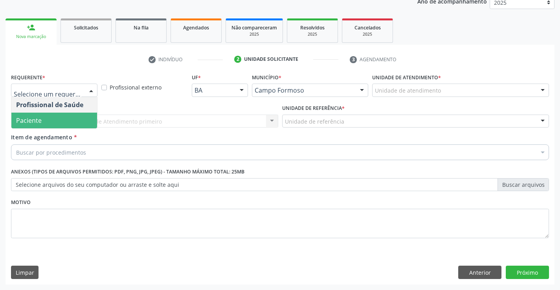
click at [74, 117] on span "Paciente" at bounding box center [54, 121] width 86 height 16
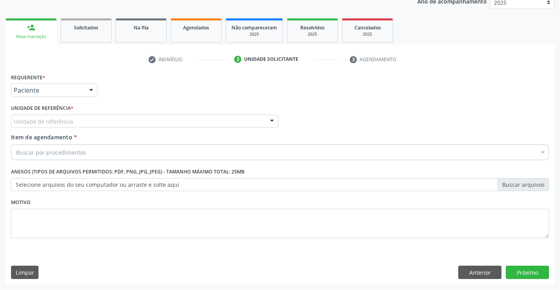
click at [269, 118] on div at bounding box center [272, 121] width 12 height 13
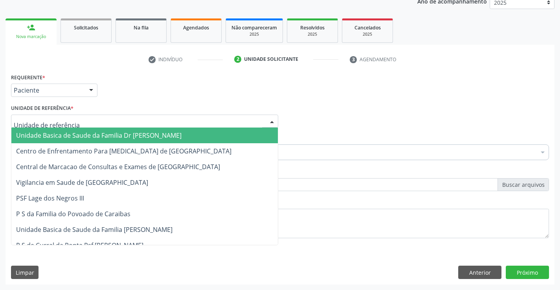
click at [224, 127] on input "text" at bounding box center [138, 125] width 248 height 16
click at [202, 136] on span "Unidade Basica de Saude da Familia Dr [PERSON_NAME]" at bounding box center [144, 136] width 266 height 16
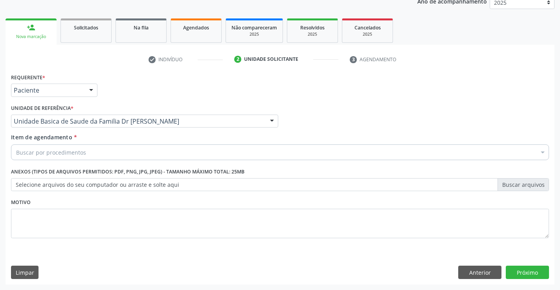
click at [155, 155] on div "Buscar por procedimentos" at bounding box center [280, 153] width 538 height 16
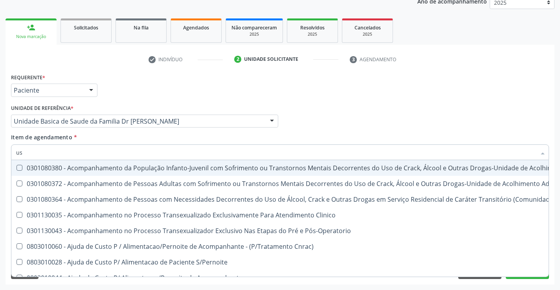
type input "usg"
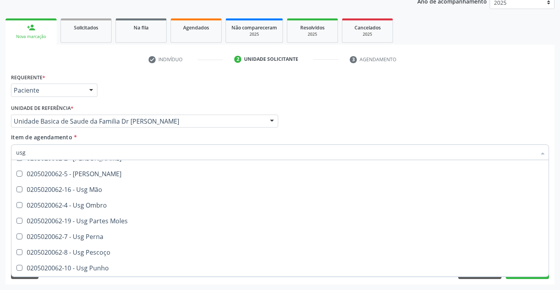
scroll to position [103, 0]
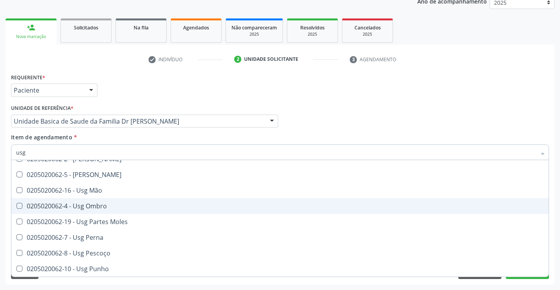
click at [120, 207] on div "0205020062-4 - Usg Ombro" at bounding box center [280, 206] width 528 height 6
checkbox Ombro "true"
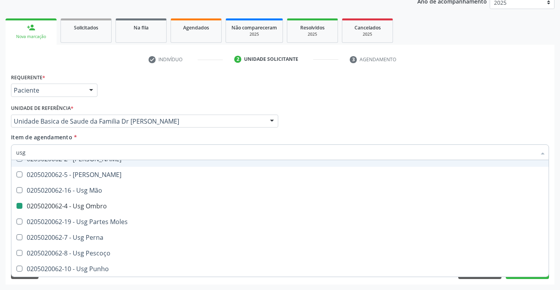
click at [345, 109] on div "Profissional Solicitante Por favor, selecione a Unidade de Atendimento primeiro…" at bounding box center [280, 118] width 542 height 31
checkbox Braço "true"
checkbox Ombro "false"
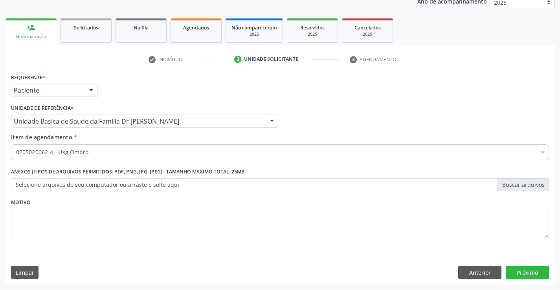
scroll to position [0, 0]
click at [528, 275] on button "Próximo" at bounding box center [527, 272] width 43 height 13
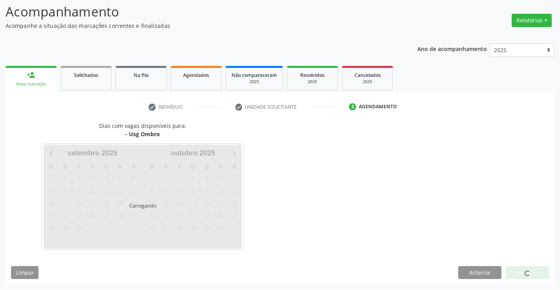
scroll to position [51, 0]
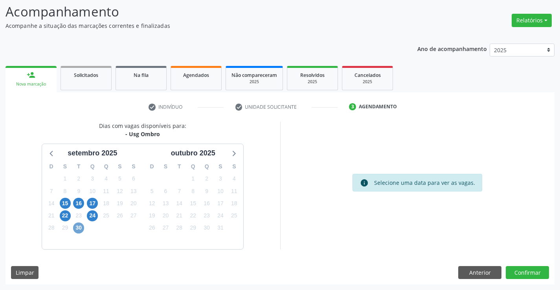
click at [78, 227] on span "30" at bounding box center [78, 228] width 11 height 11
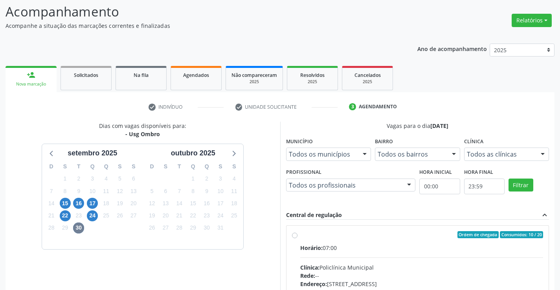
click at [300, 238] on label "Ordem de chegada Consumidos: 10 / 20 Horário: 07:00 Clínica: Policlínica Munici…" at bounding box center [421, 291] width 243 height 121
click at [297, 238] on input "Ordem de chegada Consumidos: 10 / 20 Horário: 07:00 Clínica: Policlínica Munici…" at bounding box center [295, 234] width 6 height 7
radio input "true"
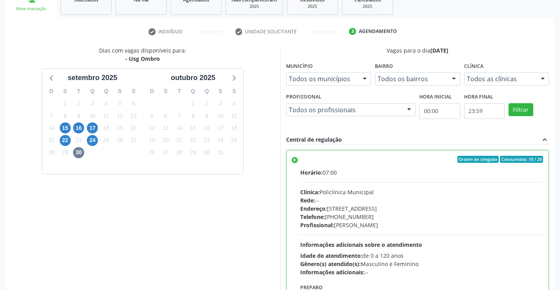
scroll to position [179, 0]
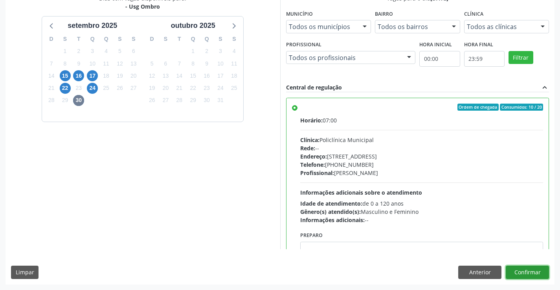
click at [527, 271] on button "Confirmar" at bounding box center [527, 272] width 43 height 13
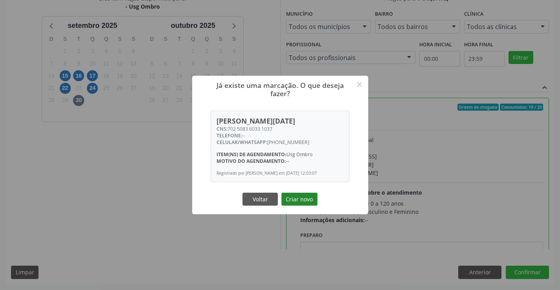
click at [295, 198] on button "Criar novo" at bounding box center [299, 199] width 36 height 13
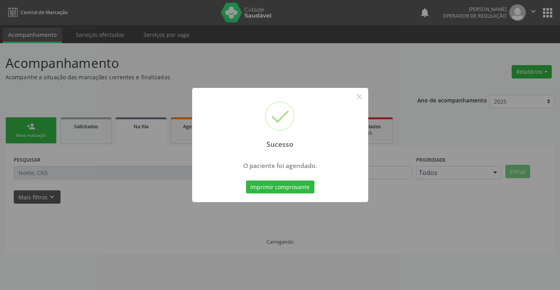
scroll to position [0, 0]
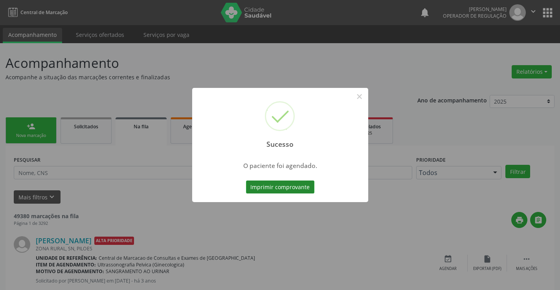
click at [304, 186] on button "Imprimir comprovante" at bounding box center [280, 187] width 68 height 13
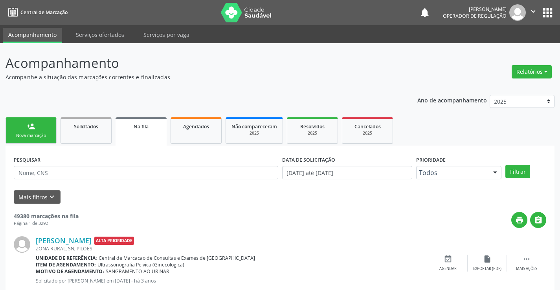
click at [35, 129] on div "person_add" at bounding box center [31, 126] width 9 height 9
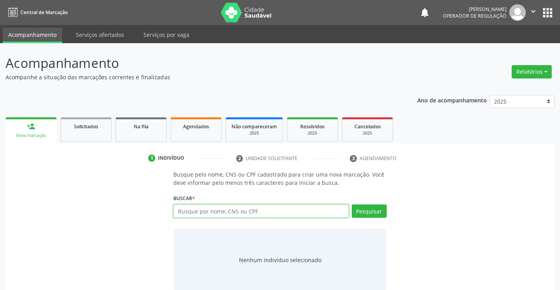
click at [207, 214] on input "text" at bounding box center [260, 211] width 175 height 13
type input "700404990411049"
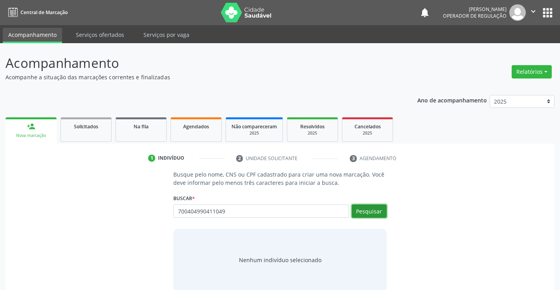
click at [356, 212] on button "Pesquisar" at bounding box center [369, 211] width 35 height 13
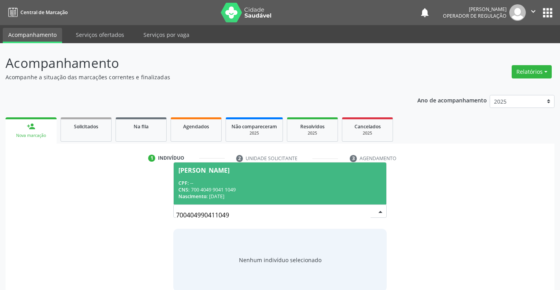
click at [226, 168] on div "[PERSON_NAME]" at bounding box center [203, 170] width 51 height 6
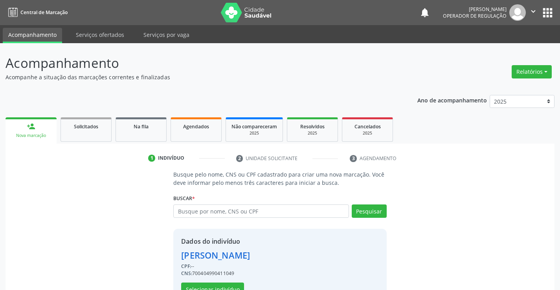
scroll to position [25, 0]
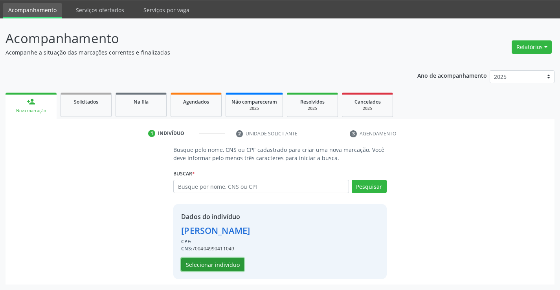
click at [213, 267] on button "Selecionar indivíduo" at bounding box center [212, 264] width 63 height 13
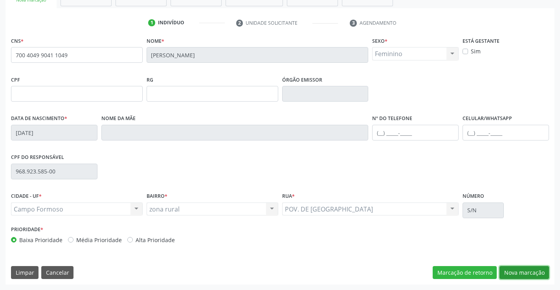
click at [518, 268] on button "Nova marcação" at bounding box center [524, 272] width 50 height 13
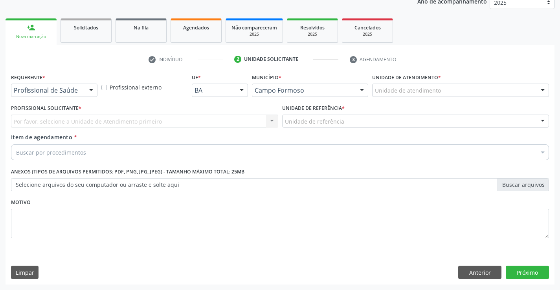
click at [91, 91] on div at bounding box center [91, 90] width 12 height 13
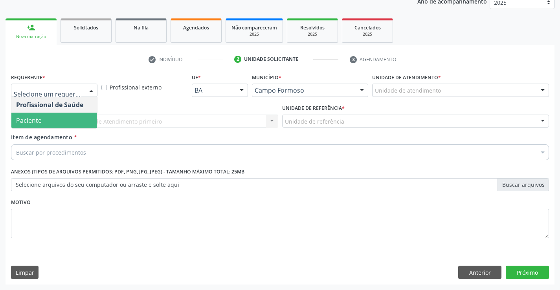
click at [45, 121] on span "Paciente" at bounding box center [54, 121] width 86 height 16
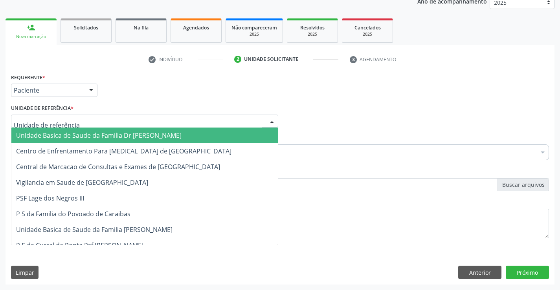
click at [265, 118] on div "Unidade Basica de Saude da Familia Dr [PERSON_NAME] Centro de Enfrentamento Par…" at bounding box center [144, 121] width 267 height 13
click at [266, 118] on div at bounding box center [272, 121] width 12 height 13
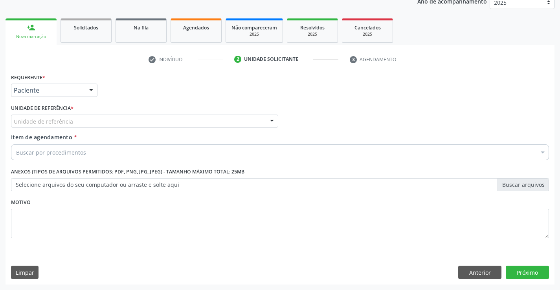
click at [274, 121] on div at bounding box center [272, 121] width 12 height 13
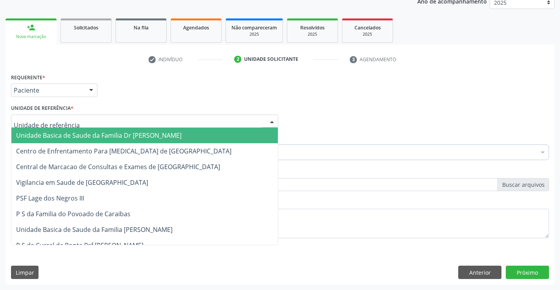
click at [274, 120] on div at bounding box center [272, 121] width 12 height 13
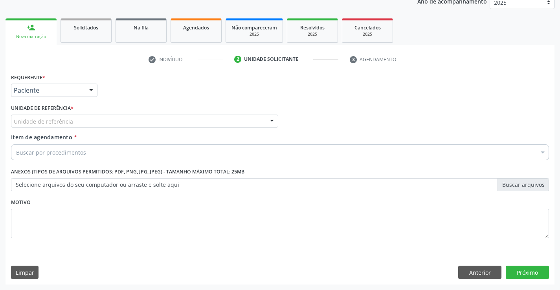
click at [266, 120] on div at bounding box center [272, 121] width 12 height 13
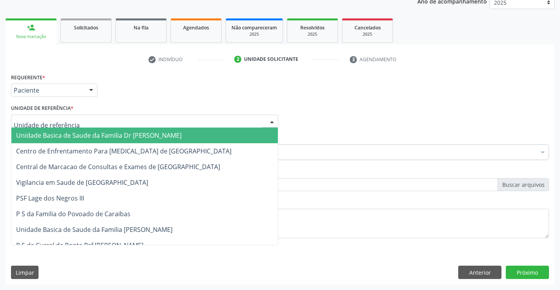
click at [205, 137] on span "Unidade Basica de Saude da Familia Dr [PERSON_NAME]" at bounding box center [144, 136] width 266 height 16
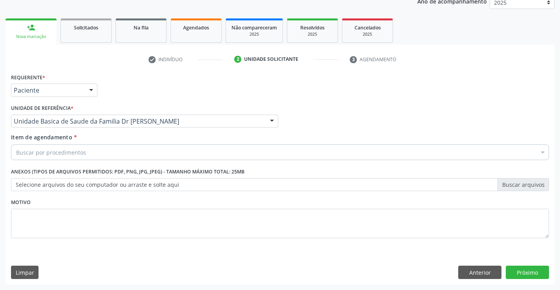
click at [170, 154] on div "Buscar por procedimentos" at bounding box center [280, 153] width 538 height 16
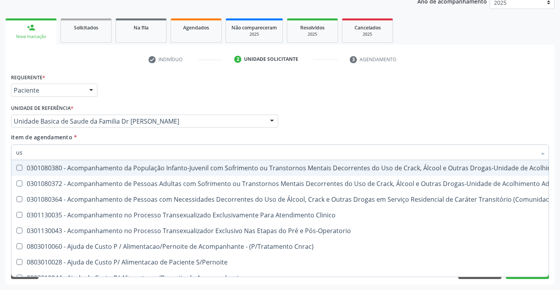
type input "usg"
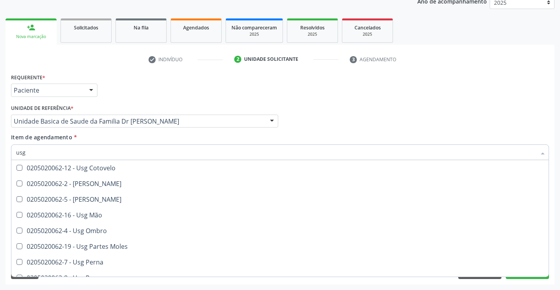
scroll to position [64, 0]
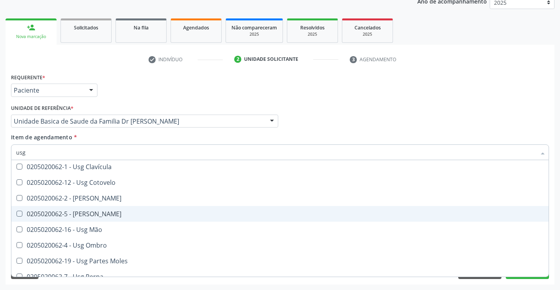
click at [86, 220] on span "0205020062-5 - [PERSON_NAME]" at bounding box center [279, 214] width 537 height 16
checkbox Joelho "true"
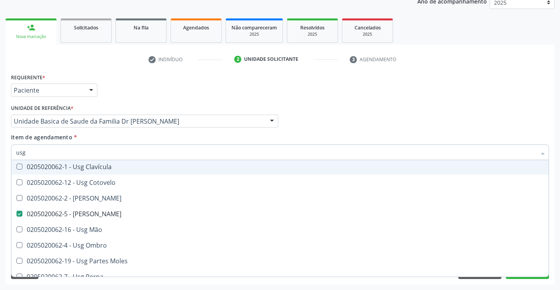
click at [332, 128] on div "Profissional Solicitante Por favor, selecione a Unidade de Atendimento primeiro…" at bounding box center [280, 118] width 542 height 31
checkbox Braço "true"
checkbox Joelho "false"
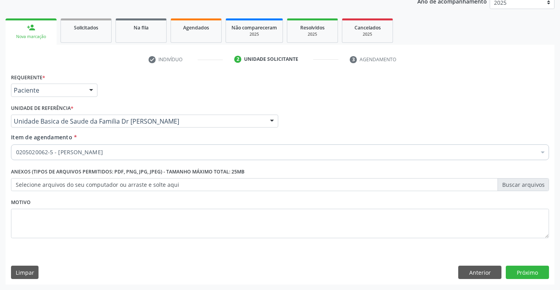
scroll to position [0, 0]
click at [523, 268] on button "Próximo" at bounding box center [527, 272] width 43 height 13
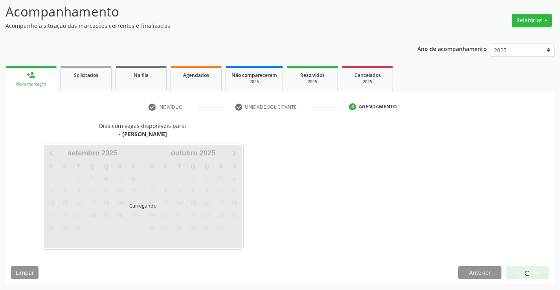
scroll to position [51, 0]
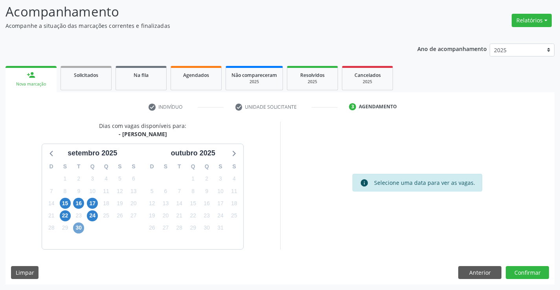
click at [77, 225] on span "30" at bounding box center [78, 228] width 11 height 11
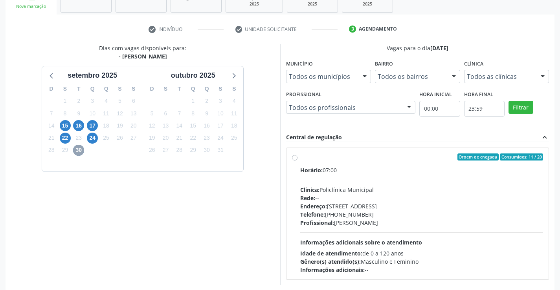
scroll to position [131, 0]
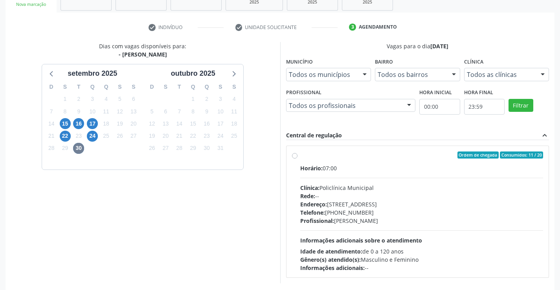
click at [298, 157] on div "Ordem de chegada Consumidos: 11 / 20 Horário: 07:00 Clínica: Policlínica Munici…" at bounding box center [417, 212] width 251 height 121
radio input "true"
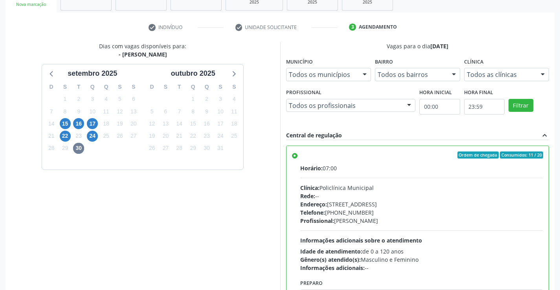
click at [298, 157] on div "Ordem de chegada Consumidos: 11 / 20 Horário: 07:00 Clínica: Policlínica Munici…" at bounding box center [417, 212] width 251 height 121
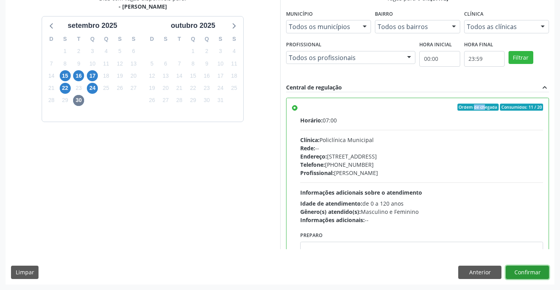
click at [518, 271] on button "Confirmar" at bounding box center [527, 272] width 43 height 13
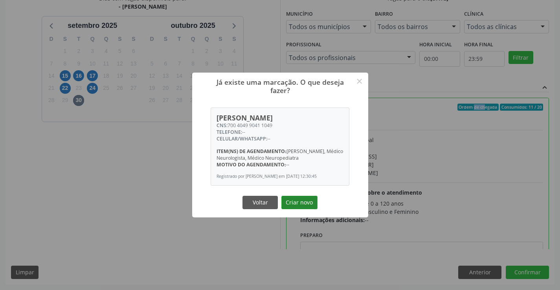
click at [286, 204] on button "Criar novo" at bounding box center [299, 202] width 36 height 13
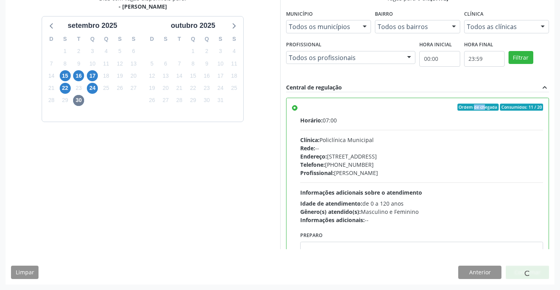
scroll to position [0, 0]
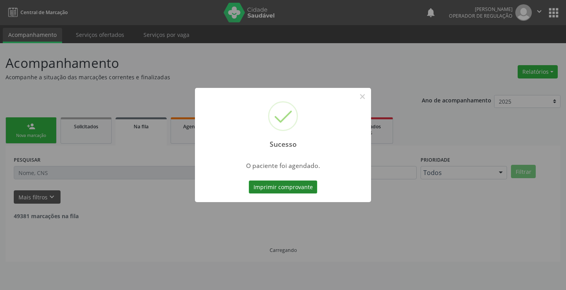
click at [259, 183] on button "Imprimir comprovante" at bounding box center [283, 187] width 68 height 13
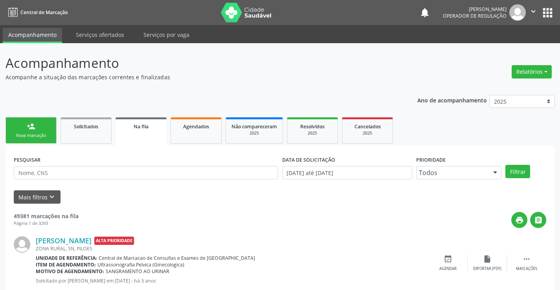
click at [31, 130] on div "Sucesso × O paciente foi agendado. Imprimir comprovante Cancel" at bounding box center [280, 145] width 560 height 290
click at [31, 130] on div "person_add" at bounding box center [31, 126] width 9 height 9
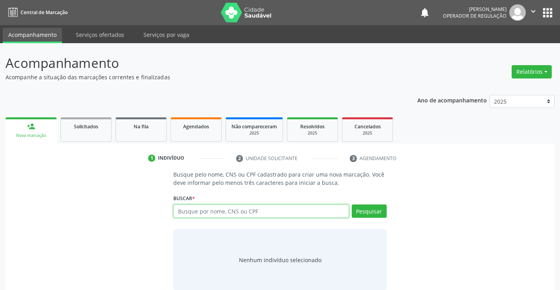
click at [259, 210] on input "text" at bounding box center [260, 211] width 175 height 13
type input "702403562024026"
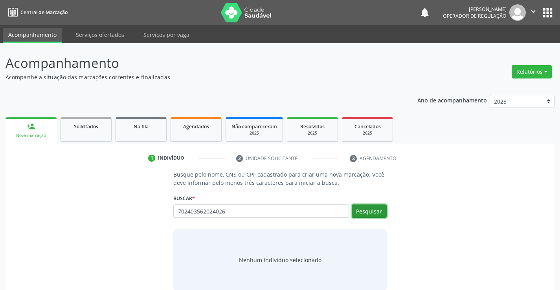
click at [371, 210] on button "Pesquisar" at bounding box center [369, 211] width 35 height 13
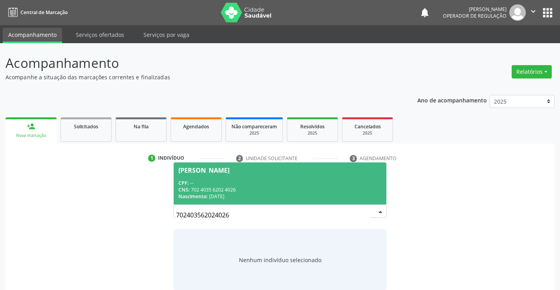
click at [218, 170] on div "[PERSON_NAME]" at bounding box center [203, 170] width 51 height 6
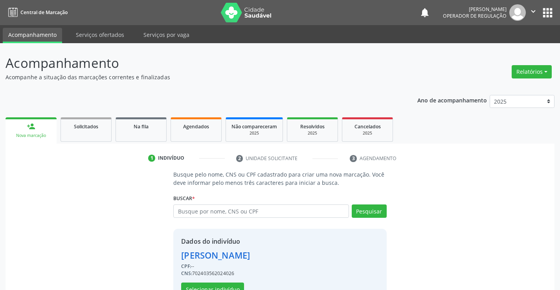
scroll to position [25, 0]
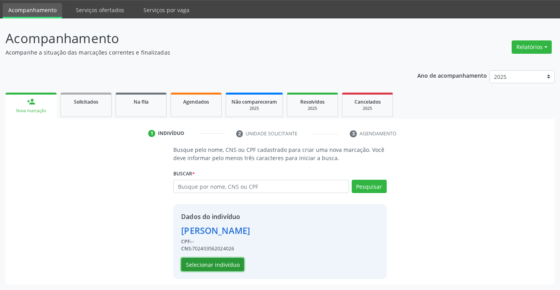
click at [227, 261] on button "Selecionar indivíduo" at bounding box center [212, 264] width 63 height 13
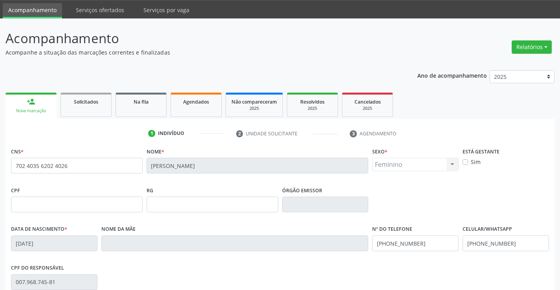
scroll to position [136, 0]
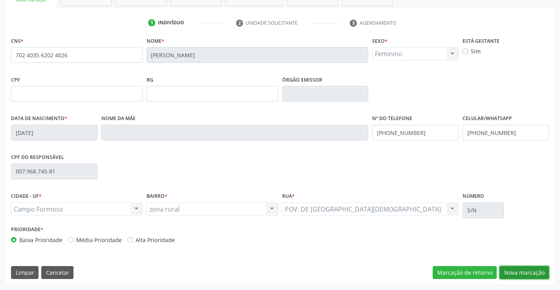
click at [527, 275] on button "Nova marcação" at bounding box center [524, 272] width 50 height 13
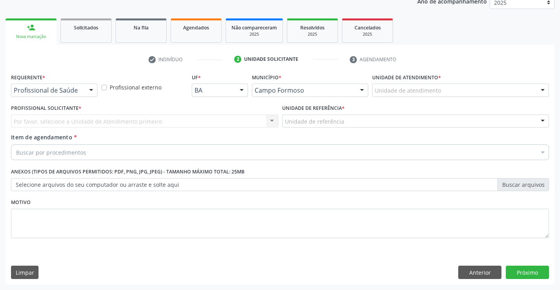
scroll to position [99, 0]
click at [88, 87] on div at bounding box center [91, 90] width 12 height 13
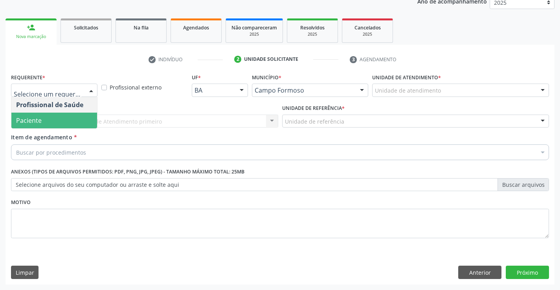
click at [41, 116] on span "Paciente" at bounding box center [54, 121] width 86 height 16
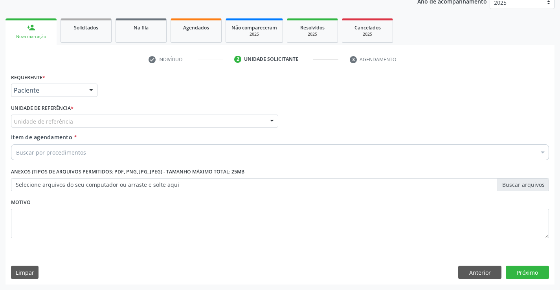
click at [273, 120] on div at bounding box center [272, 121] width 12 height 13
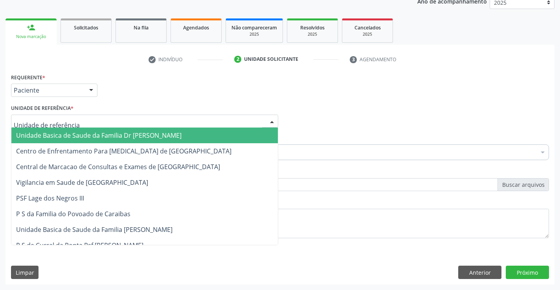
click at [206, 136] on span "Unidade Basica de Saude da Familia Dr [PERSON_NAME]" at bounding box center [144, 136] width 266 height 16
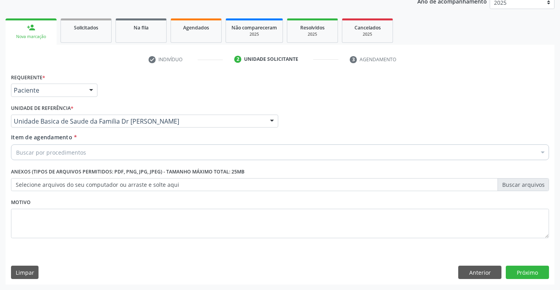
click at [163, 157] on div "Buscar por procedimentos" at bounding box center [280, 153] width 538 height 16
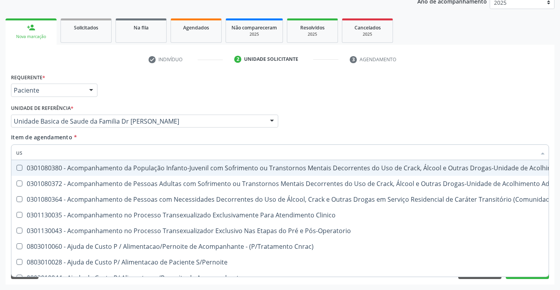
type input "usg"
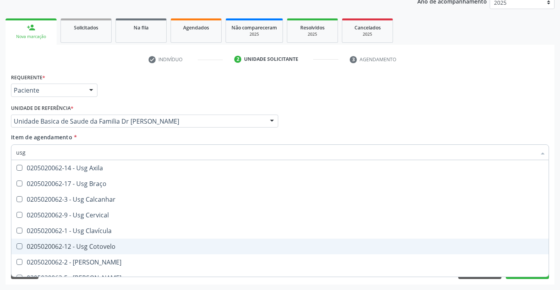
click at [84, 244] on div "0205020062-12 - Usg Cotovelo" at bounding box center [280, 247] width 528 height 6
checkbox Cotovelo "true"
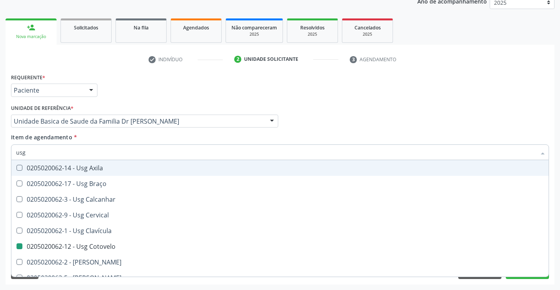
click at [334, 113] on div "Profissional Solicitante Por favor, selecione a Unidade de Atendimento primeiro…" at bounding box center [280, 118] width 542 height 31
checkbox Braço "true"
checkbox Cotovelo "false"
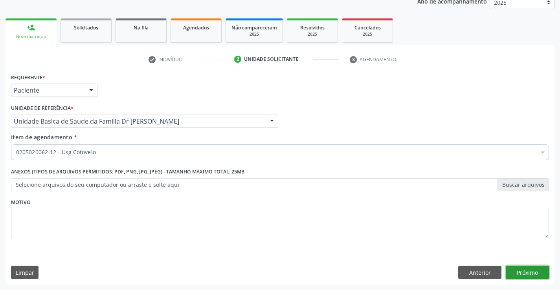
click at [525, 275] on button "Próximo" at bounding box center [527, 272] width 43 height 13
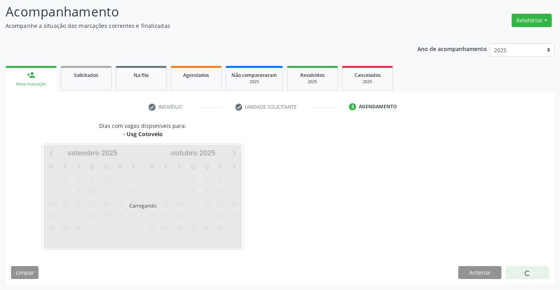
scroll to position [51, 0]
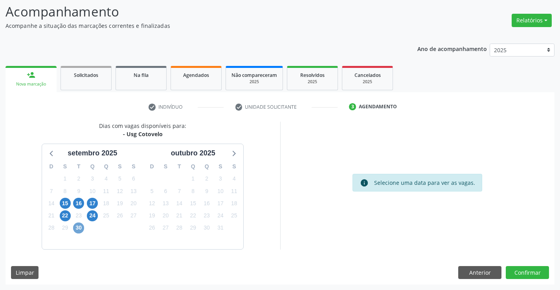
click at [81, 225] on span "30" at bounding box center [78, 228] width 11 height 11
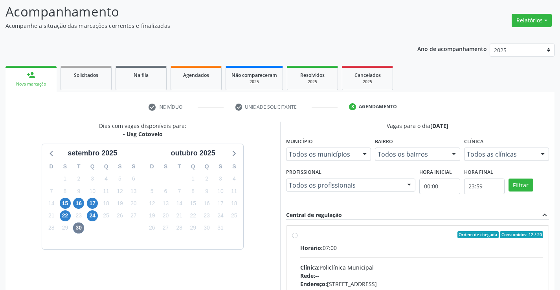
click at [300, 237] on label "Ordem de chegada Consumidos: 12 / 20 Horário: 07:00 Clínica: Policlínica Munici…" at bounding box center [421, 291] width 243 height 121
click at [296, 237] on input "Ordem de chegada Consumidos: 12 / 20 Horário: 07:00 Clínica: Policlínica Munici…" at bounding box center [295, 234] width 6 height 7
radio input "true"
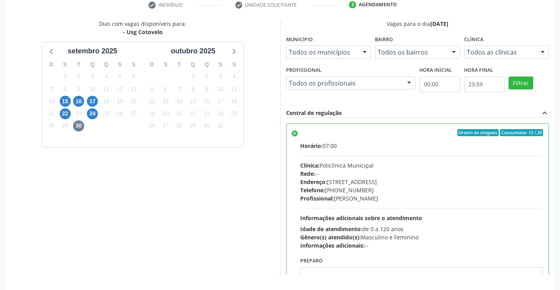
scroll to position [179, 0]
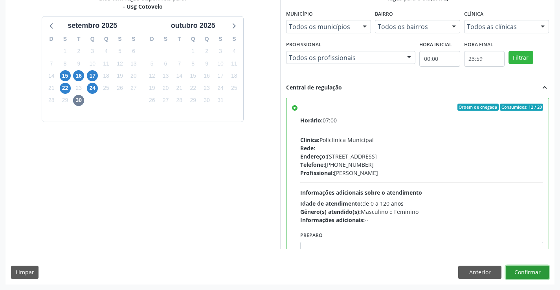
click at [525, 271] on button "Confirmar" at bounding box center [527, 272] width 43 height 13
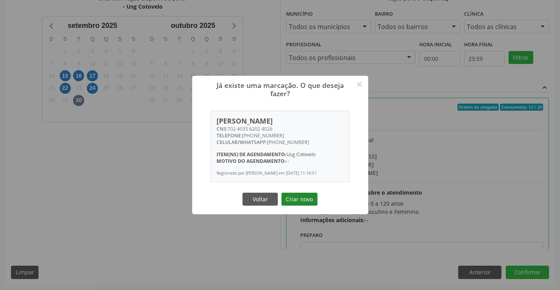
click at [301, 194] on button "Criar novo" at bounding box center [299, 199] width 36 height 13
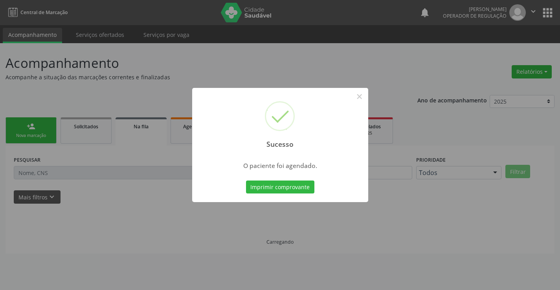
scroll to position [0, 0]
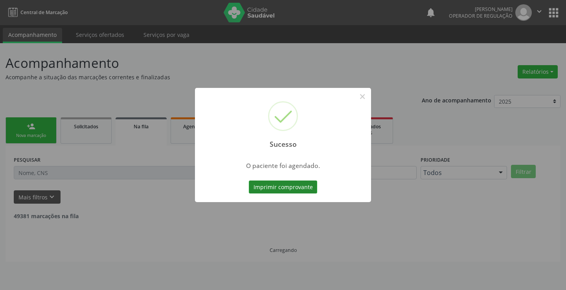
click at [287, 185] on button "Imprimir comprovante" at bounding box center [283, 187] width 68 height 13
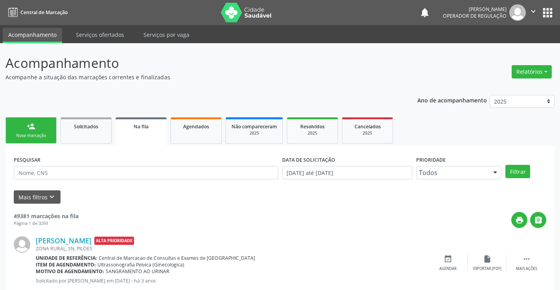
click at [28, 134] on div "Nova marcação" at bounding box center [30, 136] width 39 height 6
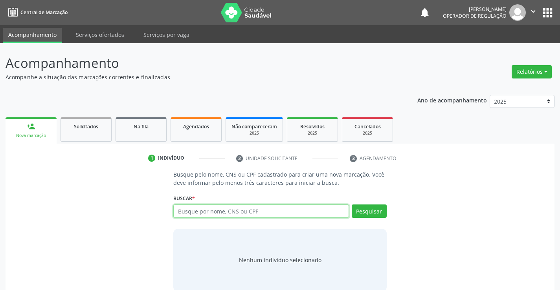
click at [211, 211] on input "text" at bounding box center [260, 211] width 175 height 13
type input "702605768023343"
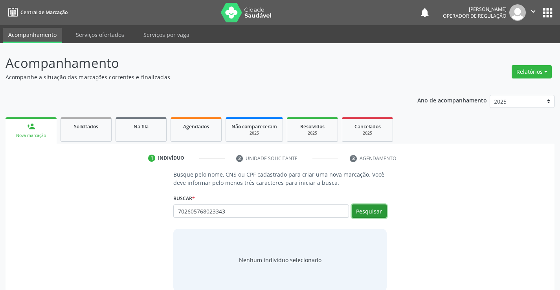
click at [354, 209] on button "Pesquisar" at bounding box center [369, 211] width 35 height 13
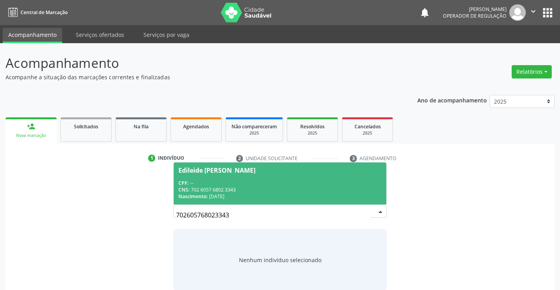
click at [217, 170] on div "Edileide [PERSON_NAME]" at bounding box center [216, 170] width 77 height 6
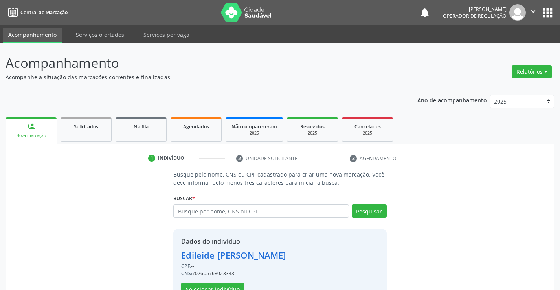
click at [217, 170] on div "1 Indivíduo 2 Unidade solicitante 3 Agendamento Busque pelo nome, CNS ou CPF ca…" at bounding box center [280, 231] width 549 height 158
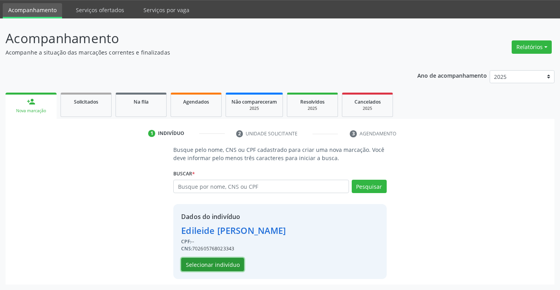
click at [212, 269] on button "Selecionar indivíduo" at bounding box center [212, 264] width 63 height 13
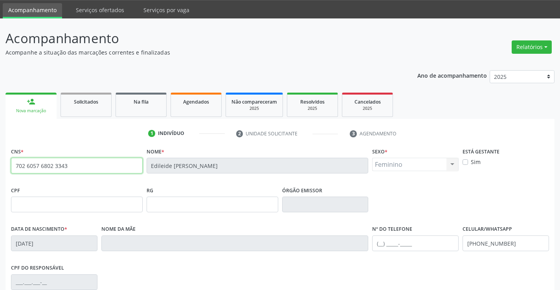
drag, startPoint x: 77, startPoint y: 168, endPoint x: 12, endPoint y: 169, distance: 65.2
click at [12, 169] on input "702 6057 6802 3343" at bounding box center [77, 166] width 132 height 16
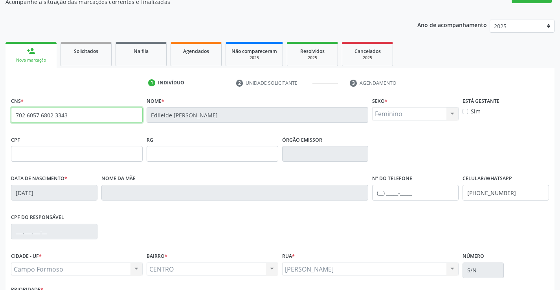
scroll to position [136, 0]
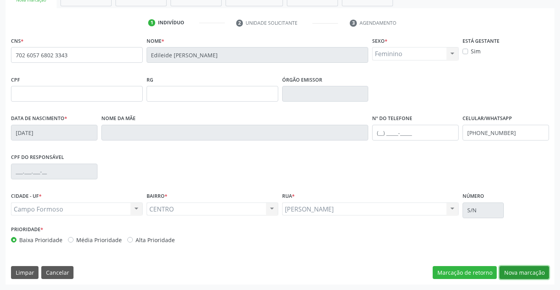
click at [513, 272] on button "Nova marcação" at bounding box center [524, 272] width 50 height 13
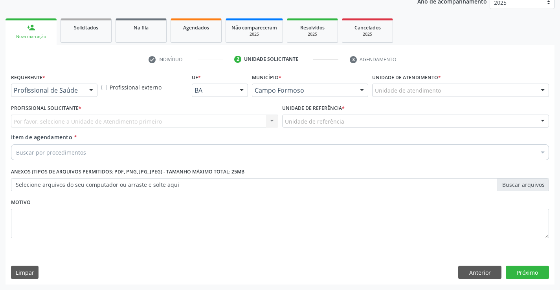
scroll to position [99, 0]
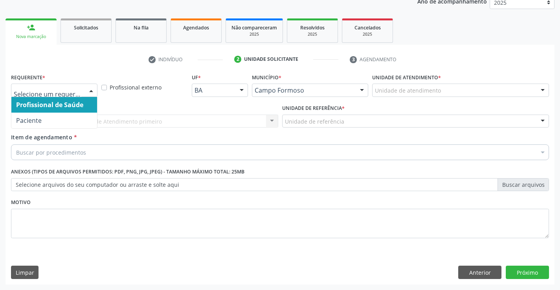
click at [90, 88] on div at bounding box center [91, 90] width 12 height 13
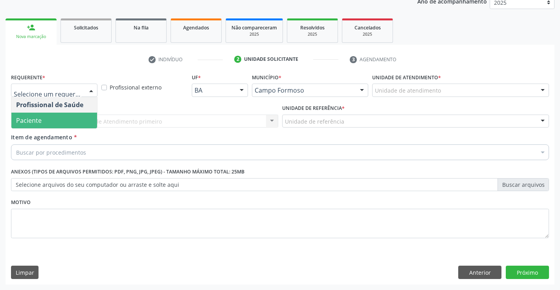
click at [66, 119] on span "Paciente" at bounding box center [54, 121] width 86 height 16
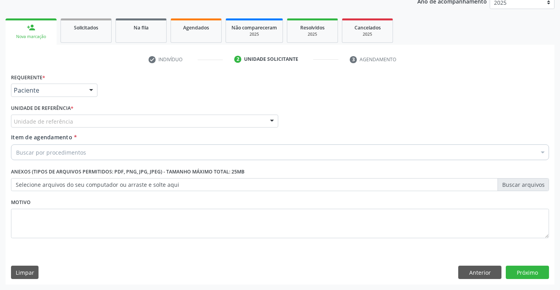
click at [275, 116] on div at bounding box center [272, 121] width 12 height 13
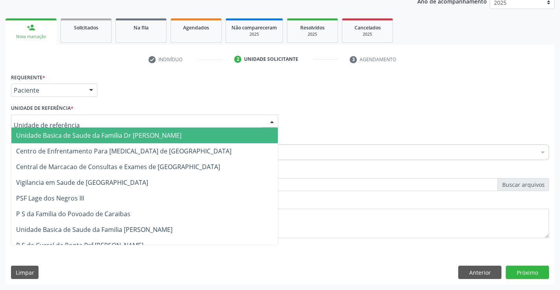
click at [225, 133] on span "Unidade Basica de Saude da Familia Dr [PERSON_NAME]" at bounding box center [144, 136] width 266 height 16
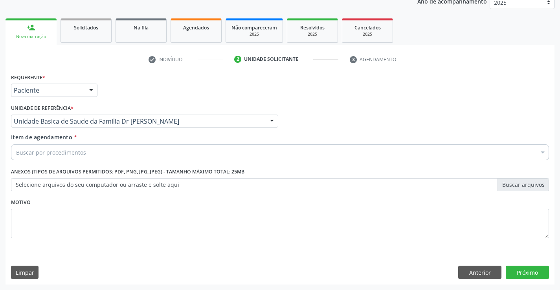
click at [197, 146] on div "Buscar por procedimentos" at bounding box center [280, 153] width 538 height 16
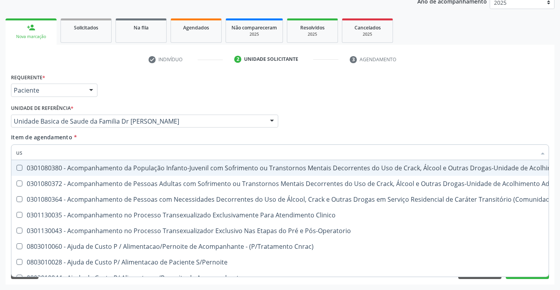
type input "usg"
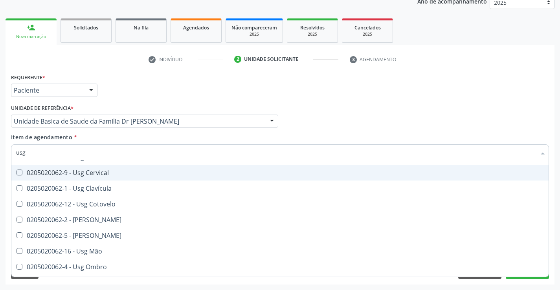
scroll to position [79, 0]
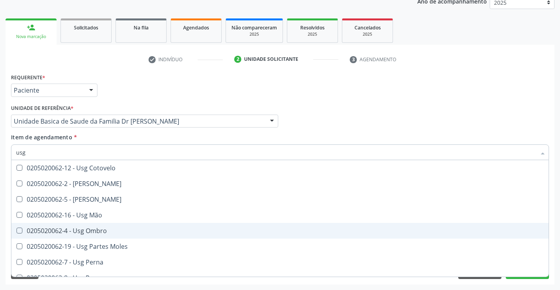
click at [102, 231] on div "0205020062-4 - Usg Ombro" at bounding box center [280, 231] width 528 height 6
checkbox Ombro "true"
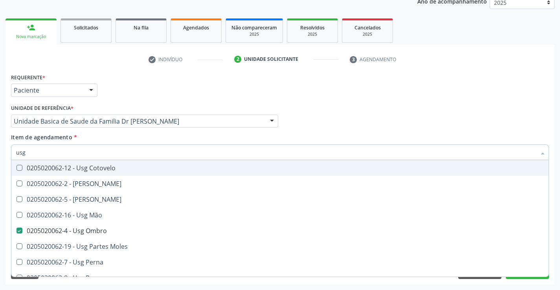
click at [473, 114] on div "Profissional Solicitante Por favor, selecione a Unidade de Atendimento primeiro…" at bounding box center [280, 118] width 542 height 31
checkbox Braço "true"
checkbox Ombro "false"
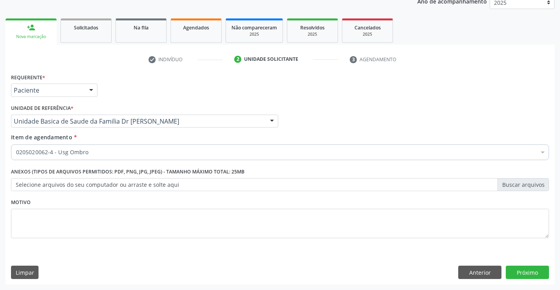
scroll to position [0, 0]
click at [518, 271] on button "Próximo" at bounding box center [527, 272] width 43 height 13
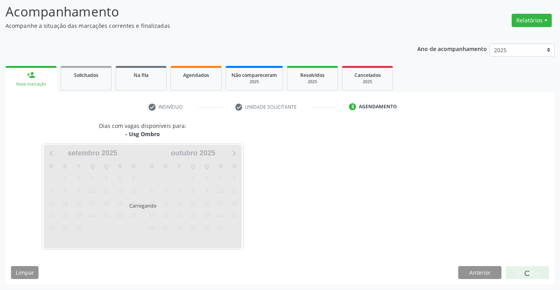
scroll to position [51, 0]
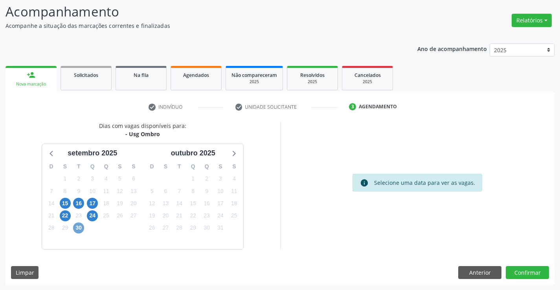
click at [79, 228] on span "30" at bounding box center [78, 228] width 11 height 11
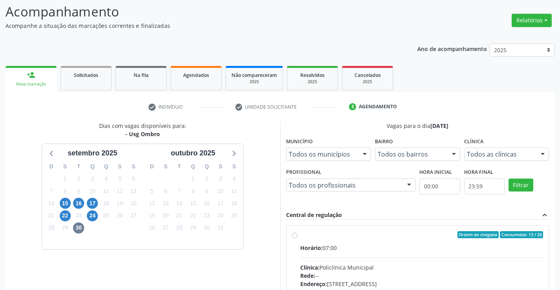
click at [297, 237] on div "Ordem de chegada Consumidos: 13 / 20 Horário: 07:00 Clínica: Policlínica Munici…" at bounding box center [417, 291] width 251 height 121
radio input "true"
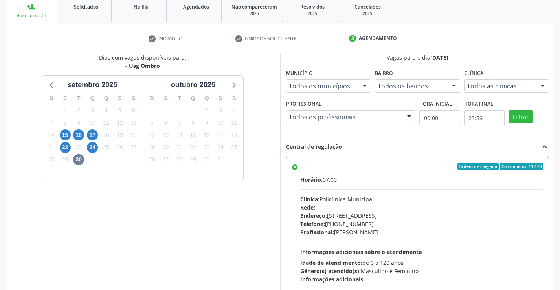
scroll to position [179, 0]
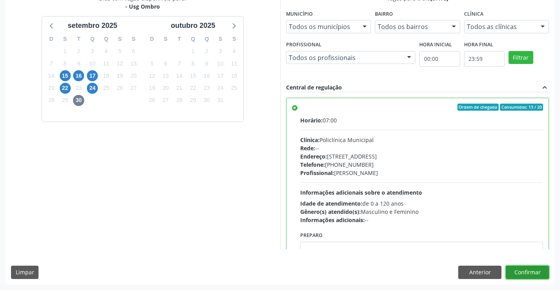
click at [521, 276] on button "Confirmar" at bounding box center [527, 272] width 43 height 13
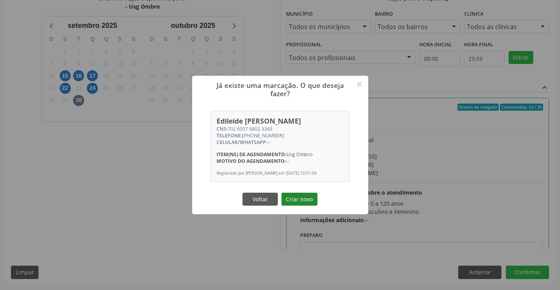
click at [314, 202] on button "Criar novo" at bounding box center [299, 199] width 36 height 13
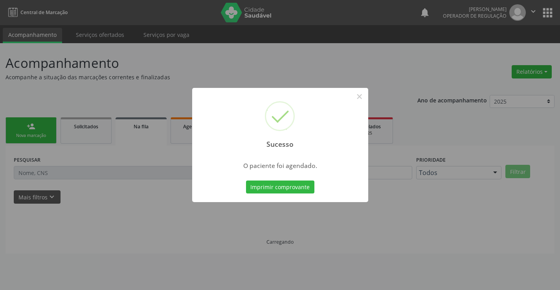
scroll to position [0, 0]
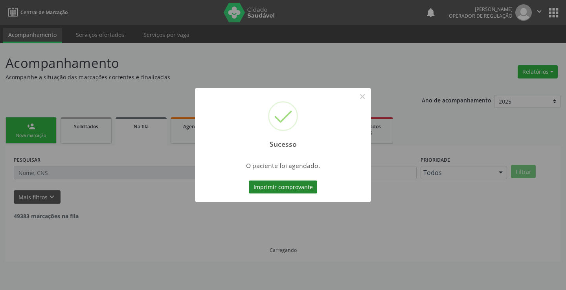
click at [273, 186] on button "Imprimir comprovante" at bounding box center [283, 187] width 68 height 13
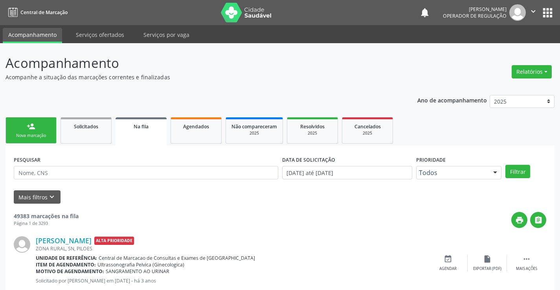
click at [34, 134] on div "Nova marcação" at bounding box center [30, 136] width 39 height 6
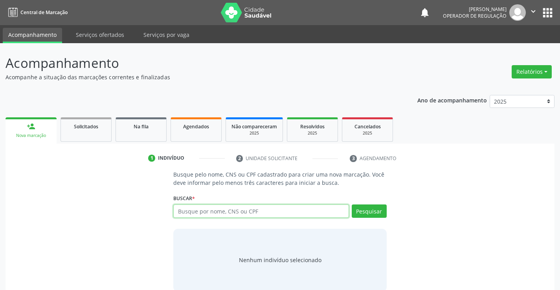
paste input "702 6057 6802 3343"
type input "702 6057 6802 3343"
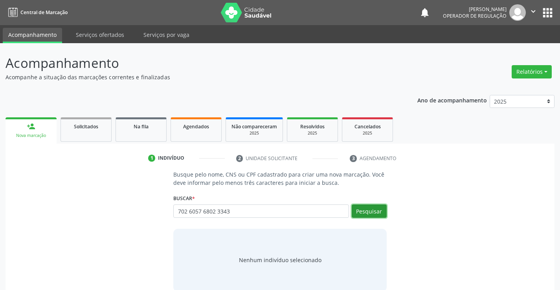
click at [360, 211] on button "Pesquisar" at bounding box center [369, 211] width 35 height 13
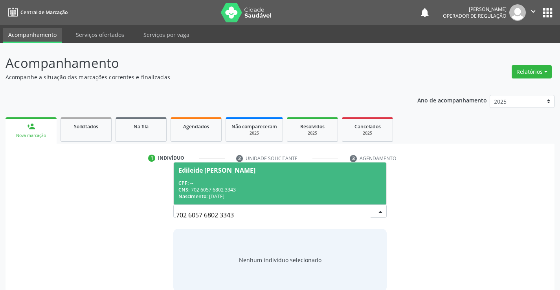
click at [268, 170] on div "Edileide [PERSON_NAME]" at bounding box center [279, 170] width 203 height 6
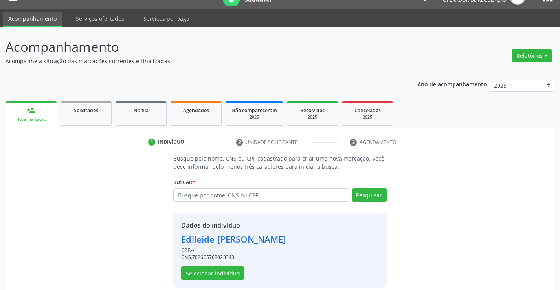
scroll to position [25, 0]
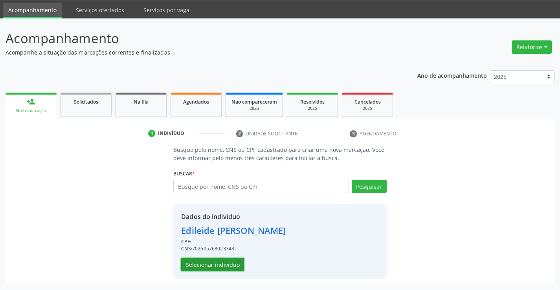
click at [224, 263] on button "Selecionar indivíduo" at bounding box center [212, 264] width 63 height 13
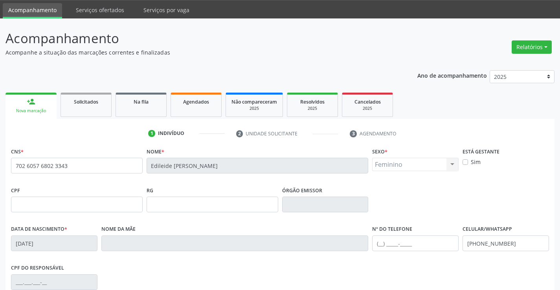
scroll to position [136, 0]
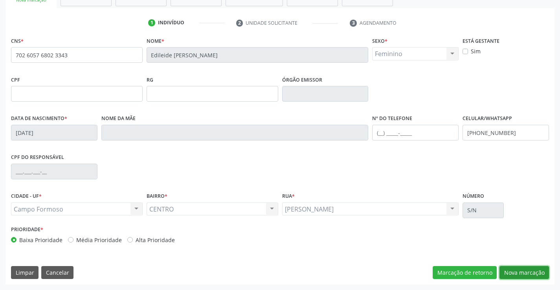
click at [523, 270] on button "Nova marcação" at bounding box center [524, 272] width 50 height 13
click at [0, 0] on button "Próximo" at bounding box center [0, 0] width 0 height 0
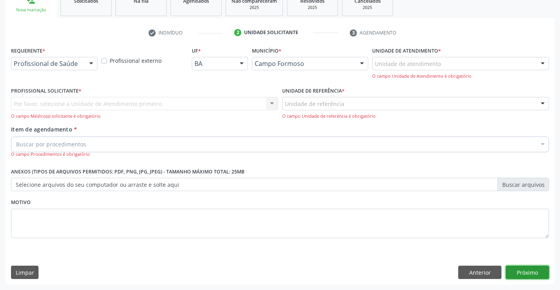
scroll to position [99, 0]
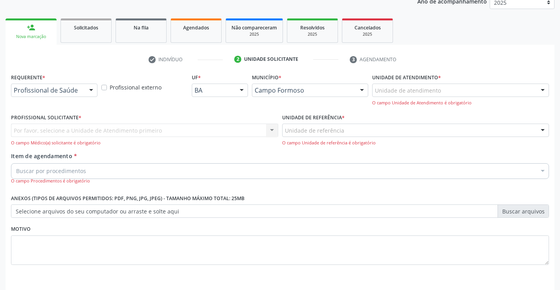
click at [85, 90] on div at bounding box center [91, 90] width 12 height 13
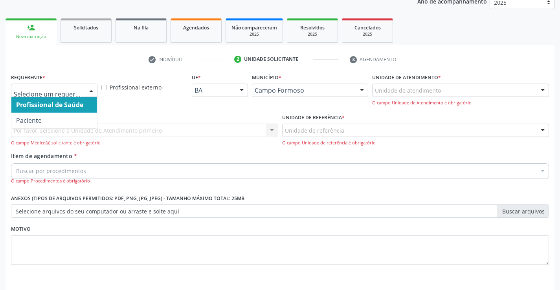
click at [94, 89] on div at bounding box center [91, 90] width 12 height 13
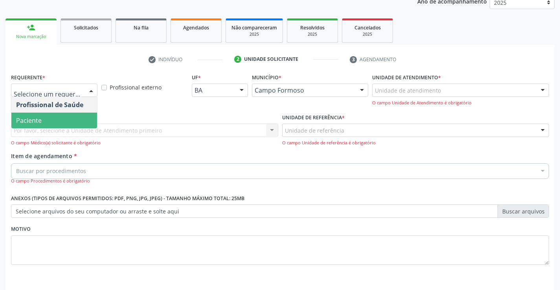
click at [79, 122] on span "Paciente" at bounding box center [54, 121] width 86 height 16
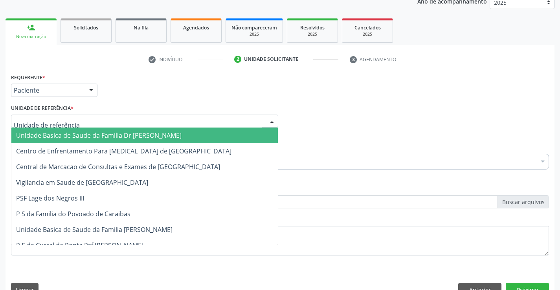
click at [276, 121] on div at bounding box center [272, 121] width 12 height 13
click at [102, 131] on span "Unidade Basica de Saude da Familia Dr [PERSON_NAME]" at bounding box center [144, 136] width 266 height 16
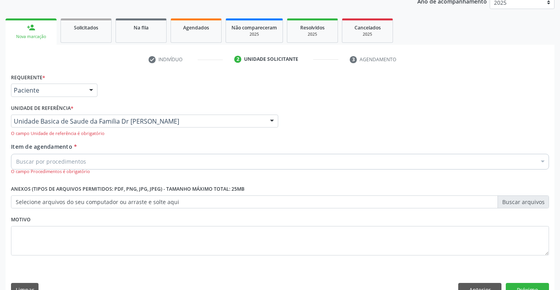
click at [77, 145] on div "Item de agendamento * Buscar por procedimentos Selecionar todos 0202040089 - 3X…" at bounding box center [280, 159] width 538 height 33
click at [77, 152] on div "Item de agendamento * Buscar por procedimentos Selecionar todos 0202040089 - 3X…" at bounding box center [280, 159] width 538 height 33
click at [77, 157] on div "Buscar por procedimentos" at bounding box center [280, 162] width 538 height 16
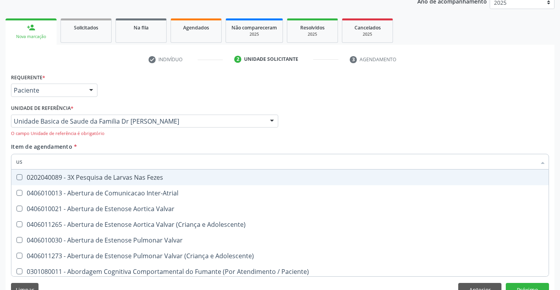
type input "usg"
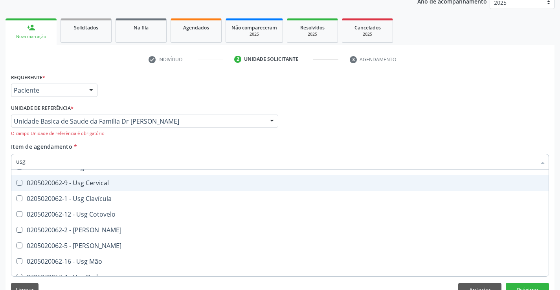
scroll to position [79, 0]
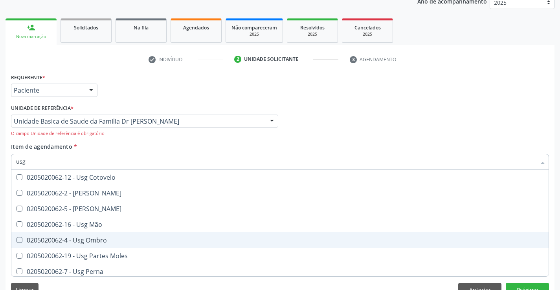
click at [88, 242] on div "0205020062-4 - Usg Ombro" at bounding box center [280, 240] width 528 height 6
checkbox Ombro "true"
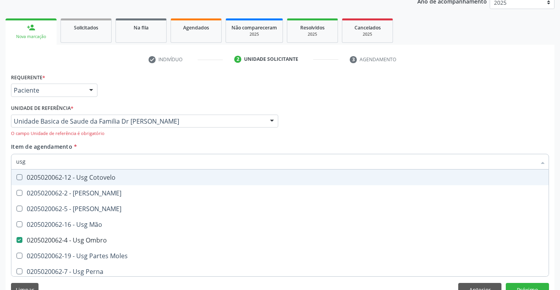
click at [478, 126] on div "Profissional Solicitante Por favor, selecione a Unidade de Atendimento primeiro…" at bounding box center [280, 123] width 542 height 40
checkbox Braço "true"
checkbox Ombro "false"
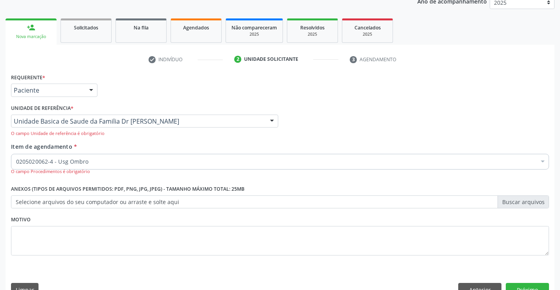
scroll to position [116, 0]
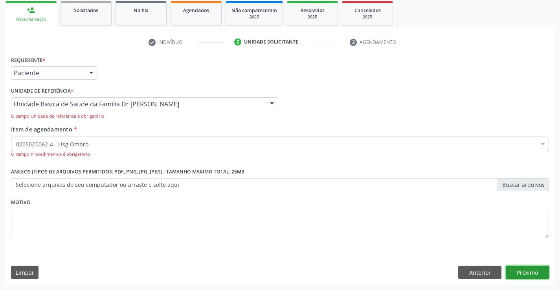
click at [515, 276] on button "Próximo" at bounding box center [527, 272] width 43 height 13
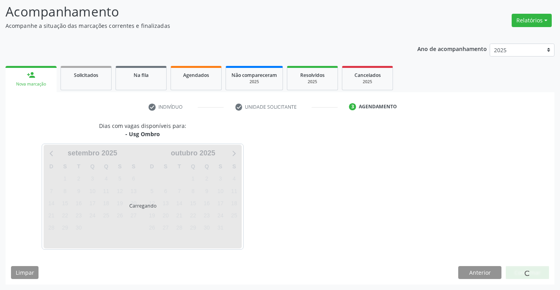
scroll to position [51, 0]
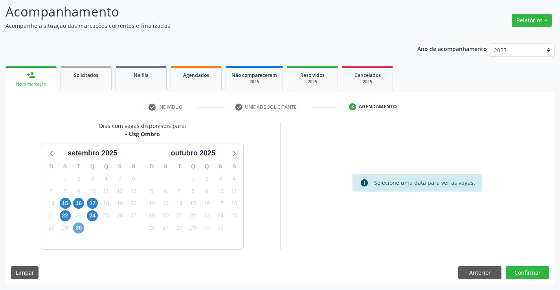
click at [74, 226] on span "30" at bounding box center [78, 228] width 11 height 11
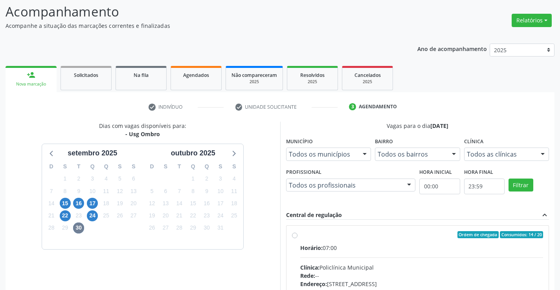
click at [300, 233] on label "Ordem de chegada Consumidos: 14 / 20 Horário: 07:00 Clínica: Policlínica Munici…" at bounding box center [421, 291] width 243 height 121
click at [294, 233] on input "Ordem de chegada Consumidos: 14 / 20 Horário: 07:00 Clínica: Policlínica Munici…" at bounding box center [295, 234] width 6 height 7
radio input "true"
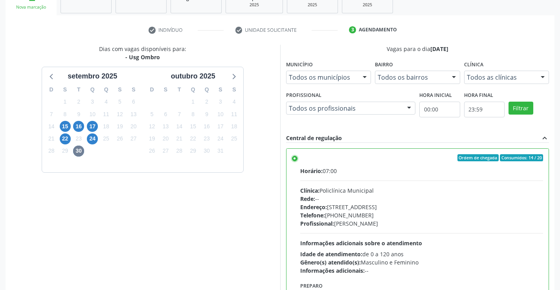
scroll to position [179, 0]
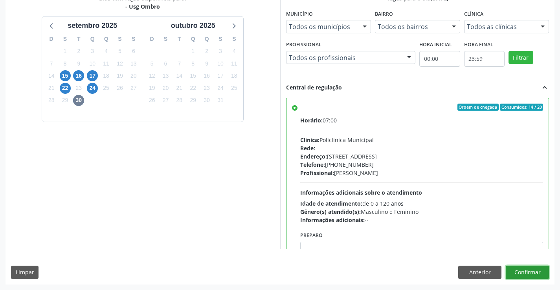
click at [509, 274] on button "Confirmar" at bounding box center [527, 272] width 43 height 13
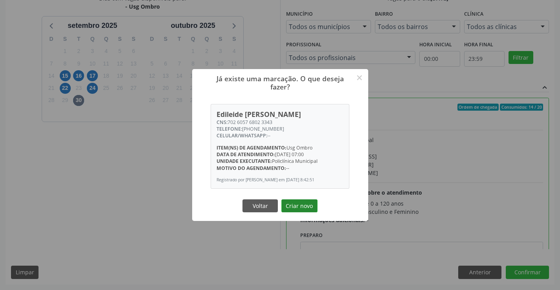
click at [306, 206] on button "Criar novo" at bounding box center [299, 206] width 36 height 13
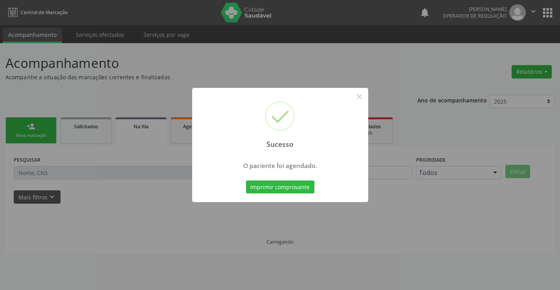
scroll to position [0, 0]
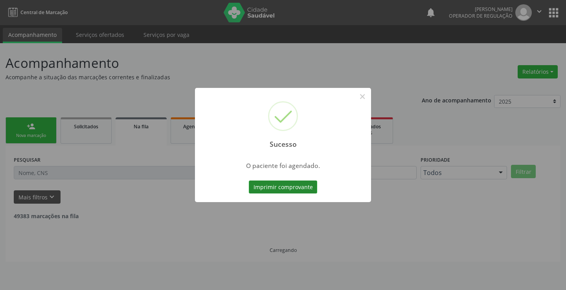
click at [296, 182] on button "Imprimir comprovante" at bounding box center [283, 187] width 68 height 13
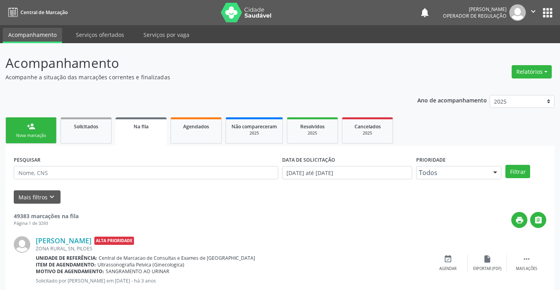
click at [44, 130] on link "person_add Nova marcação" at bounding box center [31, 130] width 51 height 26
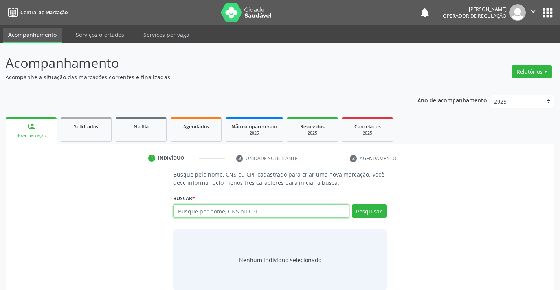
click at [223, 215] on input "text" at bounding box center [260, 211] width 175 height 13
type input "705200419541474"
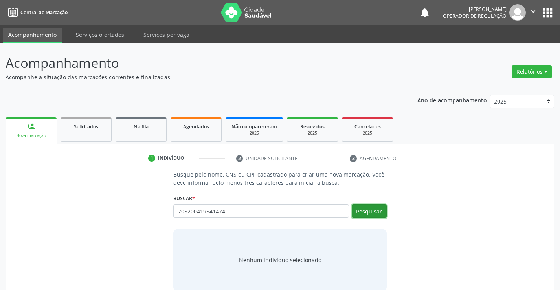
click at [360, 212] on button "Pesquisar" at bounding box center [369, 211] width 35 height 13
type input "705200419541474"
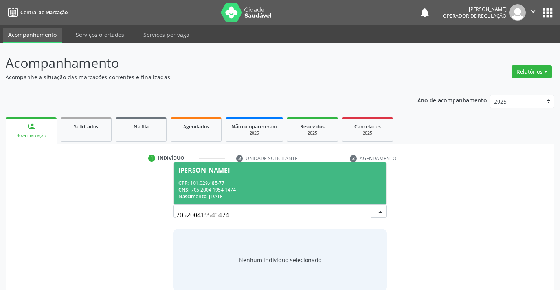
click at [229, 172] on div "[PERSON_NAME]" at bounding box center [203, 170] width 51 height 6
click at [241, 172] on p "Busque pelo nome, CNS ou CPF cadastrado para criar uma nova marcação. Você deve…" at bounding box center [279, 179] width 213 height 17
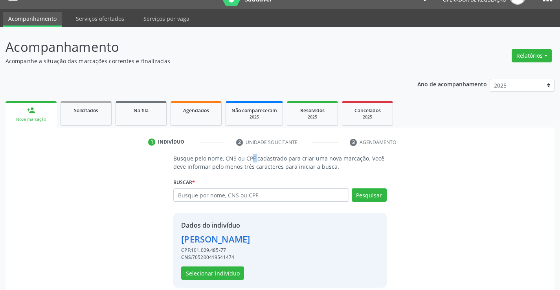
scroll to position [25, 0]
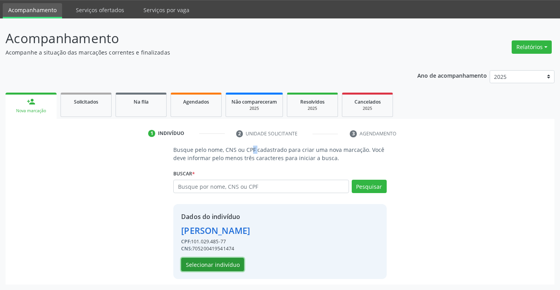
click at [207, 270] on button "Selecionar indivíduo" at bounding box center [212, 264] width 63 height 13
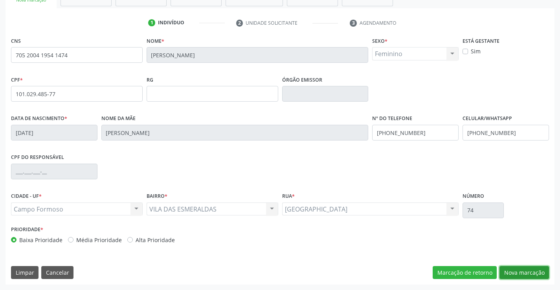
click at [507, 270] on button "Nova marcação" at bounding box center [524, 272] width 50 height 13
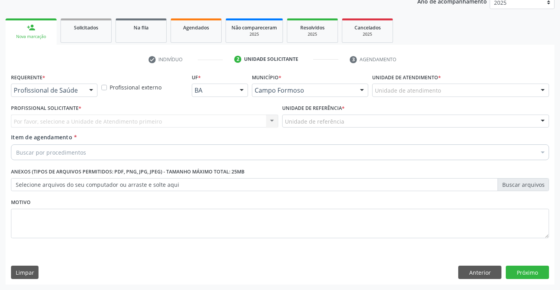
scroll to position [99, 0]
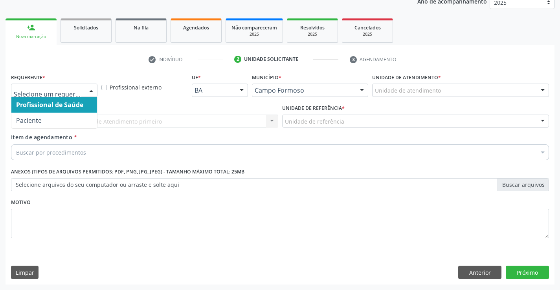
click at [93, 90] on div at bounding box center [91, 90] width 12 height 13
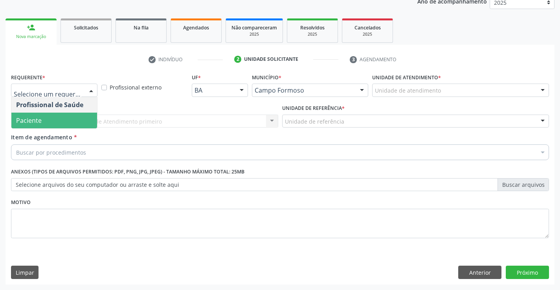
click at [76, 114] on span "Paciente" at bounding box center [54, 121] width 86 height 16
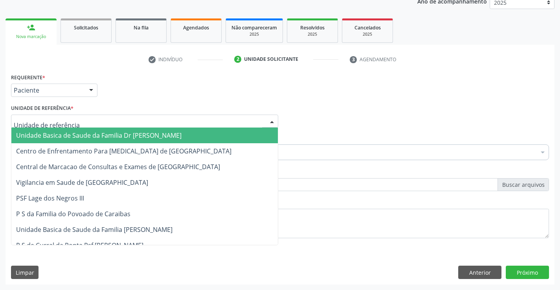
click at [270, 121] on div at bounding box center [272, 121] width 12 height 13
click at [270, 118] on div at bounding box center [272, 121] width 12 height 13
click at [208, 137] on span "Unidade Basica de Saude da Familia Dr [PERSON_NAME]" at bounding box center [144, 136] width 266 height 16
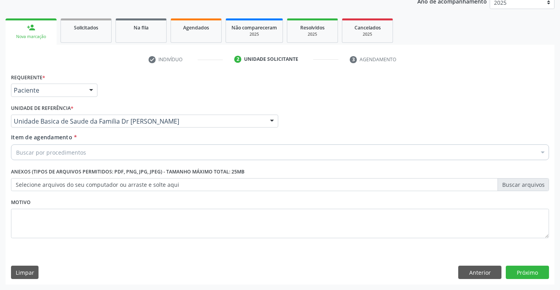
click at [160, 156] on div "Buscar por procedimentos" at bounding box center [280, 153] width 538 height 16
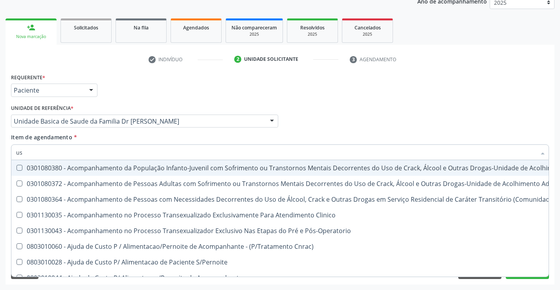
type input "usg"
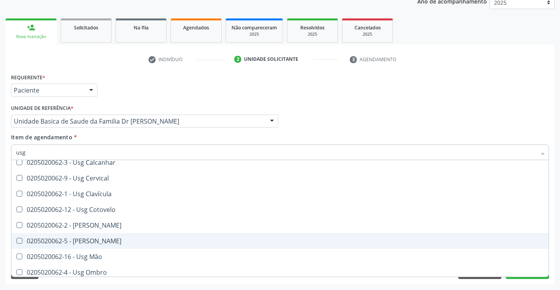
scroll to position [79, 0]
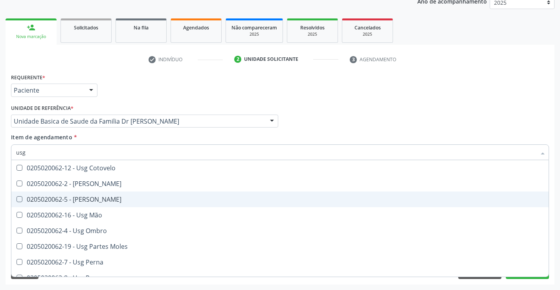
click at [97, 203] on div "0205020062-5 - [PERSON_NAME]" at bounding box center [280, 199] width 528 height 6
checkbox Joelho "true"
click at [530, 99] on div "Requerente * Paciente Profissional de Saúde Paciente Nenhum resultado encontrad…" at bounding box center [280, 87] width 542 height 31
checkbox Braço "true"
checkbox Joelho "false"
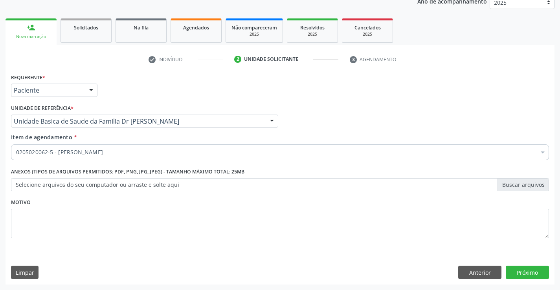
scroll to position [0, 0]
click at [519, 269] on button "Próximo" at bounding box center [527, 272] width 43 height 13
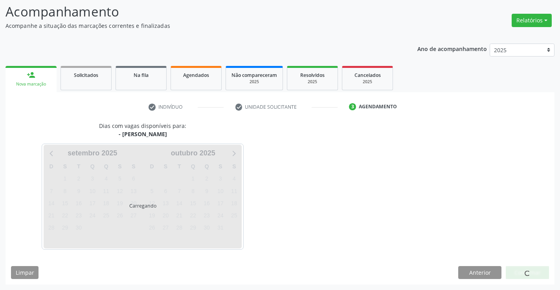
scroll to position [51, 0]
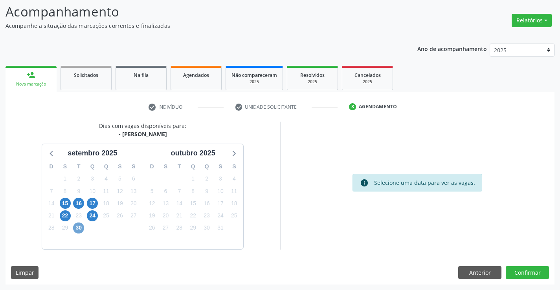
click at [77, 228] on span "30" at bounding box center [78, 228] width 11 height 11
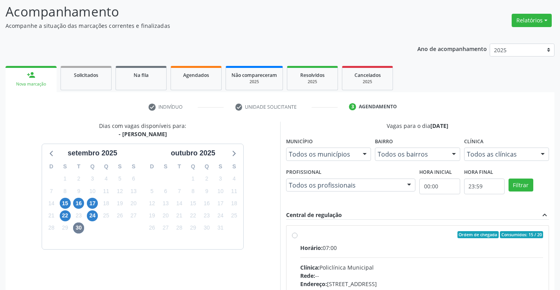
click at [299, 236] on div "Ordem de chegada Consumidos: 15 / 20 Horário: 07:00 Clínica: Policlínica Munici…" at bounding box center [417, 291] width 251 height 121
radio input "true"
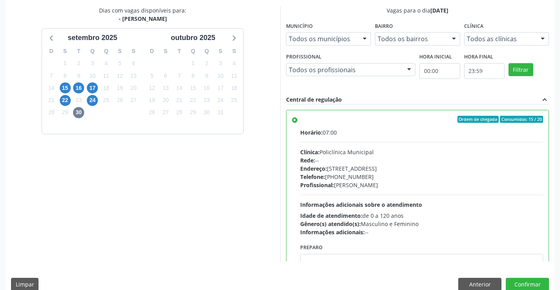
scroll to position [179, 0]
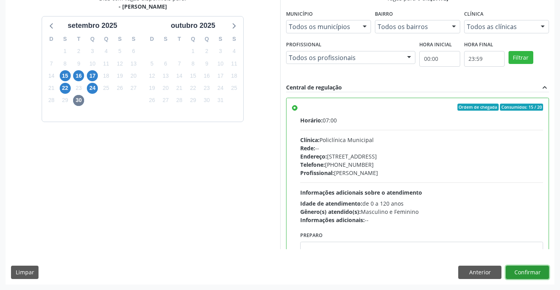
click at [517, 270] on button "Confirmar" at bounding box center [527, 272] width 43 height 13
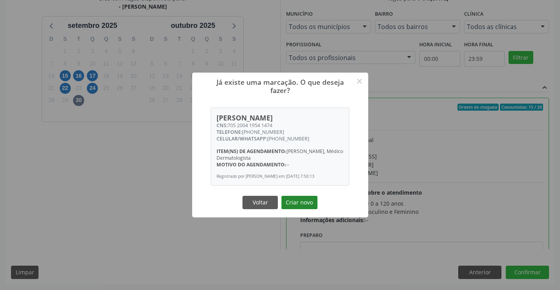
click at [298, 202] on button "Criar novo" at bounding box center [299, 202] width 36 height 13
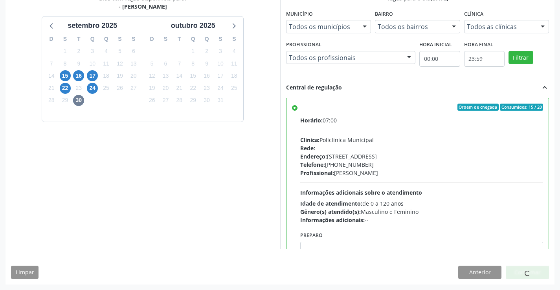
scroll to position [0, 0]
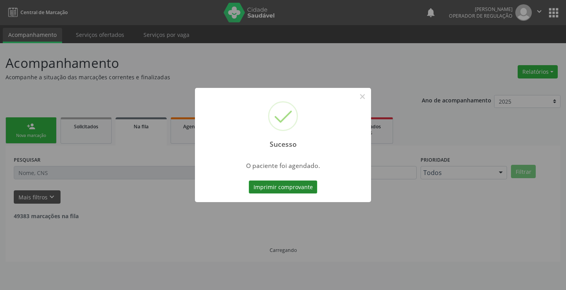
click at [291, 191] on button "Imprimir comprovante" at bounding box center [283, 187] width 68 height 13
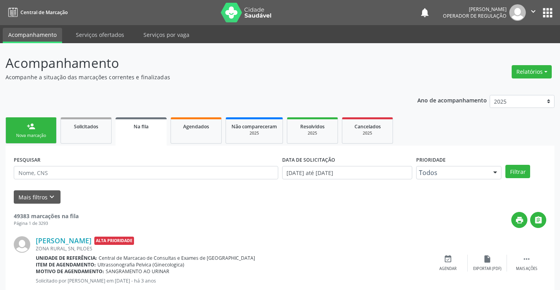
click at [44, 132] on link "person_add Nova marcação" at bounding box center [31, 130] width 51 height 26
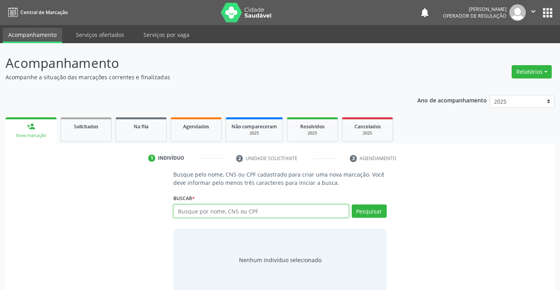
click at [190, 206] on input "text" at bounding box center [260, 211] width 175 height 13
type input "702000309854483"
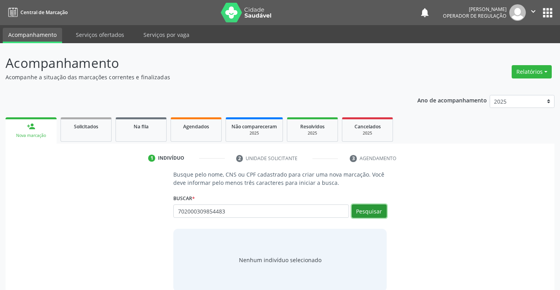
click at [374, 211] on button "Pesquisar" at bounding box center [369, 211] width 35 height 13
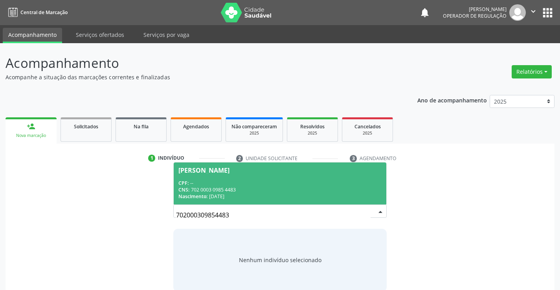
click at [208, 172] on div "[PERSON_NAME]" at bounding box center [203, 170] width 51 height 6
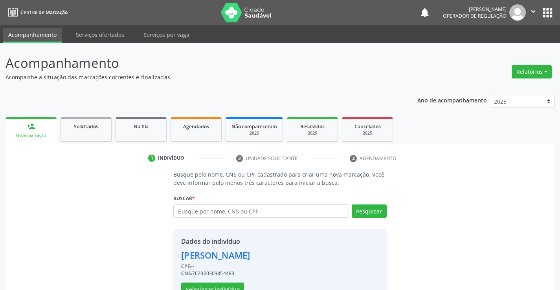
scroll to position [25, 0]
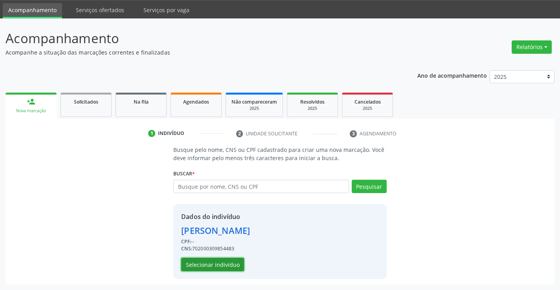
click at [214, 265] on button "Selecionar indivíduo" at bounding box center [212, 264] width 63 height 13
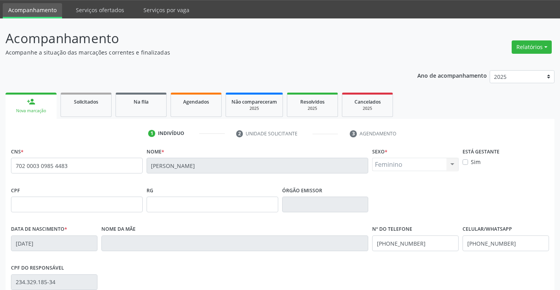
scroll to position [136, 0]
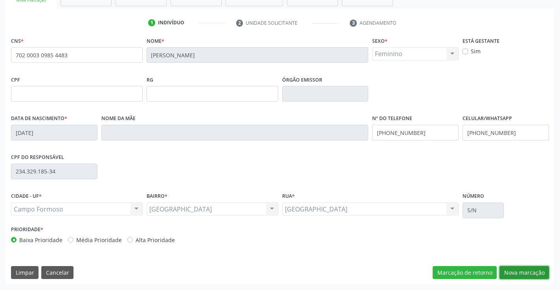
click at [519, 269] on button "Nova marcação" at bounding box center [524, 272] width 50 height 13
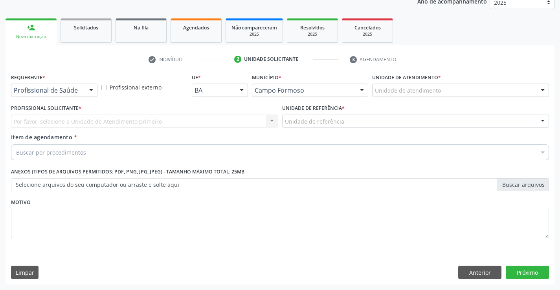
click at [93, 88] on div at bounding box center [91, 90] width 12 height 13
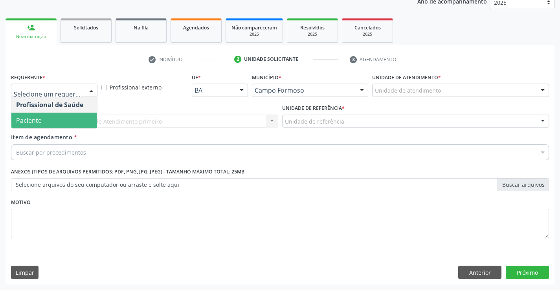
click at [79, 117] on span "Paciente" at bounding box center [54, 121] width 86 height 16
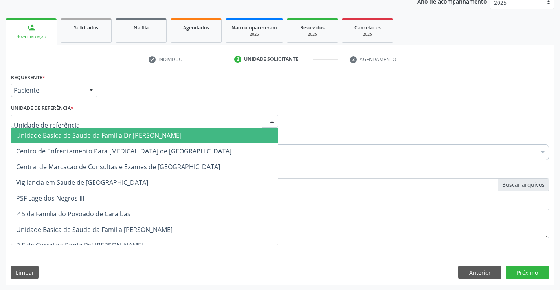
click at [265, 118] on div "Unidade Basica de Saude da Familia Dr Paulo Sudre Centro de Enfrentamento Para …" at bounding box center [144, 121] width 267 height 13
click at [201, 134] on span "Unidade Basica de Saude da Familia Dr [PERSON_NAME]" at bounding box center [144, 136] width 266 height 16
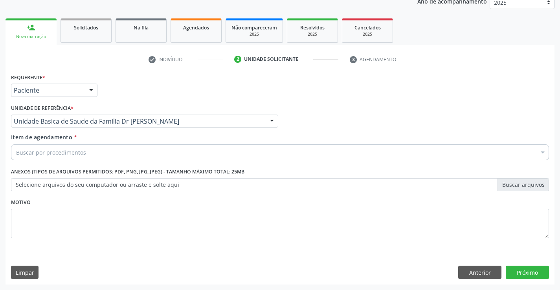
click at [160, 148] on div "Buscar por procedimentos" at bounding box center [280, 153] width 538 height 16
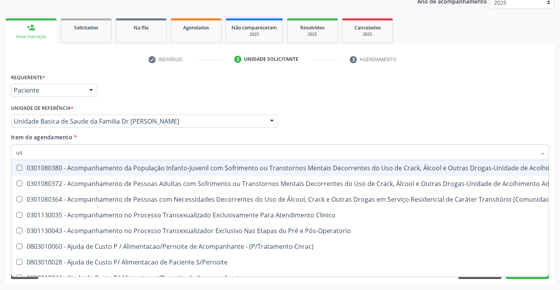
type input "usg"
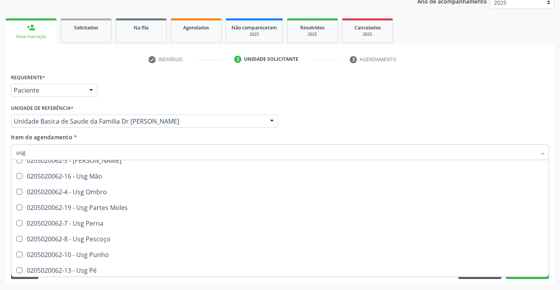
scroll to position [118, 0]
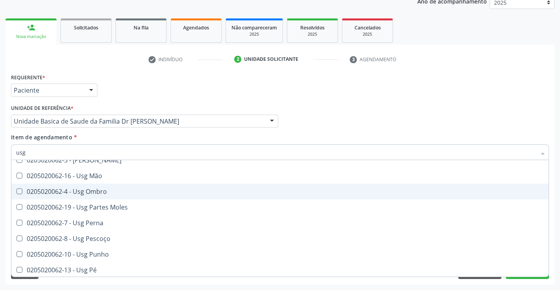
click at [102, 195] on div "0205020062-4 - Usg Ombro" at bounding box center [280, 192] width 528 height 6
checkbox Ombro "true"
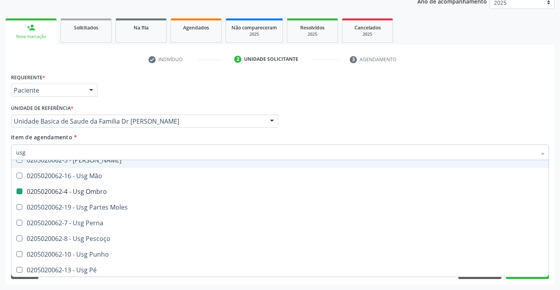
click at [461, 116] on div "Profissional Solicitante Por favor, selecione a Unidade de Atendimento primeiro…" at bounding box center [280, 118] width 542 height 31
checkbox Braço "true"
checkbox Ombro "false"
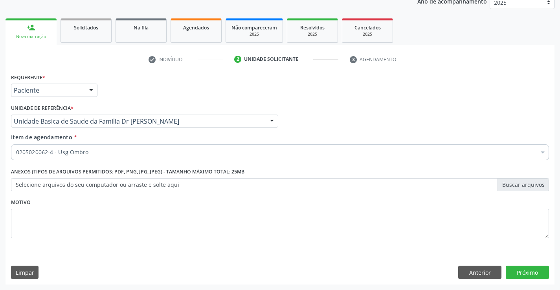
scroll to position [0, 0]
click at [514, 273] on button "Próximo" at bounding box center [527, 272] width 43 height 13
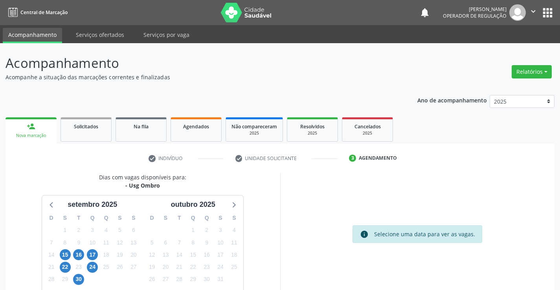
scroll to position [51, 0]
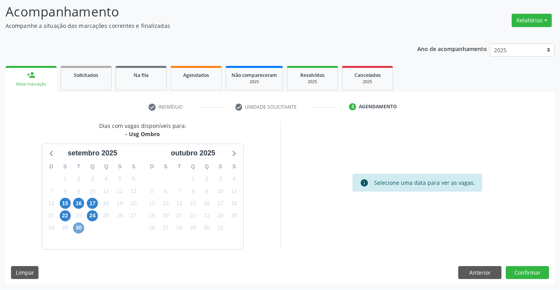
click at [79, 230] on span "30" at bounding box center [78, 228] width 11 height 11
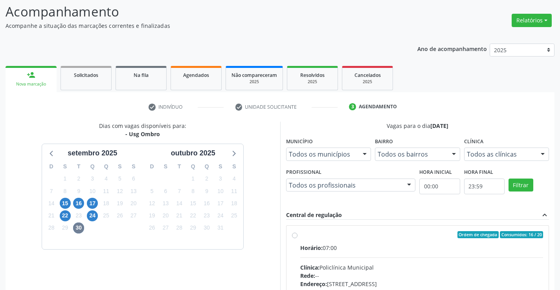
click at [300, 238] on label "Ordem de chegada Consumidos: 16 / 20 Horário: 07:00 Clínica: Policlínica Munici…" at bounding box center [421, 291] width 243 height 121
click at [297, 238] on input "Ordem de chegada Consumidos: 16 / 20 Horário: 07:00 Clínica: Policlínica Munici…" at bounding box center [295, 234] width 6 height 7
radio input "true"
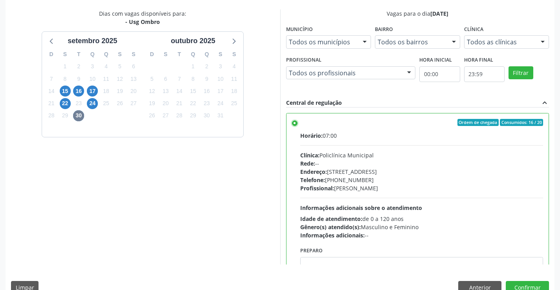
scroll to position [165, 0]
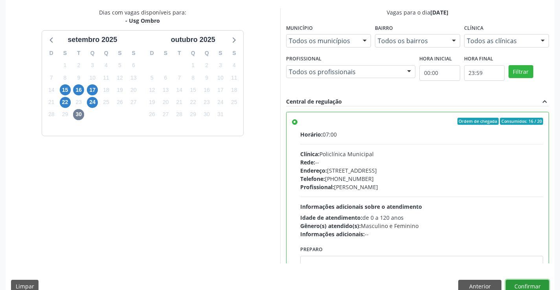
click at [510, 283] on button "Confirmar" at bounding box center [527, 286] width 43 height 13
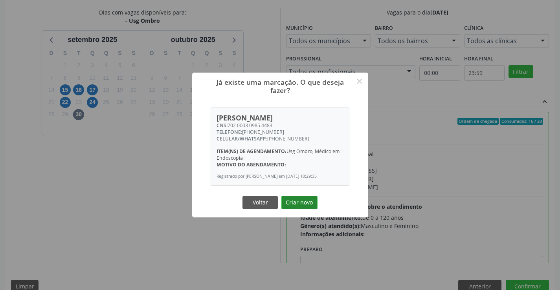
click at [290, 204] on button "Criar novo" at bounding box center [299, 202] width 36 height 13
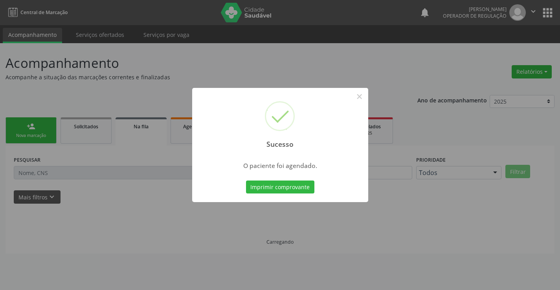
scroll to position [0, 0]
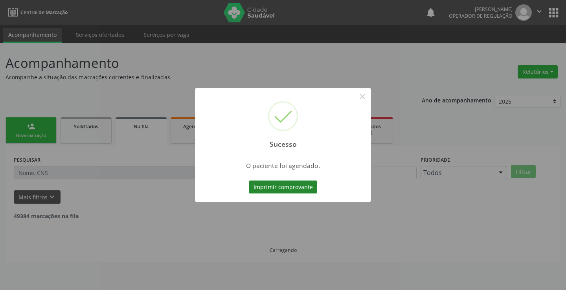
click at [295, 187] on button "Imprimir comprovante" at bounding box center [283, 187] width 68 height 13
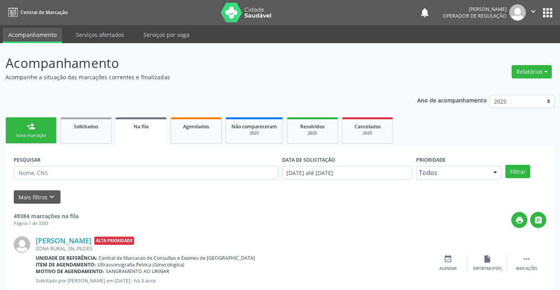
click at [50, 123] on div "Sucesso × O paciente foi agendado. Imprimir comprovante Cancel" at bounding box center [280, 145] width 560 height 290
click at [51, 135] on link "person_add Nova marcação" at bounding box center [31, 130] width 51 height 26
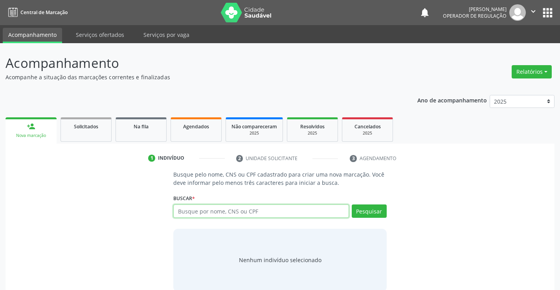
click at [185, 208] on input "text" at bounding box center [260, 211] width 175 height 13
type input "705005899570453"
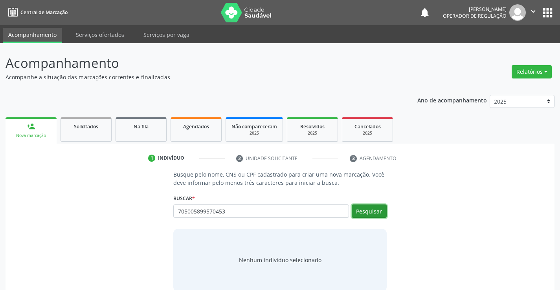
click at [369, 209] on button "Pesquisar" at bounding box center [369, 211] width 35 height 13
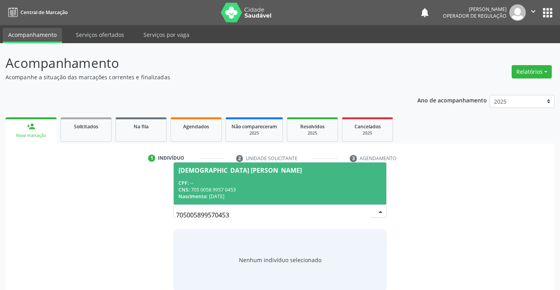
click at [219, 171] on div "[DEMOGRAPHIC_DATA] [PERSON_NAME]" at bounding box center [239, 170] width 123 height 6
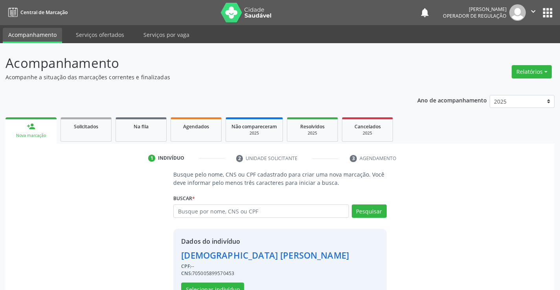
scroll to position [25, 0]
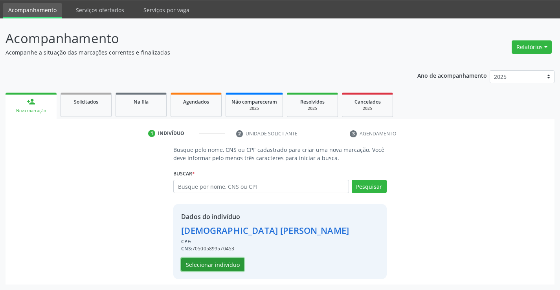
click at [211, 265] on button "Selecionar indivíduo" at bounding box center [212, 264] width 63 height 13
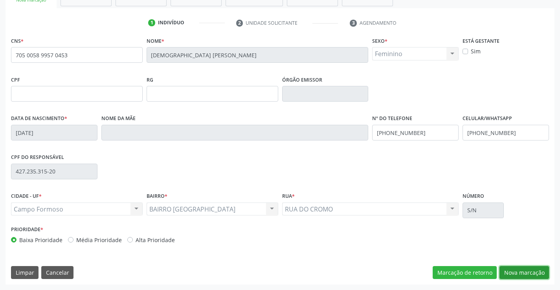
click at [530, 275] on button "Nova marcação" at bounding box center [524, 272] width 50 height 13
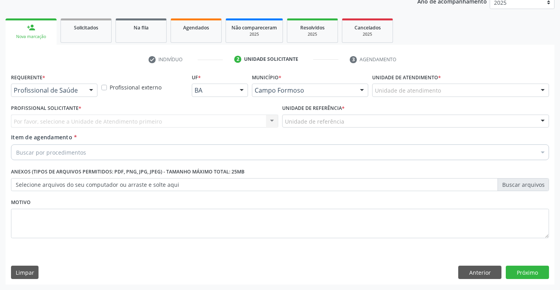
click at [86, 89] on div at bounding box center [91, 90] width 12 height 13
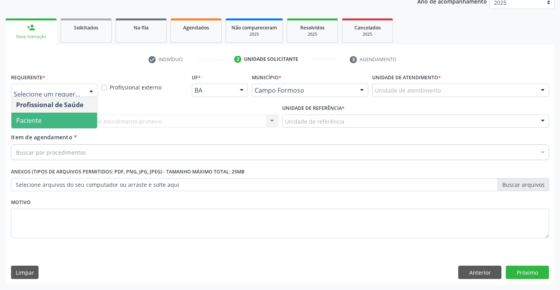
click at [64, 119] on span "Paciente" at bounding box center [54, 121] width 86 height 16
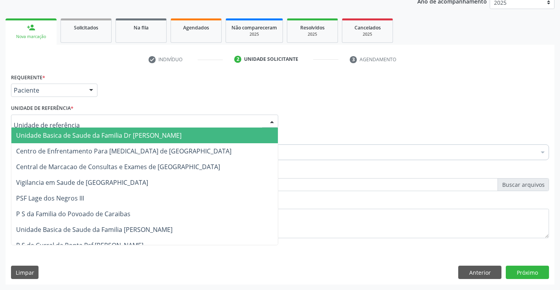
click at [273, 121] on div at bounding box center [272, 121] width 12 height 13
click at [210, 139] on span "Unidade Basica de Saude da Familia Dr [PERSON_NAME]" at bounding box center [144, 136] width 266 height 16
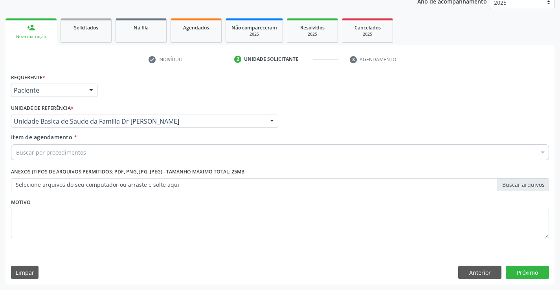
click at [182, 156] on div "Buscar por procedimentos" at bounding box center [280, 153] width 538 height 16
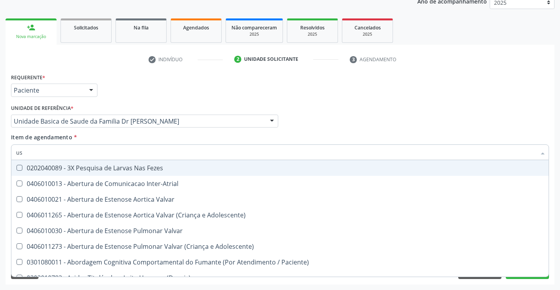
type input "usg"
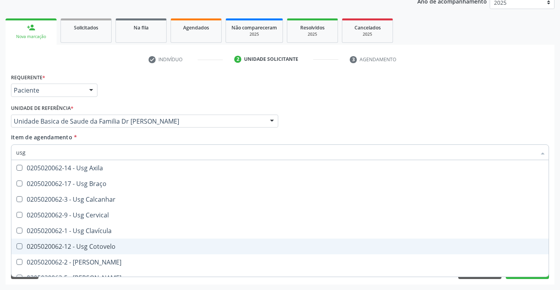
click at [44, 247] on div "0205020062-12 - Usg Cotovelo" at bounding box center [280, 247] width 528 height 6
checkbox Cotovelo "true"
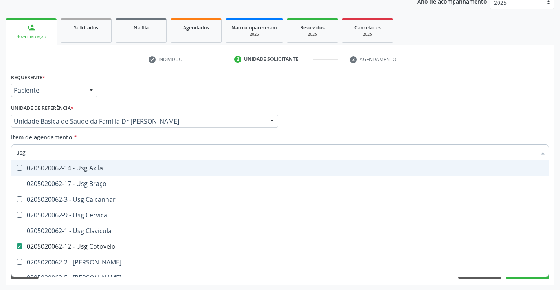
click at [370, 106] on div "Profissional Solicitante Por favor, selecione a Unidade de Atendimento primeiro…" at bounding box center [280, 118] width 542 height 31
checkbox Braço "true"
checkbox Cotovelo "false"
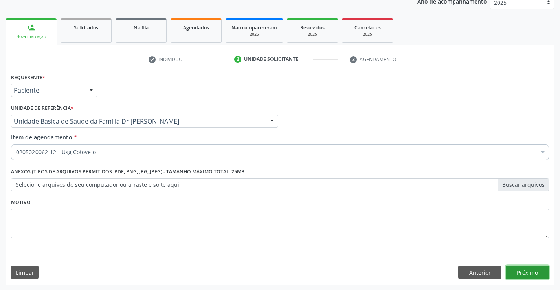
click at [525, 272] on button "Próximo" at bounding box center [527, 272] width 43 height 13
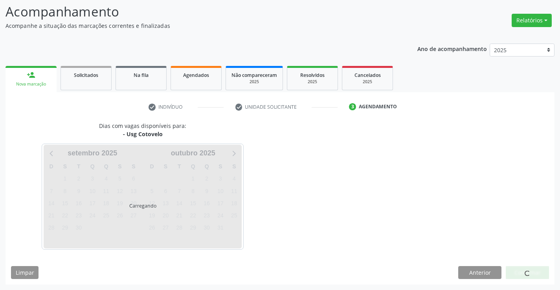
scroll to position [51, 0]
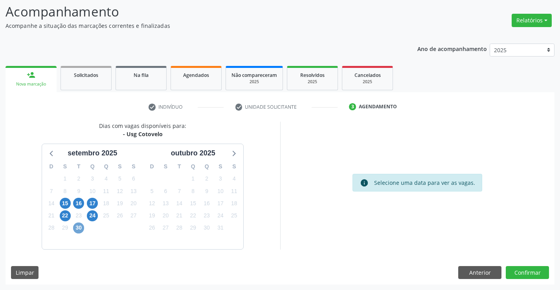
click at [74, 229] on span "30" at bounding box center [78, 228] width 11 height 11
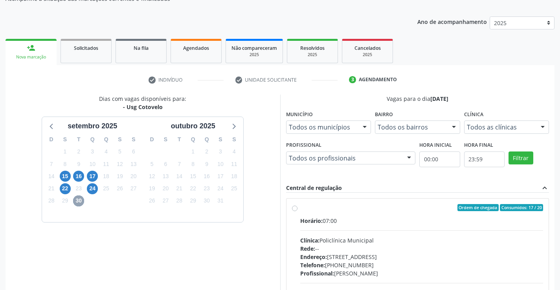
scroll to position [91, 0]
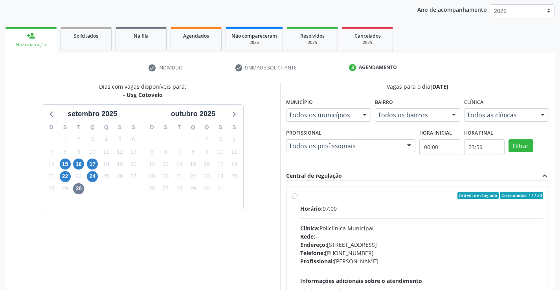
click at [295, 200] on div "Ordem de chegada Consumidos: 17 / 20 Horário: 07:00 Clínica: Policlínica Munici…" at bounding box center [417, 252] width 251 height 121
radio input "true"
click at [295, 200] on div "Ordem de chegada Consumidos: 17 / 20 Horário: 07:00 Clínica: Policlínica Munici…" at bounding box center [417, 252] width 251 height 121
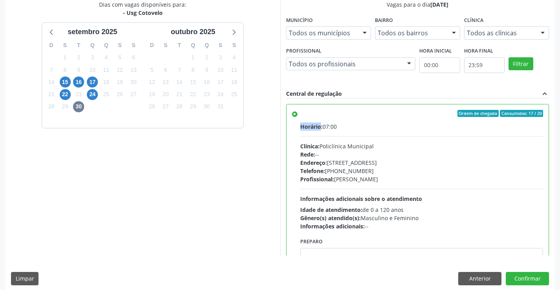
scroll to position [179, 0]
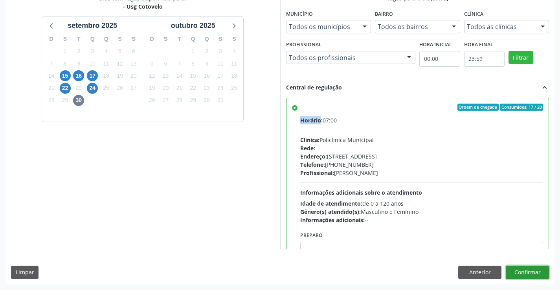
click at [519, 270] on button "Confirmar" at bounding box center [527, 272] width 43 height 13
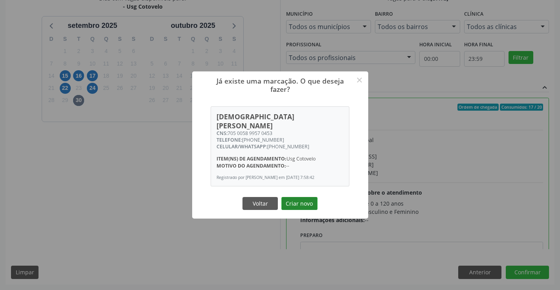
click at [292, 206] on button "Criar novo" at bounding box center [299, 203] width 36 height 13
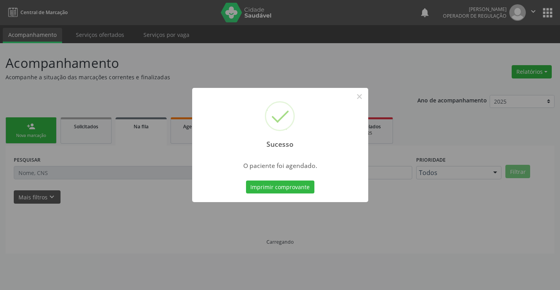
scroll to position [0, 0]
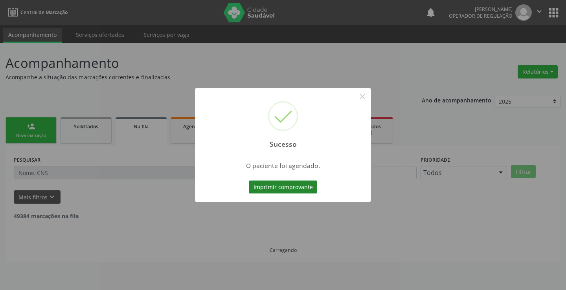
click at [284, 182] on button "Imprimir comprovante" at bounding box center [283, 187] width 68 height 13
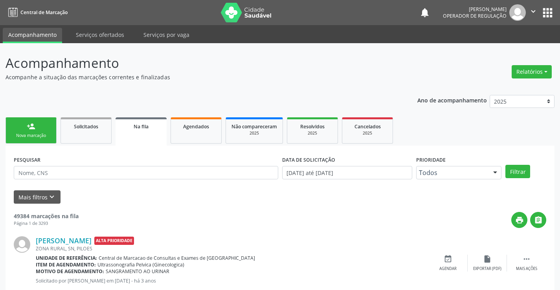
click at [29, 141] on div "Sucesso × O paciente foi agendado. Imprimir comprovante Cancel" at bounding box center [280, 145] width 560 height 290
click at [45, 138] on div "Nova marcação" at bounding box center [30, 136] width 39 height 6
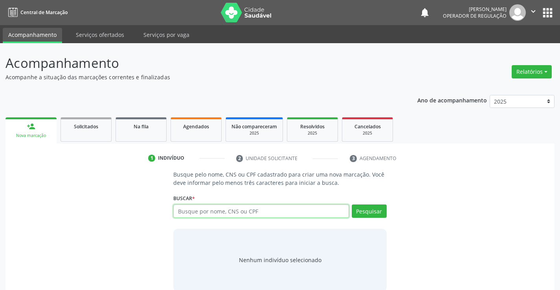
click at [198, 208] on input "text" at bounding box center [260, 211] width 175 height 13
type input "700804943005087"
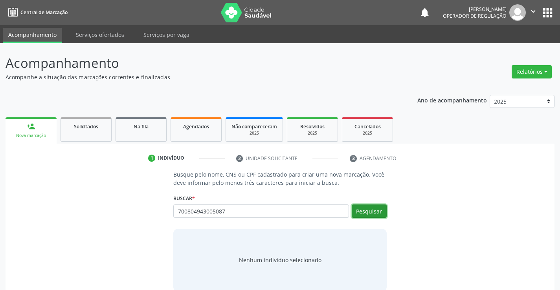
click at [384, 209] on button "Pesquisar" at bounding box center [369, 211] width 35 height 13
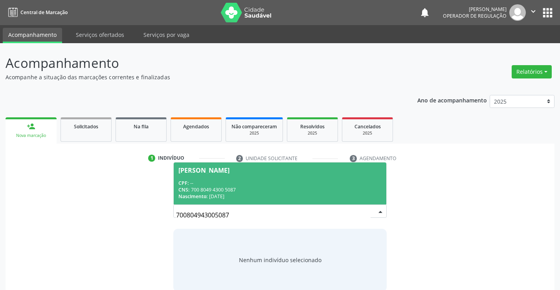
click at [229, 172] on div "[PERSON_NAME]" at bounding box center [203, 170] width 51 height 6
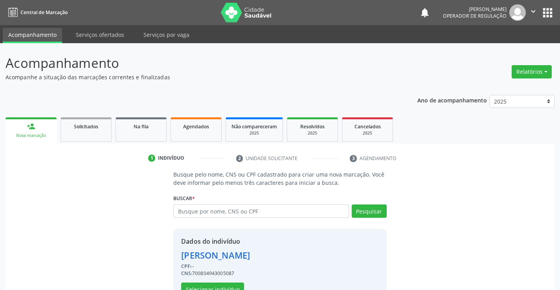
scroll to position [25, 0]
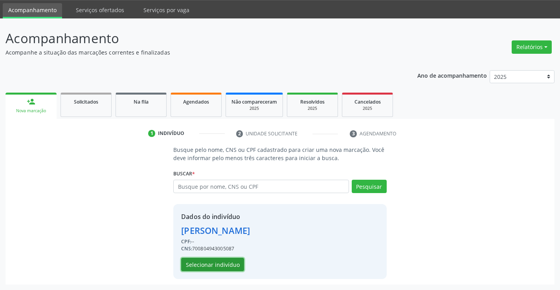
click at [222, 262] on button "Selecionar indivíduo" at bounding box center [212, 264] width 63 height 13
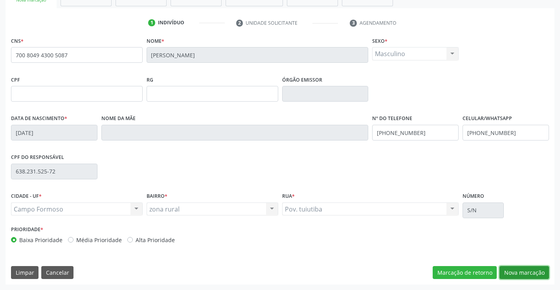
click at [536, 272] on button "Nova marcação" at bounding box center [524, 272] width 50 height 13
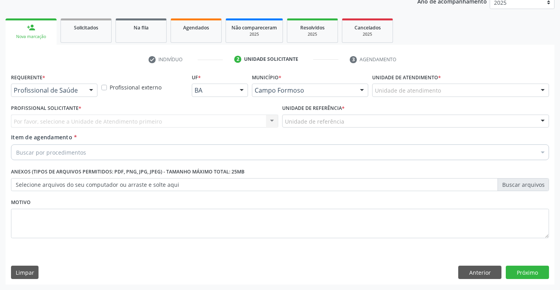
scroll to position [99, 0]
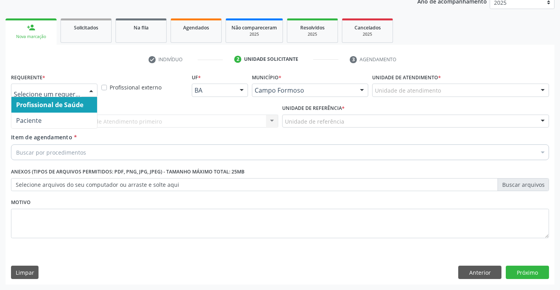
click at [88, 90] on div at bounding box center [91, 90] width 12 height 13
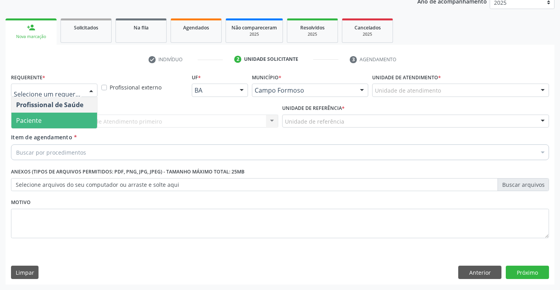
click at [57, 119] on span "Paciente" at bounding box center [54, 121] width 86 height 16
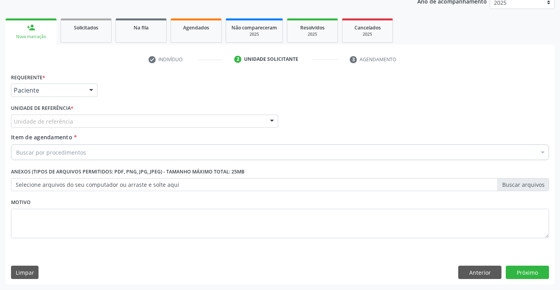
click at [278, 119] on div "Unidade de referência * Unidade de referência Unidade Basica de Saude da Famili…" at bounding box center [144, 118] width 271 height 31
click at [273, 121] on div at bounding box center [272, 121] width 12 height 13
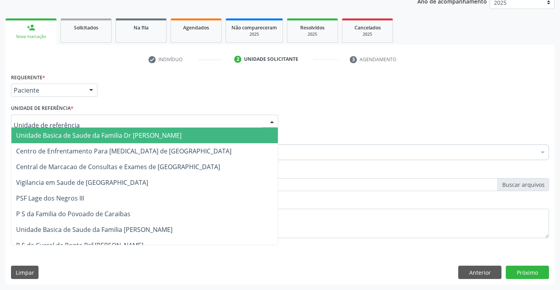
click at [217, 141] on span "Unidade Basica de Saude da Familia Dr [PERSON_NAME]" at bounding box center [144, 136] width 266 height 16
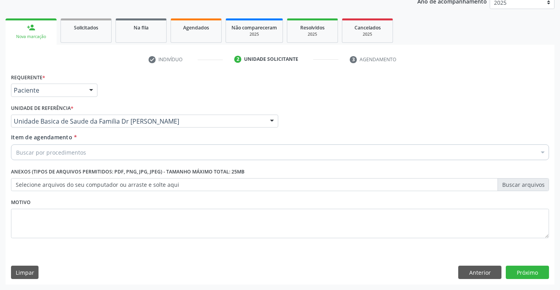
click at [217, 139] on div "Item de agendamento * Buscar por procedimentos Selecionar todos 0202040089 - 3X…" at bounding box center [280, 145] width 538 height 25
click at [188, 158] on div "Buscar por procedimentos" at bounding box center [280, 153] width 538 height 16
click at [16, 158] on input "Item de agendamento *" at bounding box center [16, 153] width 0 height 16
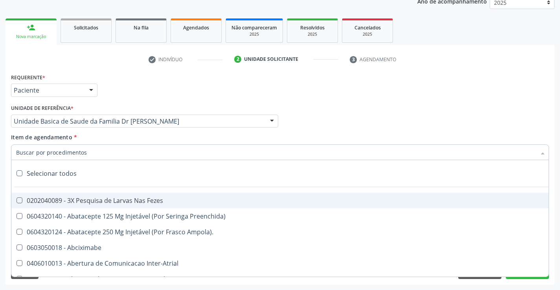
click at [183, 152] on input "Item de agendamento *" at bounding box center [276, 153] width 520 height 16
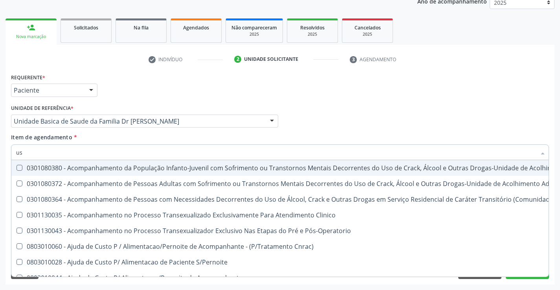
type input "usg"
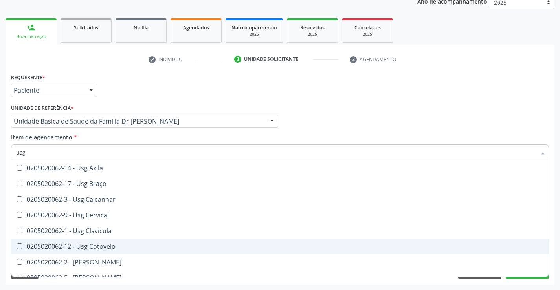
click at [97, 245] on div "0205020062-12 - Usg Cotovelo" at bounding box center [280, 247] width 528 height 6
checkbox Cotovelo "true"
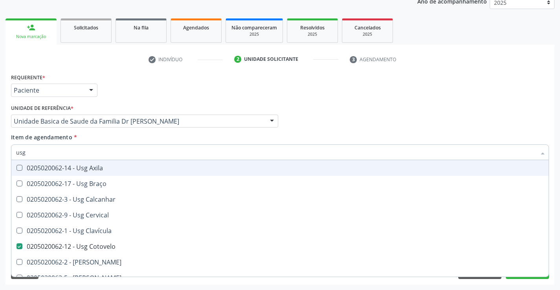
click at [295, 119] on div "Profissional Solicitante Por favor, selecione a Unidade de Atendimento primeiro…" at bounding box center [280, 118] width 542 height 31
checkbox Braço "true"
checkbox Cotovelo "false"
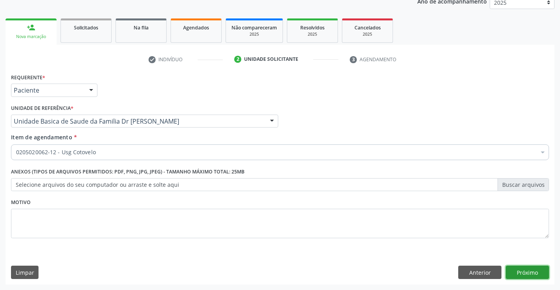
click at [528, 276] on button "Próximo" at bounding box center [527, 272] width 43 height 13
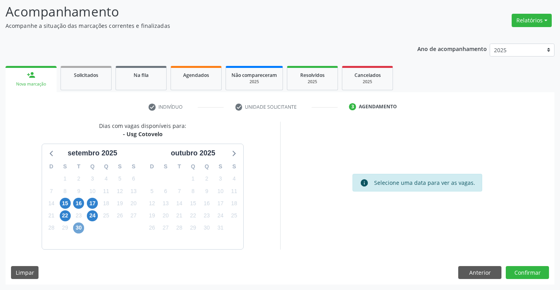
click at [76, 223] on span "30" at bounding box center [78, 228] width 11 height 11
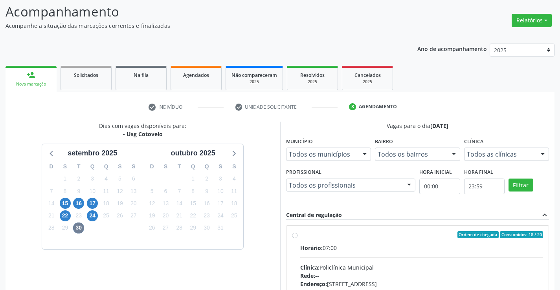
click at [300, 237] on label "Ordem de chegada Consumidos: 18 / 20 Horário: 07:00 Clínica: Policlínica Munici…" at bounding box center [421, 291] width 243 height 121
click at [294, 237] on input "Ordem de chegada Consumidos: 18 / 20 Horário: 07:00 Clínica: Policlínica Munici…" at bounding box center [295, 234] width 6 height 7
radio input "true"
click at [300, 237] on label "Ordem de chegada Consumidos: 18 / 20 Horário: 07:00 Clínica: Policlínica Munici…" at bounding box center [421, 291] width 243 height 121
click at [294, 237] on input "Ordem de chegada Consumidos: 18 / 20 Horário: 07:00 Clínica: Policlínica Munici…" at bounding box center [295, 234] width 6 height 7
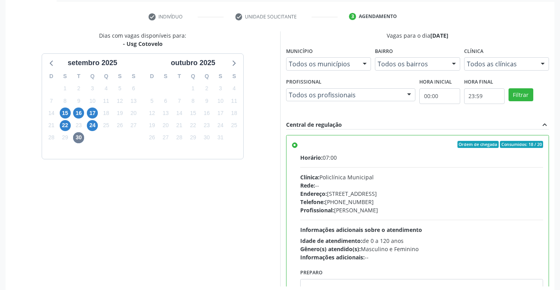
scroll to position [179, 0]
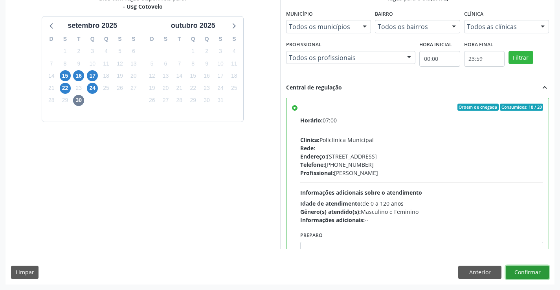
click at [508, 274] on button "Confirmar" at bounding box center [527, 272] width 43 height 13
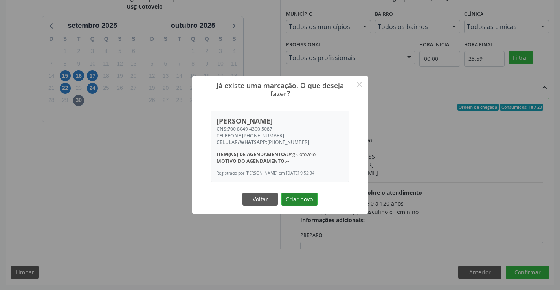
click at [295, 204] on button "Criar novo" at bounding box center [299, 199] width 36 height 13
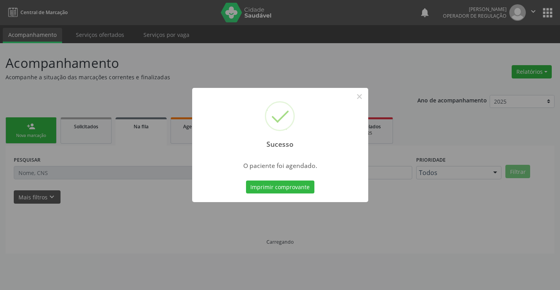
scroll to position [0, 0]
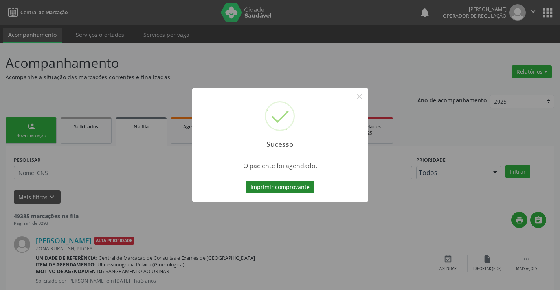
click at [261, 187] on button "Imprimir comprovante" at bounding box center [280, 187] width 68 height 13
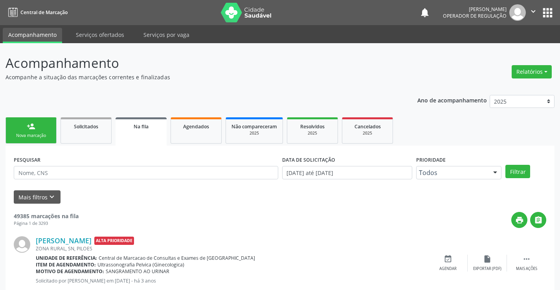
click at [48, 128] on div "Sucesso × O paciente foi agendado. Imprimir comprovante Cancel" at bounding box center [280, 145] width 560 height 290
click at [42, 136] on div "Nova marcação" at bounding box center [30, 136] width 39 height 6
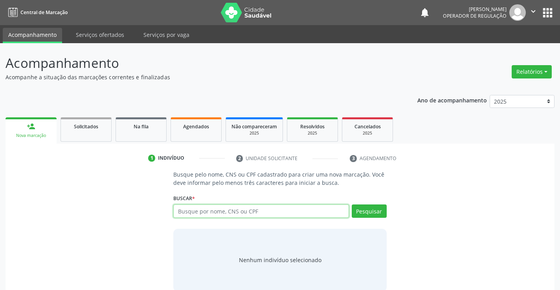
click at [196, 212] on input "text" at bounding box center [260, 211] width 175 height 13
type input "700009428485904"
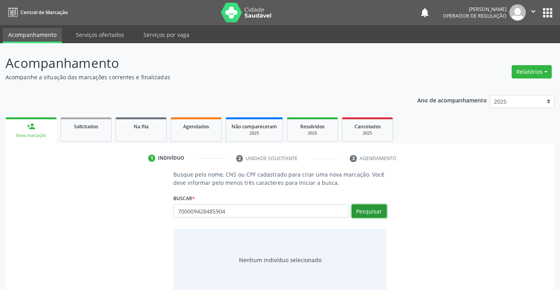
click at [379, 213] on button "Pesquisar" at bounding box center [369, 211] width 35 height 13
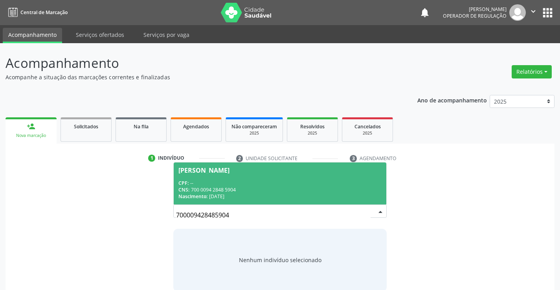
click at [215, 170] on div "[PERSON_NAME]" at bounding box center [203, 170] width 51 height 6
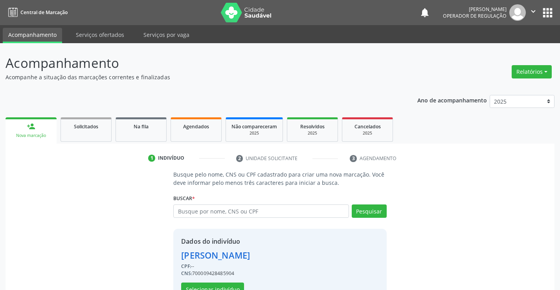
scroll to position [25, 0]
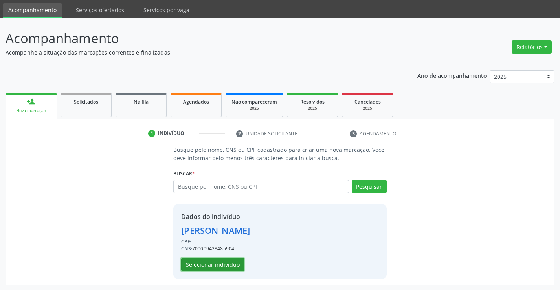
click at [205, 266] on button "Selecionar indivíduo" at bounding box center [212, 264] width 63 height 13
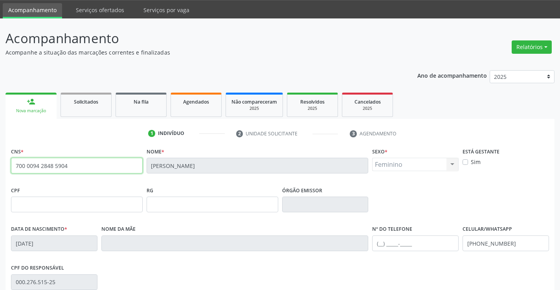
drag, startPoint x: 70, startPoint y: 167, endPoint x: 0, endPoint y: 172, distance: 70.1
click at [0, 172] on div "Acompanhamento Acompanhe a situação das marcações correntes e finalizadas Relat…" at bounding box center [280, 209] width 560 height 383
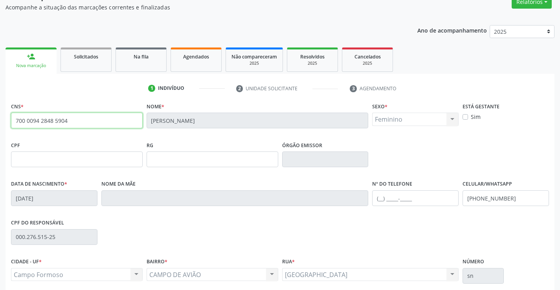
scroll to position [136, 0]
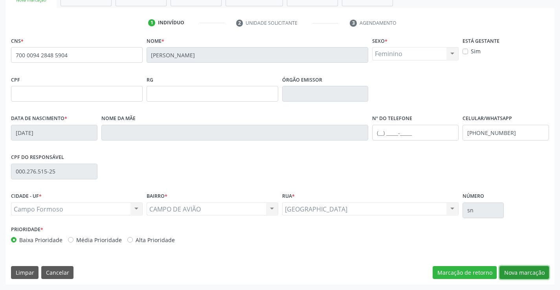
click at [521, 277] on button "Nova marcação" at bounding box center [524, 272] width 50 height 13
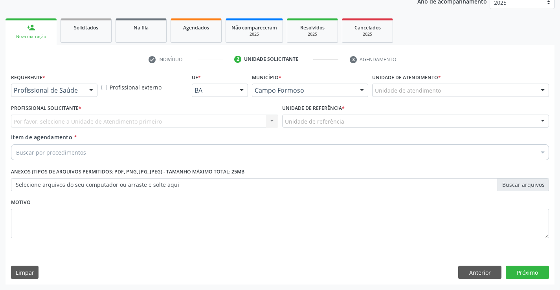
scroll to position [99, 0]
click at [92, 85] on div at bounding box center [91, 90] width 12 height 13
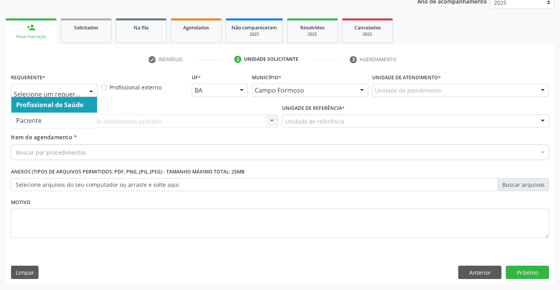
click at [76, 109] on span "Profissional de Saúde" at bounding box center [49, 105] width 67 height 9
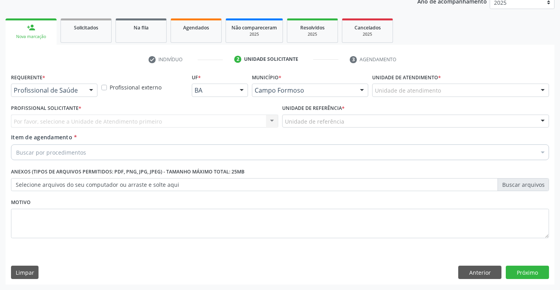
click at [275, 121] on div "Por favor, selecione a Unidade de Atendimento primeiro Nenhum resultado encontr…" at bounding box center [144, 121] width 267 height 13
click at [273, 121] on div "Por favor, selecione a Unidade de Atendimento primeiro Nenhum resultado encontr…" at bounding box center [144, 121] width 267 height 13
click at [274, 121] on div "Por favor, selecione a Unidade de Atendimento primeiro Nenhum resultado encontr…" at bounding box center [144, 121] width 267 height 13
click at [273, 120] on div "Por favor, selecione a Unidade de Atendimento primeiro Nenhum resultado encontr…" at bounding box center [144, 121] width 267 height 13
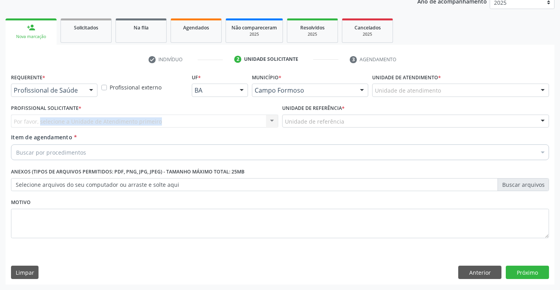
click at [273, 120] on div "Por favor, selecione a Unidade de Atendimento primeiro Nenhum resultado encontr…" at bounding box center [144, 121] width 267 height 13
click at [91, 91] on div at bounding box center [91, 90] width 12 height 13
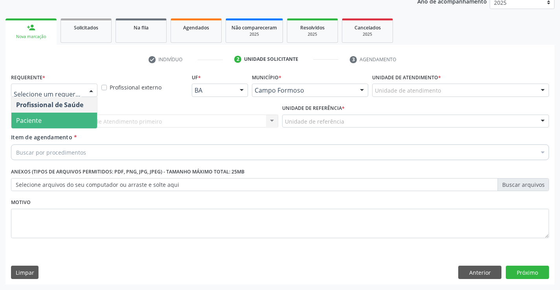
click at [47, 117] on span "Paciente" at bounding box center [54, 121] width 86 height 16
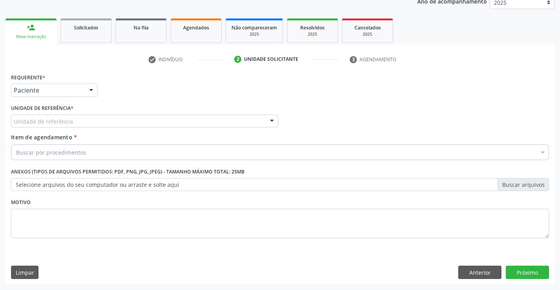
click at [271, 121] on div at bounding box center [272, 121] width 12 height 13
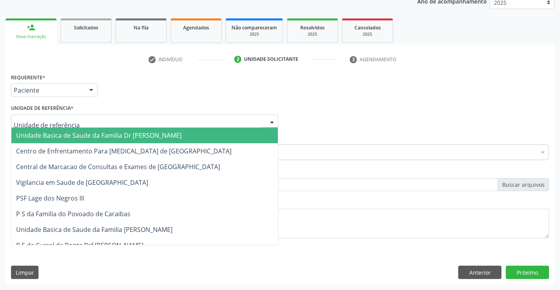
click at [138, 134] on span "Unidade Basica de Saude da Familia Dr [PERSON_NAME]" at bounding box center [98, 135] width 165 height 9
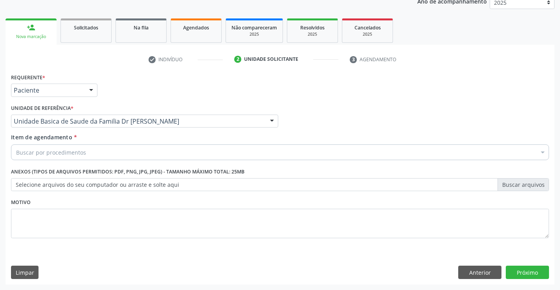
click at [109, 150] on div "Buscar por procedimentos" at bounding box center [280, 153] width 538 height 16
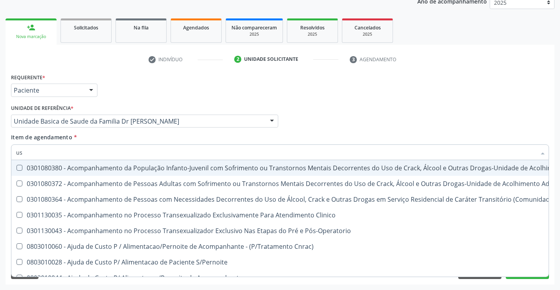
type input "usg"
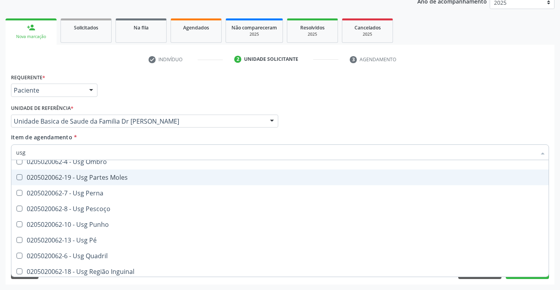
scroll to position [157, 0]
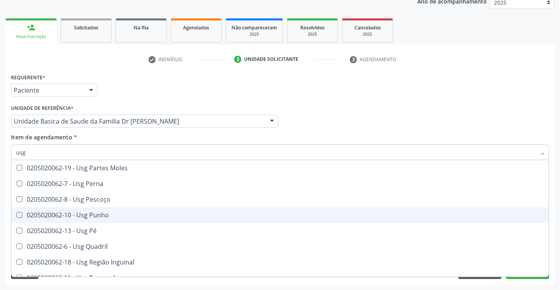
click at [92, 218] on div "0205020062-10 - Usg Punho" at bounding box center [280, 215] width 528 height 6
checkbox Punho "true"
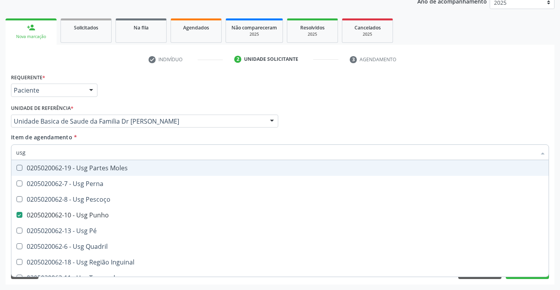
click at [500, 126] on div "Profissional Solicitante Por favor, selecione a Unidade de Atendimento primeiro…" at bounding box center [280, 118] width 542 height 31
checkbox Braço "true"
checkbox Punho "false"
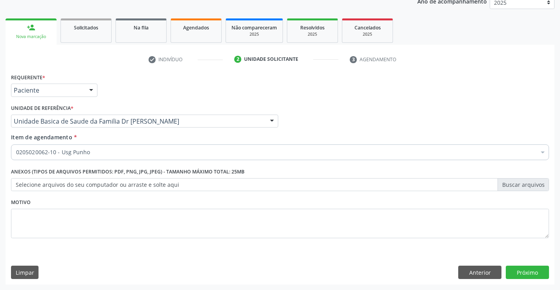
scroll to position [0, 0]
click at [523, 275] on button "Próximo" at bounding box center [527, 272] width 43 height 13
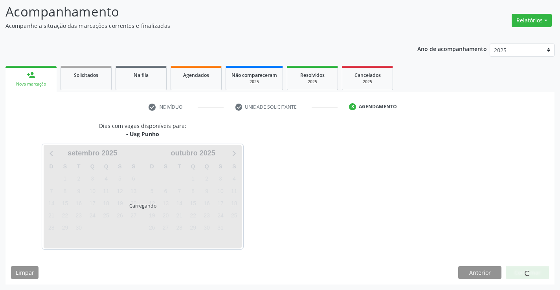
scroll to position [51, 0]
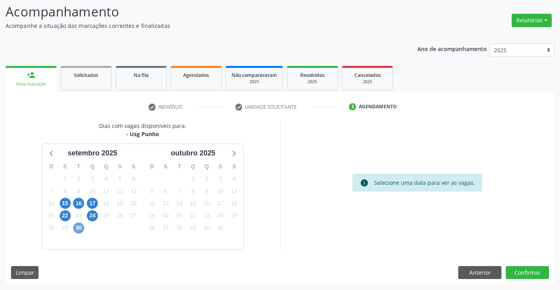
click at [81, 225] on span "30" at bounding box center [78, 228] width 11 height 11
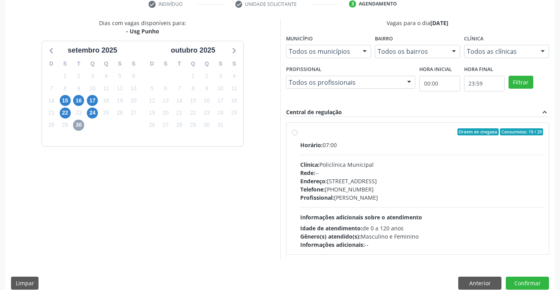
scroll to position [165, 0]
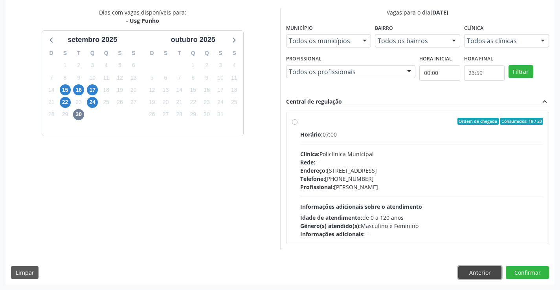
click at [464, 270] on button "Anterior" at bounding box center [479, 272] width 43 height 13
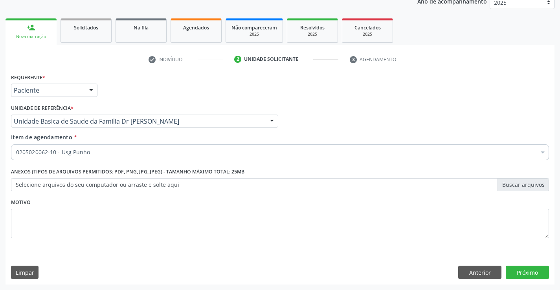
scroll to position [99, 0]
click at [469, 268] on button "Anterior" at bounding box center [479, 272] width 43 height 13
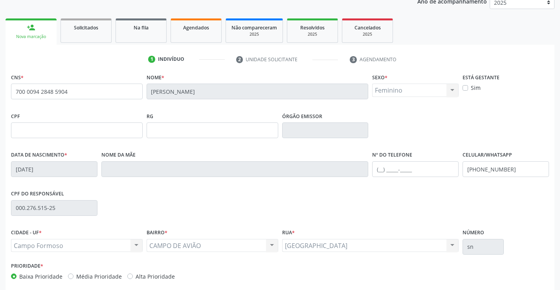
scroll to position [136, 0]
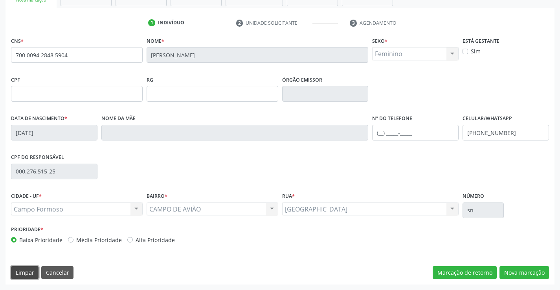
click at [26, 272] on button "Limpar" at bounding box center [25, 272] width 28 height 13
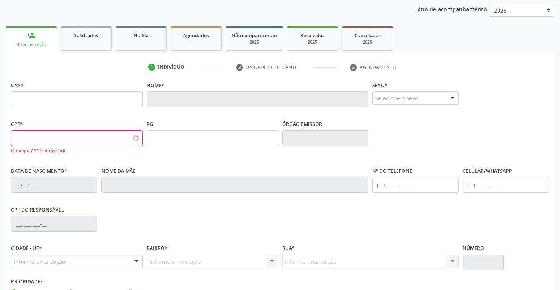
scroll to position [143, 0]
